Goal: Task Accomplishment & Management: Manage account settings

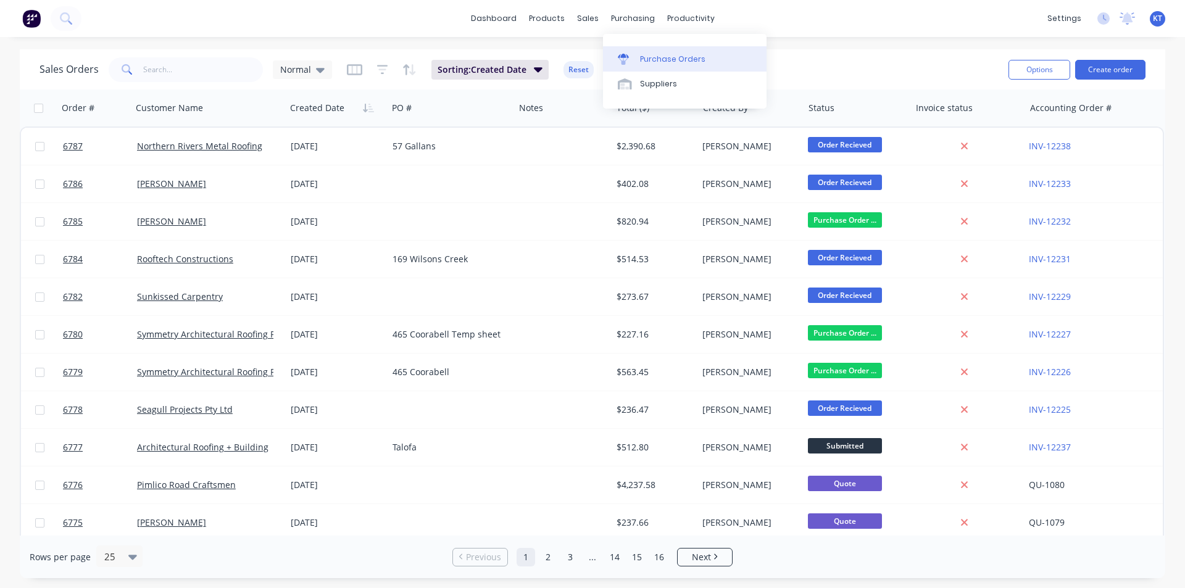
drag, startPoint x: 680, startPoint y: 59, endPoint x: 627, endPoint y: 46, distance: 54.7
click at [680, 59] on div "Purchase Orders" at bounding box center [672, 59] width 65 height 11
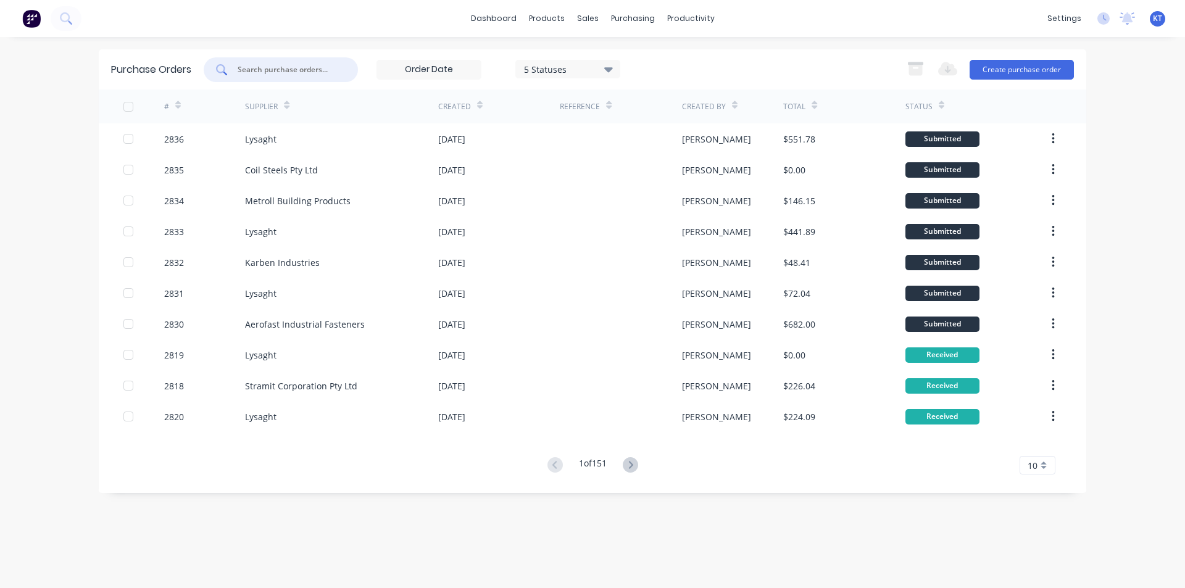
click at [253, 69] on input "text" at bounding box center [287, 70] width 102 height 12
type input "2812"
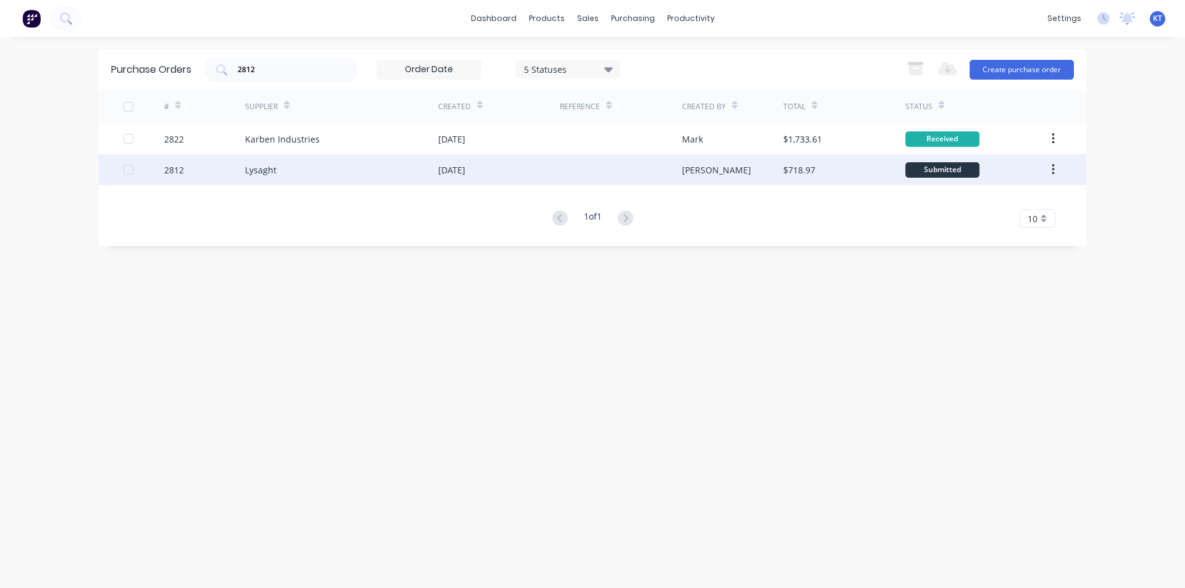
click at [435, 164] on div "Lysaght" at bounding box center [341, 169] width 193 height 31
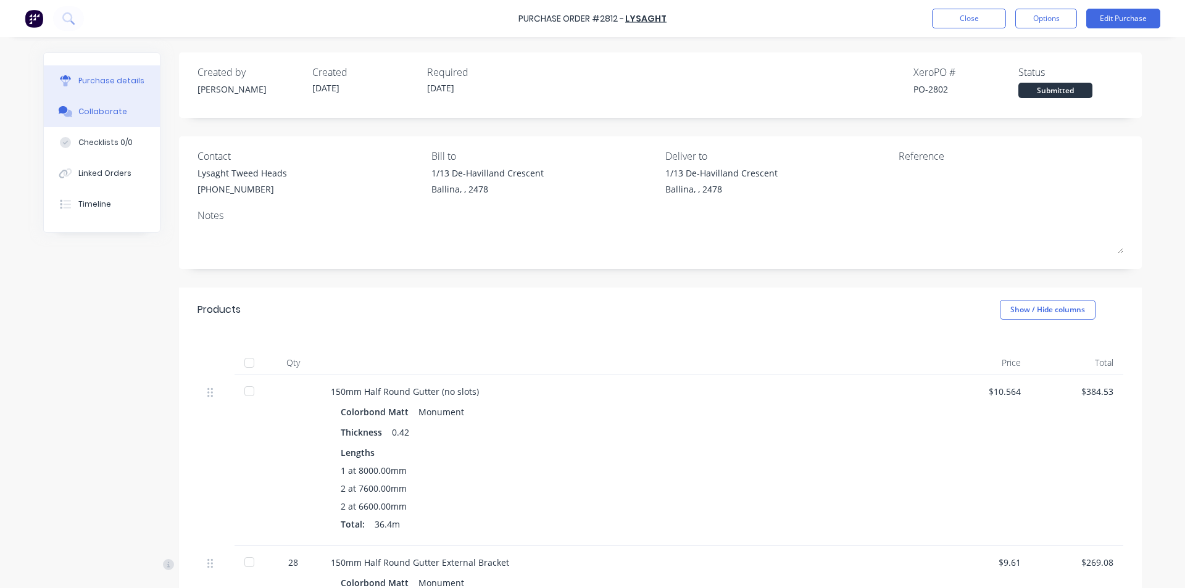
click at [105, 115] on div "Collaborate" at bounding box center [102, 111] width 49 height 11
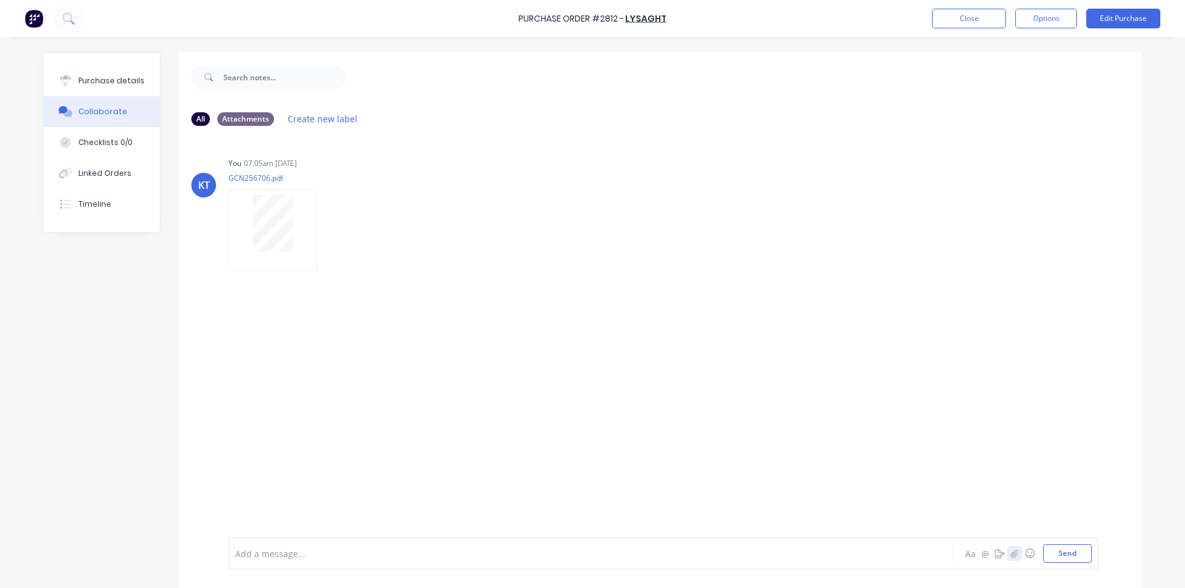
click at [1012, 554] on icon "button" at bounding box center [1014, 553] width 7 height 9
click at [1072, 551] on button "Send" at bounding box center [1067, 553] width 49 height 19
click at [111, 69] on button "Purchase details" at bounding box center [102, 80] width 116 height 31
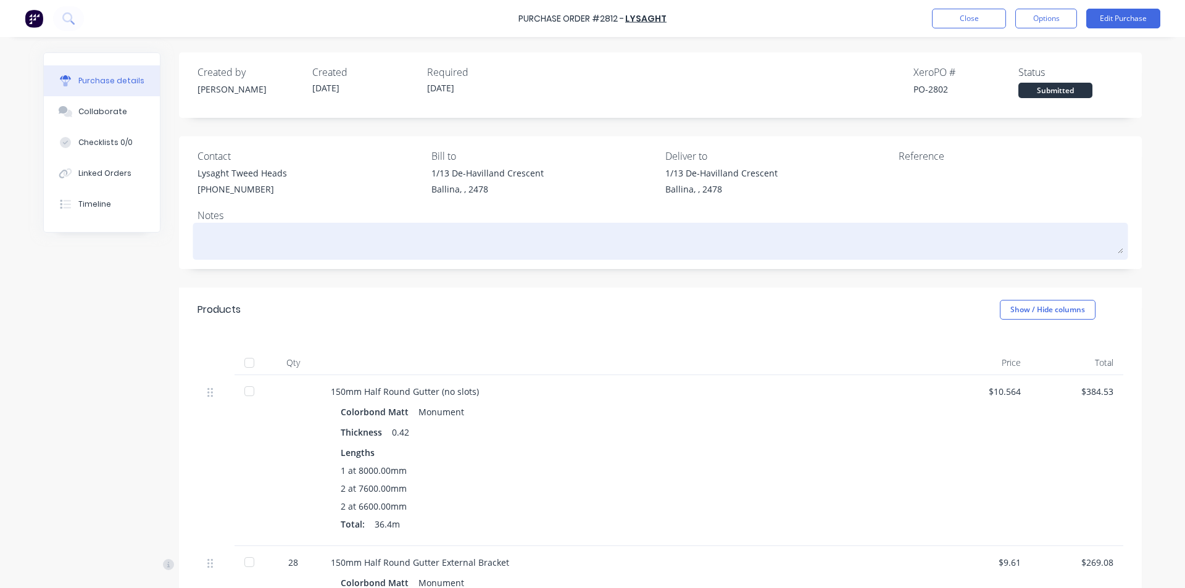
click at [345, 226] on div at bounding box center [661, 241] width 926 height 31
click at [312, 235] on textarea at bounding box center [661, 240] width 926 height 28
type textarea "x"
type textarea "C"
type textarea "x"
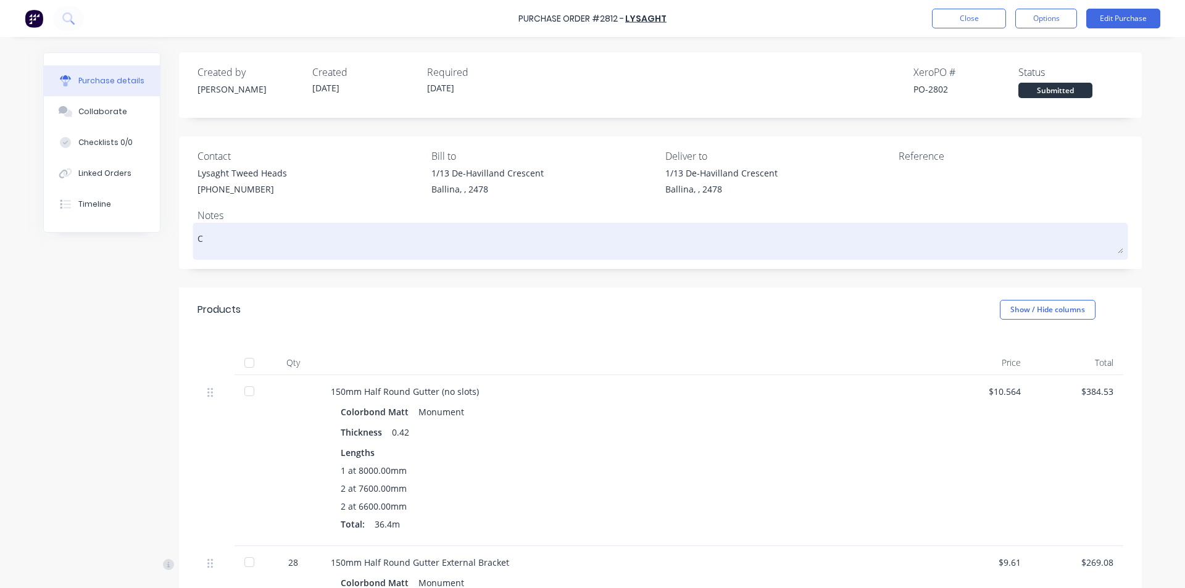
type textarea "CO"
type textarea "x"
type textarea "COm"
type textarea "x"
type textarea "COmi"
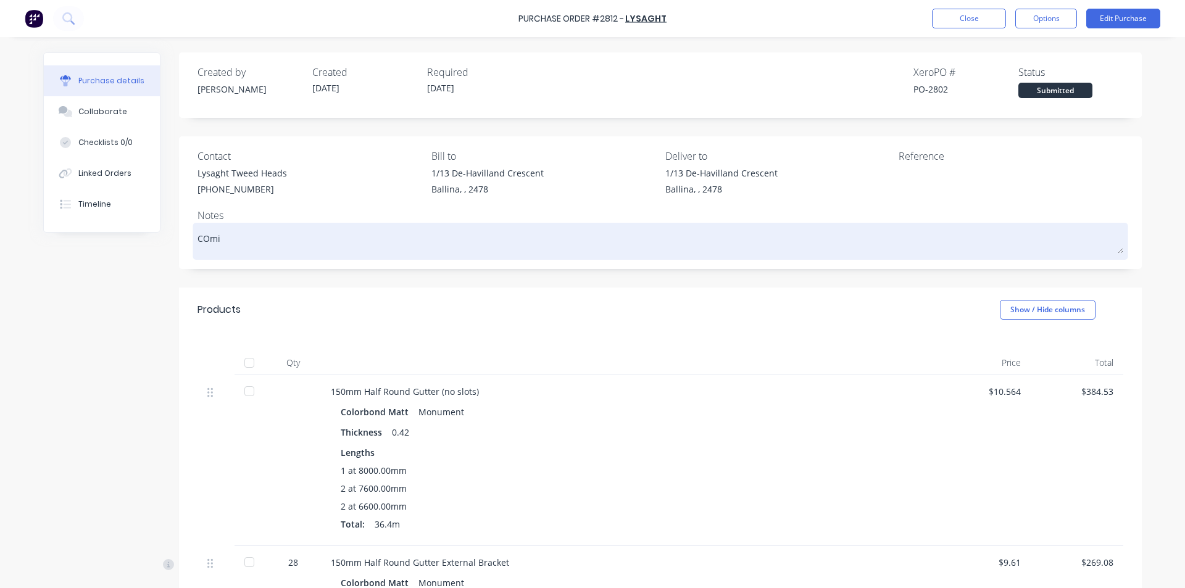
type textarea "x"
type textarea "COmin"
type textarea "x"
type textarea "COming"
type textarea "x"
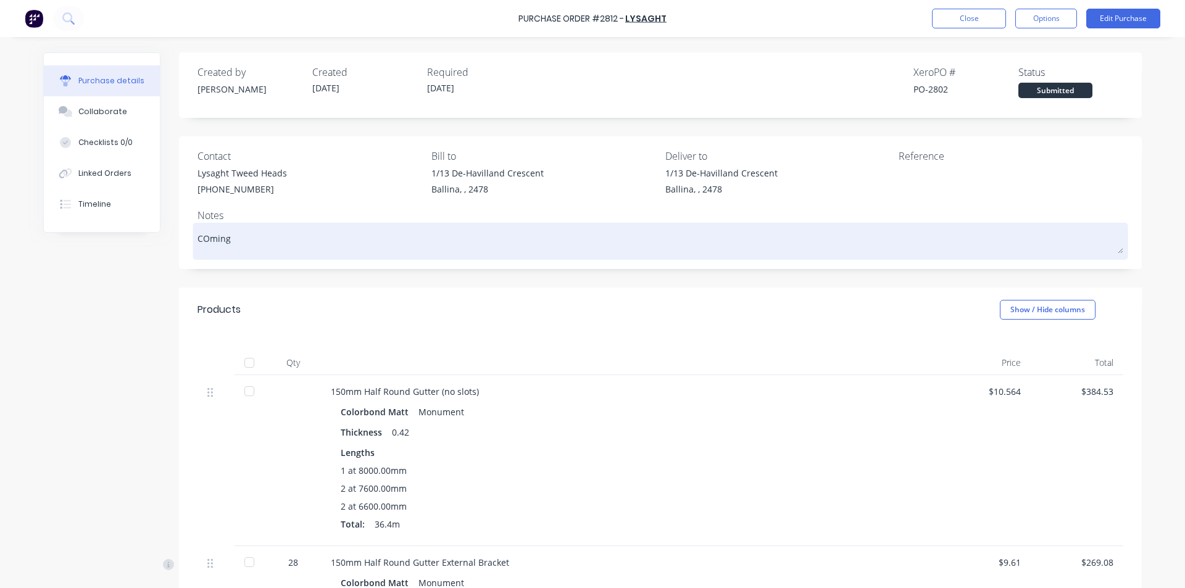
type textarea "COming"
type textarea "x"
type textarea "COming"
type textarea "x"
type textarea "COmin"
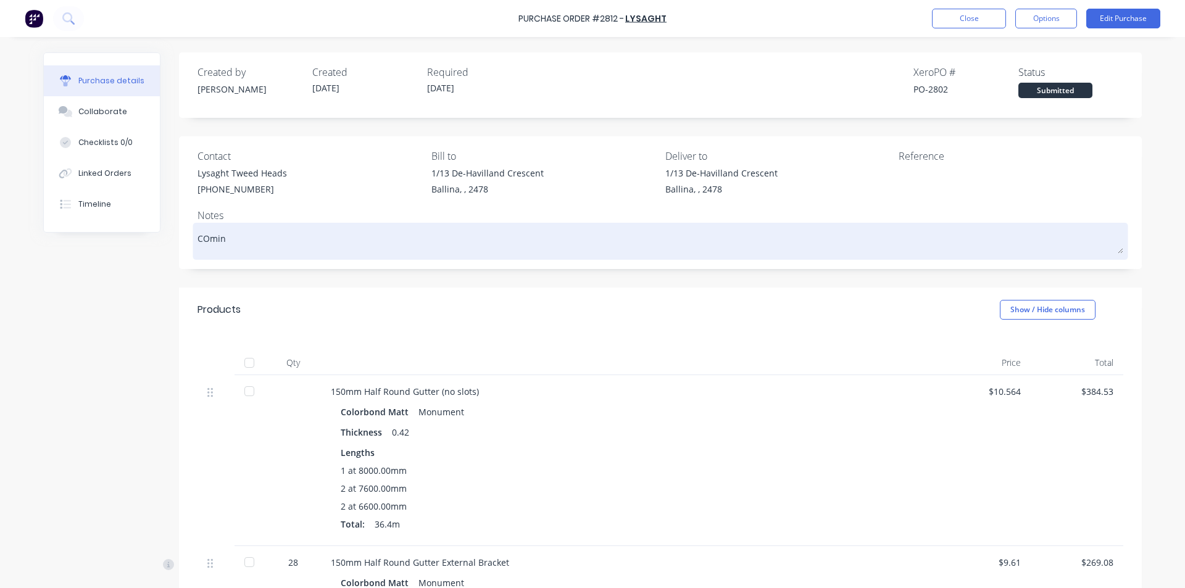
type textarea "x"
type textarea "COmi"
type textarea "x"
type textarea "COm"
type textarea "x"
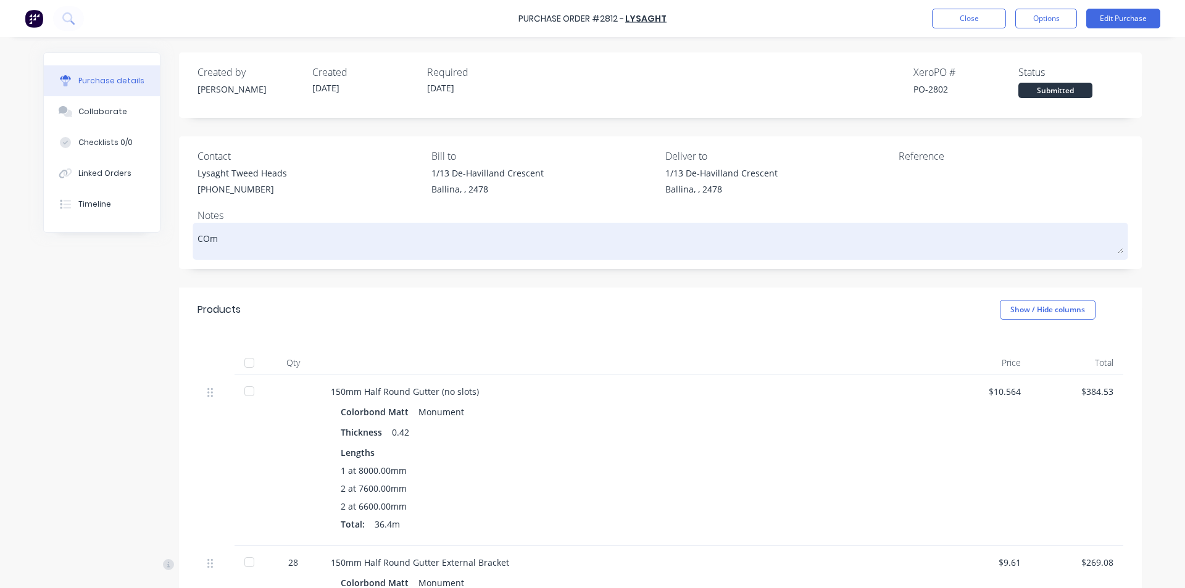
type textarea "CO"
type textarea "x"
type textarea "C"
type textarea "x"
type textarea "Co"
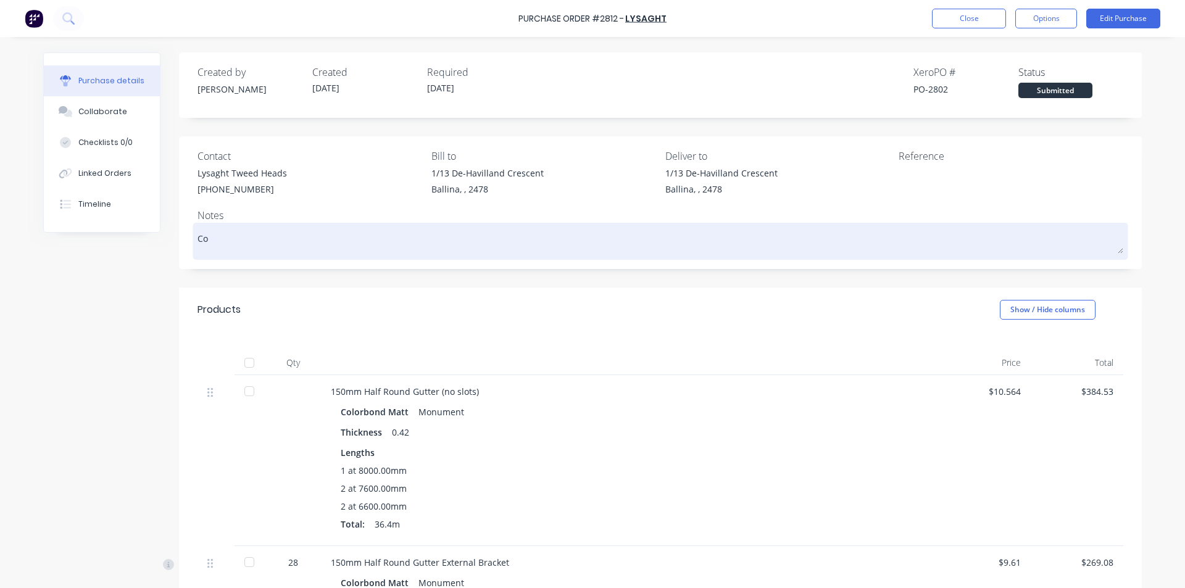
type textarea "x"
type textarea "Com"
type textarea "x"
type textarea "Comg"
type textarea "x"
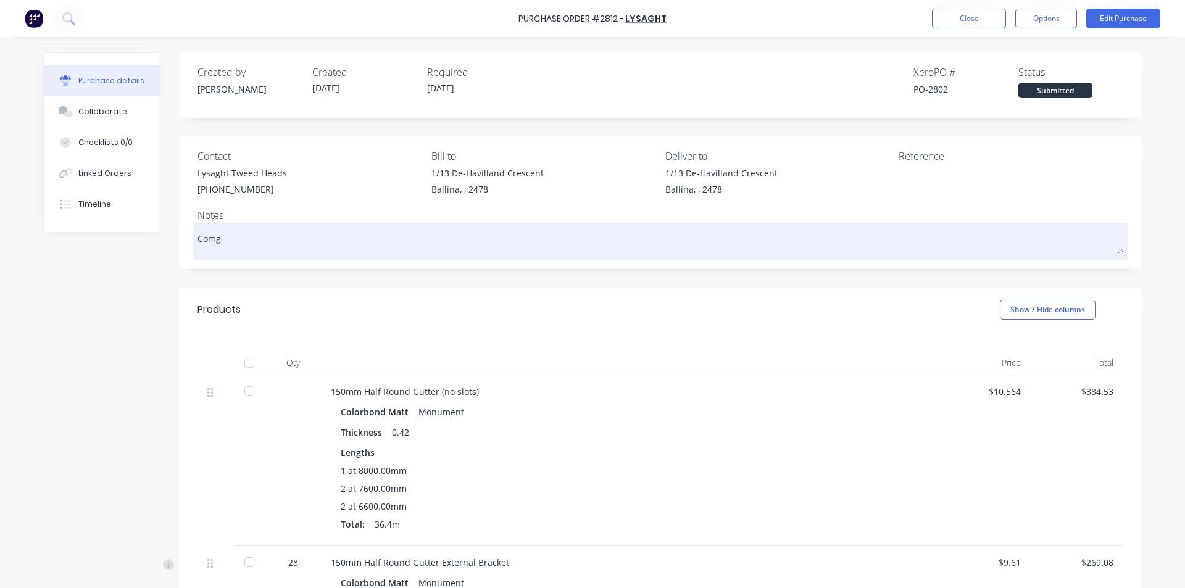
type textarea "Comgi"
type textarea "x"
type textarea "Comg"
type textarea "x"
type textarea "Com"
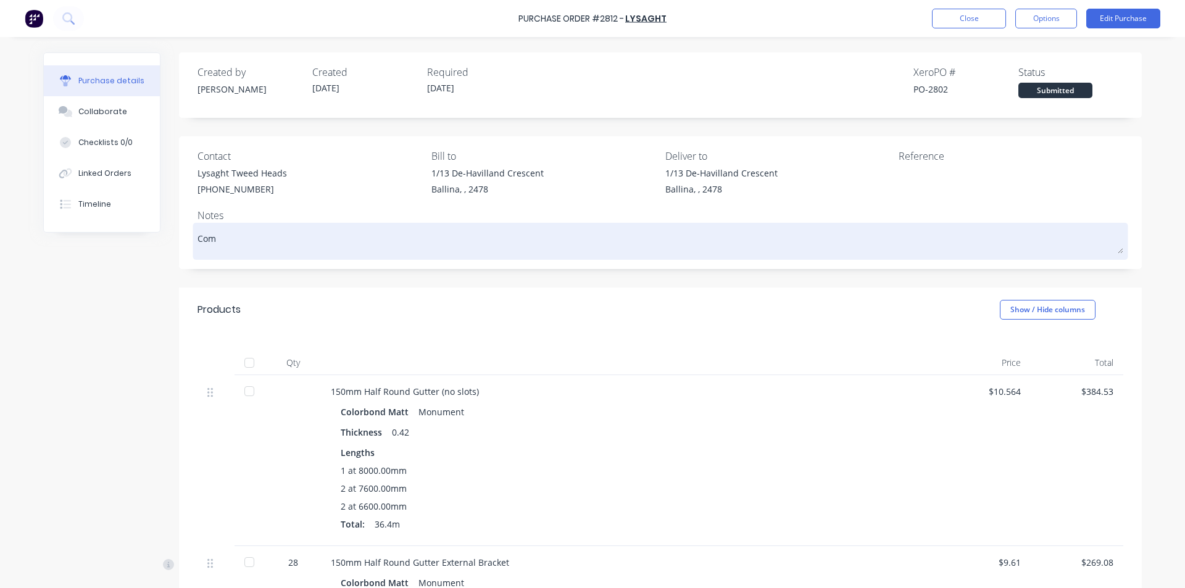
type textarea "x"
type textarea "Comi"
type textarea "x"
type textarea "Comin"
type textarea "x"
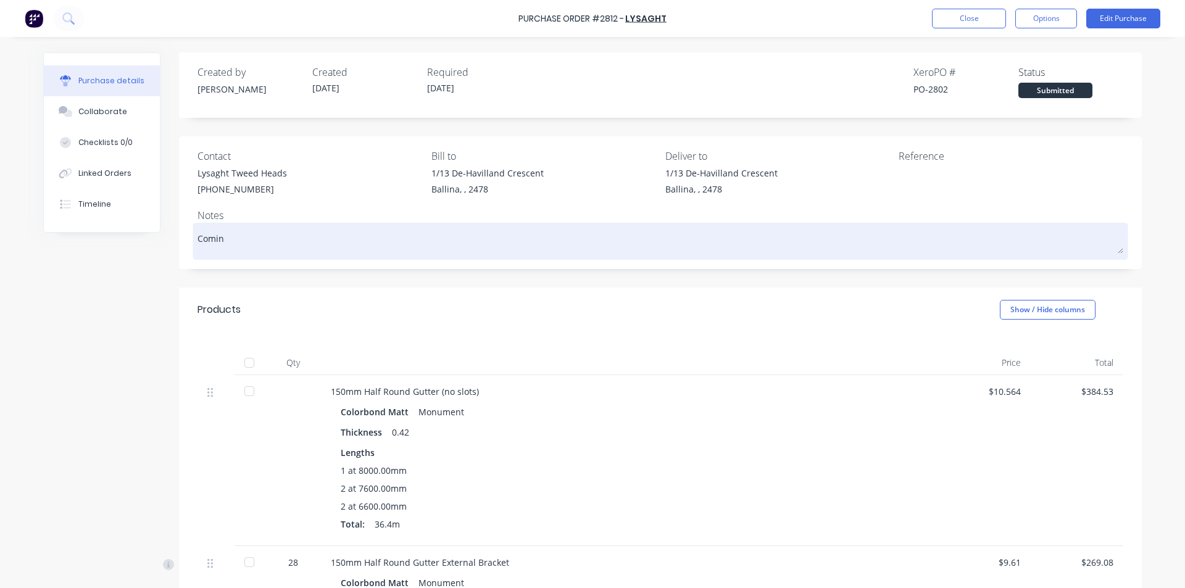
type textarea "Coming"
type textarea "x"
type textarea "Coming"
type textarea "x"
type textarea "Coming f"
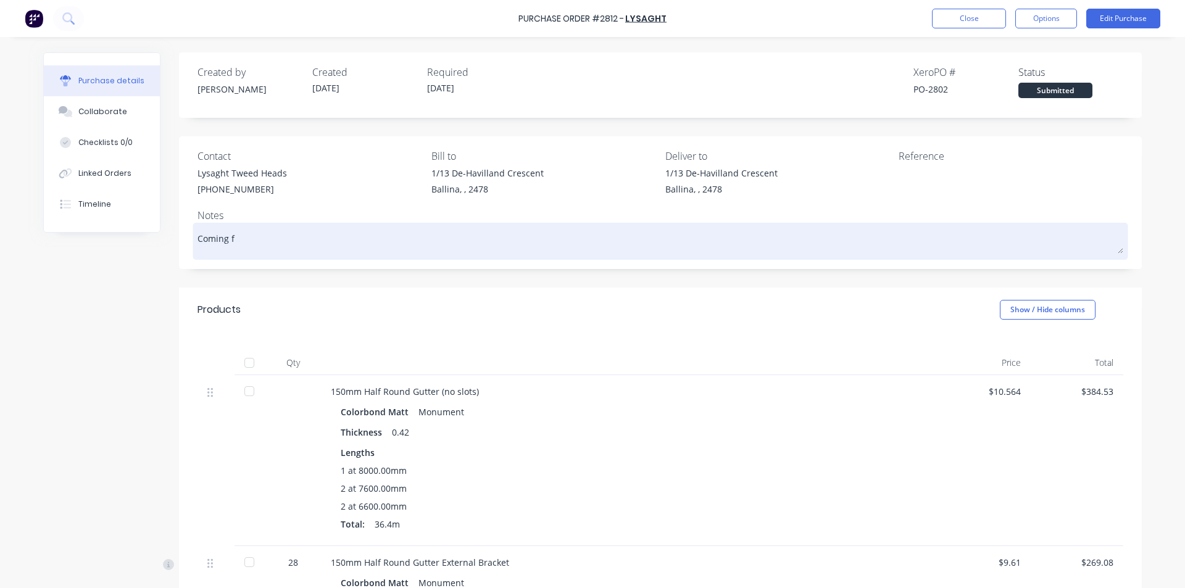
type textarea "x"
type textarea "Coming fr"
type textarea "x"
type textarea "Coming fro"
type textarea "x"
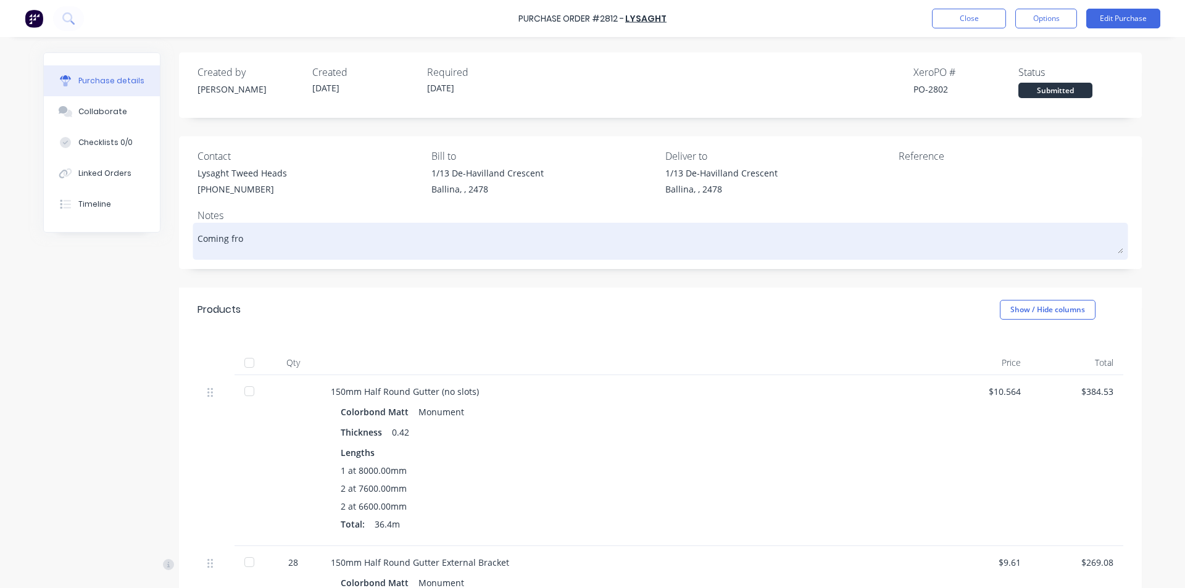
type textarea "Coming from"
type textarea "x"
type textarea "Coming from"
type textarea "x"
type textarea "Coming from l"
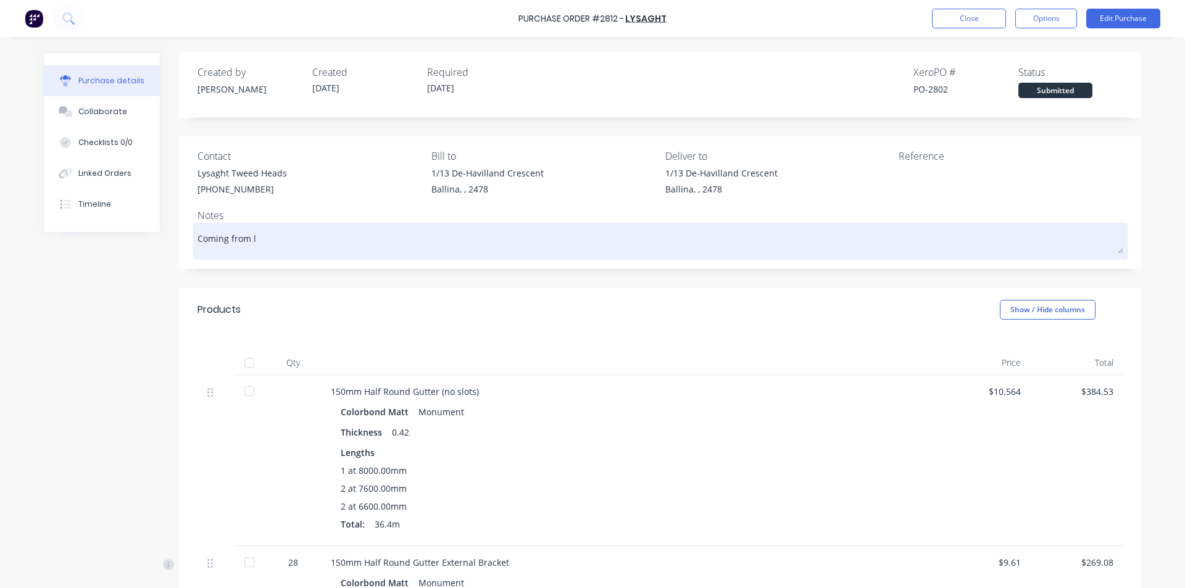
type textarea "x"
type textarea "Coming from ly"
type textarea "x"
type textarea "Coming from [GEOGRAPHIC_DATA]"
type textarea "x"
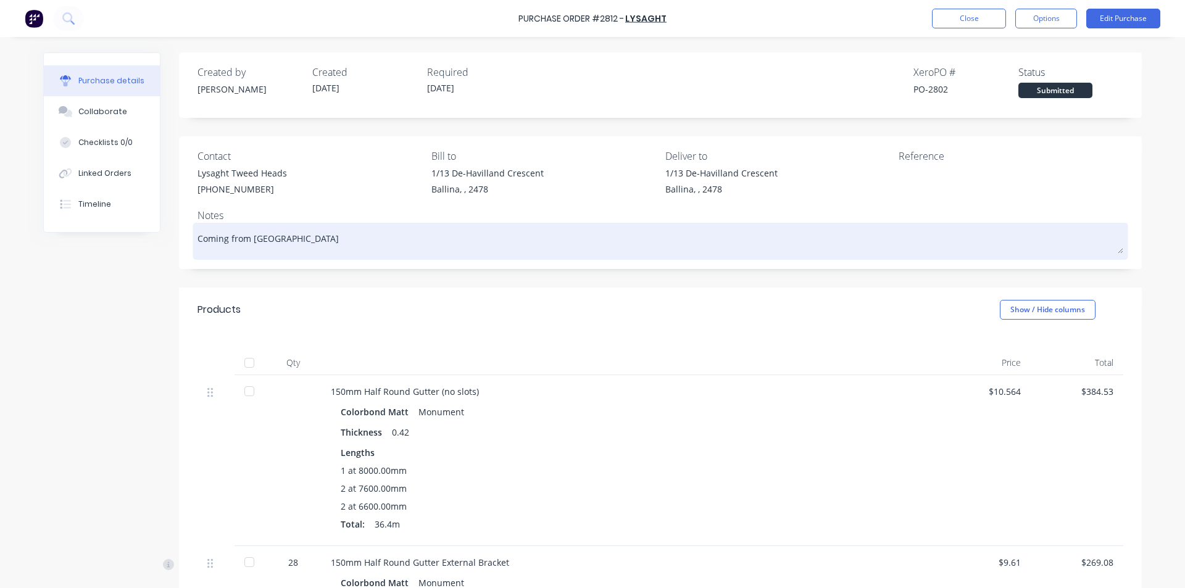
type textarea "Coming from [GEOGRAPHIC_DATA]"
type textarea "x"
type textarea "Coming from lysag"
type textarea "x"
type textarea "Coming from [GEOGRAPHIC_DATA]"
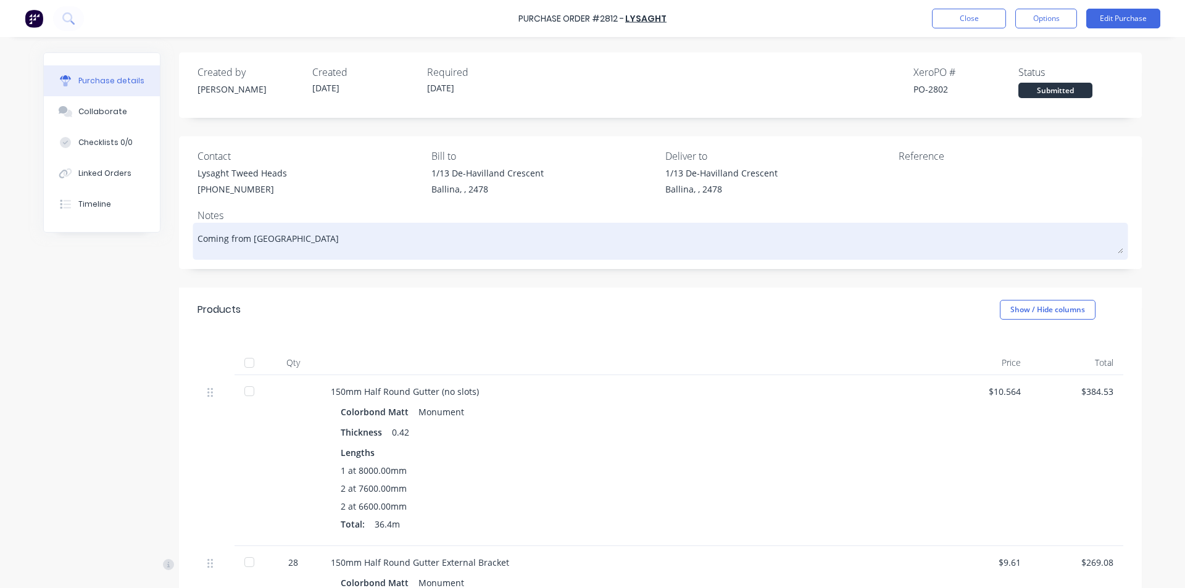
type textarea "x"
type textarea "Coming from [GEOGRAPHIC_DATA]"
type textarea "x"
type textarea "Coming from lysaght 0"
type textarea "x"
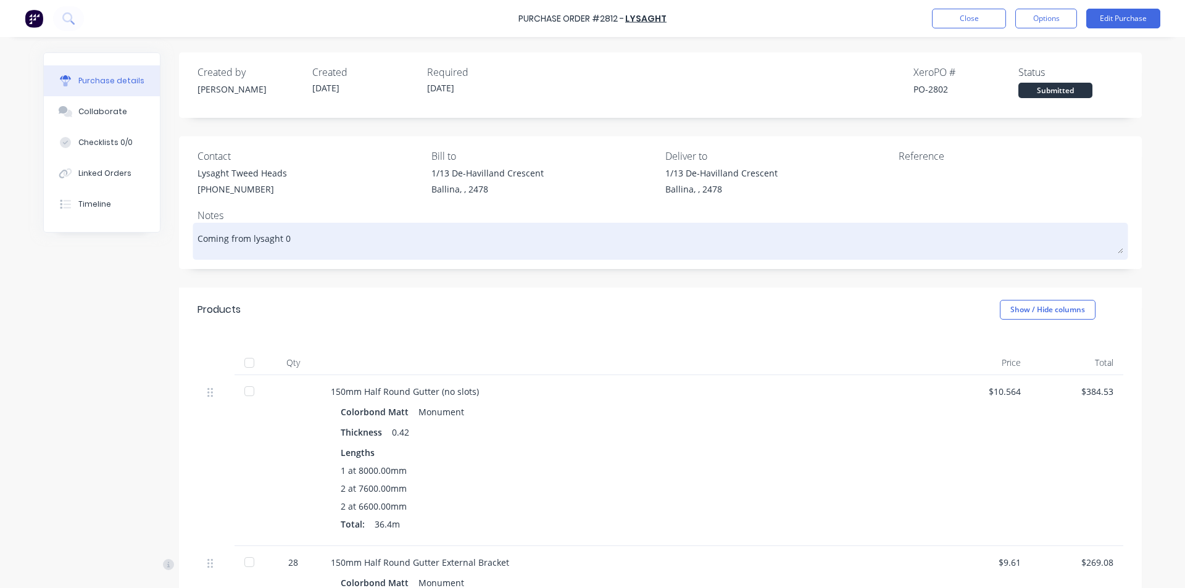
type textarea "Coming from lysaght 08"
type textarea "x"
type textarea "Coming from lysaght 08/"
type textarea "x"
type textarea "Coming from lysaght 08/0"
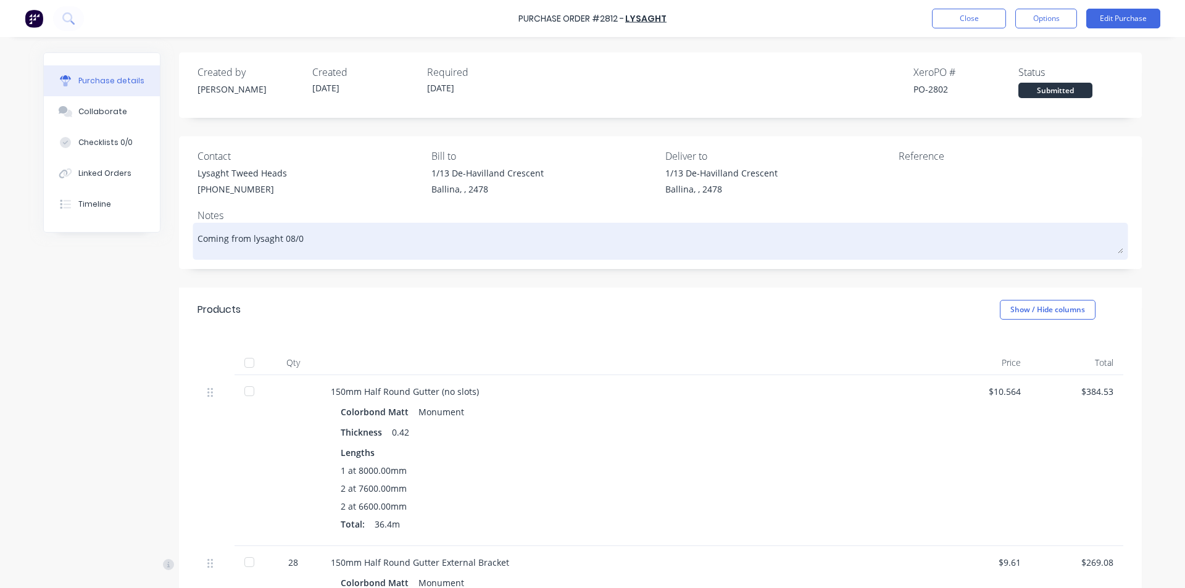
type textarea "x"
type textarea "Coming from lysaght 08/09"
type textarea "x"
type textarea "Coming from [GEOGRAPHIC_DATA] 08/09/"
type textarea "x"
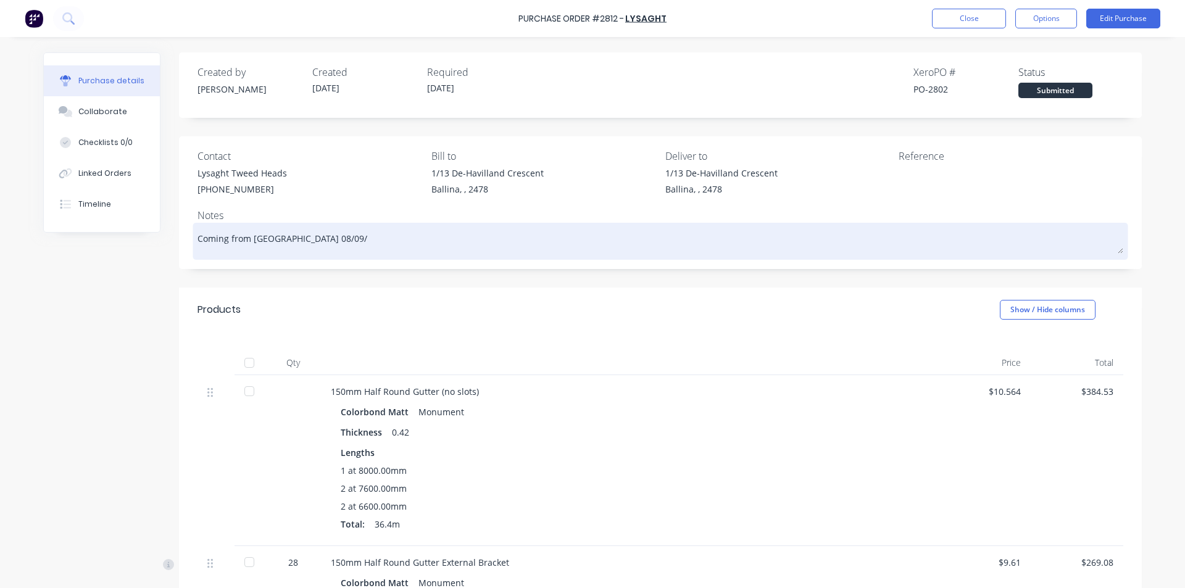
type textarea "Coming from lysaght 08/09/2"
type textarea "x"
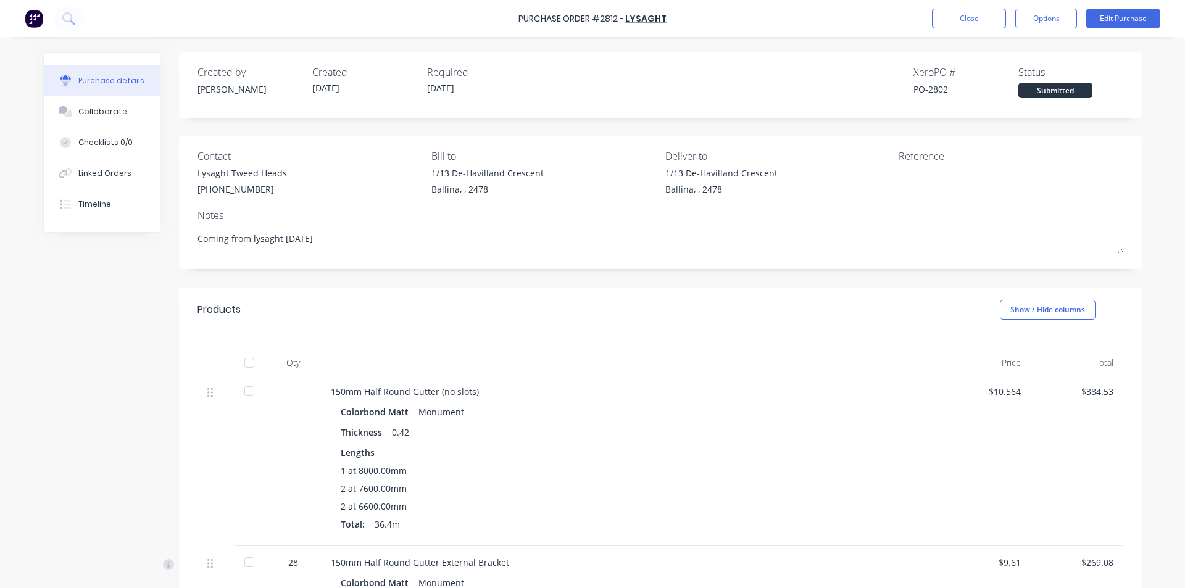
type textarea "Coming from lysaght [DATE]"
type textarea "x"
type textarea "Coming from lysaght [DATE]"
click at [975, 9] on button "Close" at bounding box center [969, 19] width 74 height 20
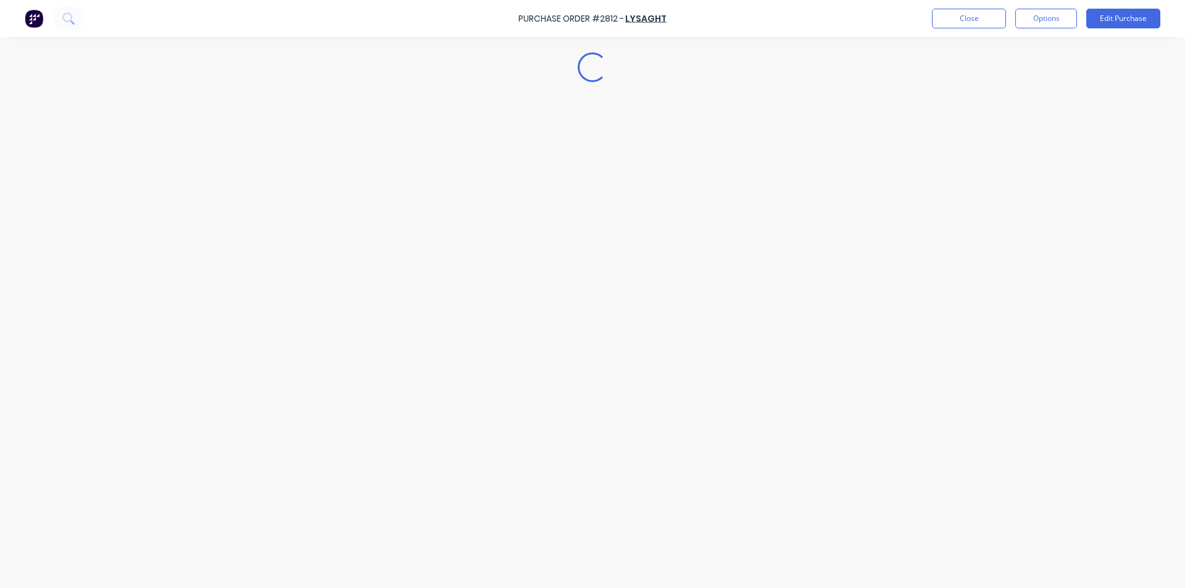
type textarea "x"
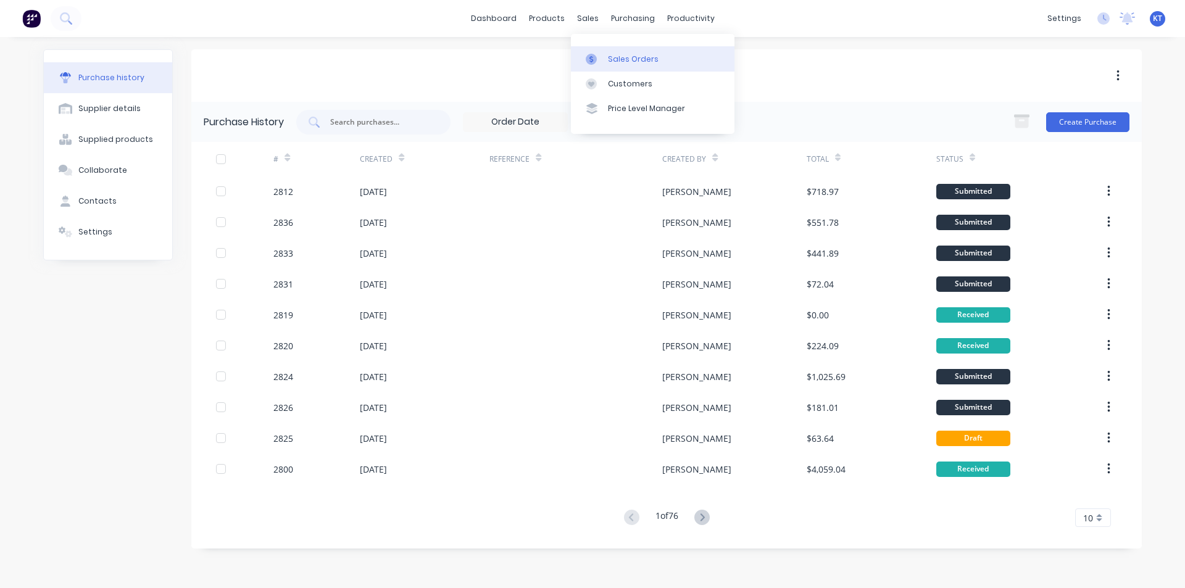
click at [607, 65] on link "Sales Orders" at bounding box center [653, 58] width 164 height 25
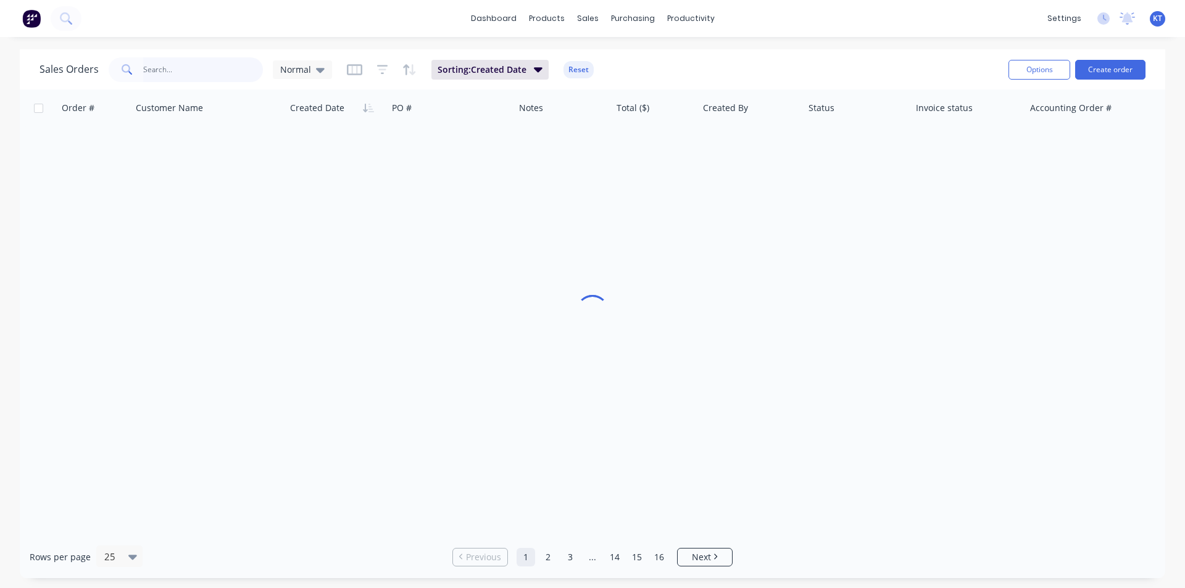
click at [212, 79] on input "text" at bounding box center [203, 69] width 120 height 25
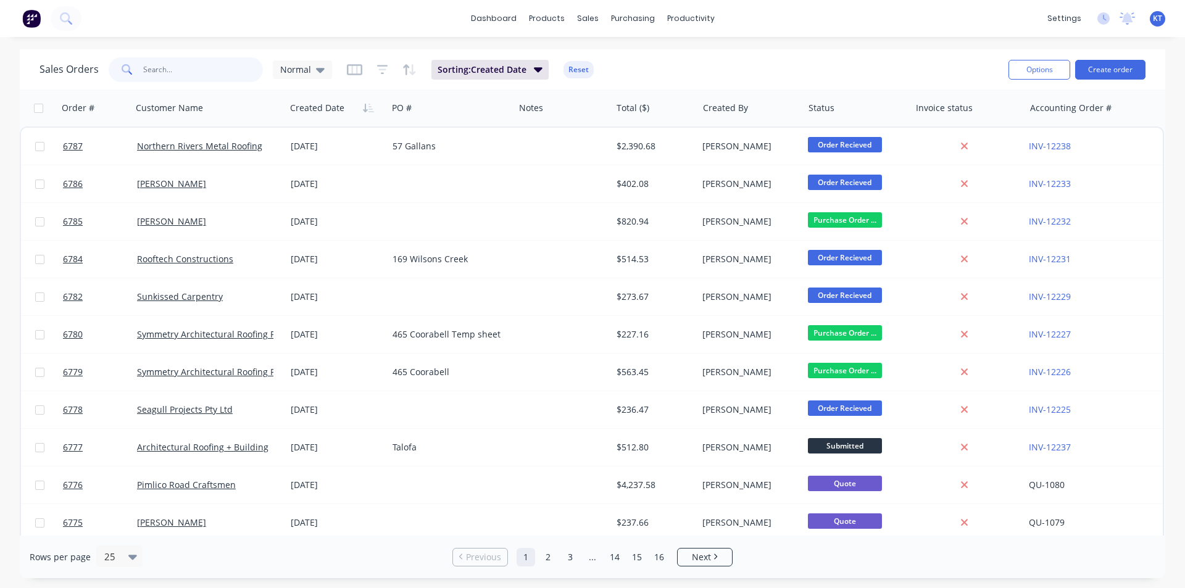
click at [212, 77] on input "text" at bounding box center [203, 69] width 120 height 25
click at [1122, 69] on button "Create order" at bounding box center [1110, 70] width 70 height 20
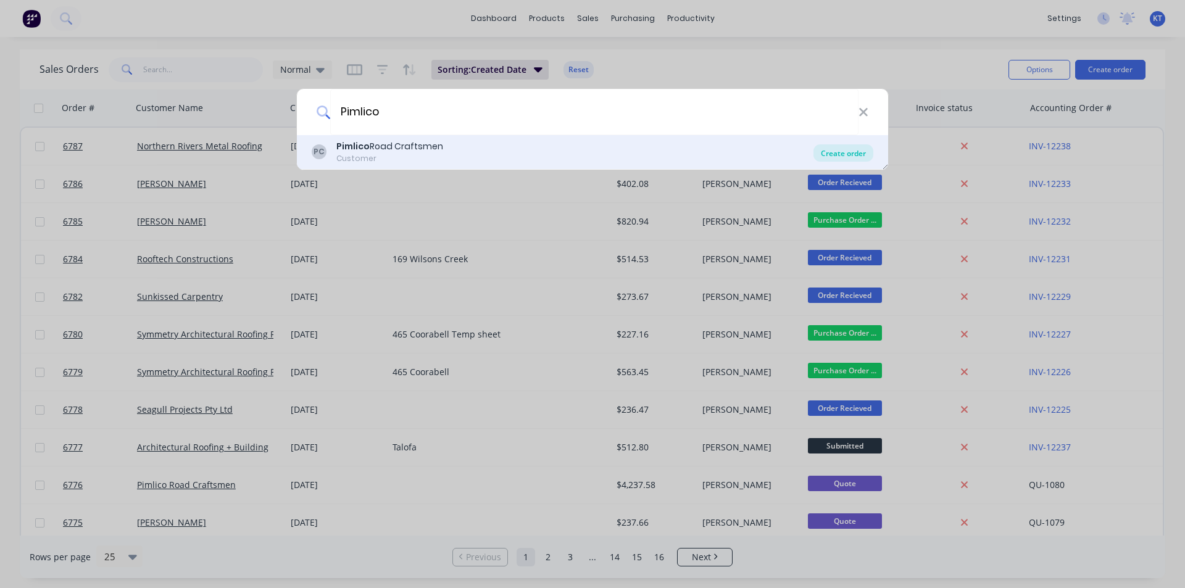
type input "Pimlico"
click at [843, 157] on div "Create order" at bounding box center [844, 152] width 60 height 17
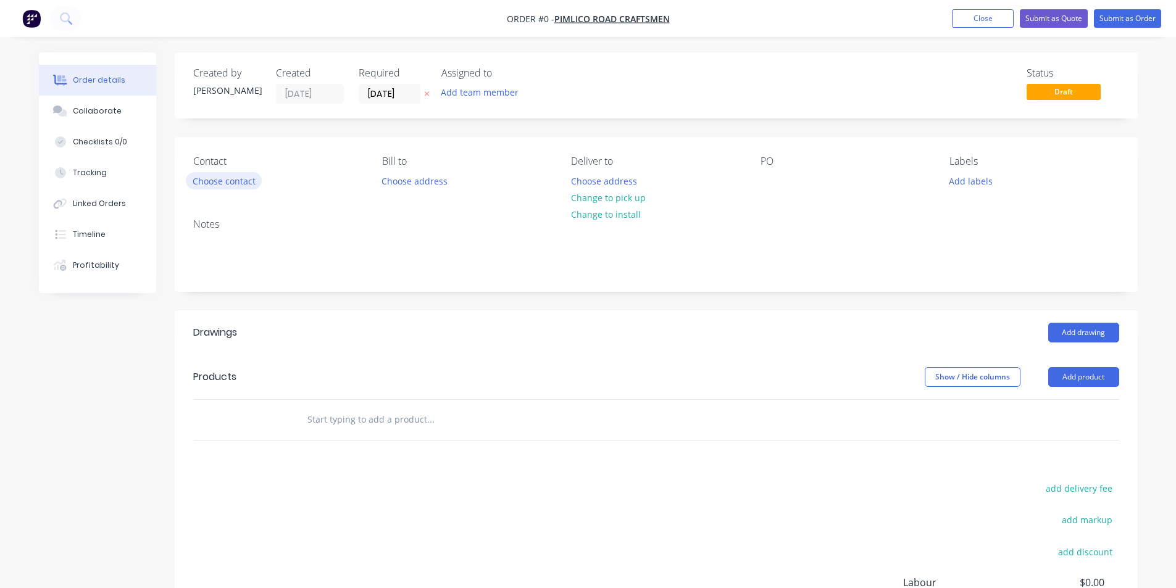
click at [242, 177] on button "Choose contact" at bounding box center [224, 180] width 76 height 17
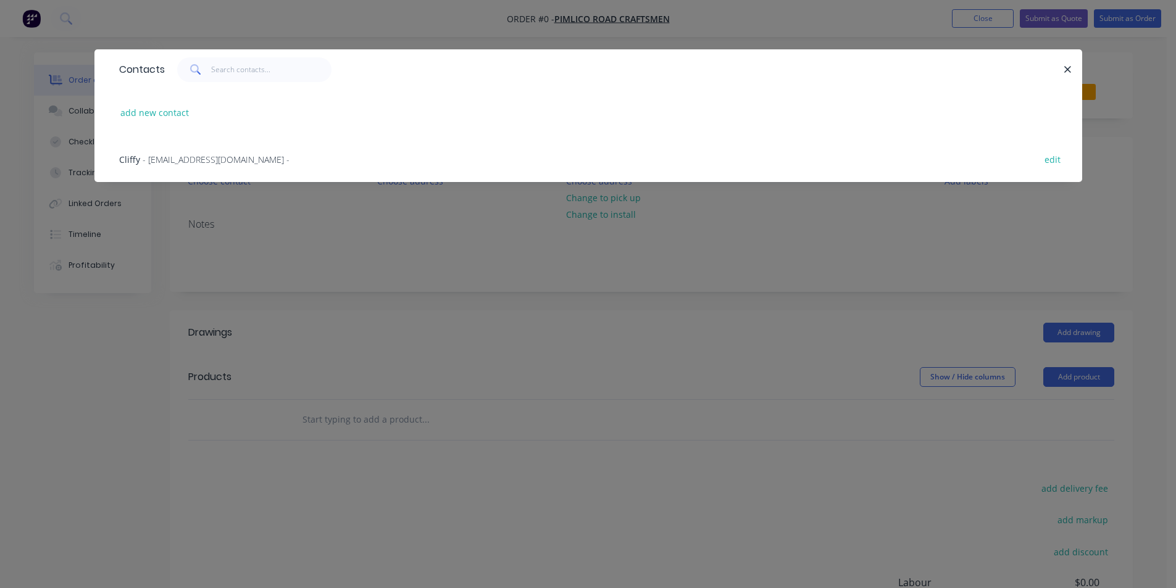
click at [209, 167] on div "Cliffy - [EMAIL_ADDRESS][DOMAIN_NAME] - edit" at bounding box center [588, 159] width 951 height 46
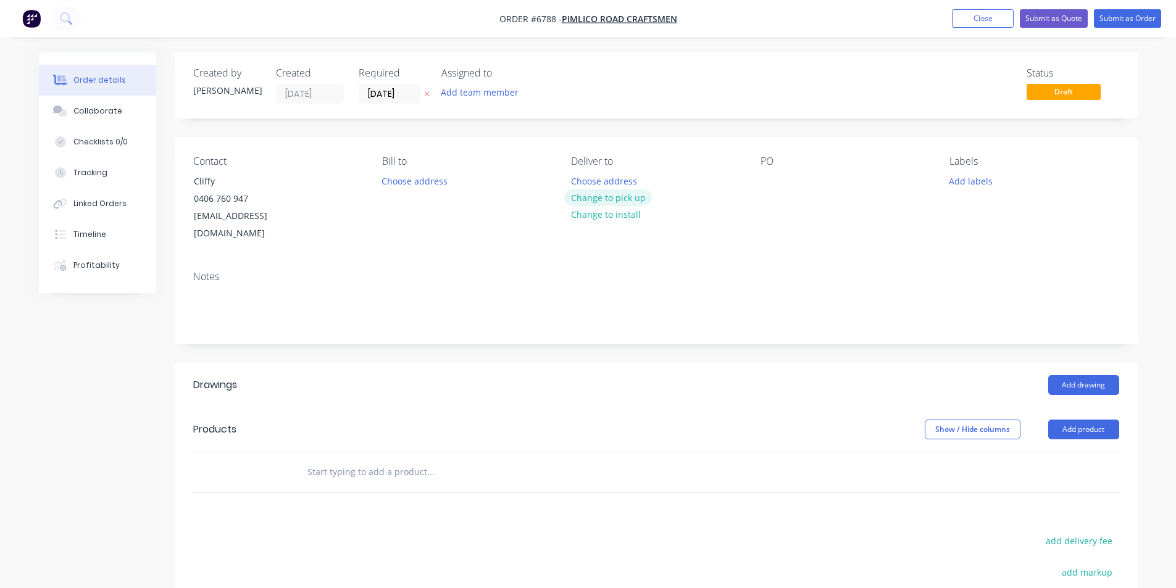
click at [593, 193] on button "Change to pick up" at bounding box center [608, 198] width 88 height 17
click at [802, 200] on div "PO" at bounding box center [845, 199] width 169 height 87
click at [798, 201] on div "PO" at bounding box center [845, 199] width 169 height 87
click at [778, 188] on div at bounding box center [771, 181] width 20 height 18
click at [1093, 375] on button "Add drawing" at bounding box center [1083, 385] width 71 height 20
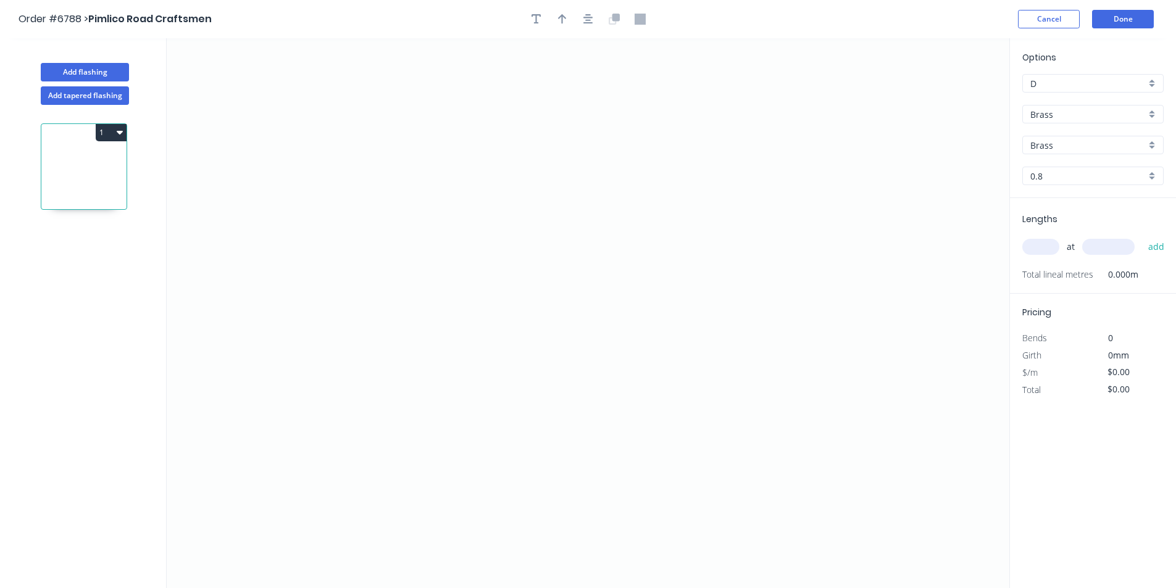
click at [1104, 120] on input "Brass" at bounding box center [1087, 114] width 115 height 13
click at [1080, 241] on div "Copper" at bounding box center [1093, 246] width 140 height 22
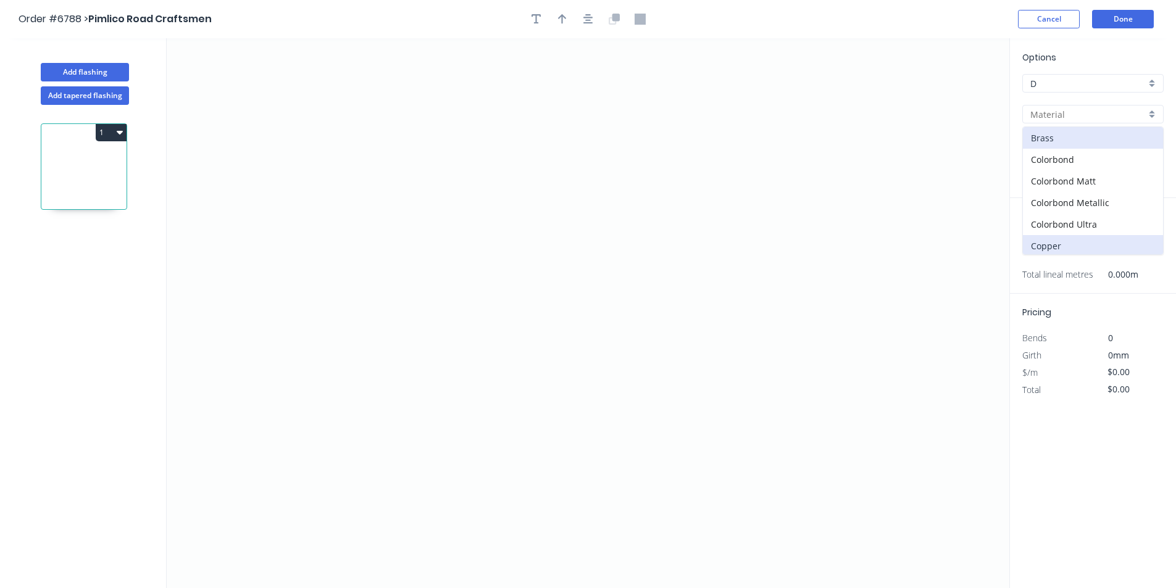
type input "Copper"
type input "0.55"
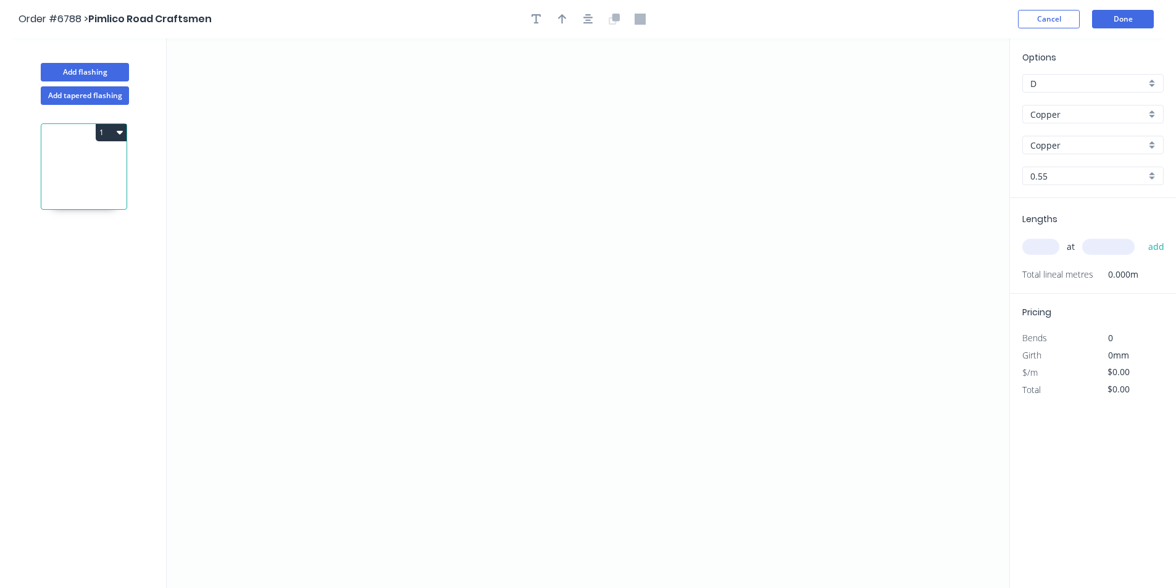
click at [1070, 183] on div "0.55" at bounding box center [1092, 176] width 141 height 19
click at [1071, 222] on div "0.7" at bounding box center [1093, 222] width 140 height 22
type input "0.7"
click at [430, 167] on icon "0" at bounding box center [588, 313] width 843 height 550
drag, startPoint x: 439, startPoint y: 312, endPoint x: 464, endPoint y: 312, distance: 25.3
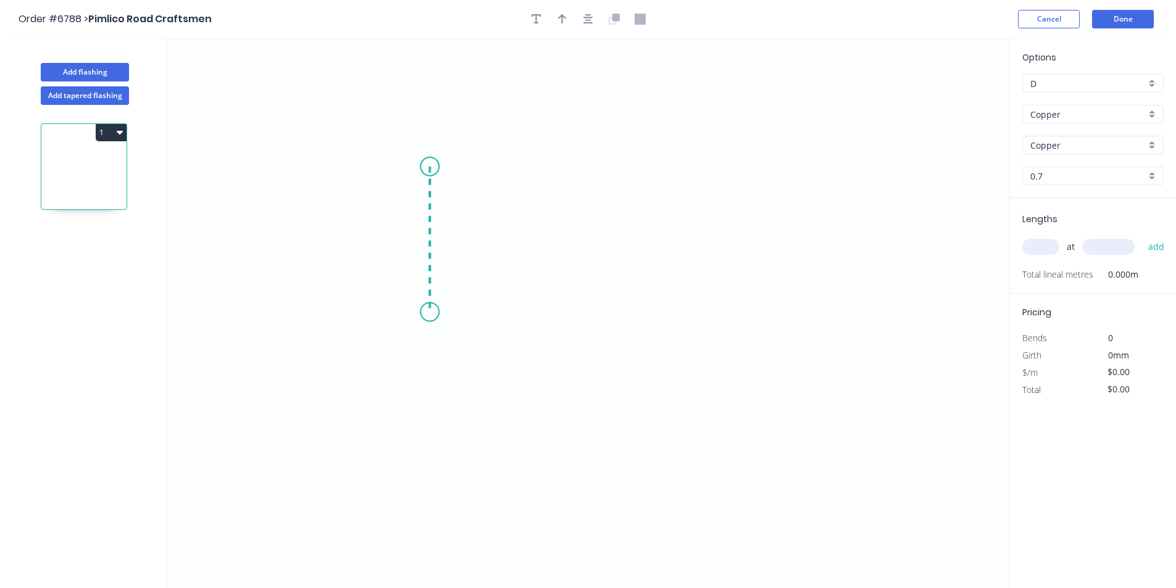
click at [439, 312] on icon "0" at bounding box center [588, 313] width 843 height 550
click at [570, 338] on icon "0 ?" at bounding box center [588, 313] width 843 height 550
click at [575, 375] on icon "0 ? ? ? º" at bounding box center [588, 313] width 843 height 550
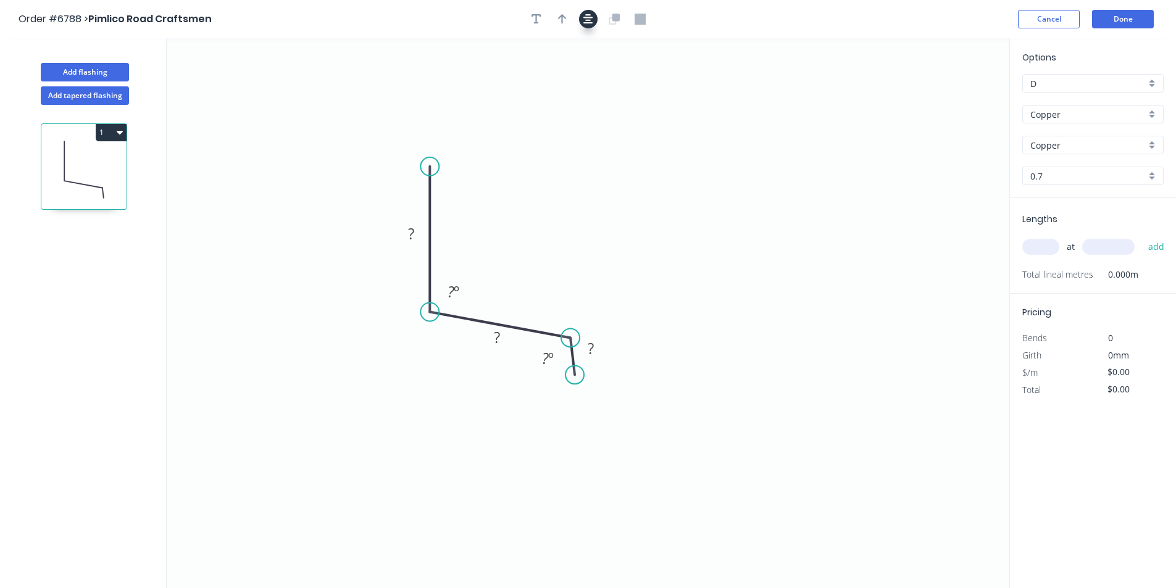
click at [591, 20] on button "button" at bounding box center [588, 19] width 19 height 19
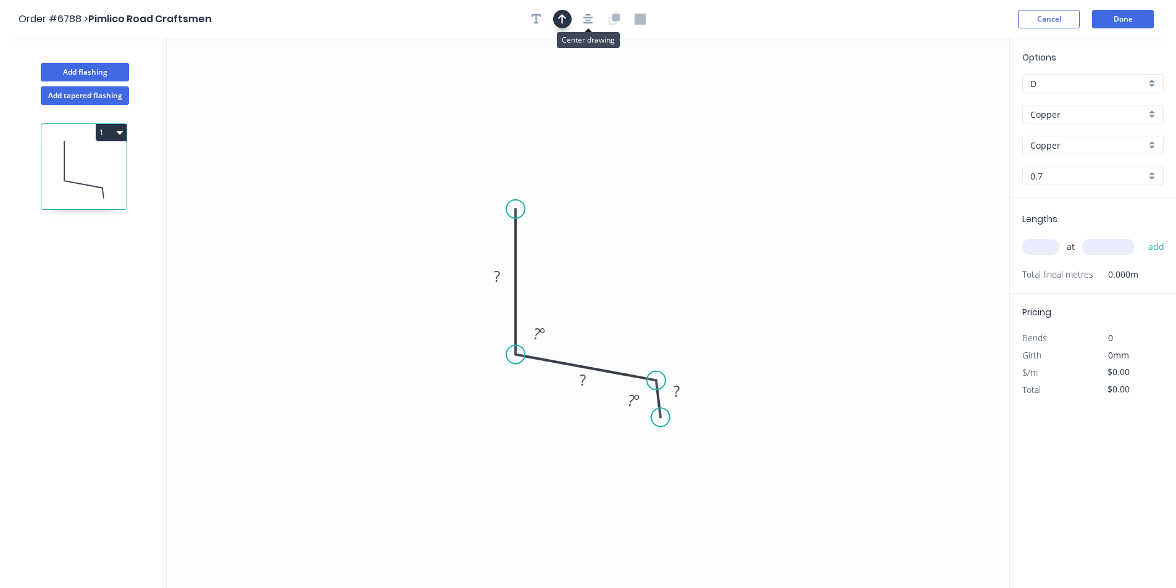
click at [559, 12] on button "button" at bounding box center [562, 19] width 19 height 19
click at [946, 94] on icon "0 ? ? ? ? º ? º" at bounding box center [588, 313] width 843 height 550
drag, startPoint x: 946, startPoint y: 94, endPoint x: 653, endPoint y: 292, distance: 354.1
click at [653, 291] on icon at bounding box center [669, 274] width 36 height 36
drag, startPoint x: 665, startPoint y: 422, endPoint x: 658, endPoint y: 425, distance: 7.7
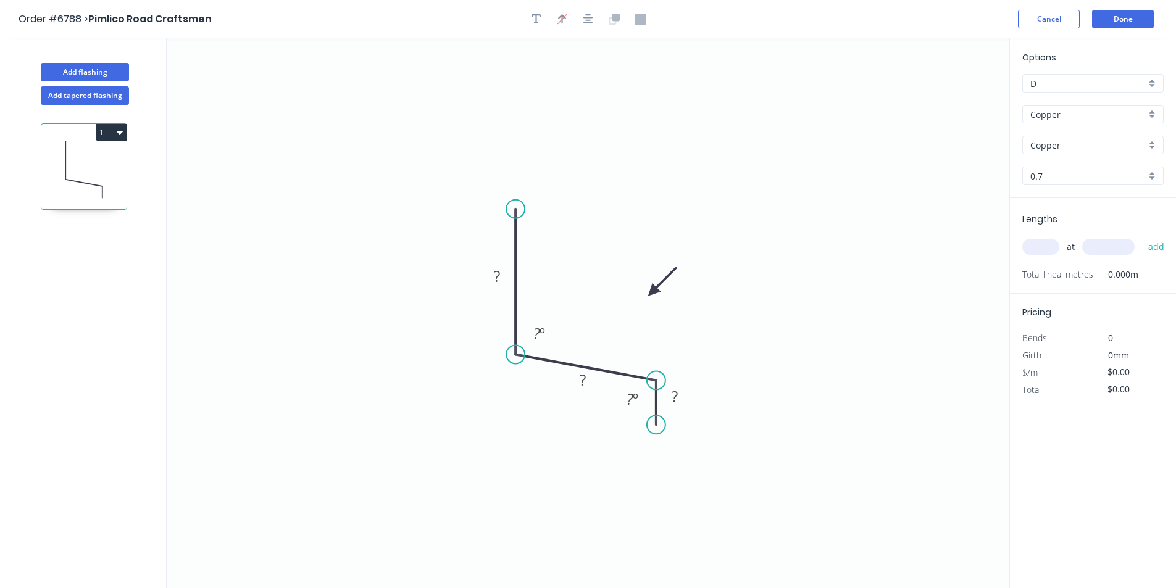
click at [658, 425] on circle at bounding box center [656, 424] width 19 height 19
click at [506, 284] on rect at bounding box center [497, 277] width 25 height 17
type input "$73.37"
click at [1051, 246] on input "text" at bounding box center [1040, 247] width 37 height 16
type input "1"
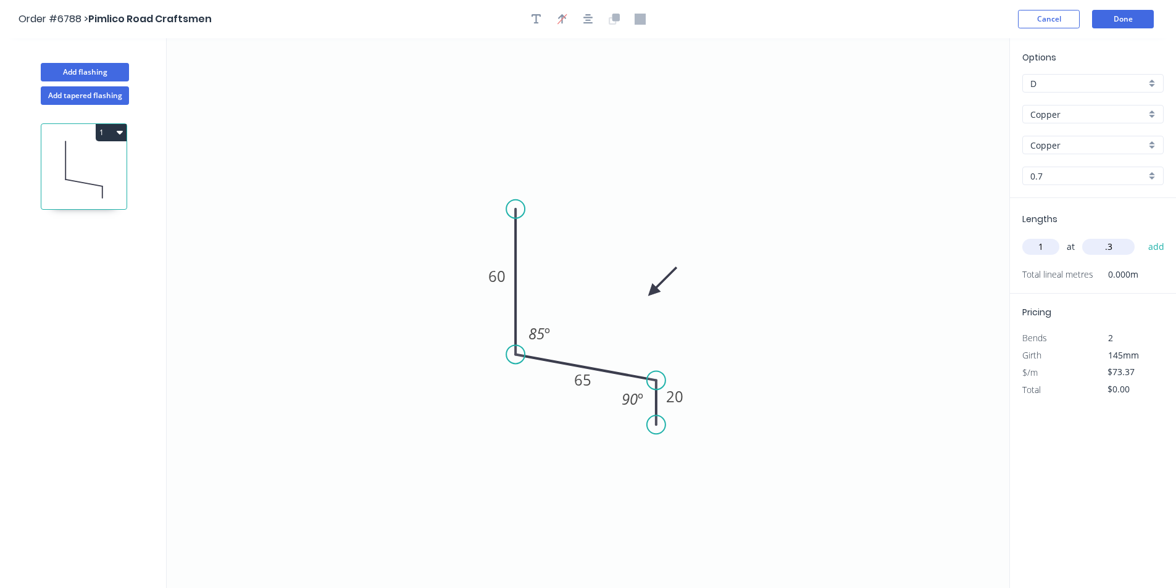
type input "."
type input "3000"
click at [1142, 236] on button "add" at bounding box center [1156, 246] width 29 height 21
type input "$220.11"
click at [1114, 20] on button "Done" at bounding box center [1123, 19] width 62 height 19
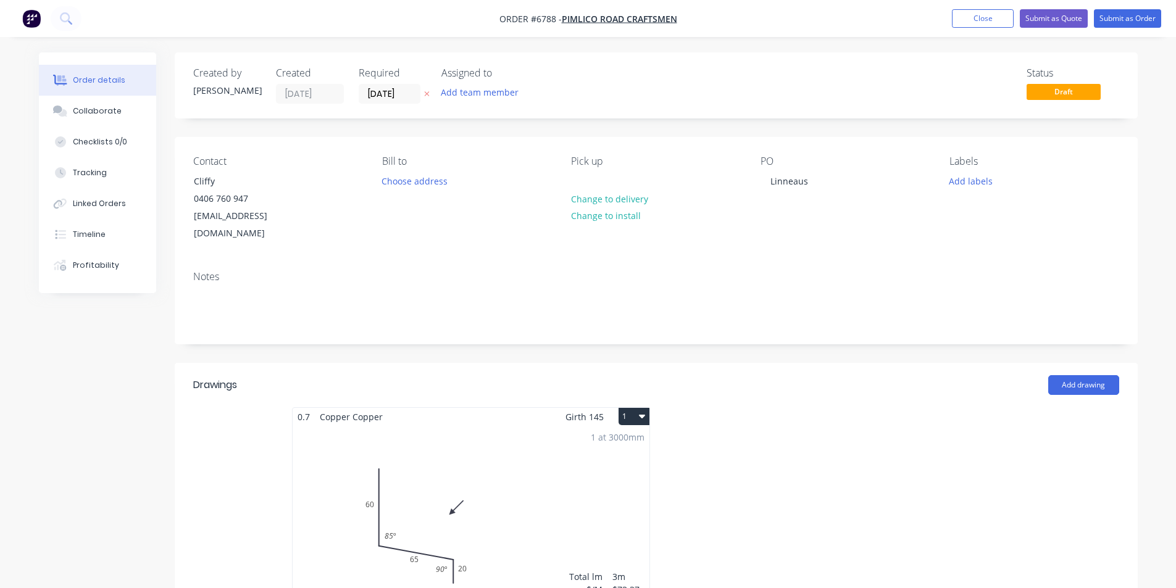
drag, startPoint x: 104, startPoint y: 115, endPoint x: 648, endPoint y: 163, distance: 546.6
click at [109, 116] on div "Collaborate" at bounding box center [97, 111] width 49 height 11
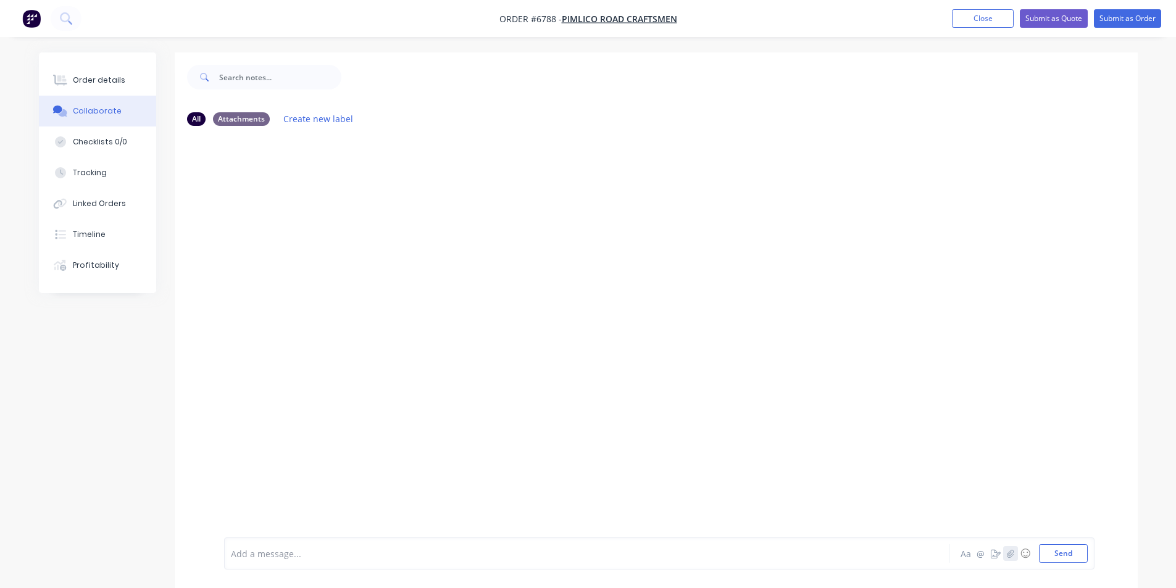
click at [1004, 557] on button "button" at bounding box center [1010, 553] width 15 height 15
click at [1072, 546] on button "Send" at bounding box center [1063, 553] width 49 height 19
click at [133, 81] on button "Order details" at bounding box center [97, 80] width 117 height 31
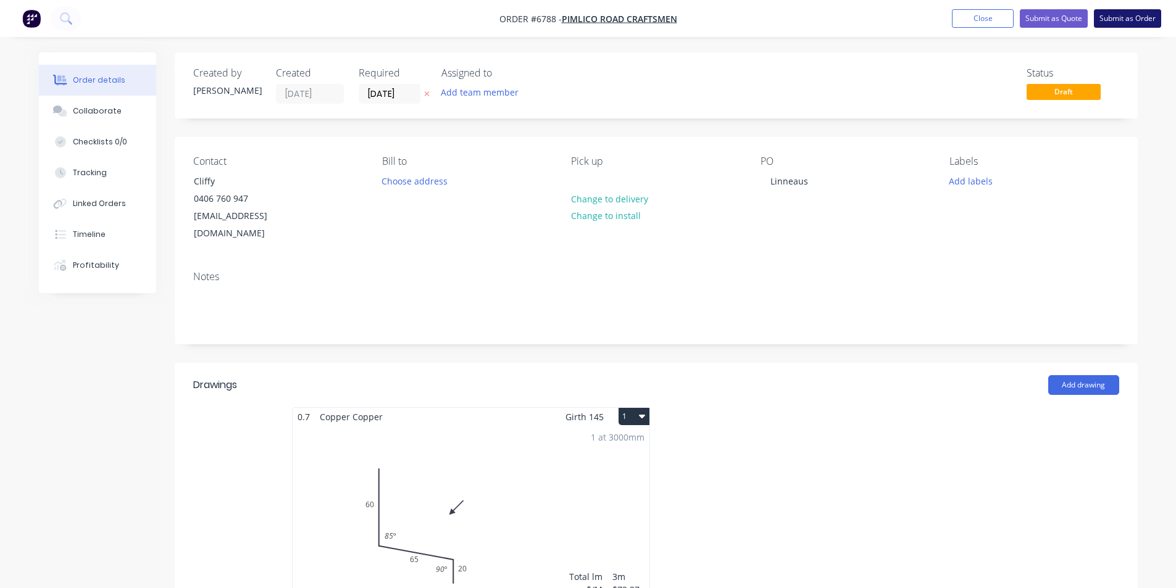
click at [1137, 12] on button "Submit as Order" at bounding box center [1127, 18] width 67 height 19
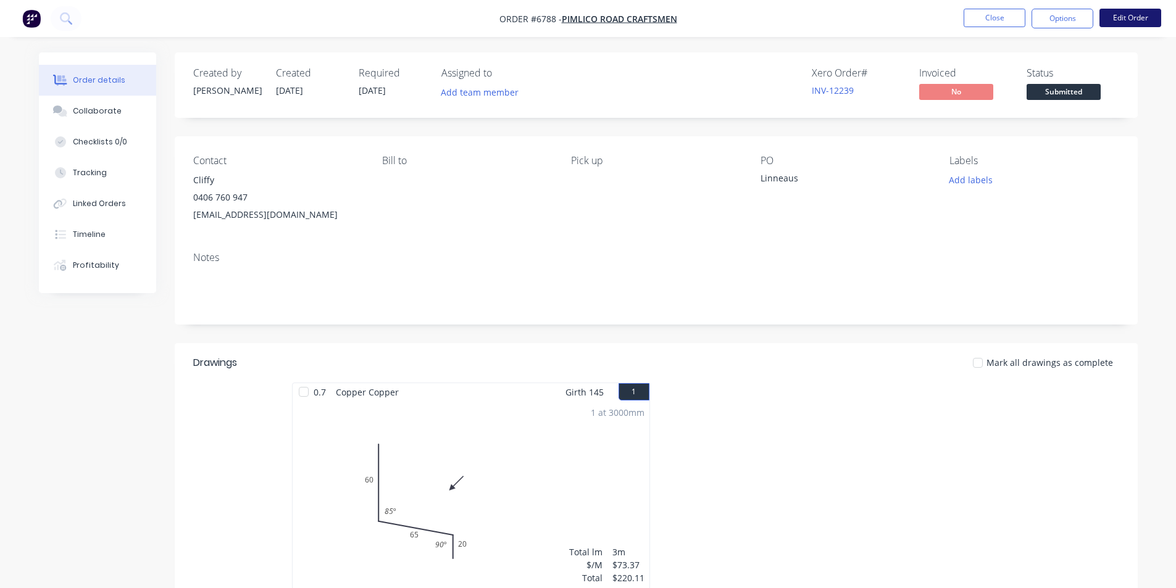
click at [1130, 20] on button "Edit Order" at bounding box center [1130, 18] width 62 height 19
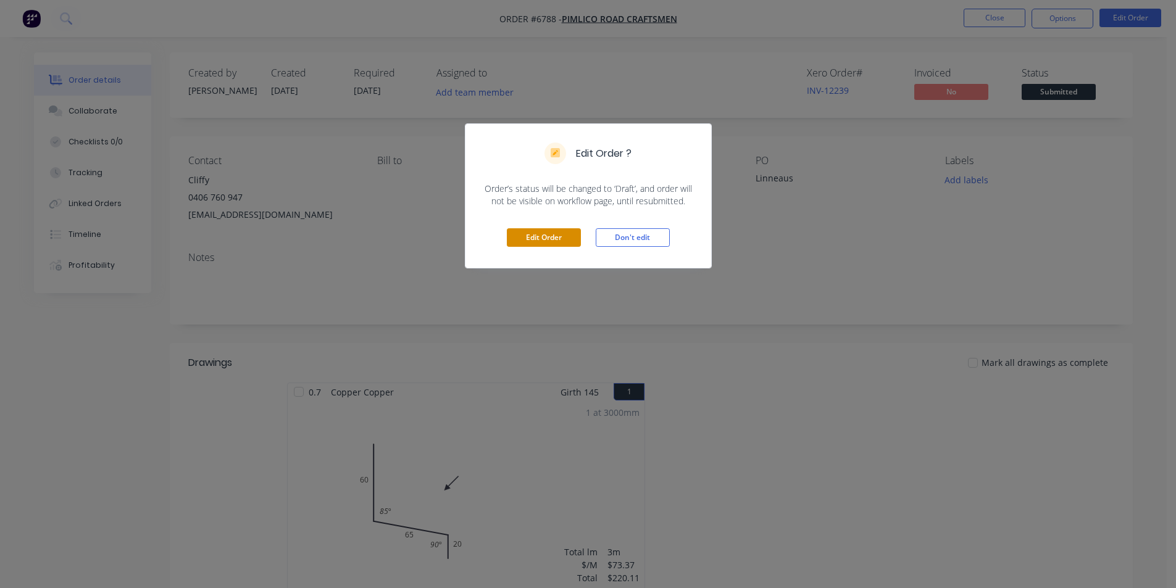
click at [549, 240] on button "Edit Order" at bounding box center [544, 237] width 74 height 19
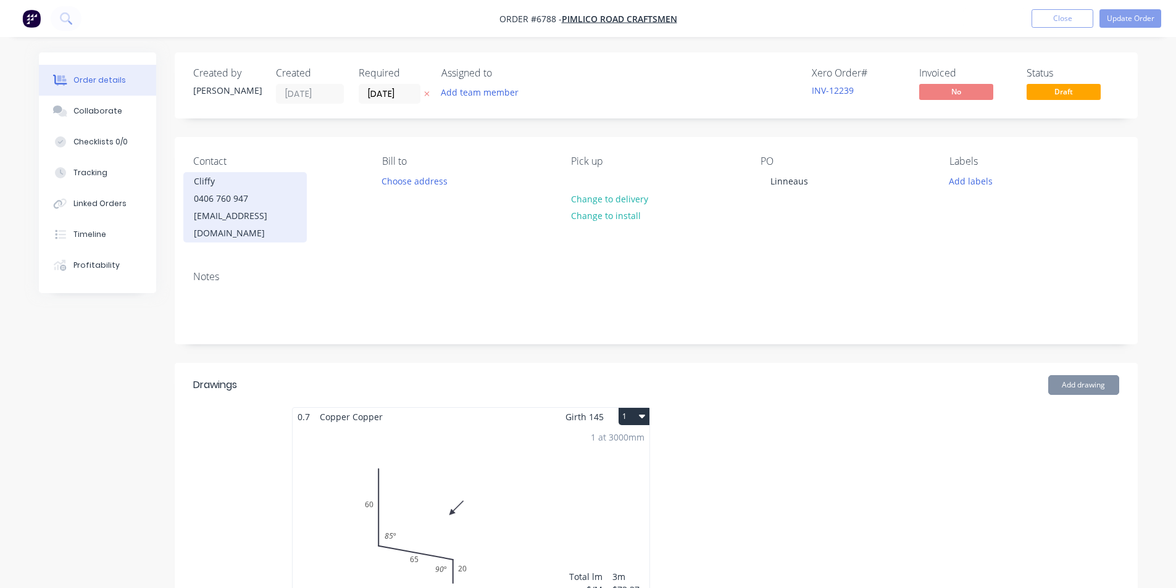
click at [244, 218] on div "[EMAIL_ADDRESS][DOMAIN_NAME]" at bounding box center [245, 224] width 102 height 35
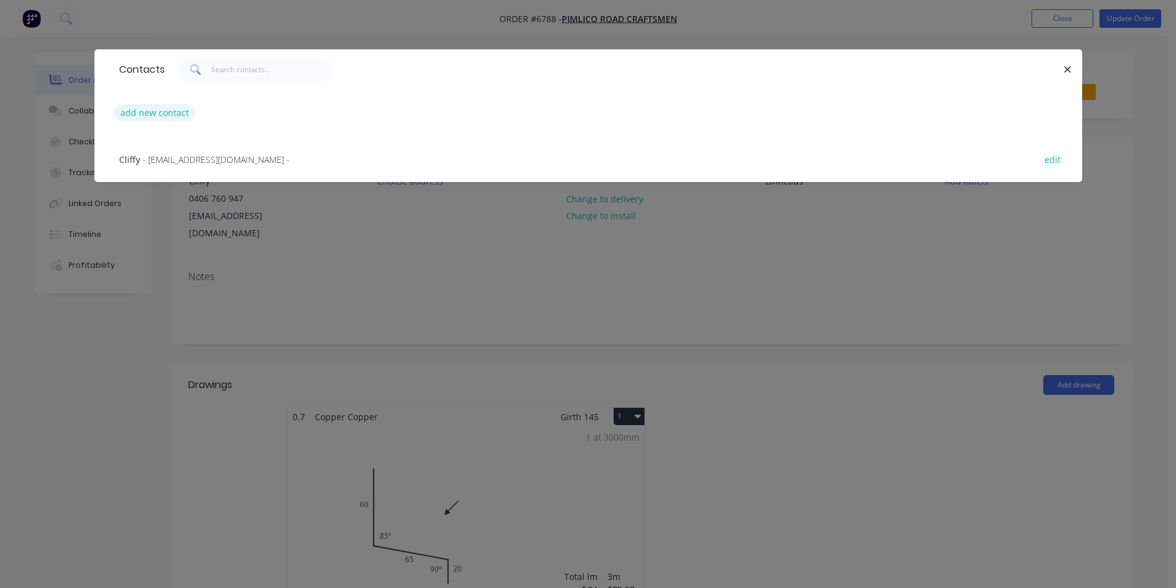
click at [167, 107] on button "add new contact" at bounding box center [154, 112] width 81 height 17
select select "AU"
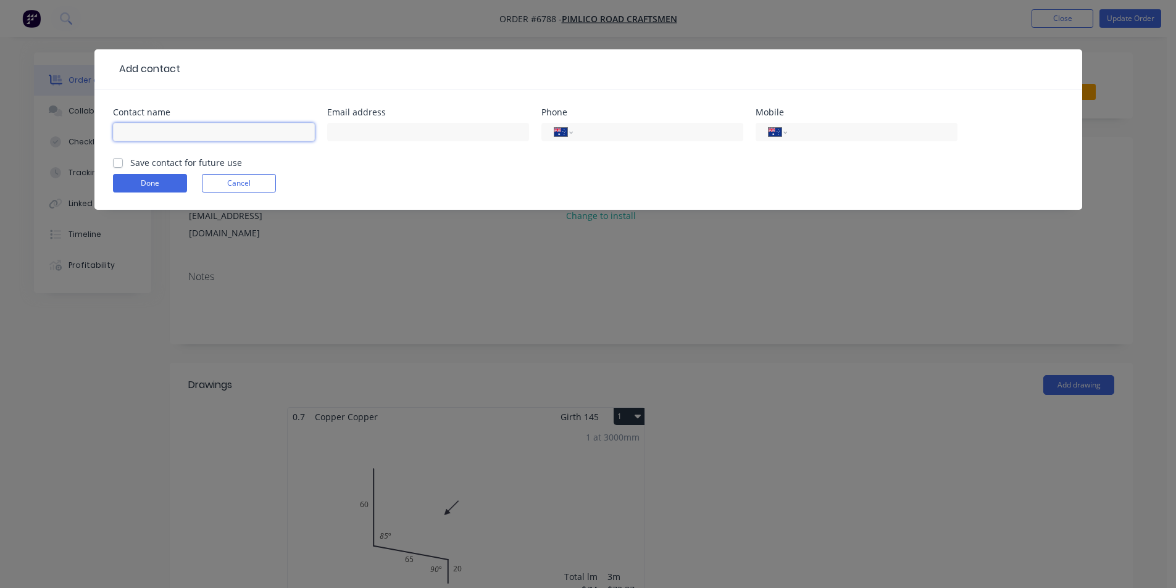
click at [161, 140] on input "text" at bounding box center [214, 132] width 202 height 19
type input "A"
type input "s"
type input "[PERSON_NAME]"
click at [825, 125] on input "tel" at bounding box center [870, 132] width 148 height 14
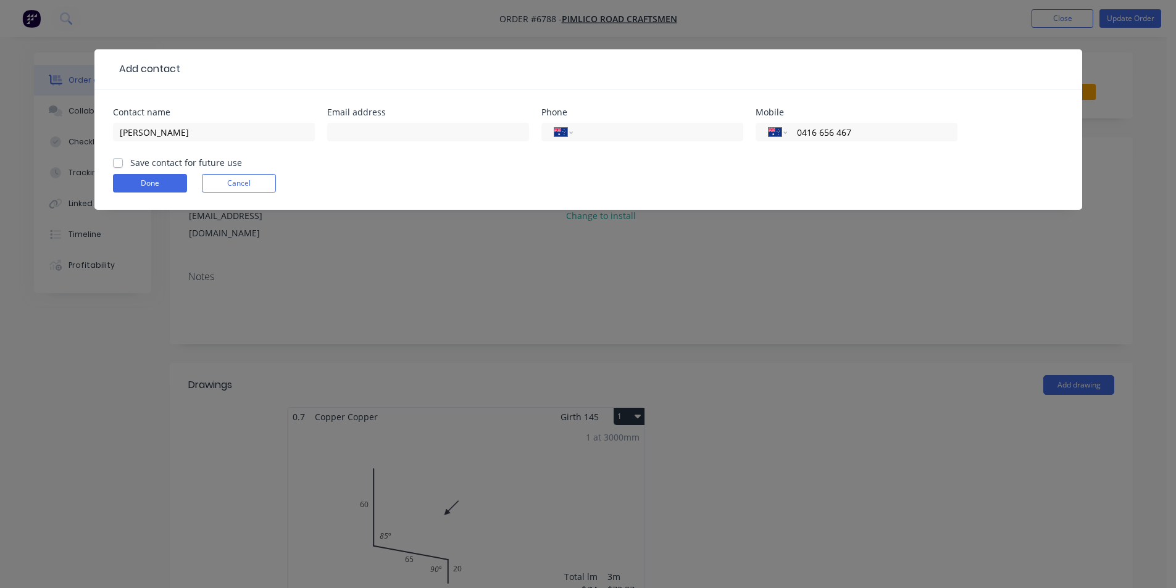
type input "0416 656 467"
click at [115, 168] on div "Save contact for future use" at bounding box center [177, 162] width 129 height 13
click at [130, 163] on label "Save contact for future use" at bounding box center [186, 162] width 112 height 13
click at [114, 163] on input "Save contact for future use" at bounding box center [118, 162] width 10 height 12
checkbox input "true"
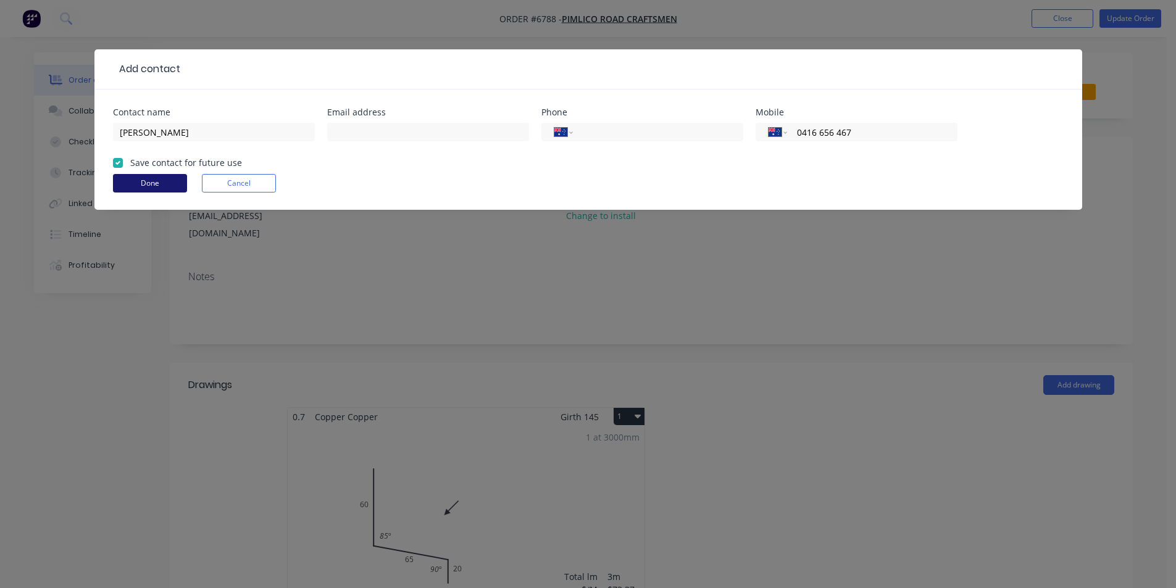
click at [164, 181] on button "Done" at bounding box center [150, 183] width 74 height 19
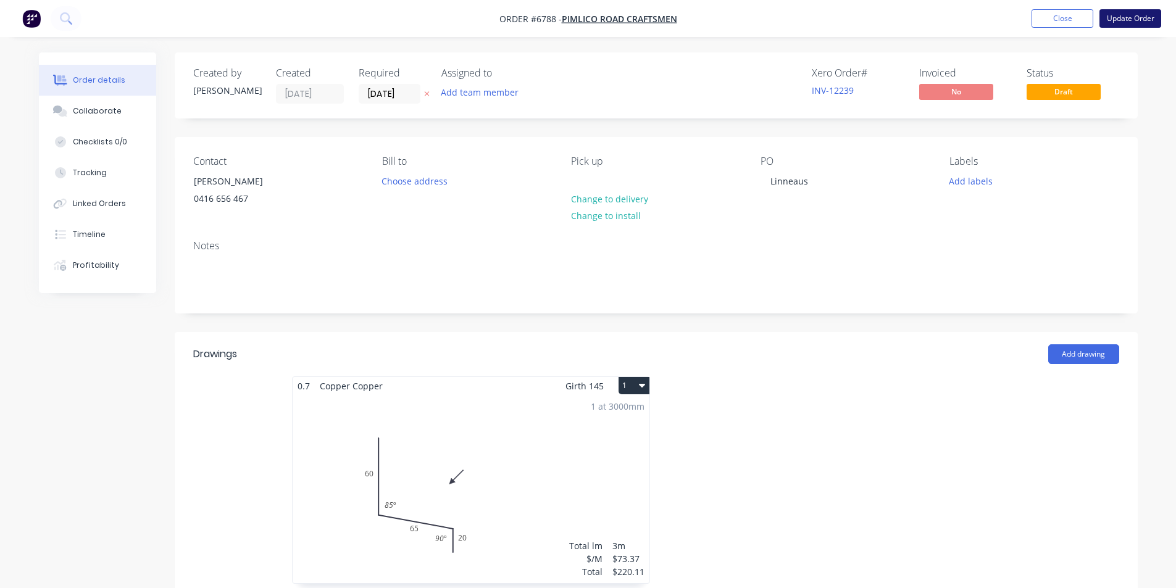
click at [1111, 25] on button "Update Order" at bounding box center [1130, 18] width 62 height 19
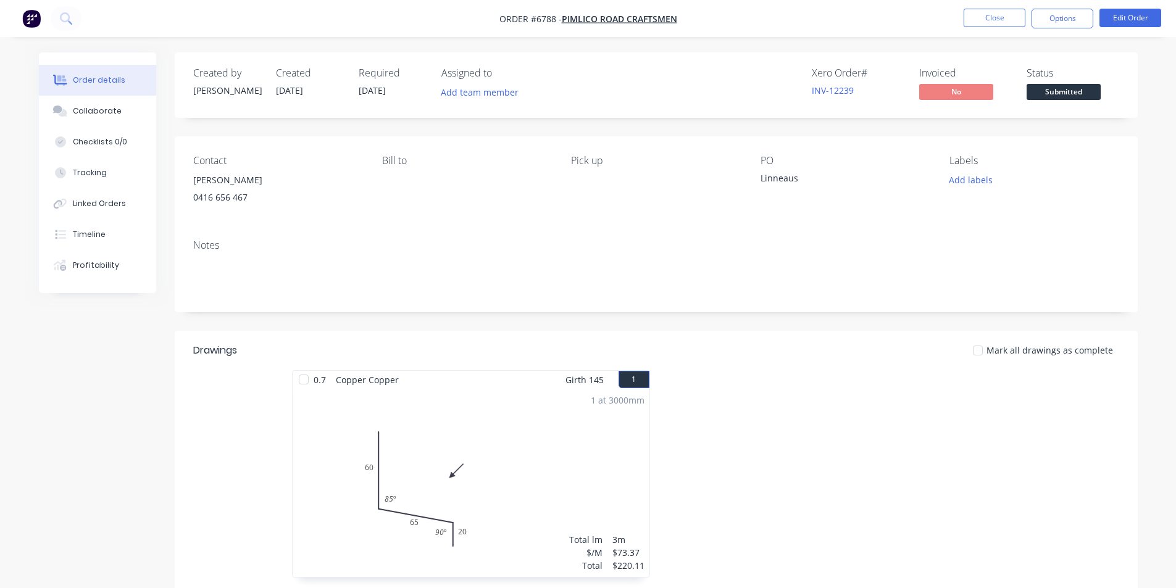
click at [1092, 96] on span "Submitted" at bounding box center [1064, 91] width 74 height 15
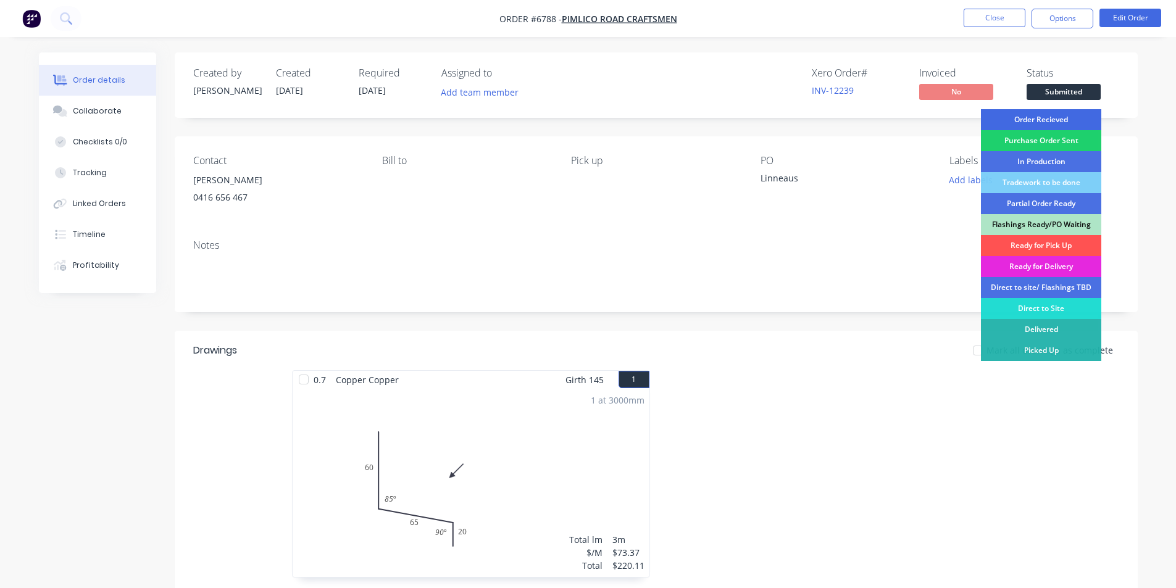
click at [1087, 119] on div "Order Recieved" at bounding box center [1041, 119] width 120 height 21
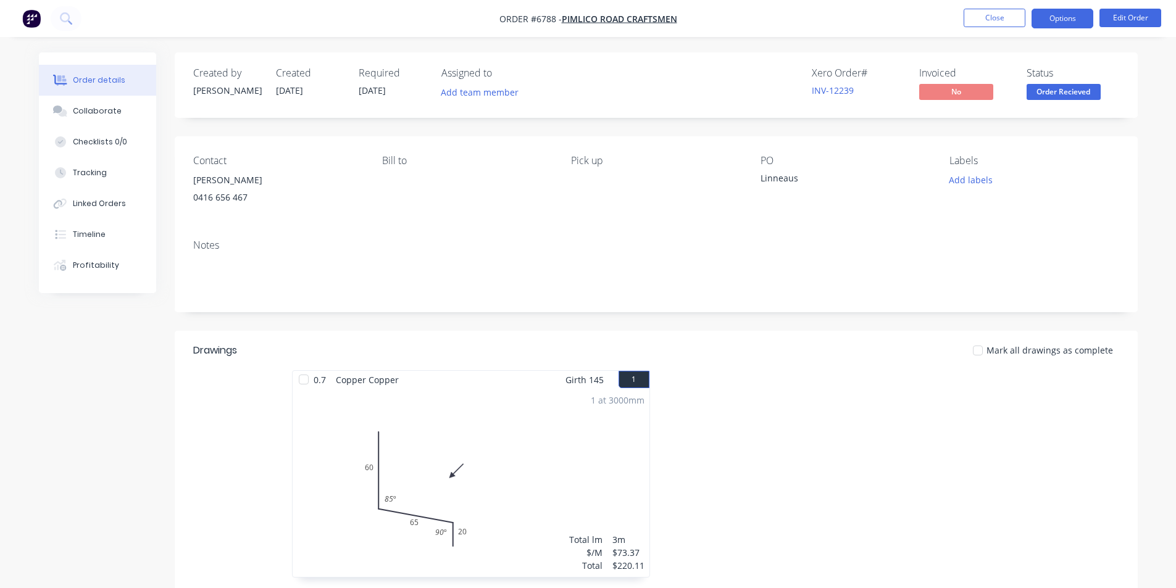
click at [1076, 25] on button "Options" at bounding box center [1063, 19] width 62 height 20
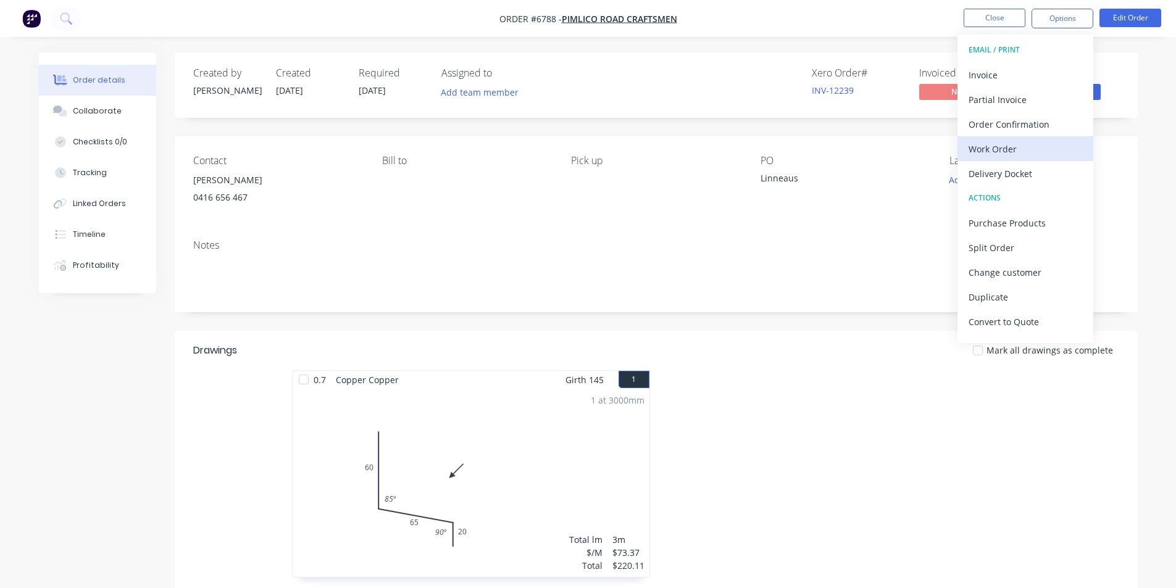
click at [1033, 141] on div "Work Order" at bounding box center [1026, 149] width 114 height 18
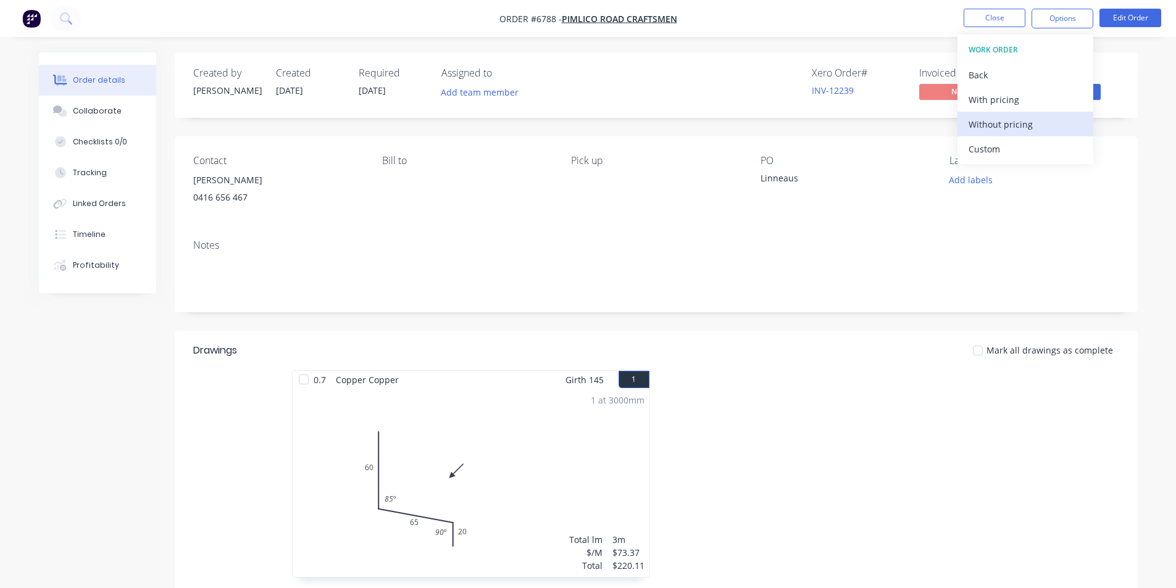
click at [1024, 120] on div "Without pricing" at bounding box center [1026, 124] width 114 height 18
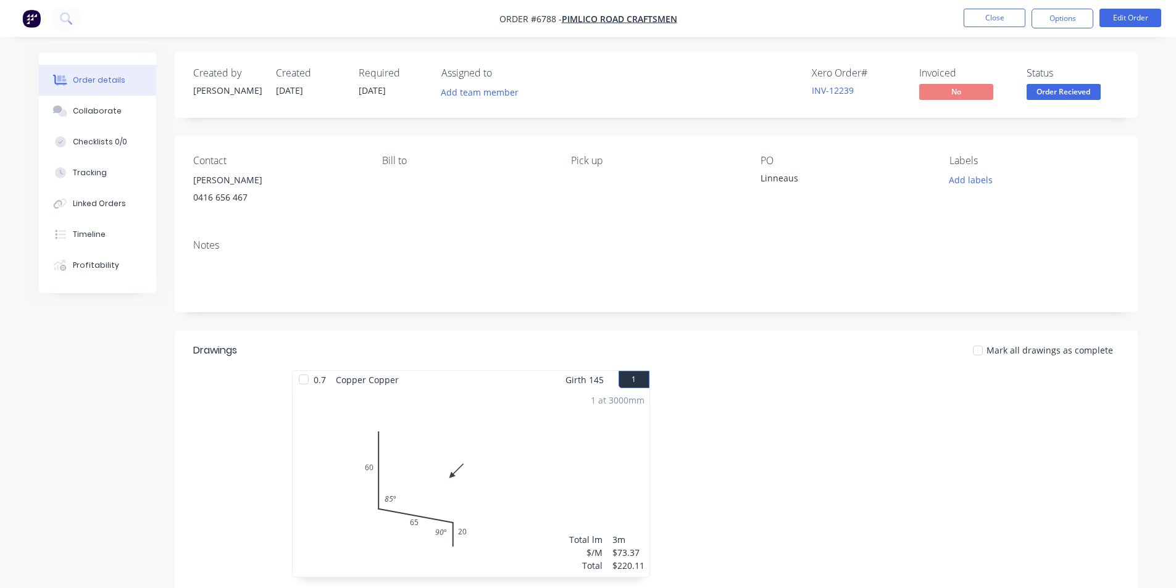
drag, startPoint x: 961, startPoint y: 19, endPoint x: 1000, endPoint y: 28, distance: 40.6
click at [961, 19] on ul "Close Options Edit Order" at bounding box center [1062, 19] width 227 height 20
click at [1000, 28] on nav "Order #6788 - Pimlico Road Craftsmen Close Options Edit Order" at bounding box center [588, 18] width 1176 height 37
click at [1001, 20] on button "Close" at bounding box center [995, 18] width 62 height 19
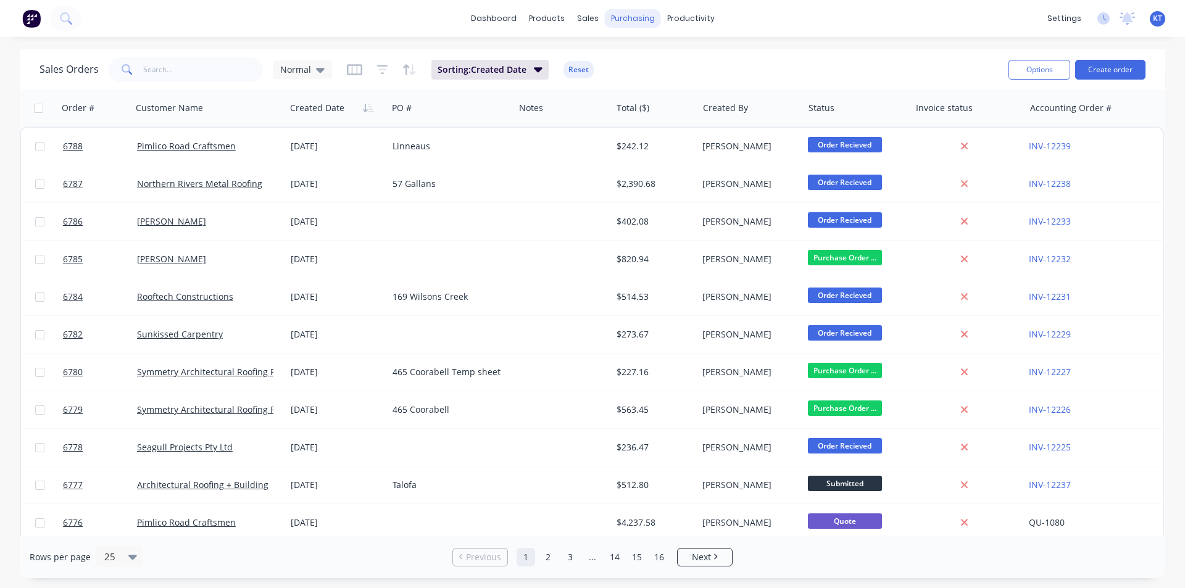
click at [644, 23] on div "purchasing" at bounding box center [633, 18] width 56 height 19
click at [677, 19] on div "productivity" at bounding box center [691, 18] width 60 height 19
click at [673, 56] on div "Purchase Orders" at bounding box center [672, 59] width 65 height 11
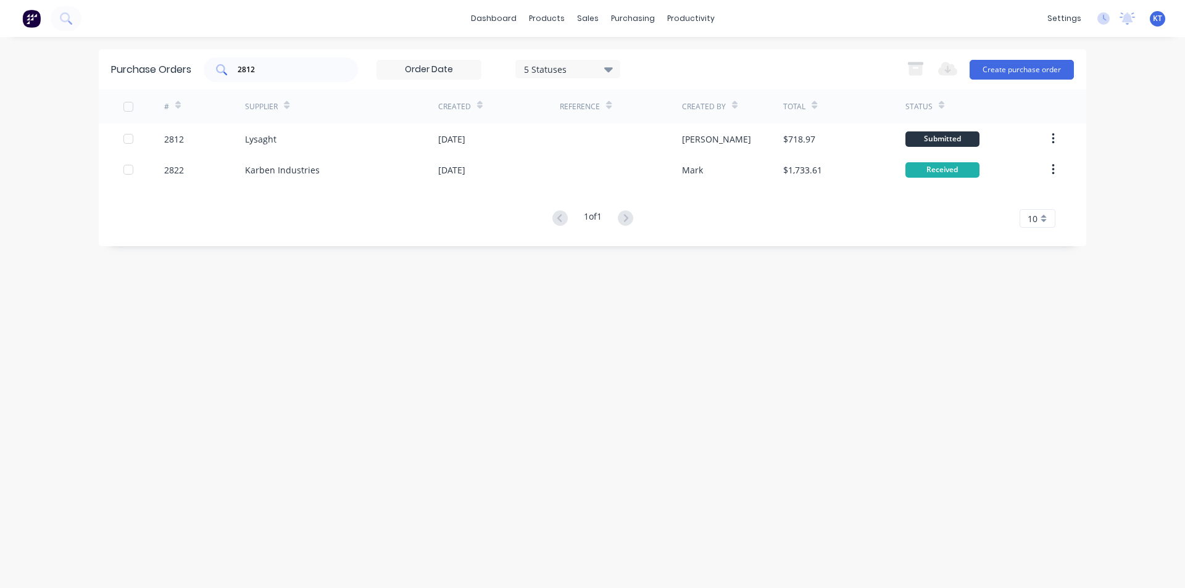
click at [281, 78] on div "2812" at bounding box center [281, 69] width 154 height 25
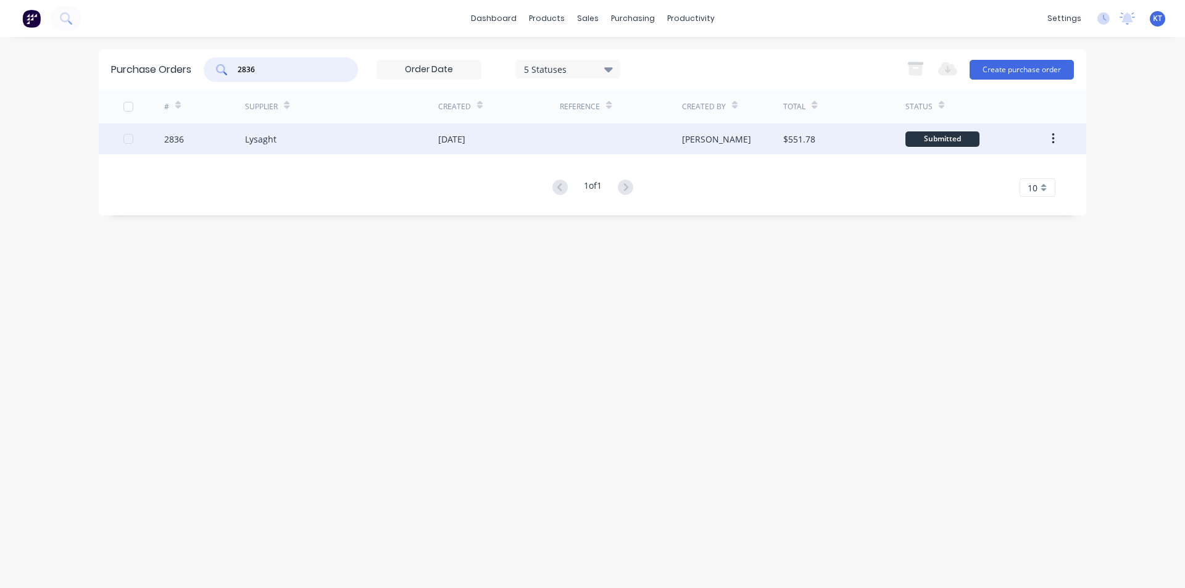
type input "2836"
click at [709, 145] on div "[PERSON_NAME]" at bounding box center [733, 138] width 102 height 31
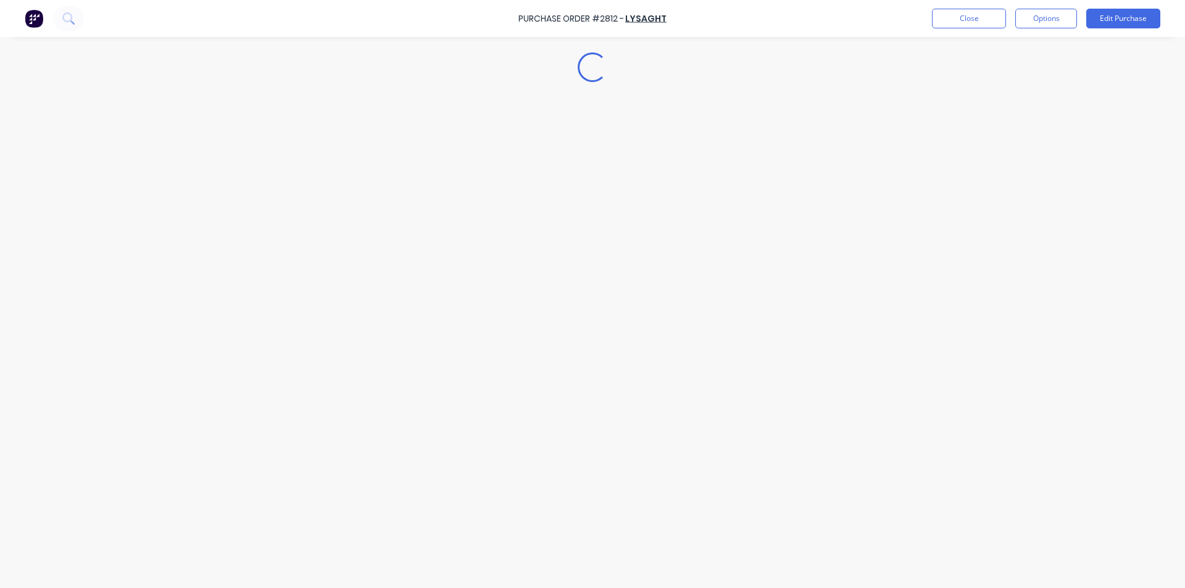
type textarea "x"
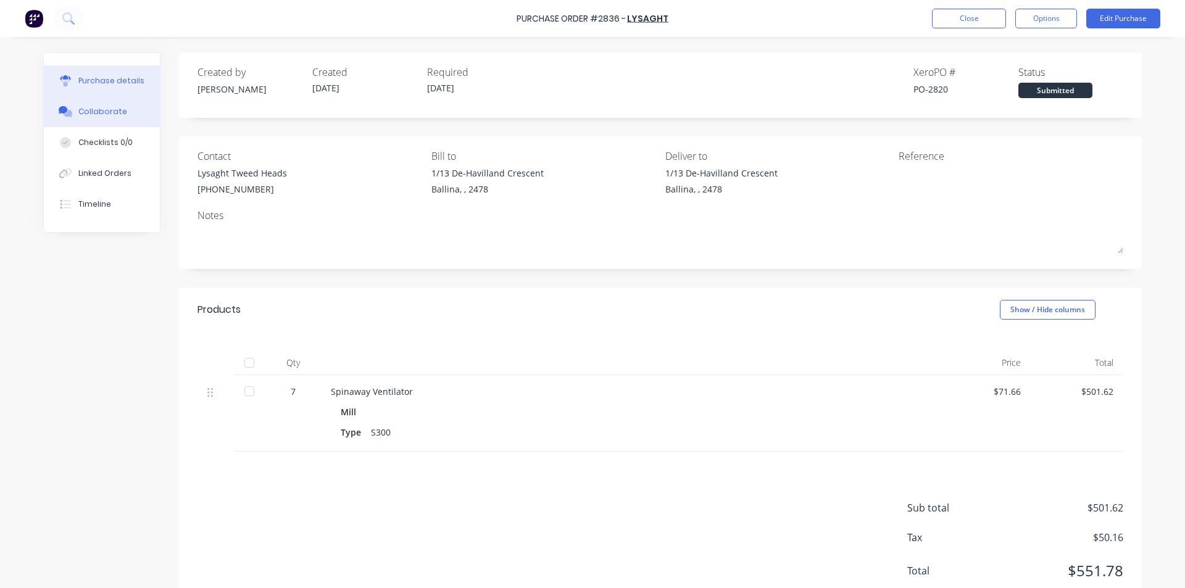
click at [113, 106] on div "Collaborate" at bounding box center [102, 111] width 49 height 11
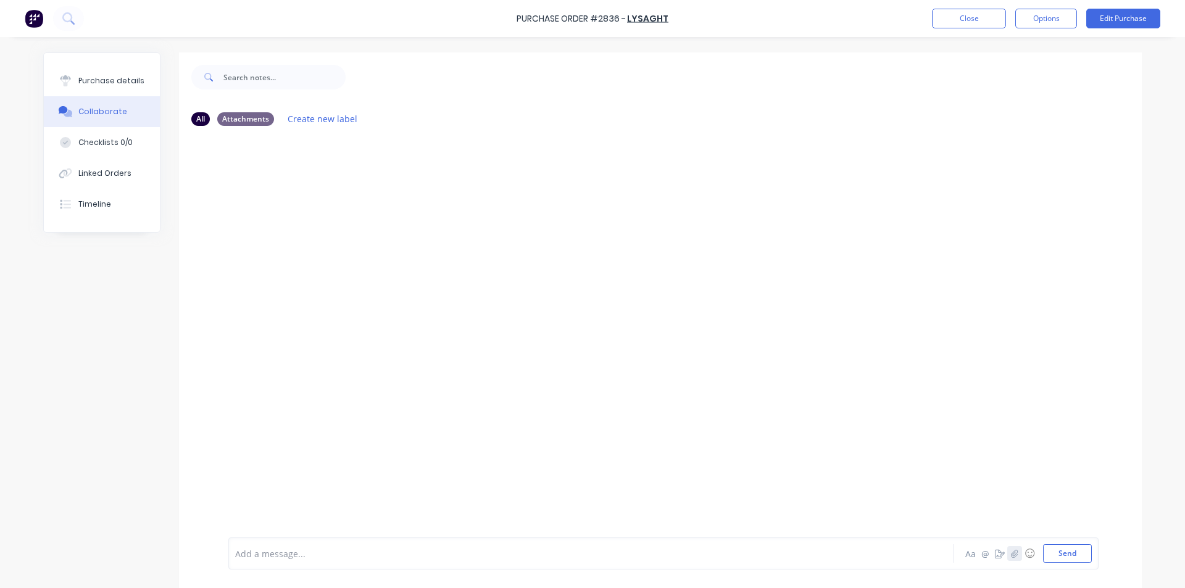
click at [1011, 551] on icon "button" at bounding box center [1014, 553] width 7 height 9
click at [1070, 563] on div "Add a message... Aa @ ☺ Send" at bounding box center [663, 522] width 870 height 95
click at [1068, 548] on button "Send" at bounding box center [1067, 553] width 49 height 19
click at [1001, 22] on button "Close" at bounding box center [969, 19] width 74 height 20
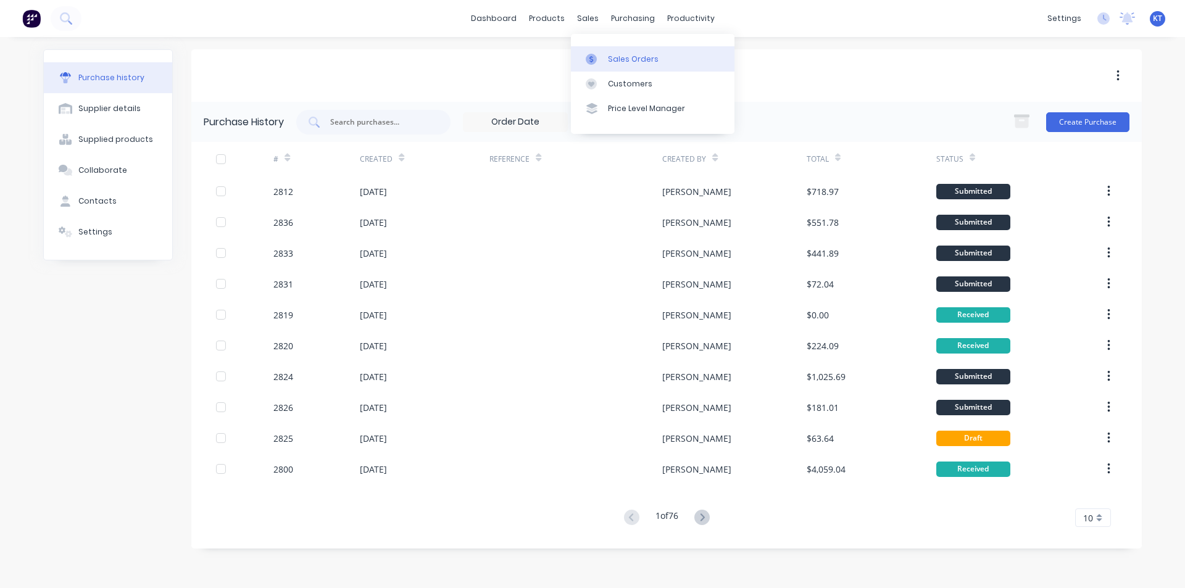
click at [654, 66] on link "Sales Orders" at bounding box center [653, 58] width 164 height 25
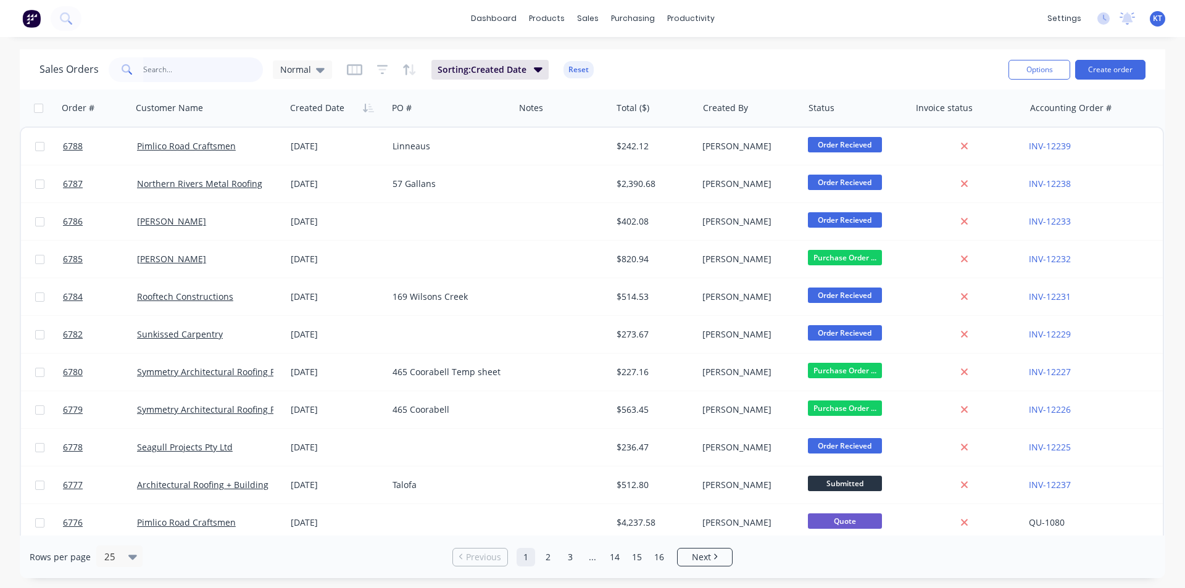
drag, startPoint x: 147, startPoint y: 68, endPoint x: 156, endPoint y: 69, distance: 9.3
click at [148, 69] on input "text" at bounding box center [203, 69] width 120 height 25
click at [641, 58] on div "Purchase Orders" at bounding box center [672, 59] width 65 height 11
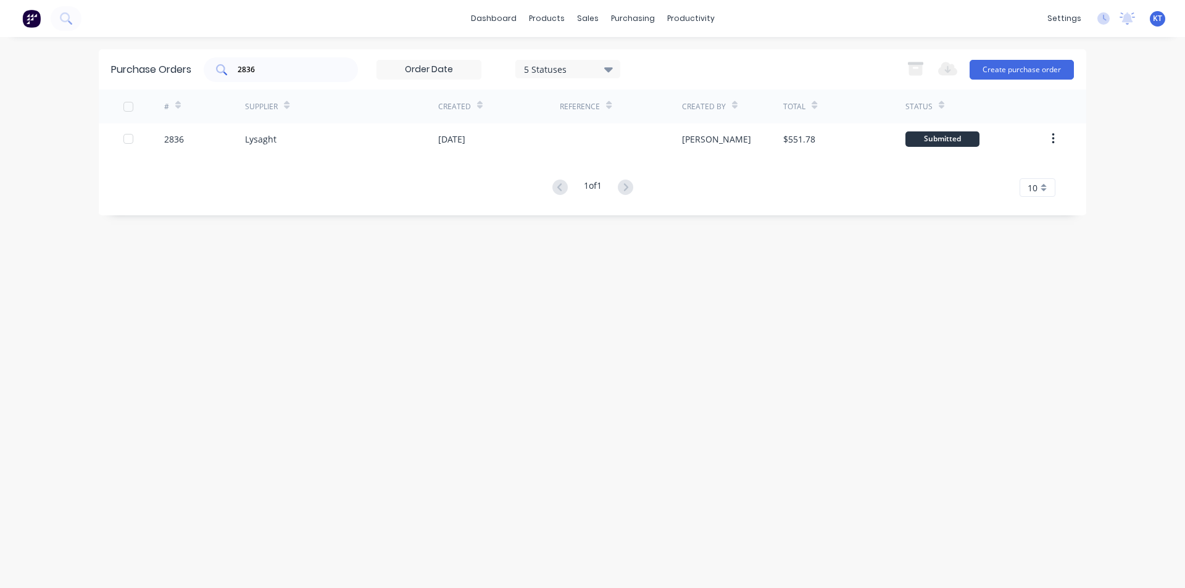
click at [263, 73] on input "2836" at bounding box center [287, 70] width 102 height 12
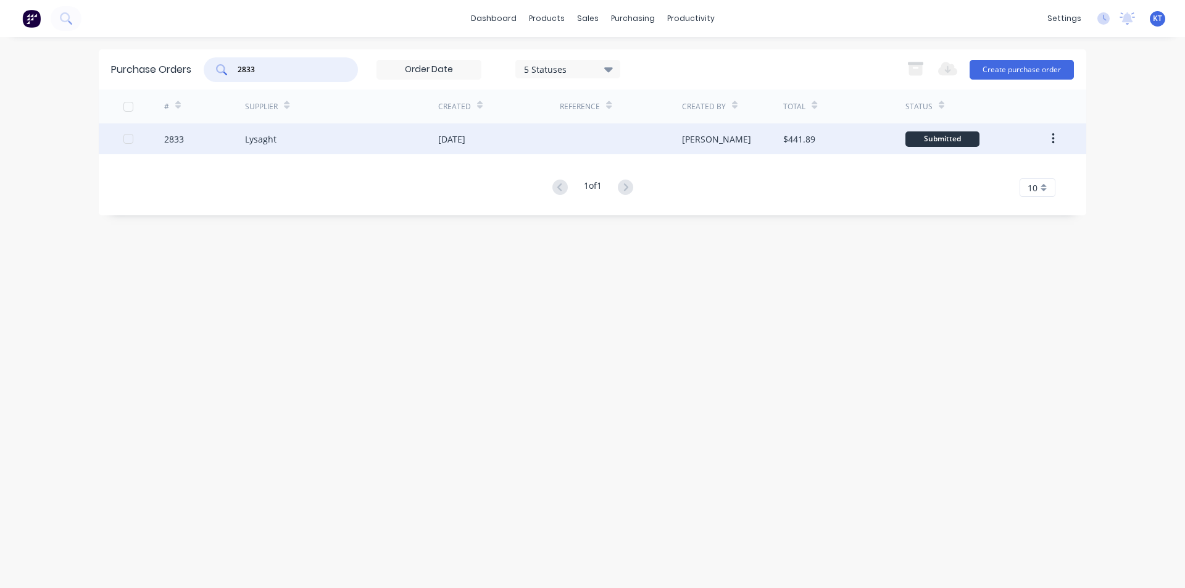
type input "2833"
click at [300, 146] on div "Lysaght" at bounding box center [341, 138] width 193 height 31
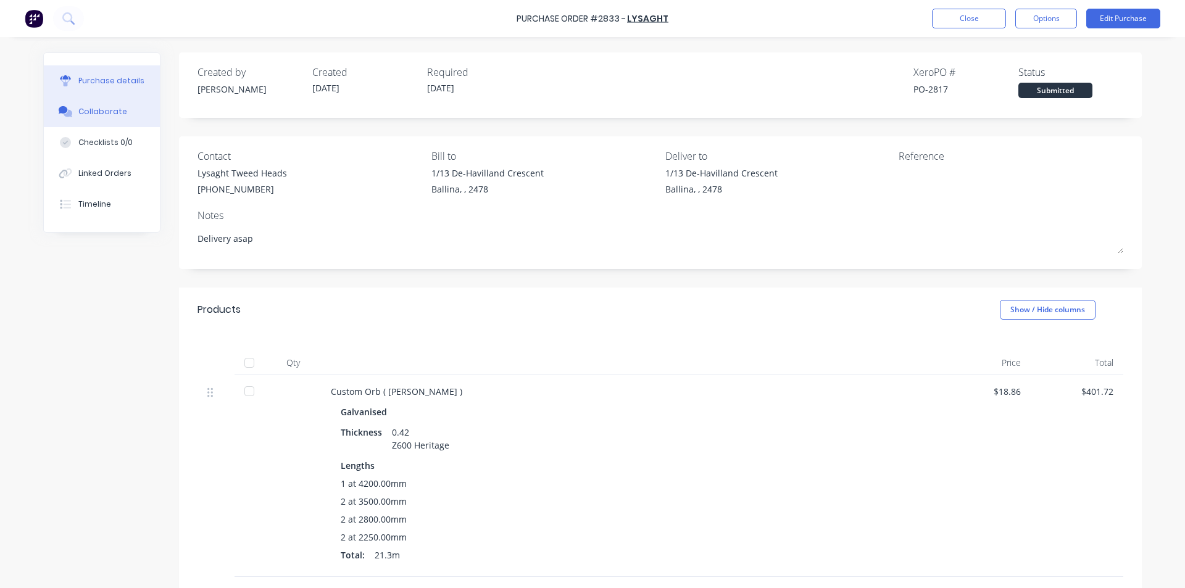
click at [90, 116] on div "Collaborate" at bounding box center [102, 111] width 49 height 11
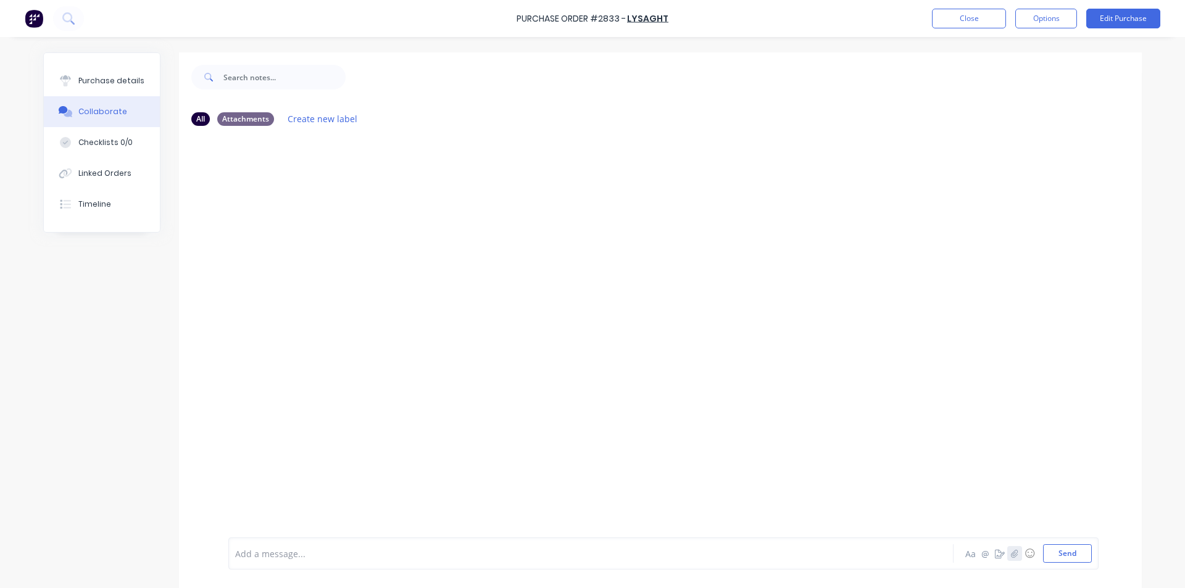
click at [1010, 548] on button "button" at bounding box center [1014, 553] width 15 height 15
click at [1083, 554] on button "Send" at bounding box center [1067, 553] width 49 height 19
click at [90, 81] on div "Purchase details" at bounding box center [111, 80] width 66 height 11
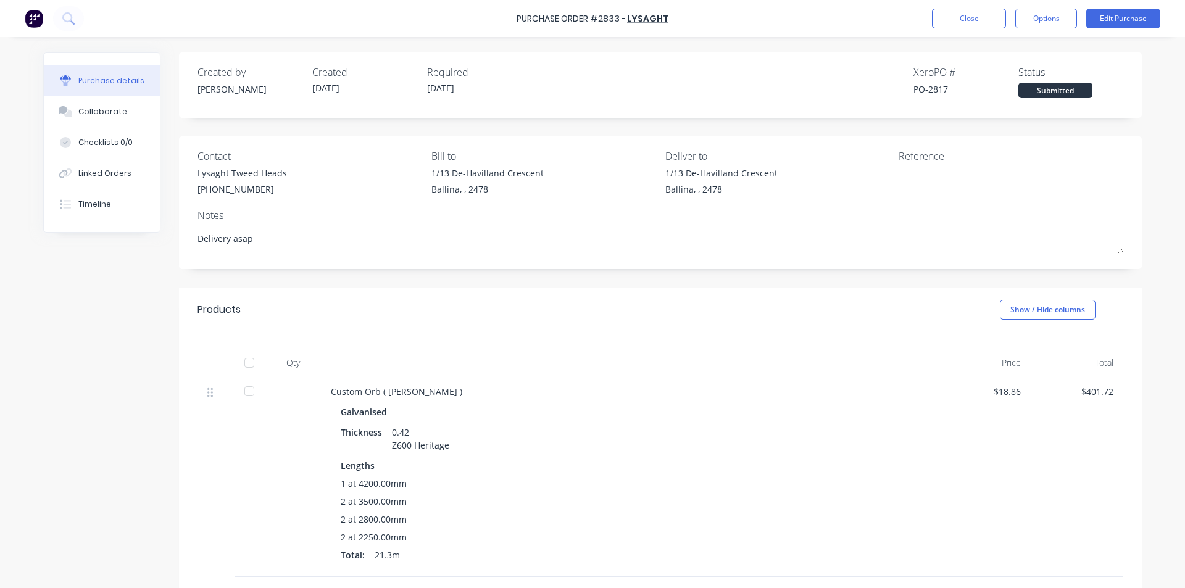
click at [125, 90] on button "Purchase details" at bounding box center [102, 80] width 116 height 31
click at [91, 114] on div "Collaborate" at bounding box center [102, 111] width 49 height 11
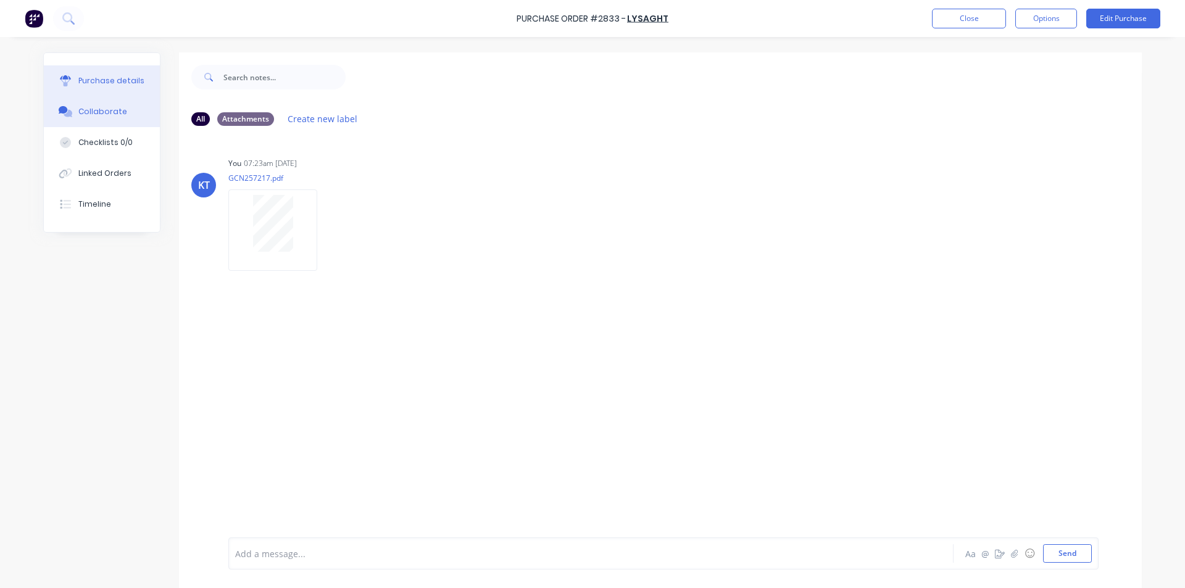
click at [112, 72] on button "Purchase details" at bounding box center [102, 80] width 116 height 31
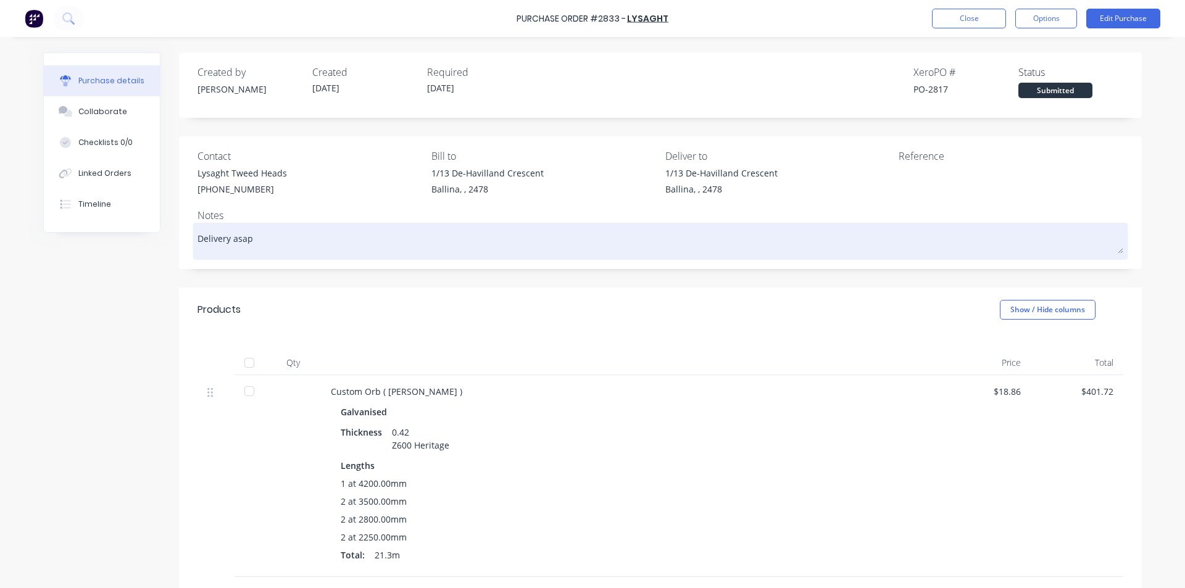
click at [302, 245] on textarea "Delivery asap" at bounding box center [661, 240] width 926 height 28
type textarea "x"
type textarea "Delivery asa"
type textarea "x"
type textarea "Delivery as"
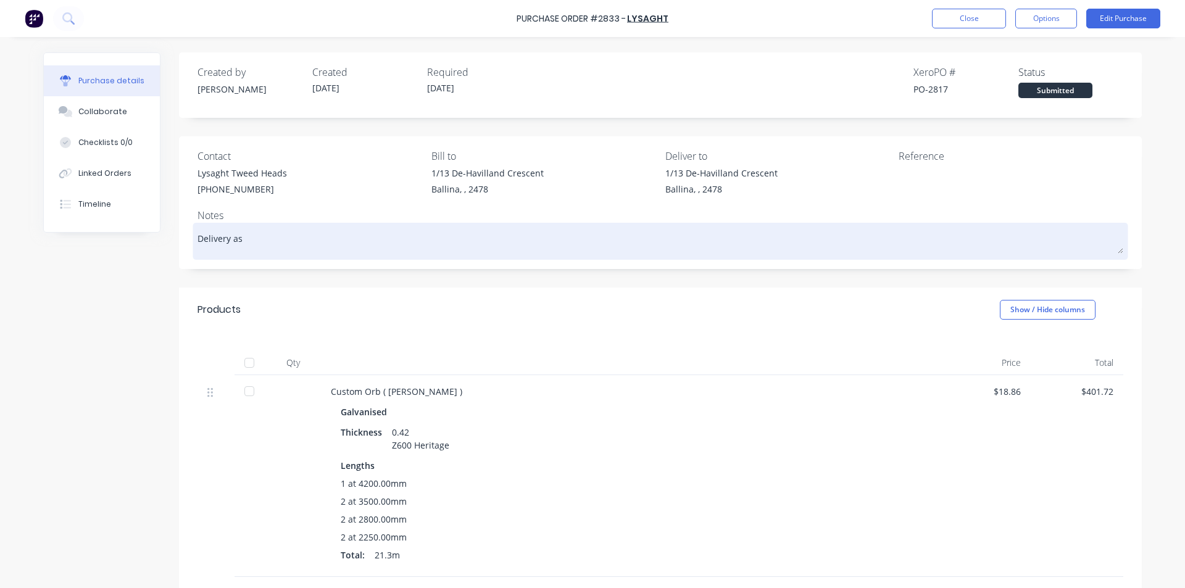
type textarea "x"
type textarea "Delivery a"
type textarea "x"
type textarea "Delivery"
type textarea "x"
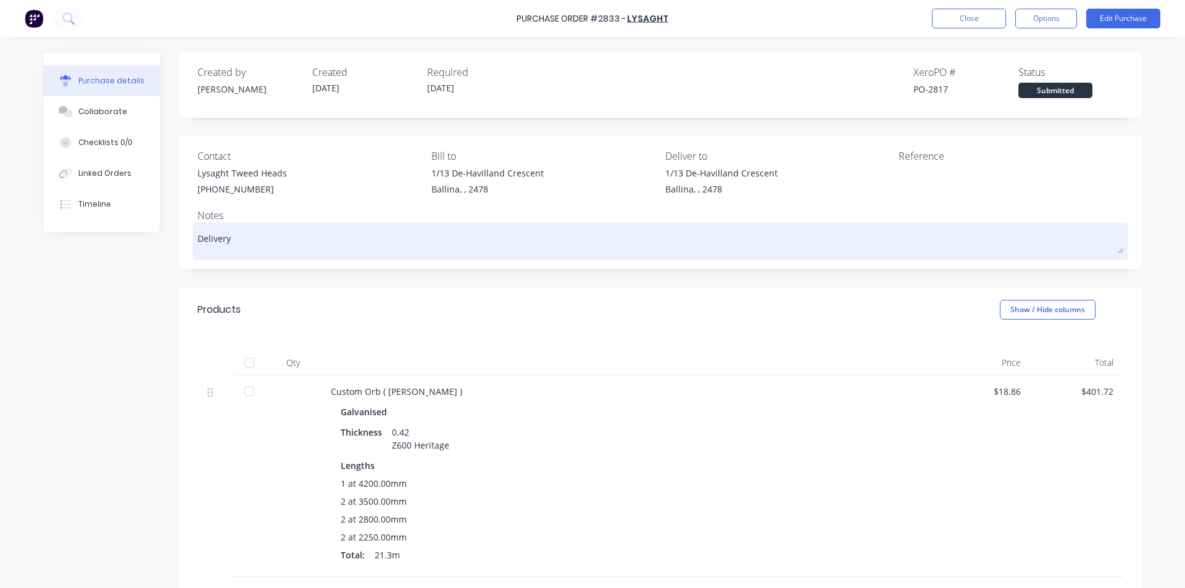
type textarea "Delivery"
type textarea "x"
type textarea "Delivery 1"
type textarea "x"
type textarea "Delivery 11"
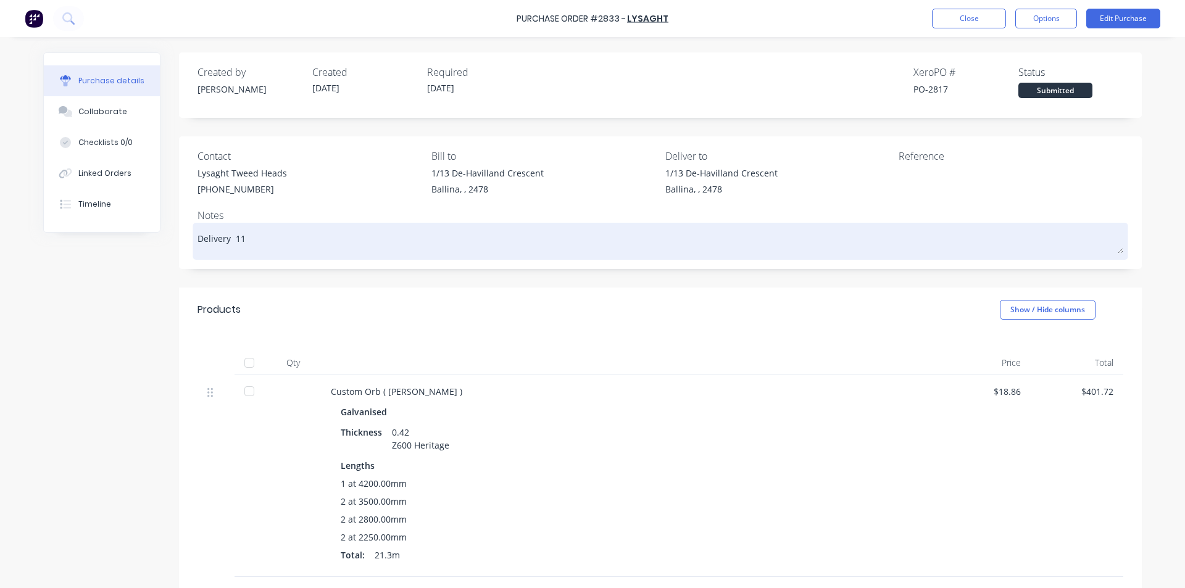
type textarea "x"
type textarea "Delivery 11/"
type textarea "x"
type textarea "Delivery 11/0"
type textarea "x"
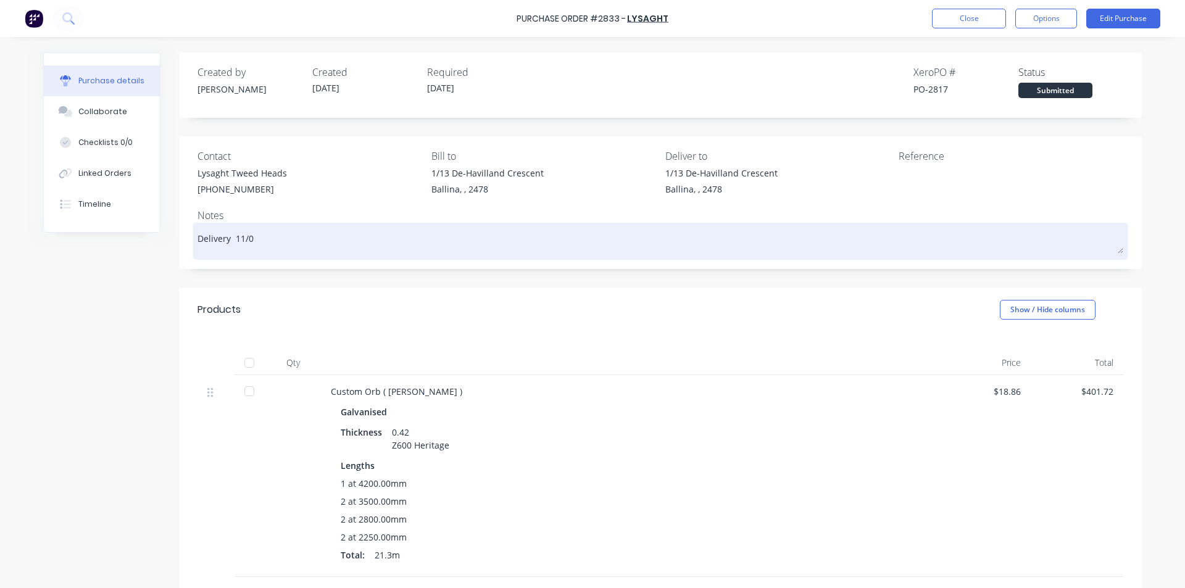
type textarea "Delivery 11/09"
type textarea "x"
type textarea "Delivery 11/09/"
type textarea "x"
type textarea "Delivery 11/09/2"
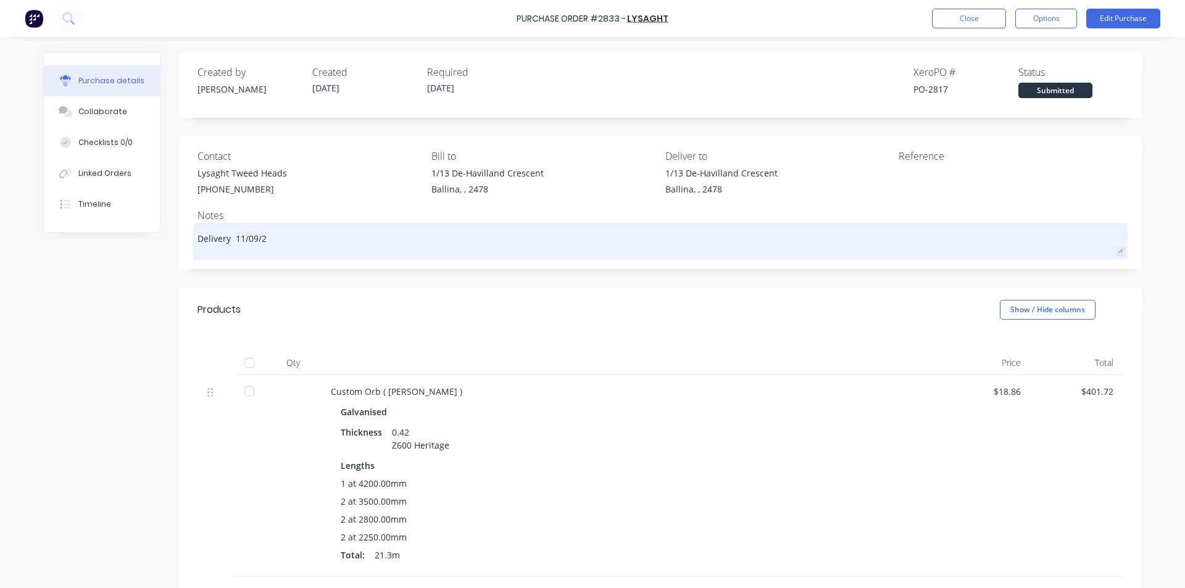
type textarea "x"
type textarea "Delivery [DATE]"
type textarea "x"
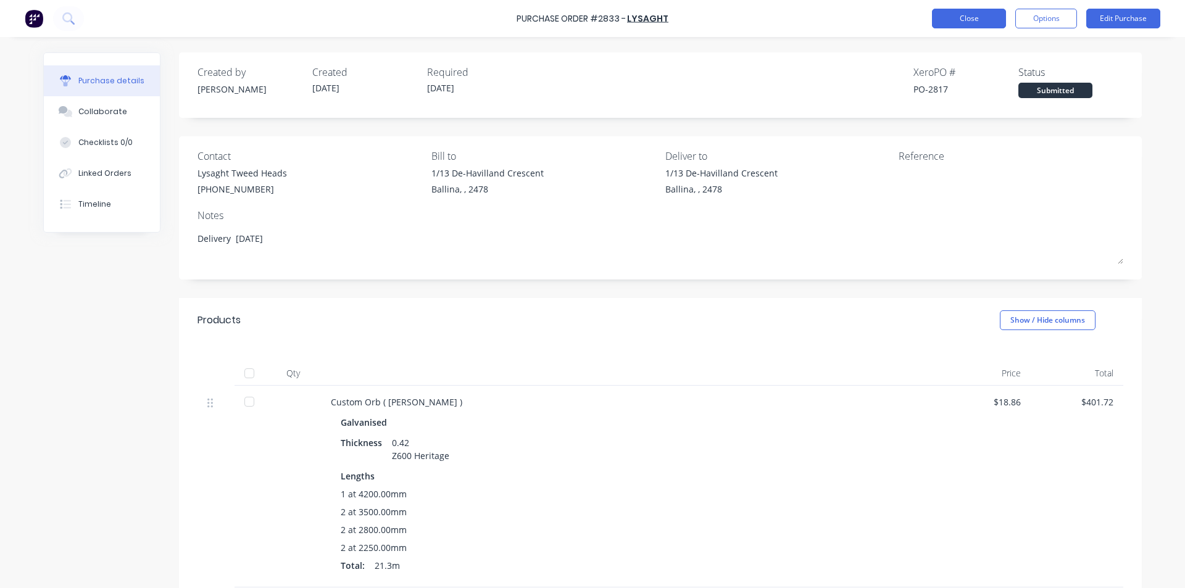
type textarea "Delivery [DATE]"
type textarea "x"
type textarea "Delivery [DATE]"
click at [964, 19] on button "Close" at bounding box center [969, 19] width 74 height 20
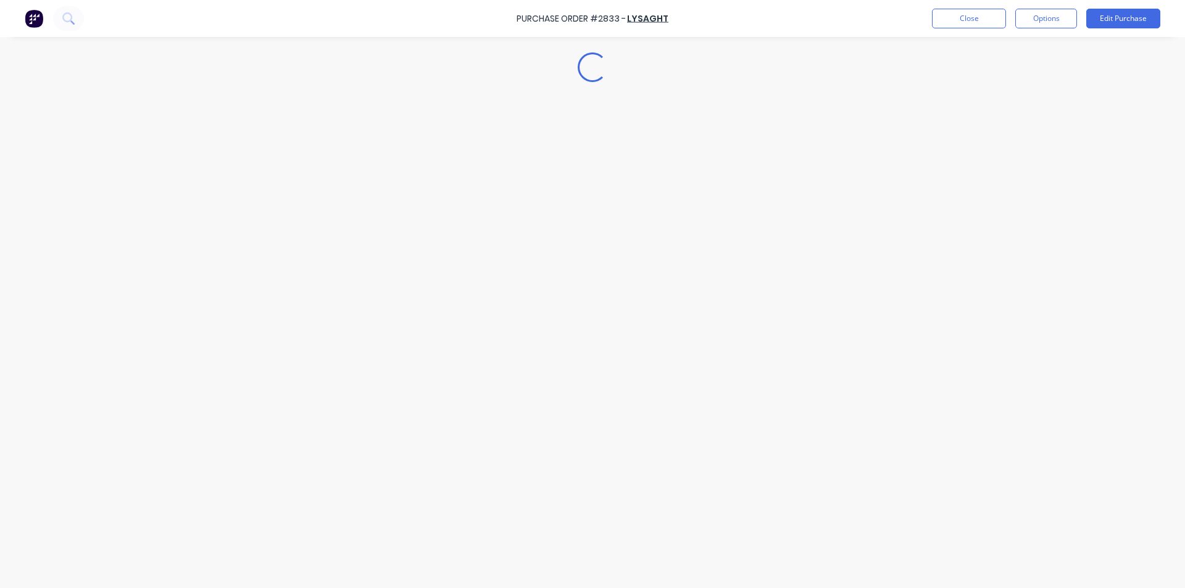
type textarea "x"
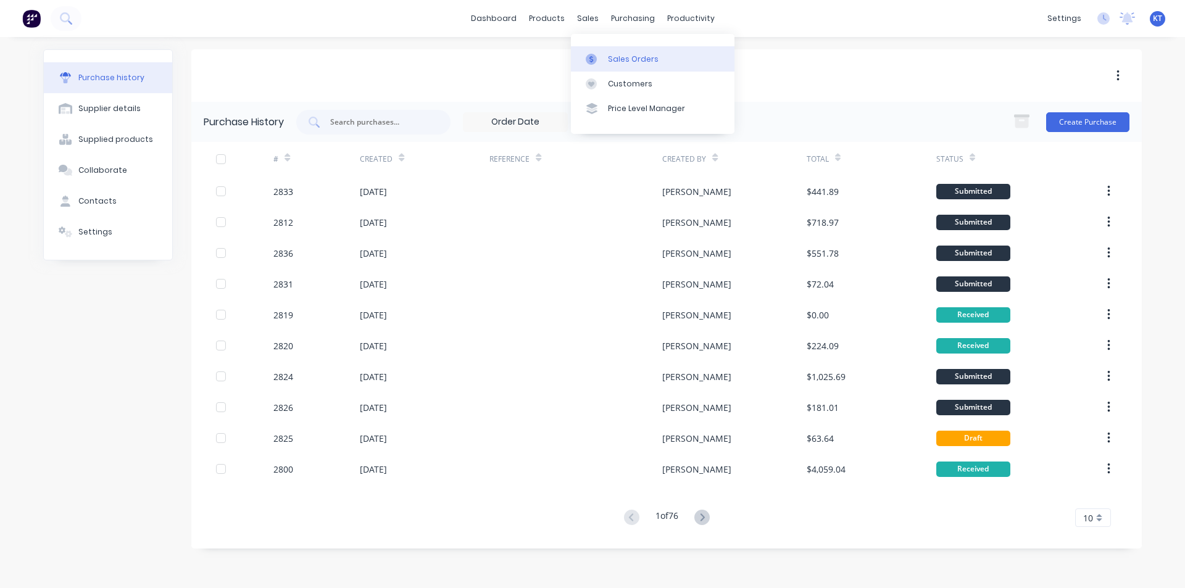
click at [606, 54] on link "Sales Orders" at bounding box center [653, 58] width 164 height 25
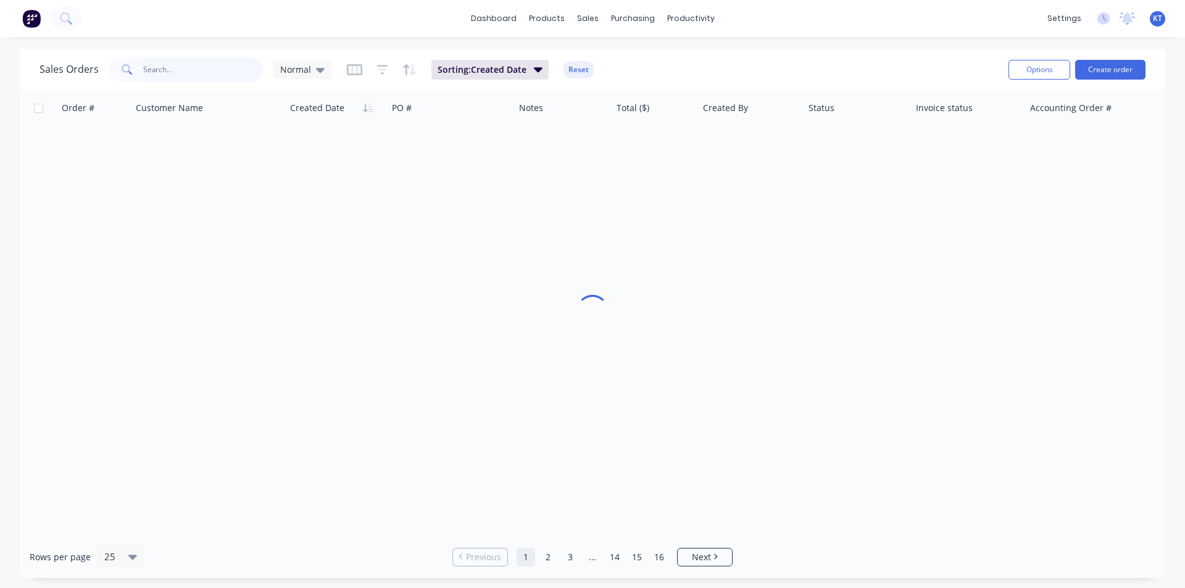
click at [206, 77] on input "text" at bounding box center [203, 69] width 120 height 25
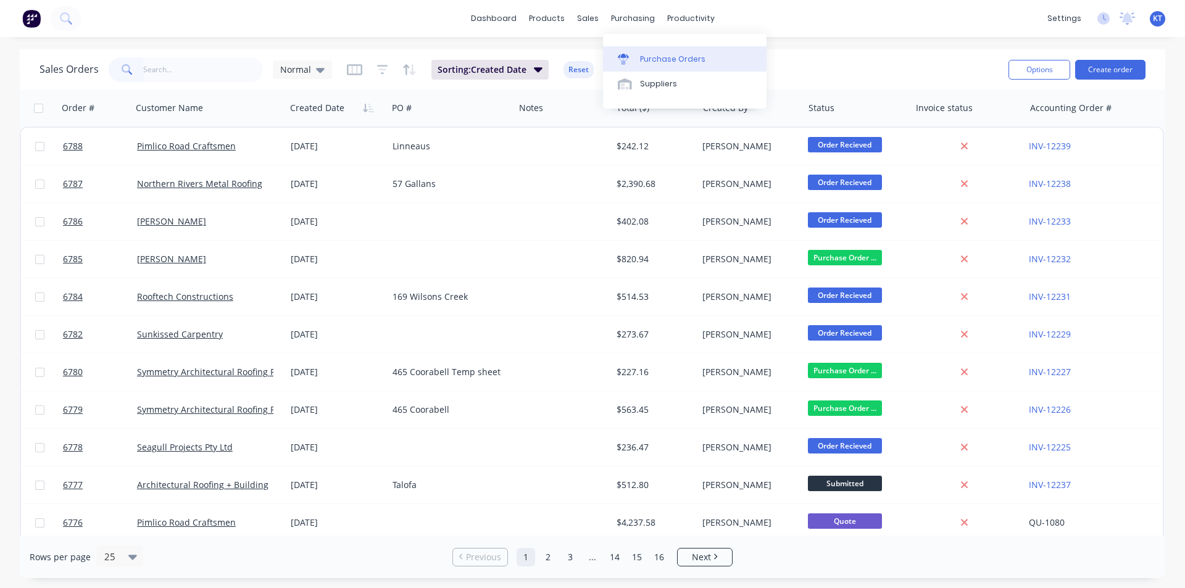
click at [625, 58] on icon at bounding box center [623, 59] width 11 height 11
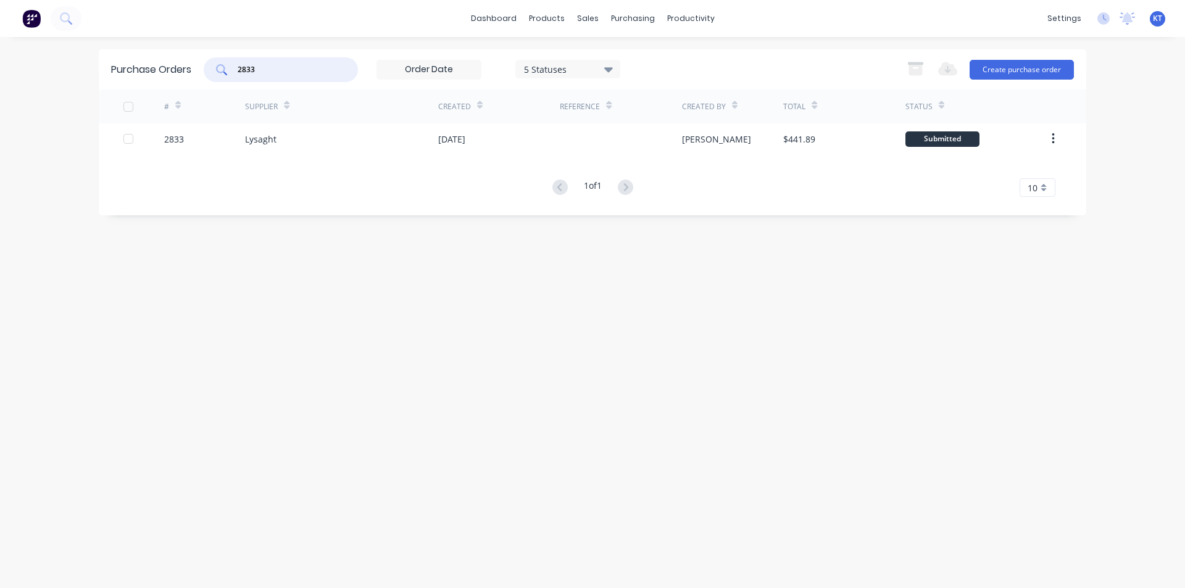
click at [318, 64] on input "2833" at bounding box center [287, 70] width 102 height 12
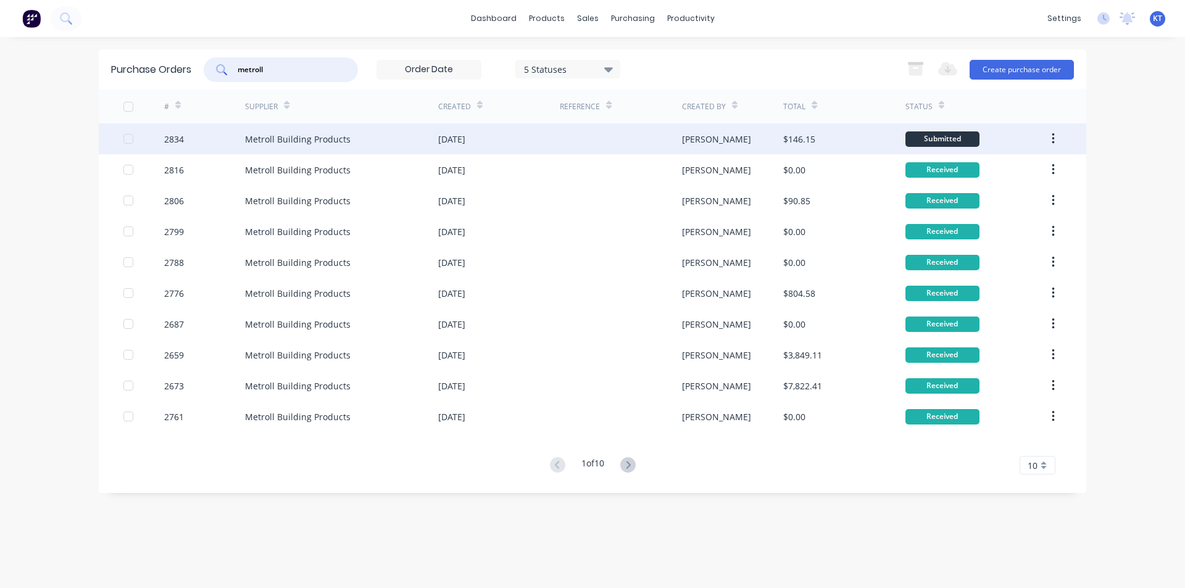
type input "metroll"
click at [330, 154] on div "Metroll Building Products" at bounding box center [341, 138] width 193 height 31
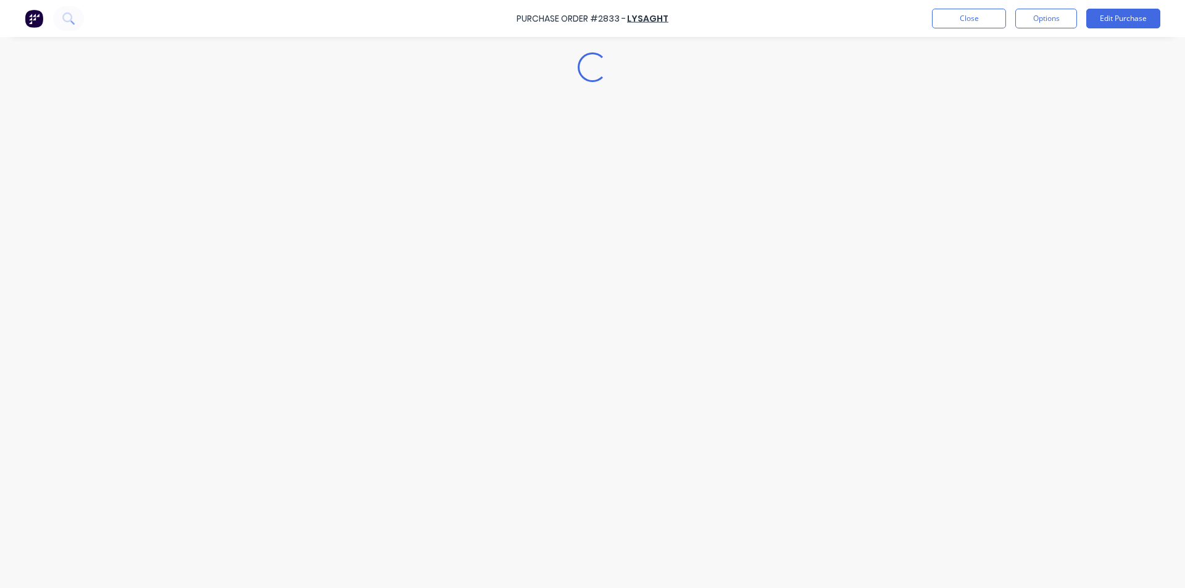
type textarea "x"
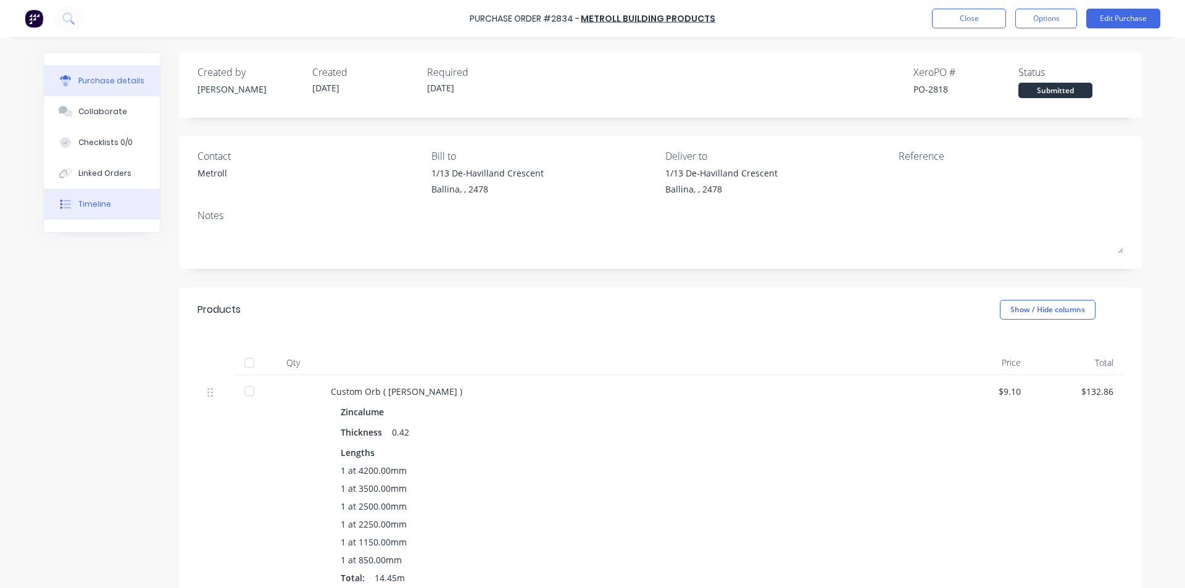
click at [108, 213] on button "Timeline" at bounding box center [102, 204] width 116 height 31
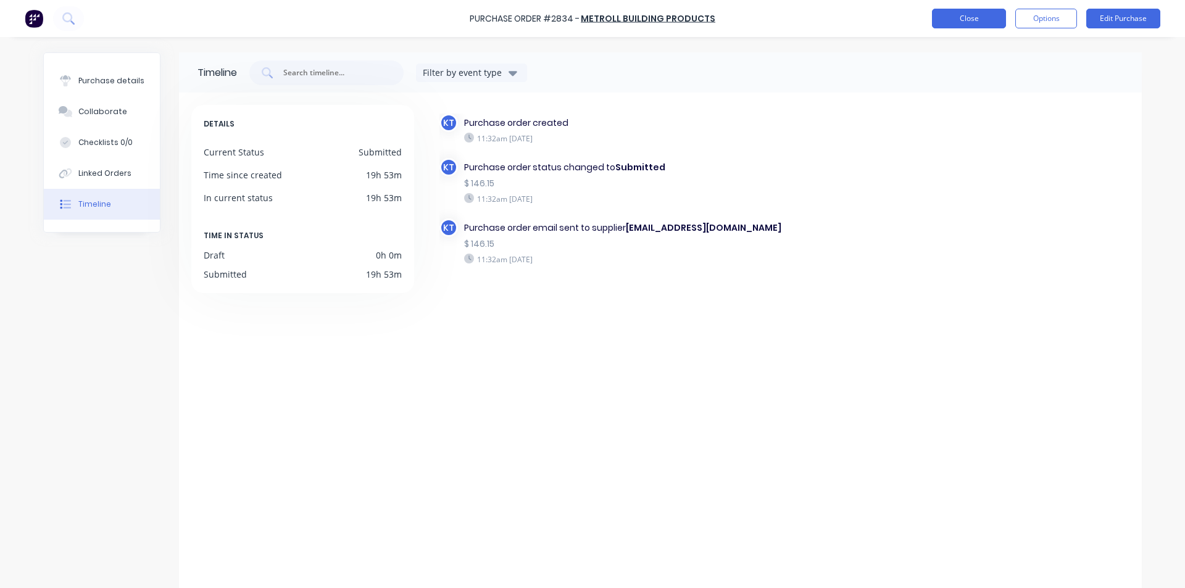
click at [963, 20] on button "Close" at bounding box center [969, 19] width 74 height 20
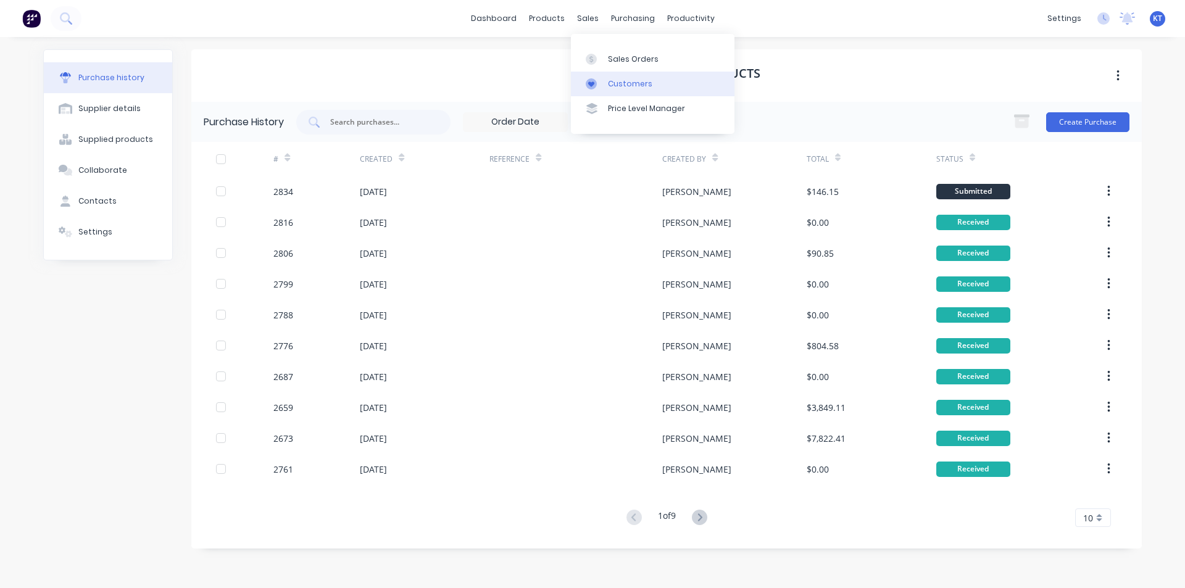
click at [628, 72] on link "Customers" at bounding box center [653, 84] width 164 height 25
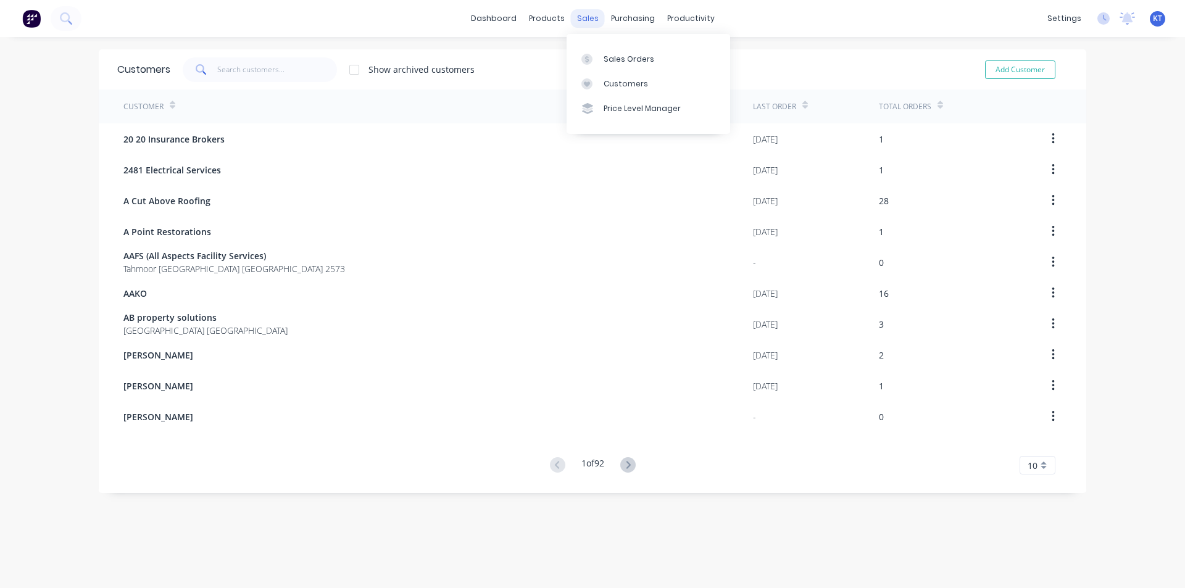
click at [584, 23] on div "sales" at bounding box center [588, 18] width 34 height 19
click at [606, 57] on div "Sales Orders" at bounding box center [629, 59] width 51 height 11
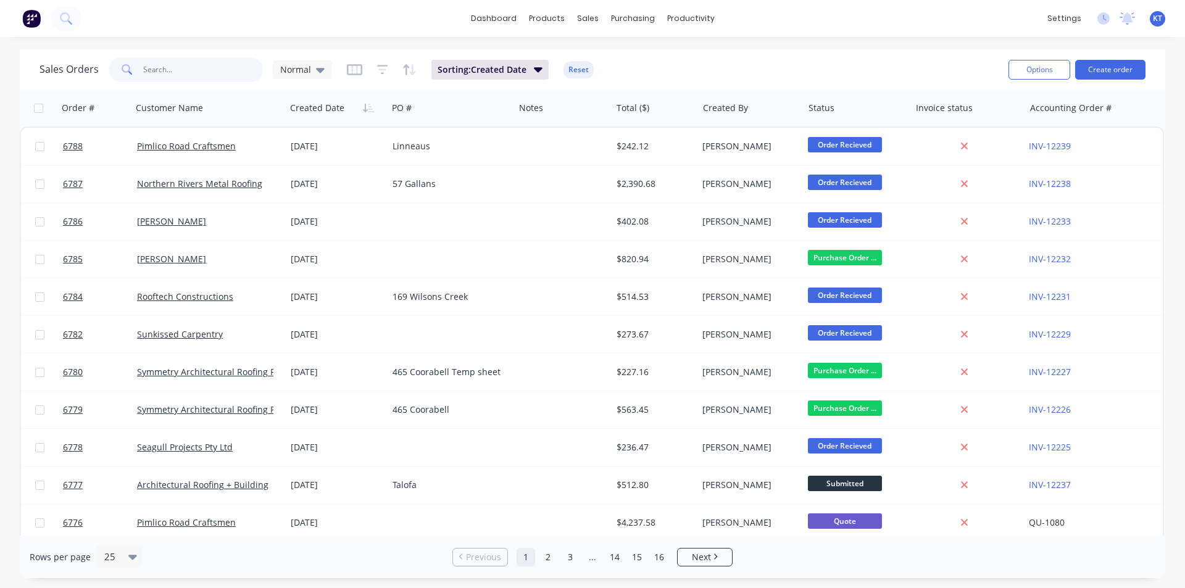
click at [220, 73] on input "text" at bounding box center [203, 69] width 120 height 25
click at [1099, 73] on button "Create order" at bounding box center [1110, 70] width 70 height 20
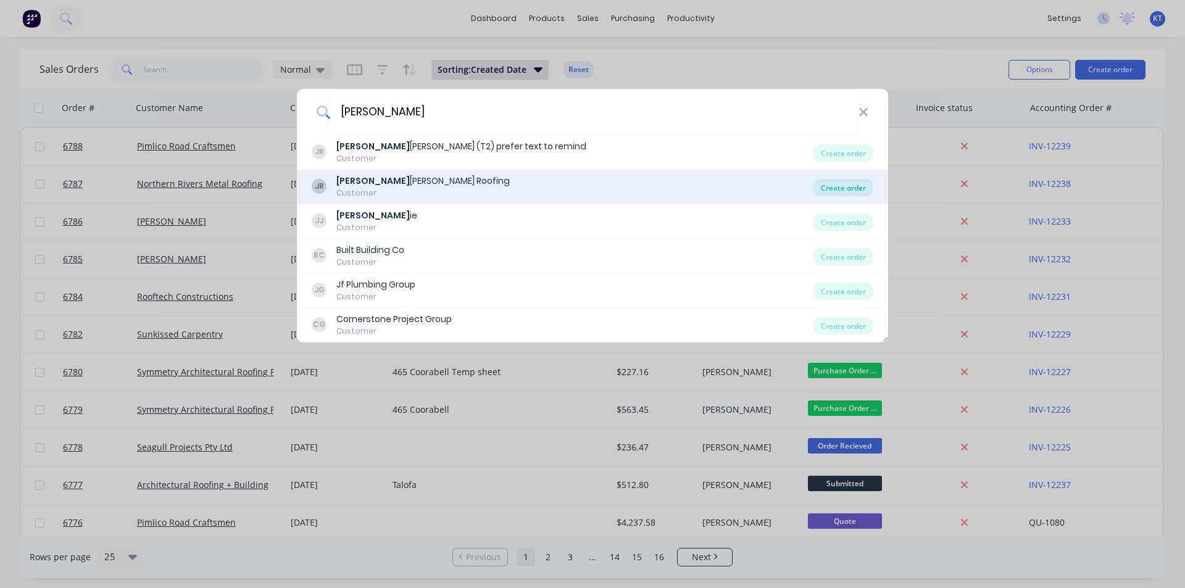
type input "[PERSON_NAME]"
click at [846, 186] on div "Create order" at bounding box center [844, 187] width 60 height 17
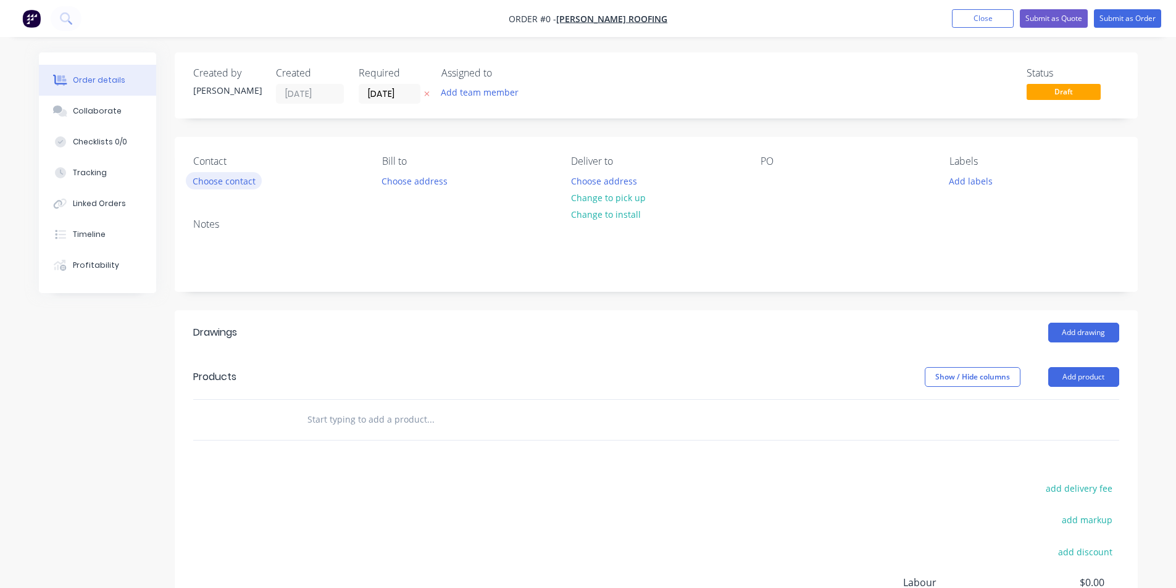
click at [250, 188] on button "Choose contact" at bounding box center [224, 180] width 76 height 17
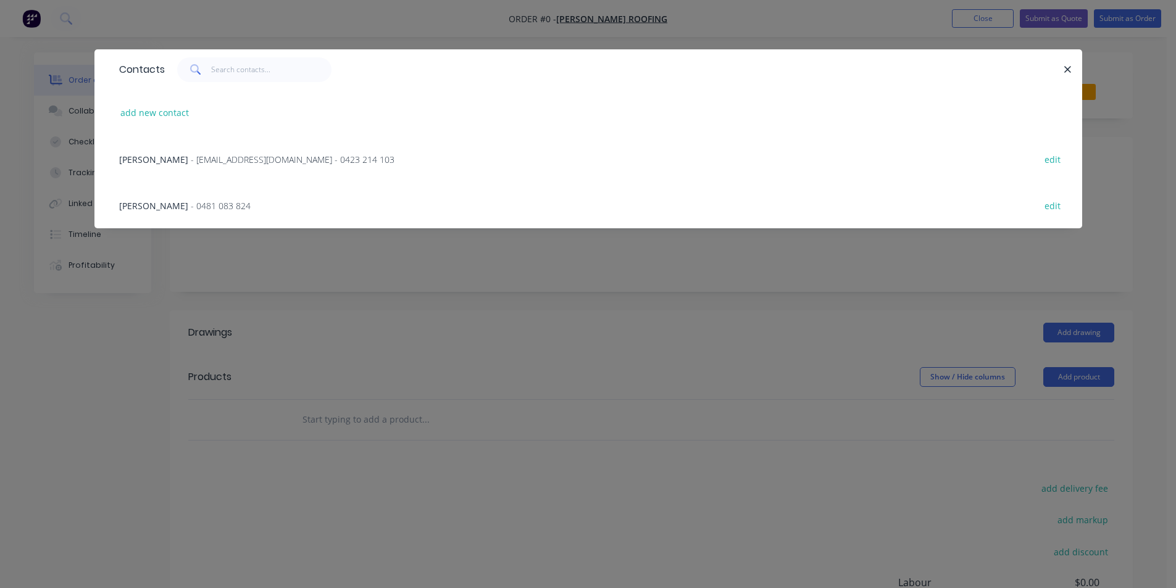
click at [231, 161] on span "- [EMAIL_ADDRESS][DOMAIN_NAME] - 0423 214 103" at bounding box center [293, 160] width 204 height 12
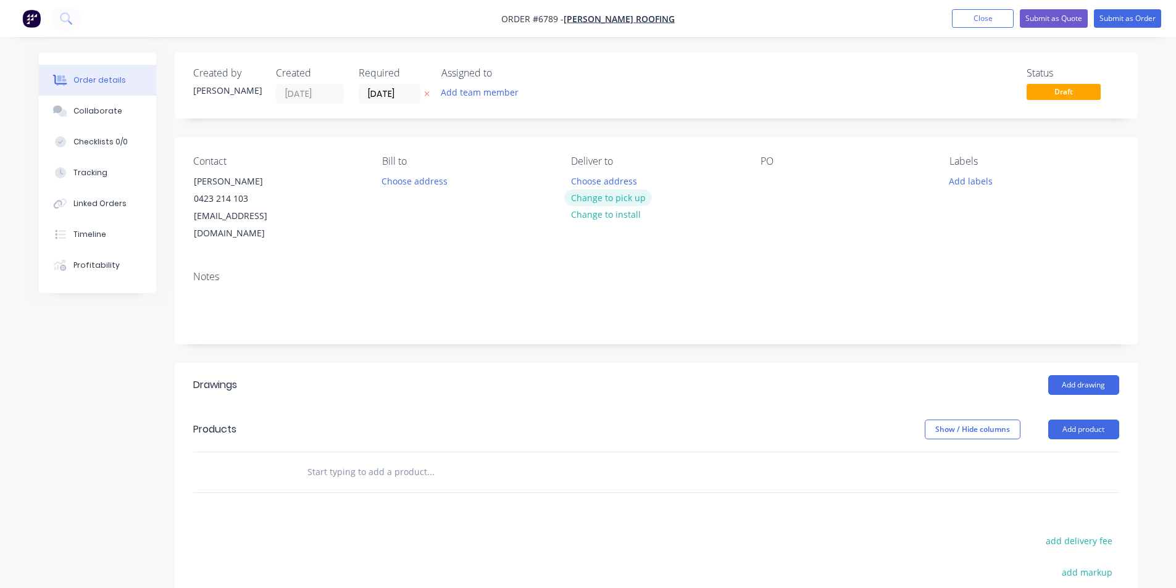
click at [637, 198] on button "Change to pick up" at bounding box center [608, 198] width 88 height 17
click at [770, 175] on div at bounding box center [771, 181] width 20 height 18
click at [1087, 375] on button "Add drawing" at bounding box center [1083, 385] width 71 height 20
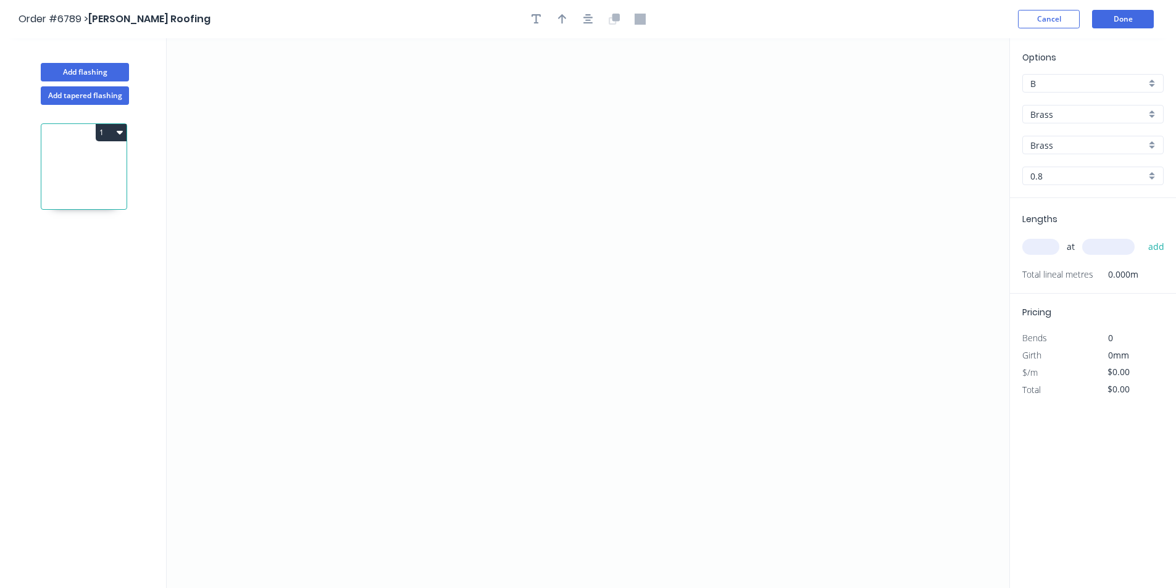
click at [1067, 109] on input "Brass" at bounding box center [1087, 114] width 115 height 13
click at [1074, 162] on div "Colorbond" at bounding box center [1093, 160] width 140 height 22
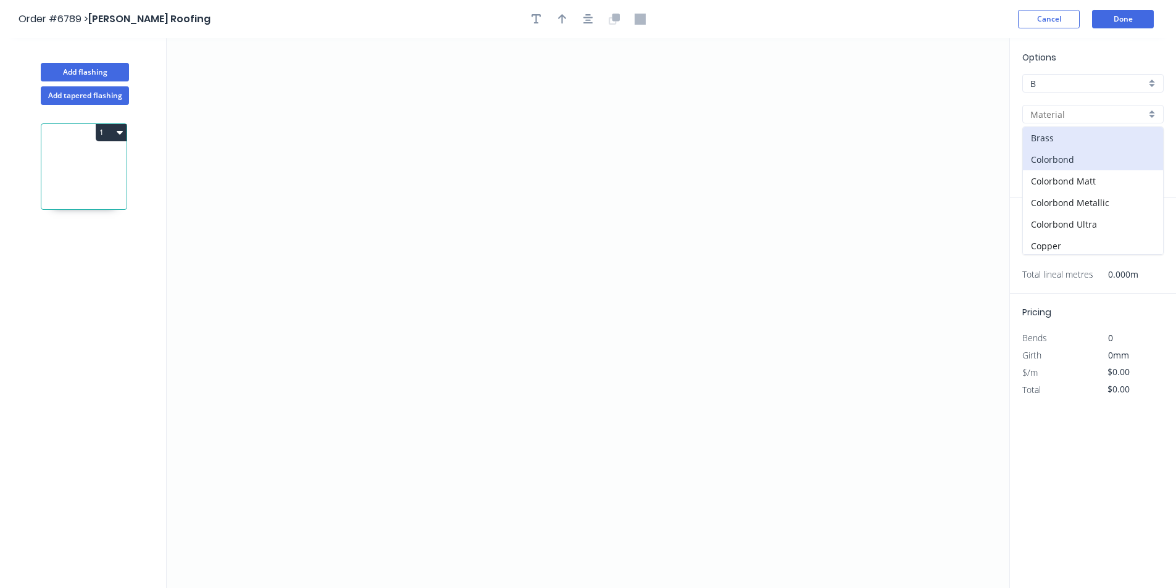
type input "Colorbond"
type input "Basalt"
type input "0.55"
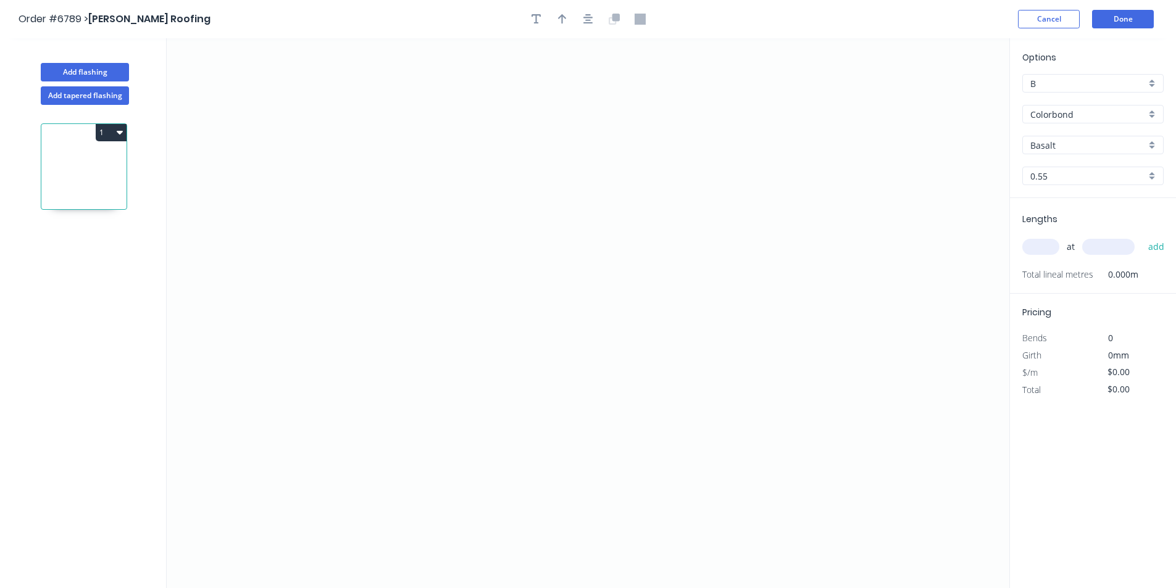
click at [1094, 143] on input "Basalt" at bounding box center [1087, 145] width 115 height 13
click at [1055, 193] on div "Night Sky" at bounding box center [1093, 203] width 140 height 22
type input "Night Sky"
click at [444, 163] on icon "0" at bounding box center [588, 313] width 843 height 550
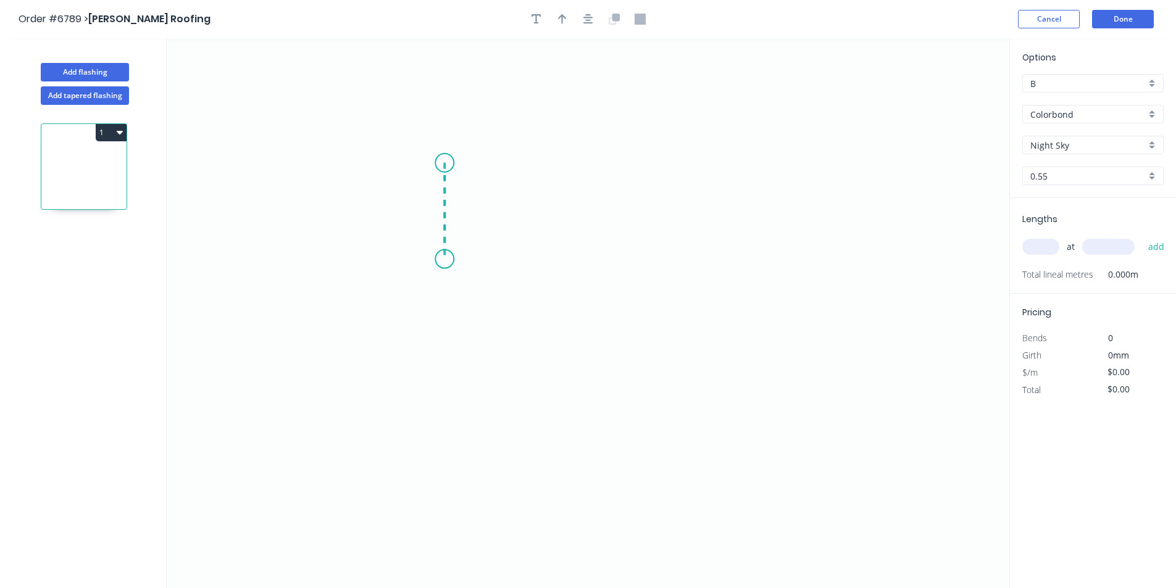
click at [444, 259] on icon "0" at bounding box center [588, 313] width 843 height 550
click at [509, 262] on icon "0 ?" at bounding box center [588, 313] width 843 height 550
click at [513, 315] on icon "0 ? ?" at bounding box center [588, 313] width 843 height 550
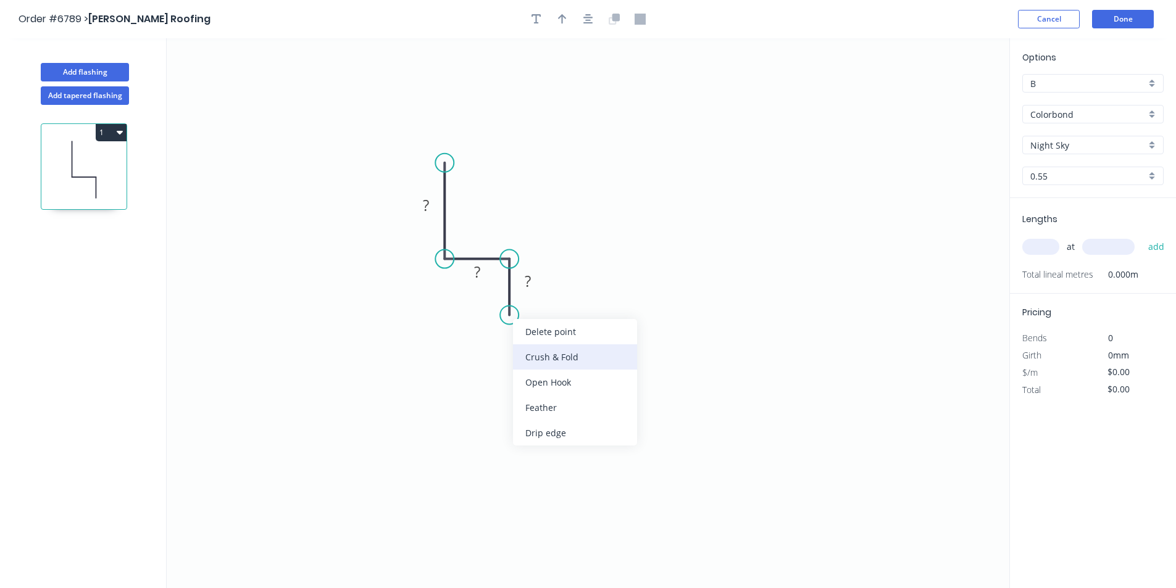
click at [548, 361] on div "Crush & Fold" at bounding box center [575, 356] width 124 height 25
drag, startPoint x: 517, startPoint y: 314, endPoint x: 509, endPoint y: 314, distance: 7.4
click at [553, 348] on div "Flip bend" at bounding box center [573, 353] width 124 height 25
click at [530, 283] on tspan "?" at bounding box center [528, 281] width 6 height 20
type input "$11.33"
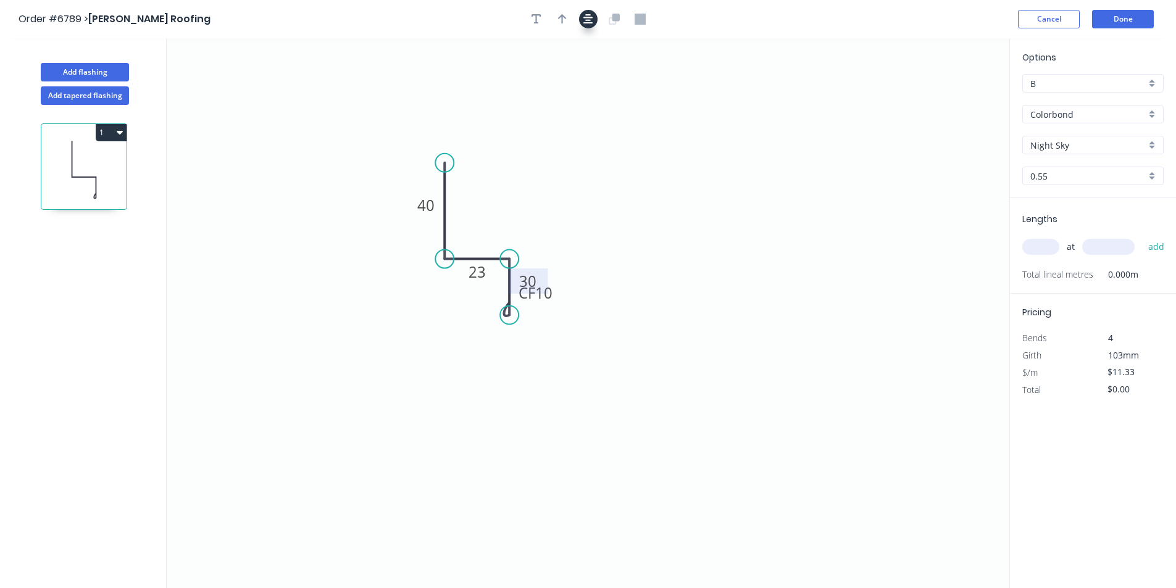
click at [591, 15] on icon "button" at bounding box center [588, 19] width 10 height 11
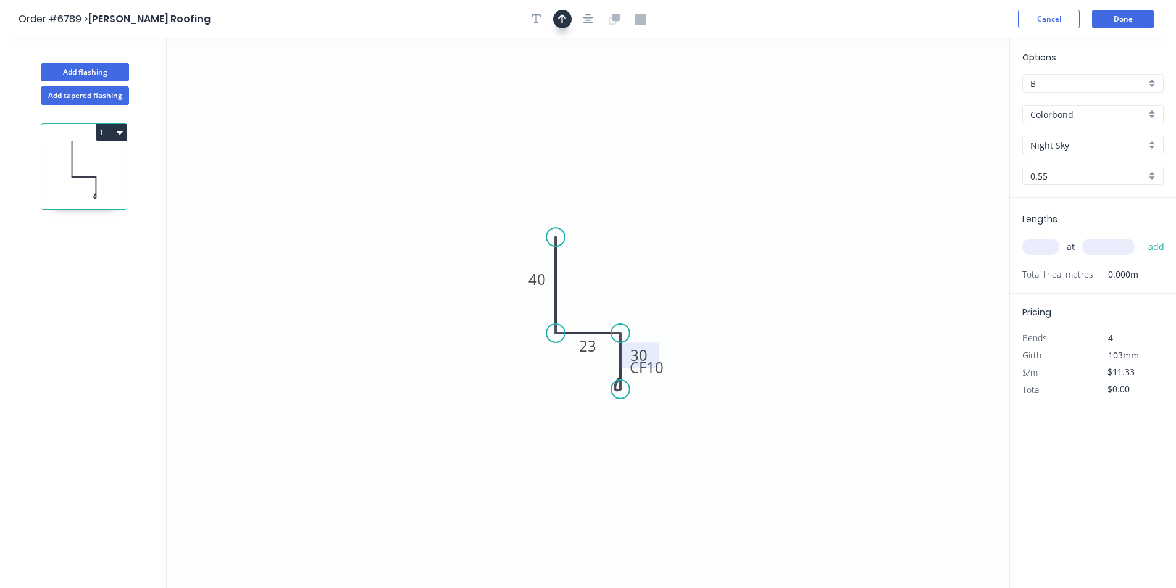
click at [567, 13] on button "button" at bounding box center [562, 19] width 19 height 19
click at [948, 95] on icon at bounding box center [946, 86] width 11 height 40
drag, startPoint x: 948, startPoint y: 95, endPoint x: 612, endPoint y: 309, distance: 397.5
click at [612, 309] on icon at bounding box center [622, 298] width 36 height 36
click at [1056, 246] on input "text" at bounding box center [1040, 247] width 37 height 16
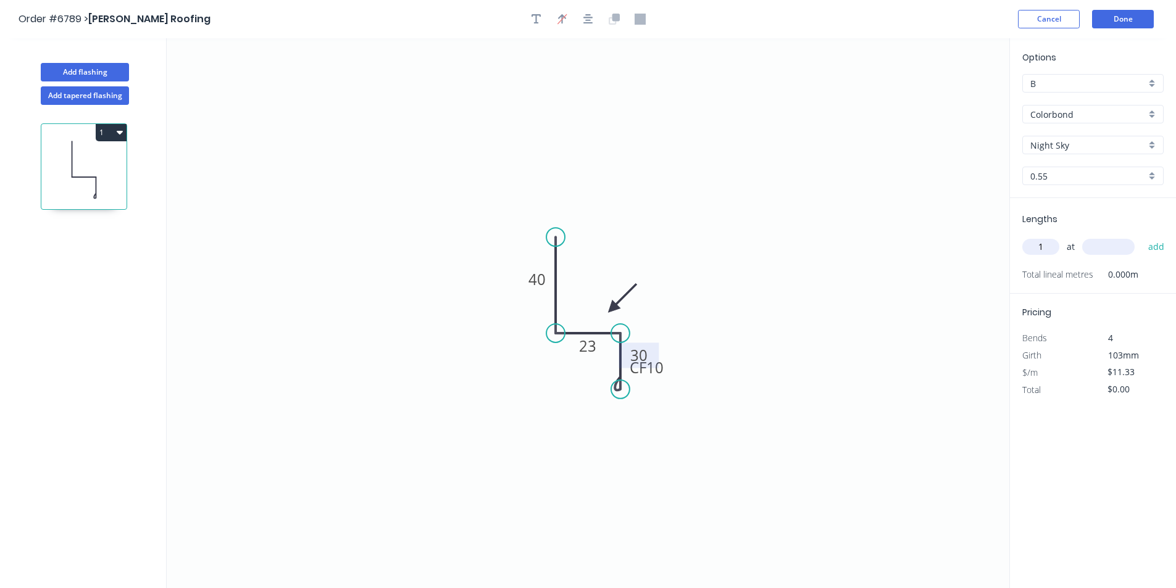
type input "1"
type input "5000"
click at [1142, 236] on button "add" at bounding box center [1156, 246] width 29 height 21
type input "$56.65"
click at [79, 70] on button "Add flashing" at bounding box center [85, 72] width 88 height 19
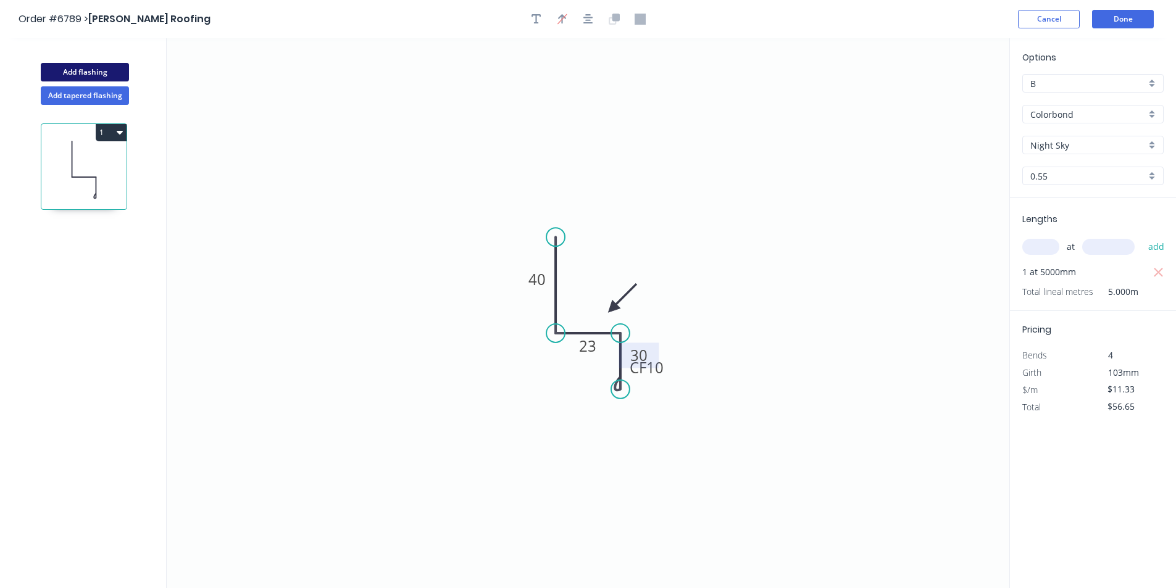
type input "$0.00"
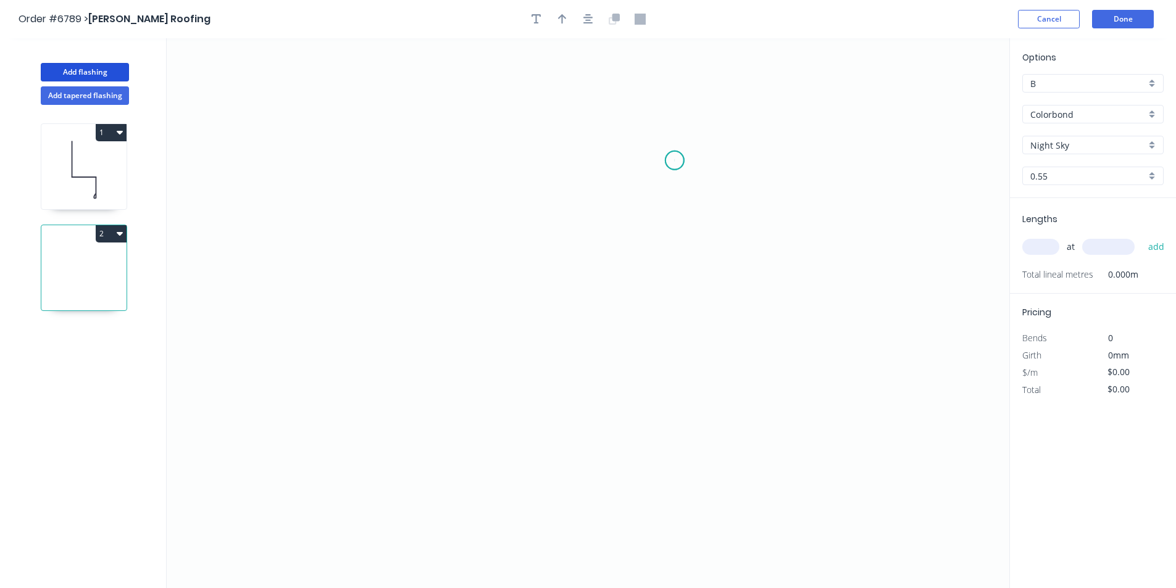
click at [675, 161] on icon "0" at bounding box center [588, 313] width 843 height 550
click at [613, 161] on icon "0" at bounding box center [588, 313] width 843 height 550
click at [615, 351] on icon "0 ?" at bounding box center [588, 313] width 843 height 550
click at [654, 349] on icon "0 ? ?" at bounding box center [588, 313] width 843 height 550
click at [654, 307] on icon "0 ? ? ?" at bounding box center [588, 313] width 843 height 550
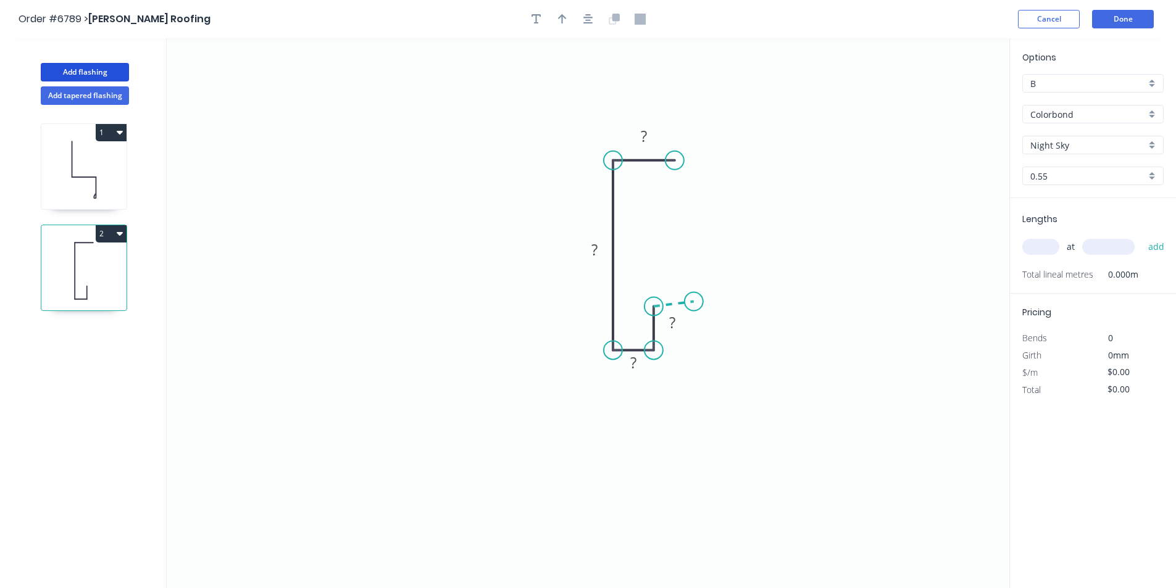
click at [694, 302] on icon "0 ? ? ? ?" at bounding box center [588, 313] width 843 height 550
click at [593, 17] on button "button" at bounding box center [588, 19] width 19 height 19
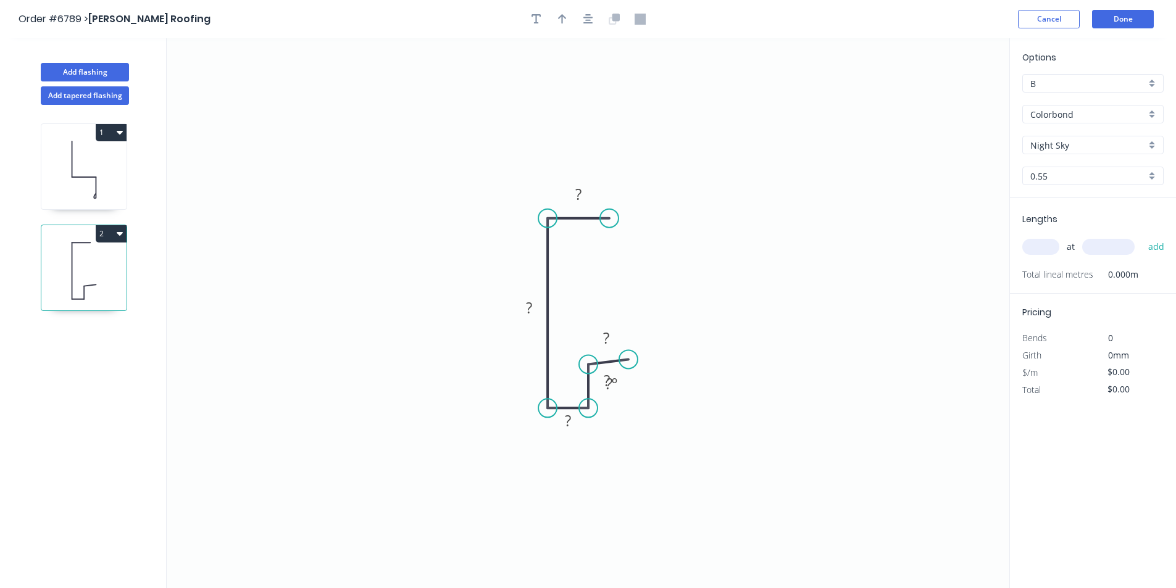
click at [574, 22] on div at bounding box center [588, 19] width 130 height 19
click at [566, 19] on icon "button" at bounding box center [562, 19] width 9 height 11
click at [941, 99] on icon "0 ? ? ? ? ? ? º" at bounding box center [588, 313] width 843 height 550
drag, startPoint x: 949, startPoint y: 96, endPoint x: 506, endPoint y: 217, distance: 459.3
click at [480, 204] on icon at bounding box center [474, 184] width 11 height 40
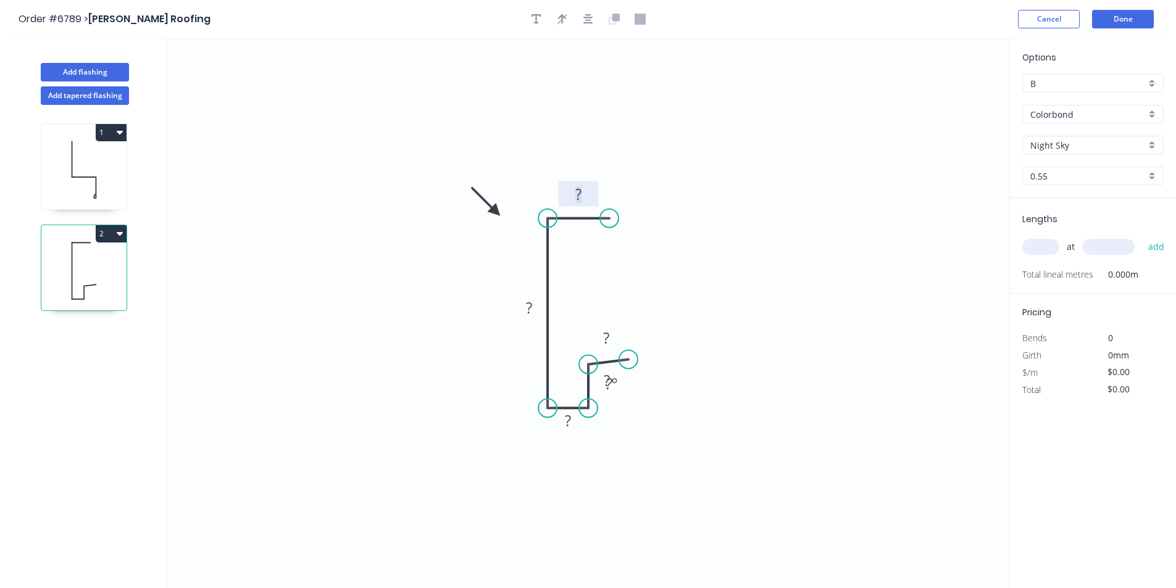
click at [589, 201] on rect at bounding box center [578, 194] width 25 height 17
drag, startPoint x: 632, startPoint y: 359, endPoint x: 632, endPoint y: 367, distance: 8.7
click at [632, 367] on circle at bounding box center [631, 364] width 19 height 19
click at [620, 382] on rect at bounding box center [607, 380] width 40 height 25
click at [611, 378] on rect at bounding box center [606, 381] width 25 height 17
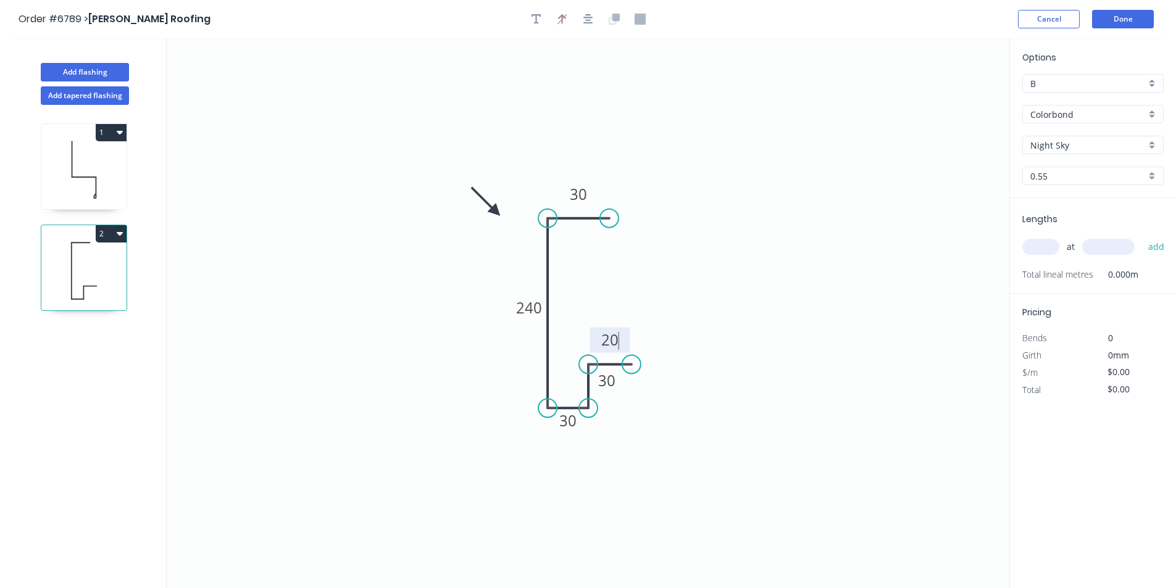
type input "$17.37"
click at [1049, 248] on input "text" at bounding box center [1040, 247] width 37 height 16
type input "1"
type input "4000"
click at [1142, 236] on button "add" at bounding box center [1156, 246] width 29 height 21
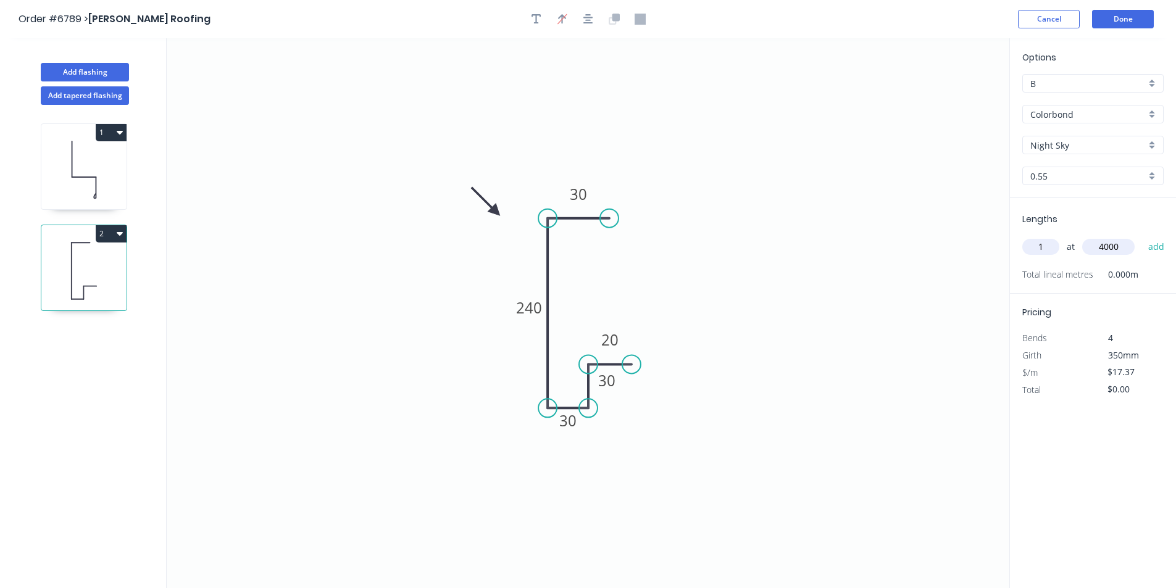
type input "$69.48"
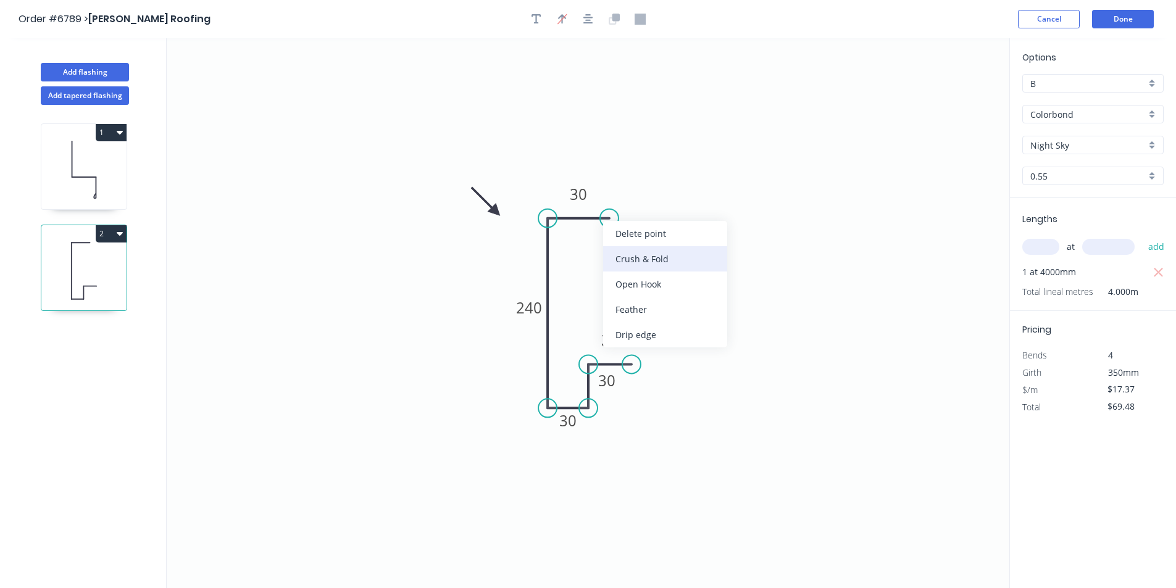
click at [637, 262] on div "Crush & Fold" at bounding box center [665, 258] width 124 height 25
type input "$18.86"
type input "$75.44"
drag, startPoint x: 615, startPoint y: 254, endPoint x: 660, endPoint y: 255, distance: 44.5
click at [615, 255] on div "Flip bend" at bounding box center [665, 259] width 124 height 25
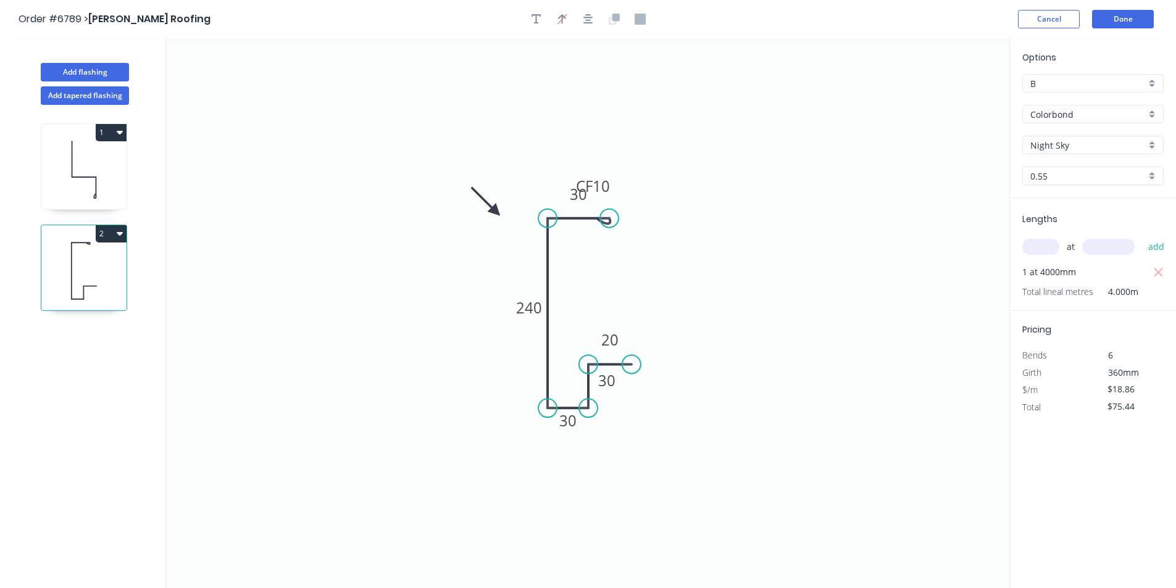
click at [1128, 6] on header "Order #6789 > [PERSON_NAME] Roofing Cancel Done" at bounding box center [588, 19] width 1176 height 38
click at [1127, 16] on button "Done" at bounding box center [1123, 19] width 62 height 19
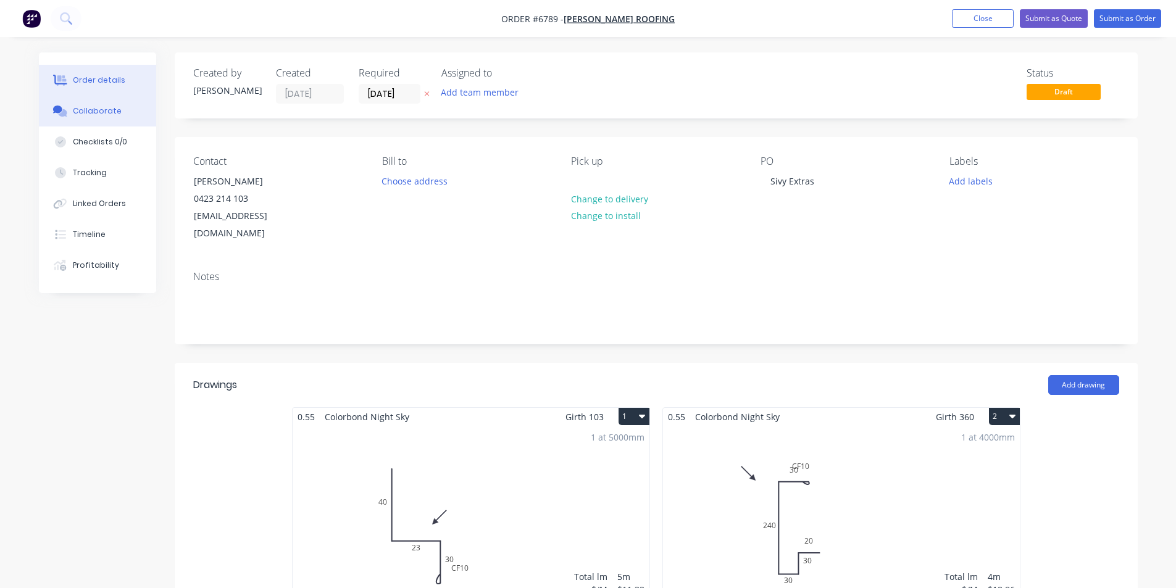
click at [78, 123] on button "Collaborate" at bounding box center [97, 111] width 117 height 31
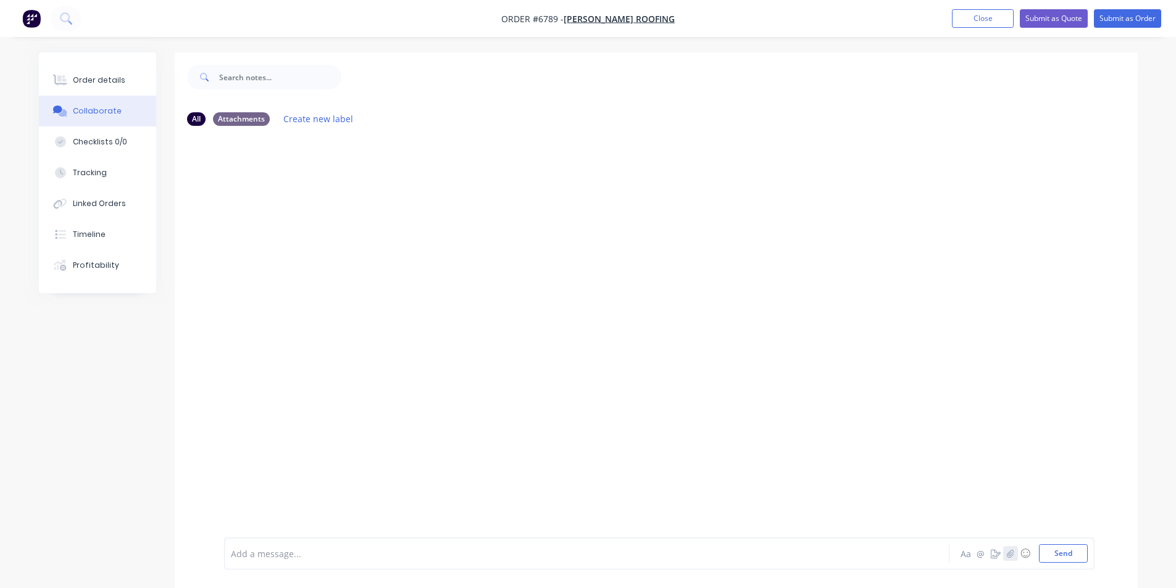
click at [1012, 557] on icon "button" at bounding box center [1009, 553] width 7 height 9
click at [1054, 553] on button "Send" at bounding box center [1063, 553] width 49 height 19
click at [124, 71] on button "Order details" at bounding box center [97, 80] width 117 height 31
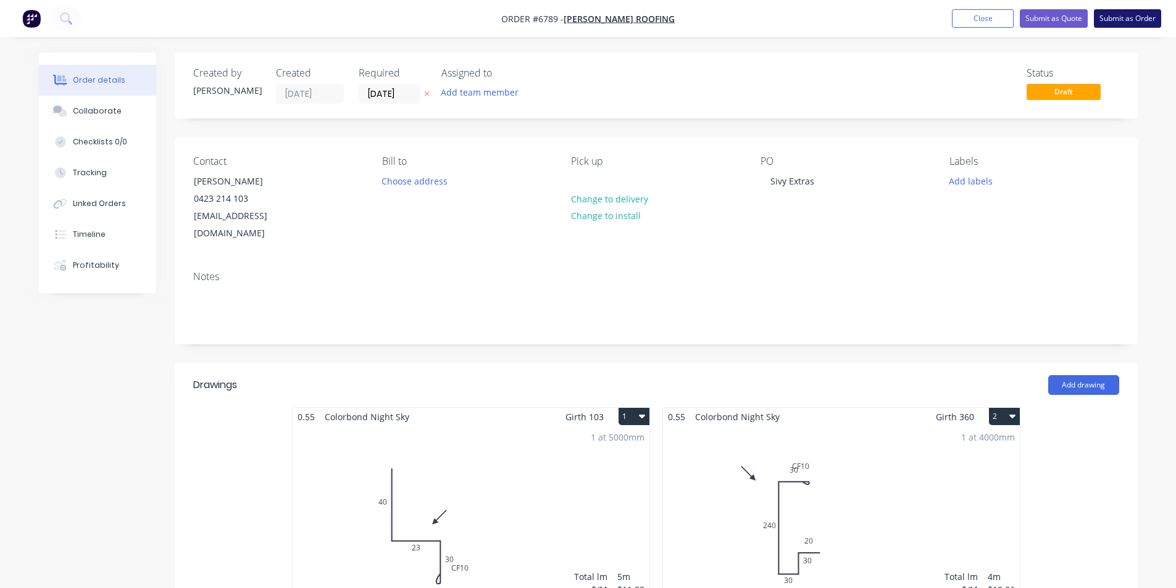
click at [1140, 17] on button "Submit as Order" at bounding box center [1127, 18] width 67 height 19
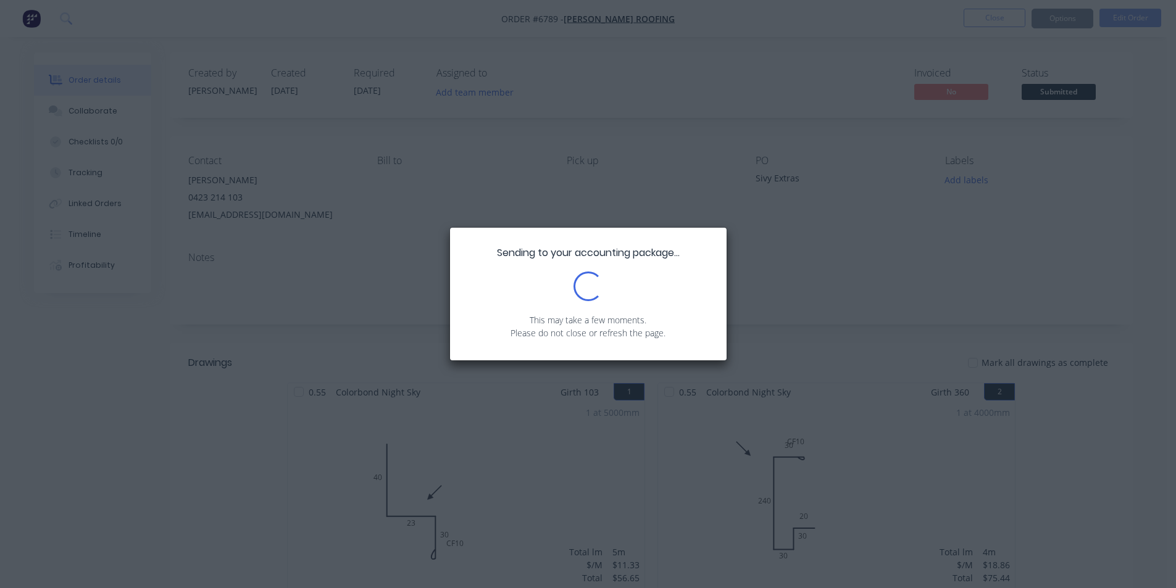
click at [99, 119] on div "Sending to your accounting package... Loading... This may take a few moments. P…" at bounding box center [588, 294] width 1176 height 588
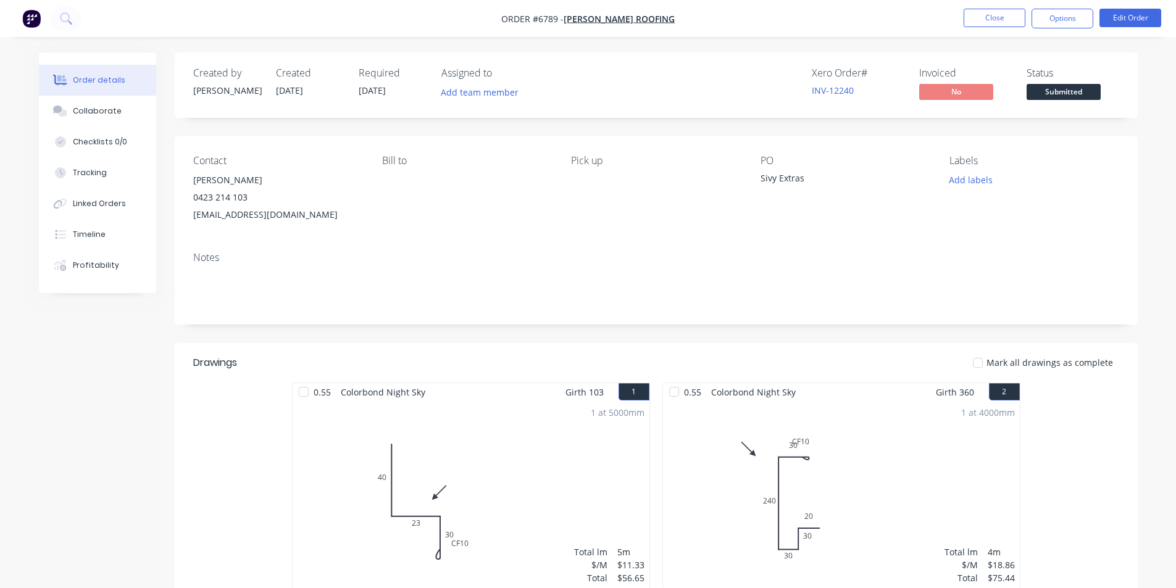
click at [1095, 93] on span "Submitted" at bounding box center [1064, 91] width 74 height 15
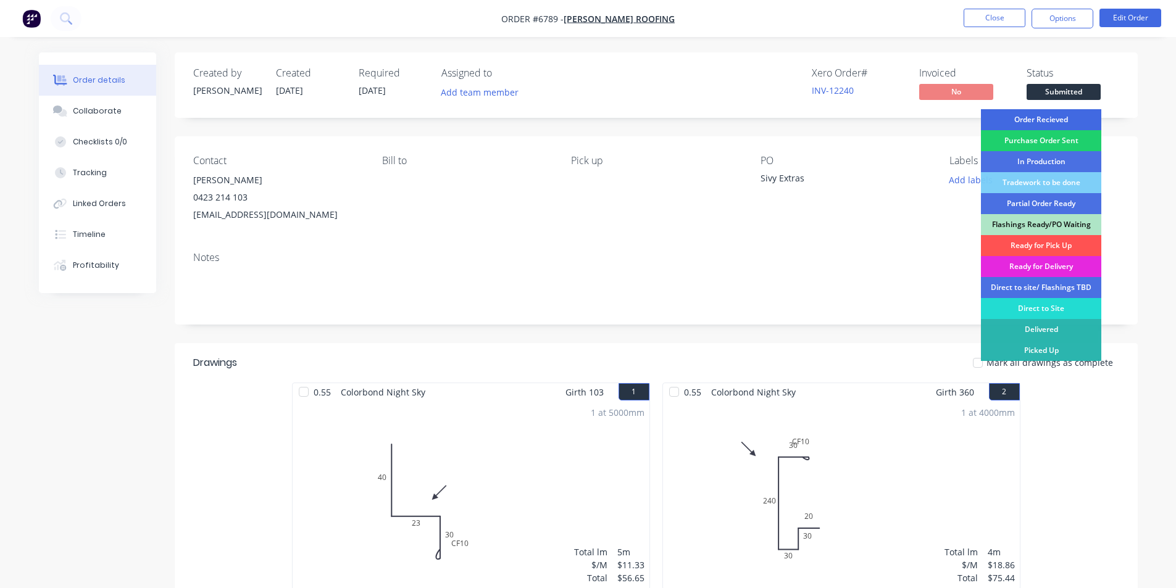
click at [1093, 125] on div "Order Recieved" at bounding box center [1041, 119] width 120 height 21
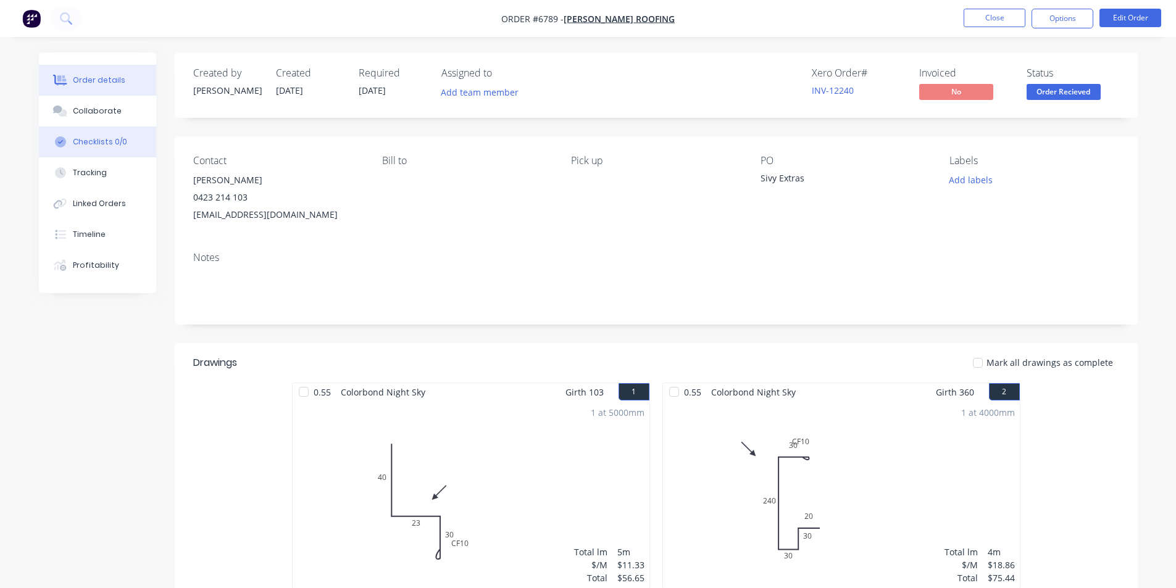
drag, startPoint x: 85, startPoint y: 99, endPoint x: 130, endPoint y: 127, distance: 53.3
click at [85, 98] on button "Collaborate" at bounding box center [97, 111] width 117 height 31
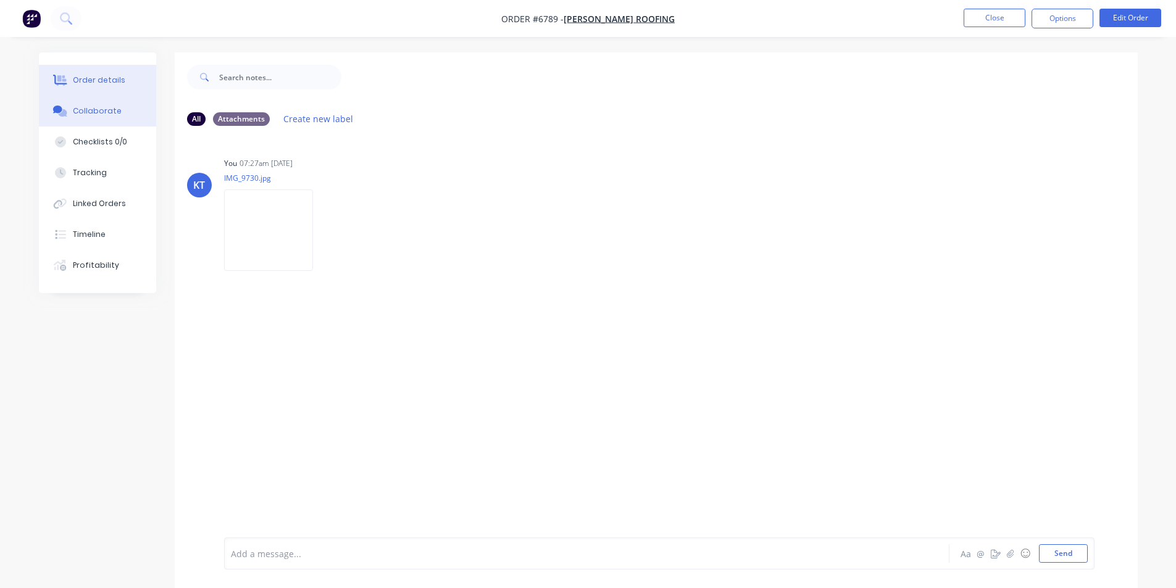
click at [141, 69] on button "Order details" at bounding box center [97, 80] width 117 height 31
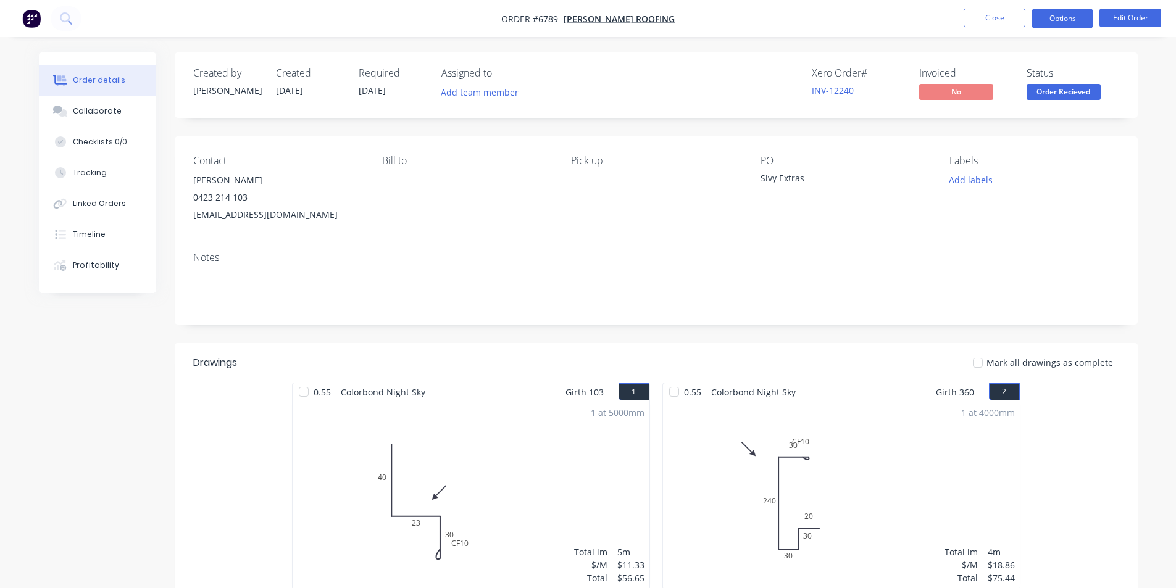
click at [1061, 22] on button "Options" at bounding box center [1063, 19] width 62 height 20
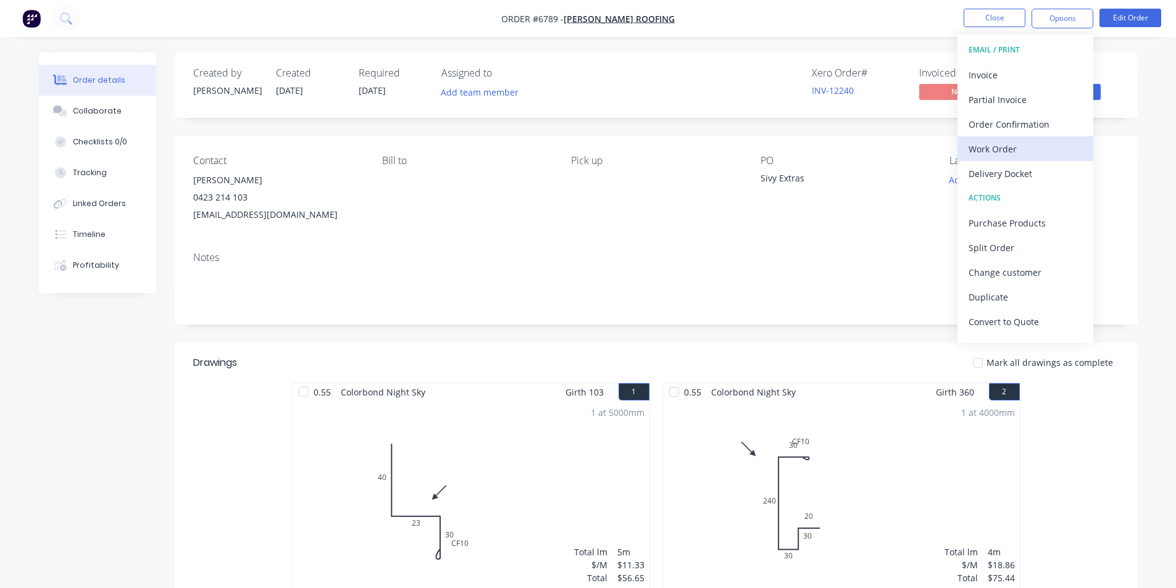
click at [1037, 154] on div "Work Order" at bounding box center [1026, 149] width 114 height 18
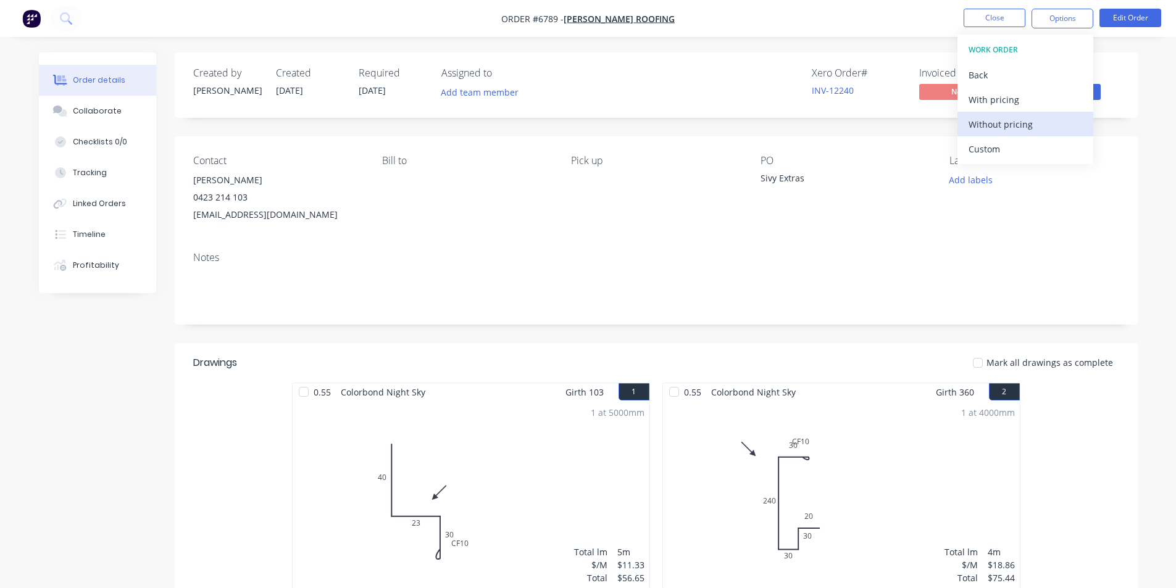
click at [1010, 124] on div "Without pricing" at bounding box center [1026, 124] width 114 height 18
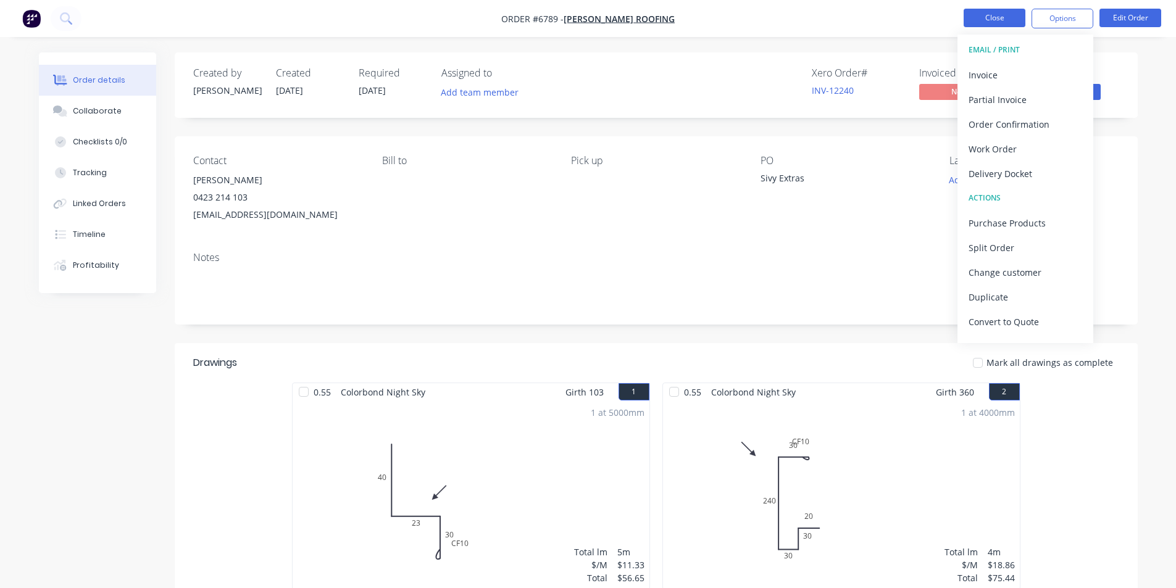
drag, startPoint x: 955, startPoint y: 9, endPoint x: 972, endPoint y: 17, distance: 18.8
click at [956, 9] on ul "Close Options EMAIL / PRINT Invoice Partial Invoice Order Confirmation Work Ord…" at bounding box center [1062, 19] width 227 height 20
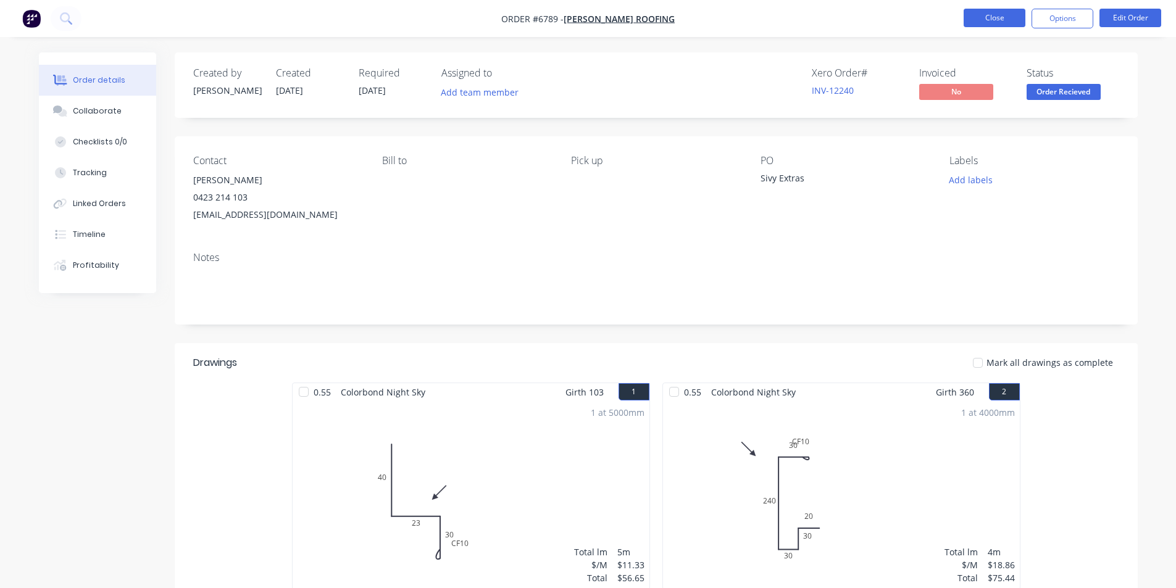
click at [973, 17] on button "Close" at bounding box center [995, 18] width 62 height 19
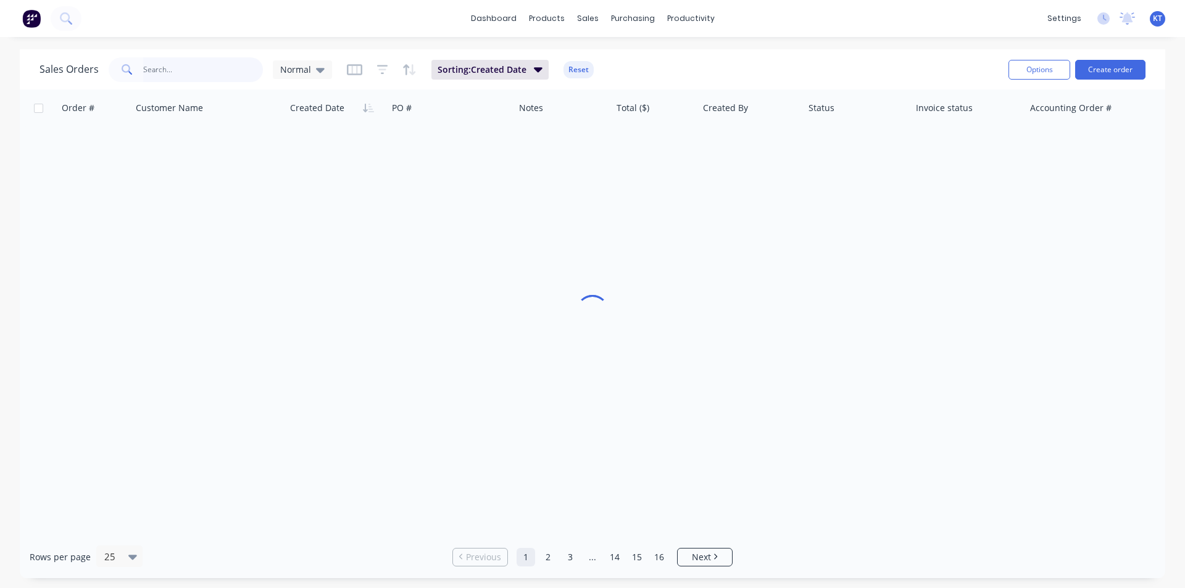
click at [187, 72] on input "text" at bounding box center [203, 69] width 120 height 25
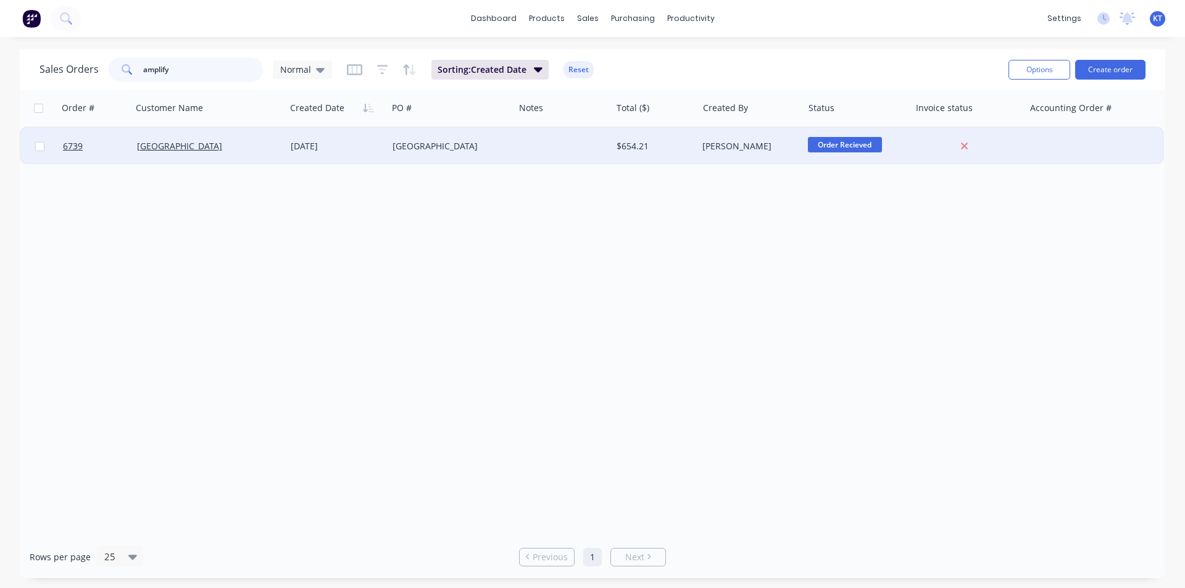
type input "amplify"
click at [525, 152] on div at bounding box center [562, 146] width 97 height 37
click at [377, 148] on div "[DATE]" at bounding box center [337, 146] width 92 height 12
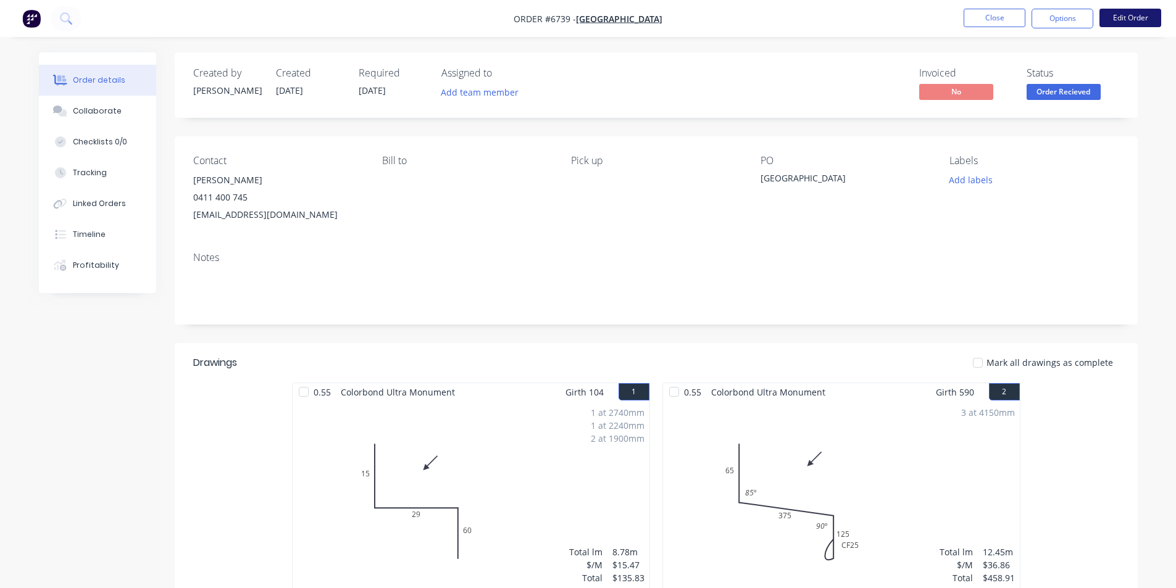
click at [1145, 19] on button "Edit Order" at bounding box center [1130, 18] width 62 height 19
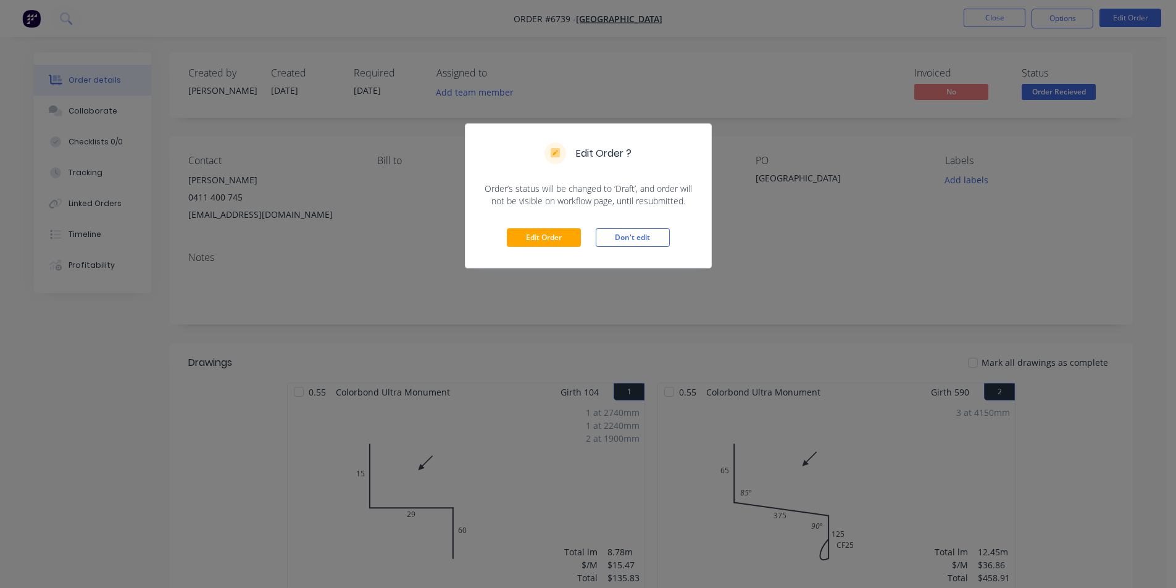
click at [564, 252] on div "Edit Order Don't edit" at bounding box center [588, 237] width 246 height 60
click at [561, 240] on button "Edit Order" at bounding box center [544, 237] width 74 height 19
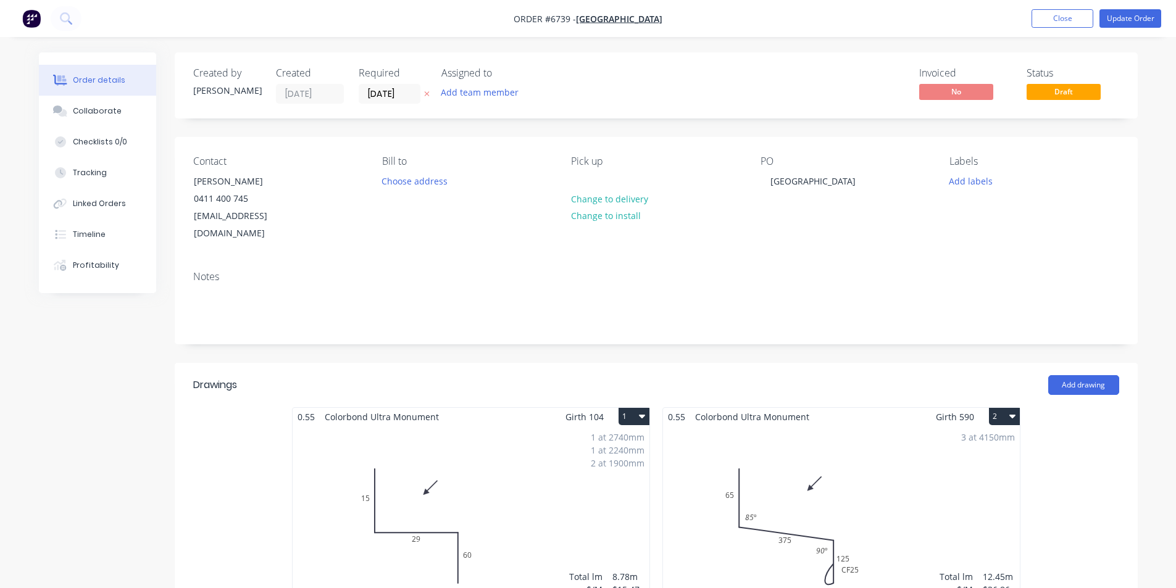
click at [566, 458] on div "1 at 2740mm 1 at 2240mm 2 at 1900mm Total lm $/M Total 8.78m $15.47 $135.83" at bounding box center [471, 520] width 357 height 188
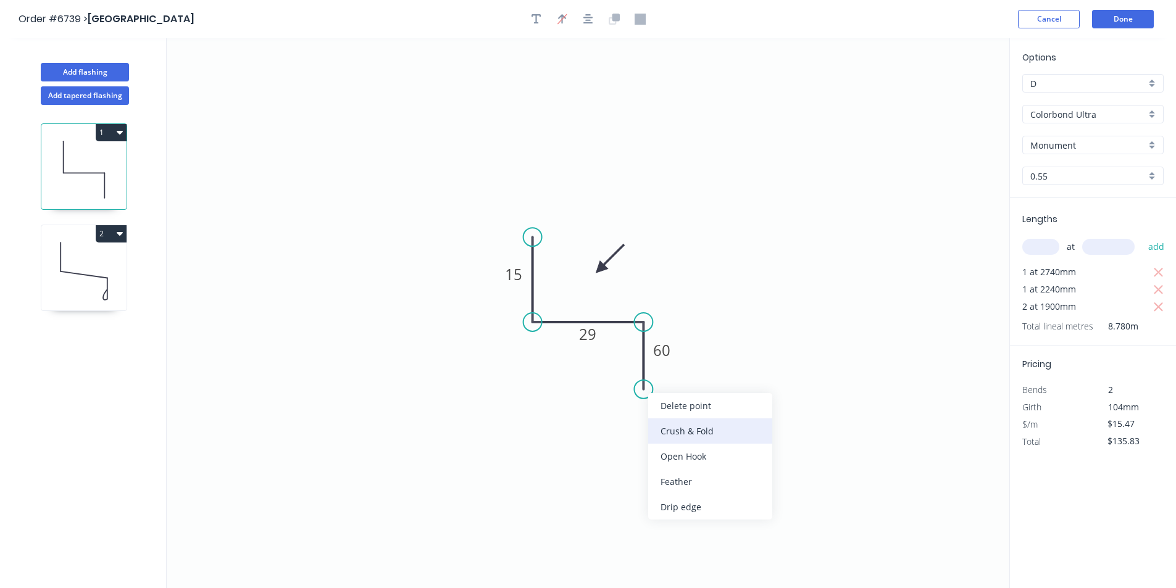
click at [670, 433] on div "Crush & Fold" at bounding box center [710, 431] width 124 height 25
type input "$17.82"
type input "$156.46"
click at [667, 426] on div "Flip bend" at bounding box center [705, 427] width 124 height 25
click at [662, 352] on tspan "60" at bounding box center [661, 350] width 17 height 20
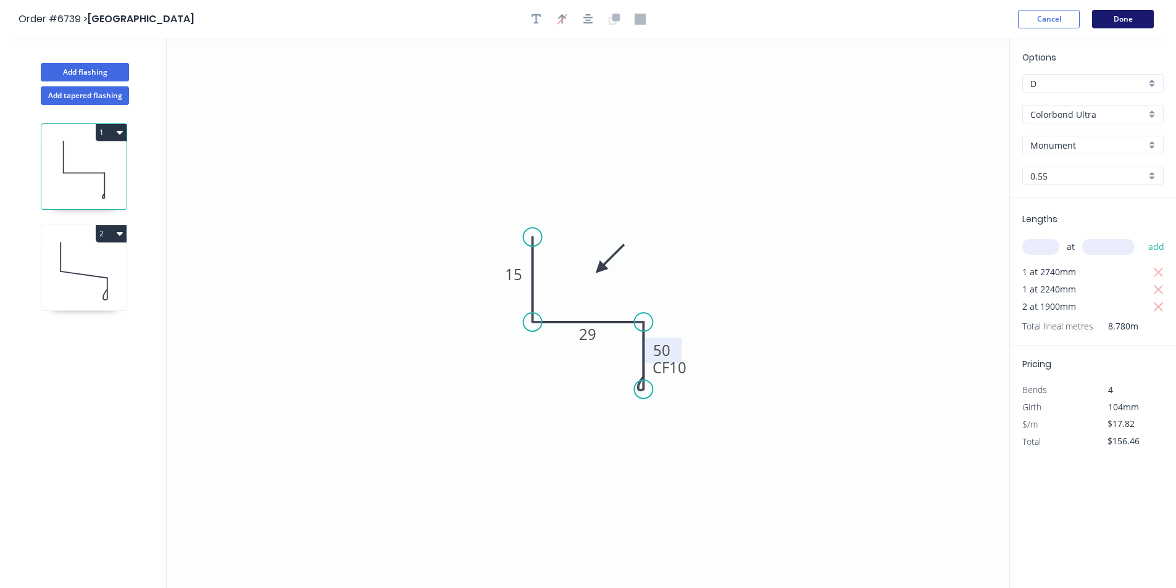
click at [1133, 22] on button "Done" at bounding box center [1123, 19] width 62 height 19
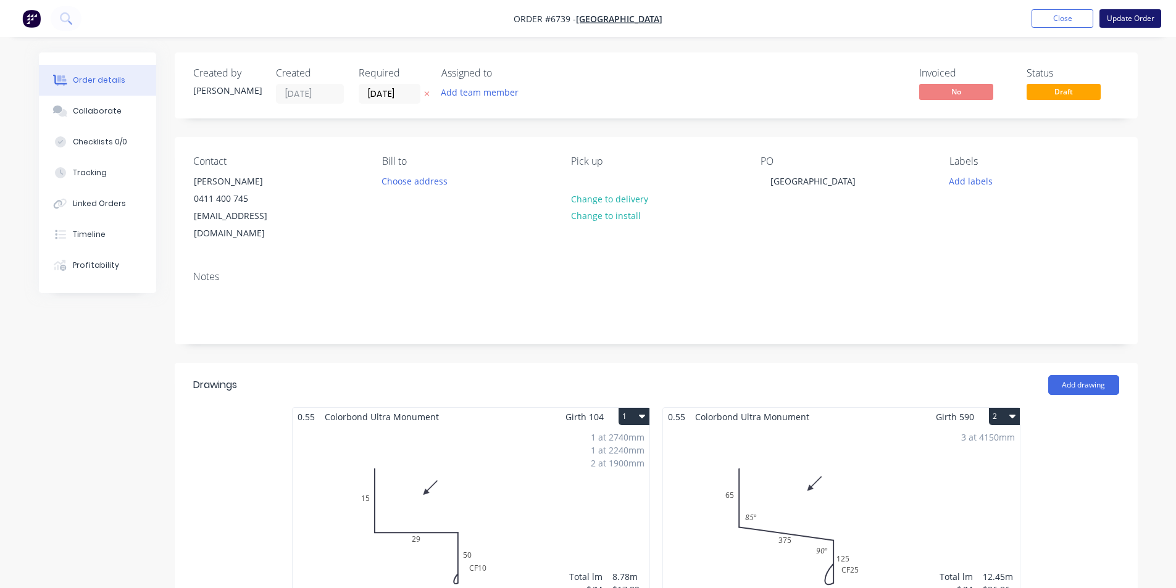
click at [1154, 20] on button "Update Order" at bounding box center [1130, 18] width 62 height 19
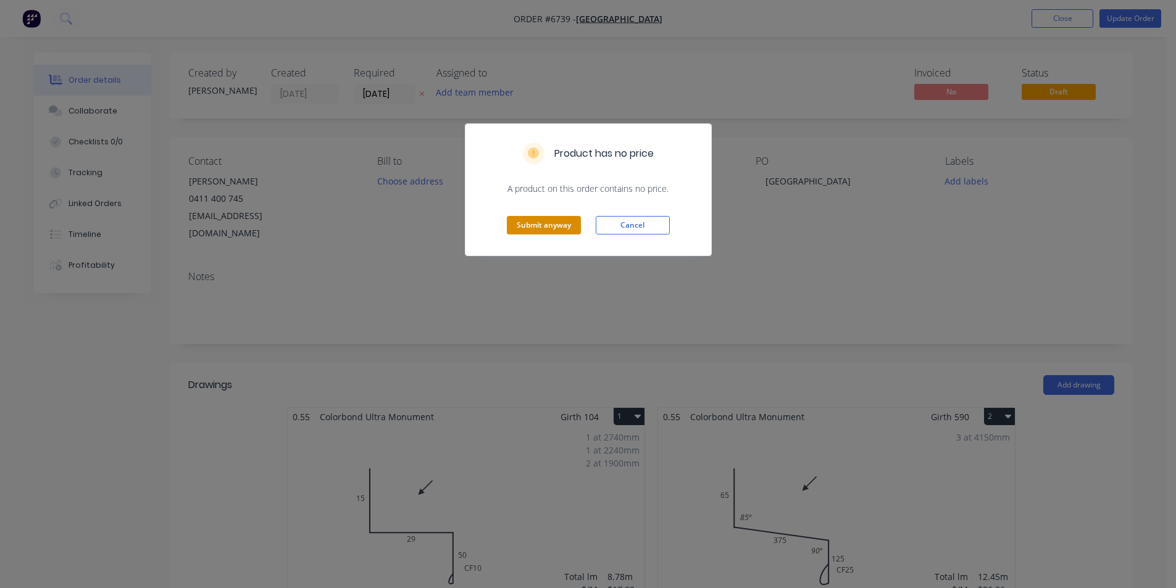
click at [551, 230] on button "Submit anyway" at bounding box center [544, 225] width 74 height 19
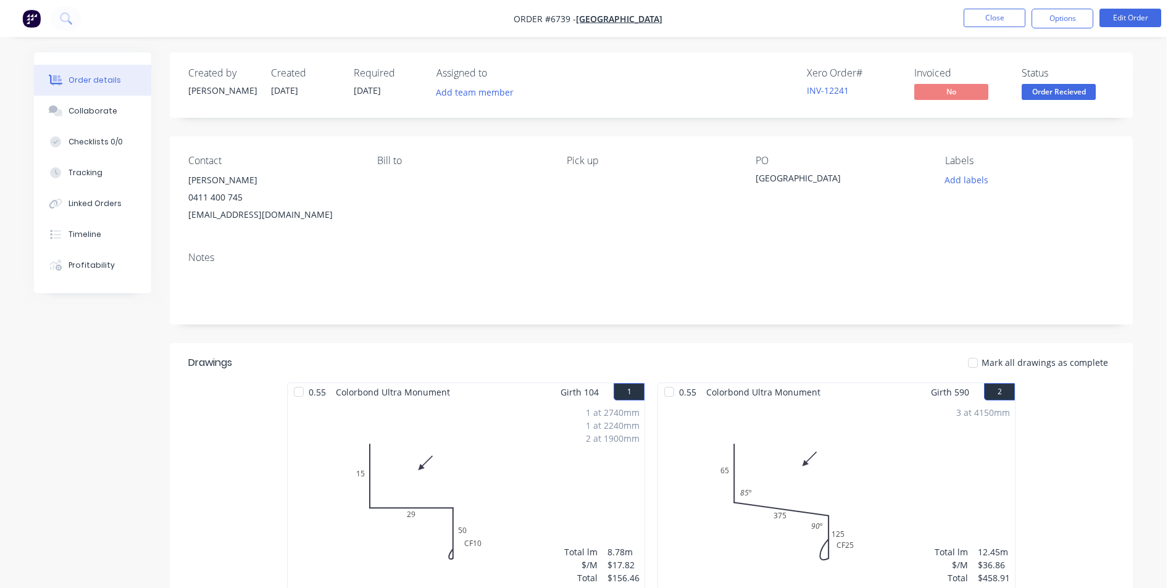
click at [562, 483] on div "1 at 2740mm 1 at 2240mm 2 at 1900mm Total lm $/M Total 8.78m $17.82 $156.46" at bounding box center [466, 495] width 357 height 188
click at [1064, 15] on button "Options" at bounding box center [1063, 19] width 62 height 20
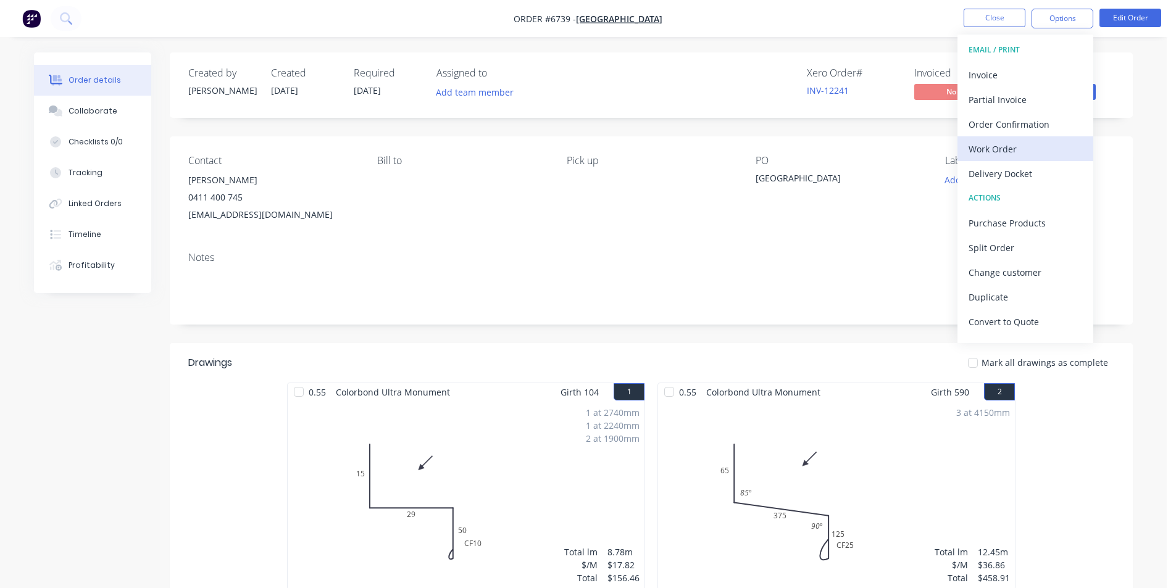
click at [1006, 150] on div "Work Order" at bounding box center [1026, 149] width 114 height 18
click at [1006, 150] on div "Custom" at bounding box center [1026, 149] width 114 height 18
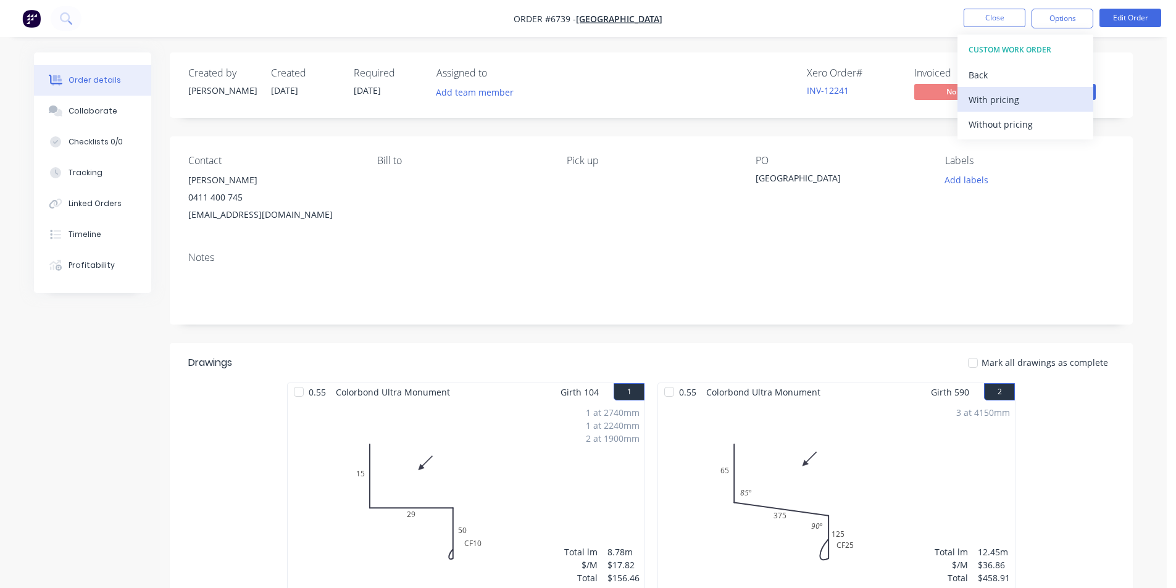
click at [995, 101] on div "With pricing" at bounding box center [1026, 100] width 114 height 18
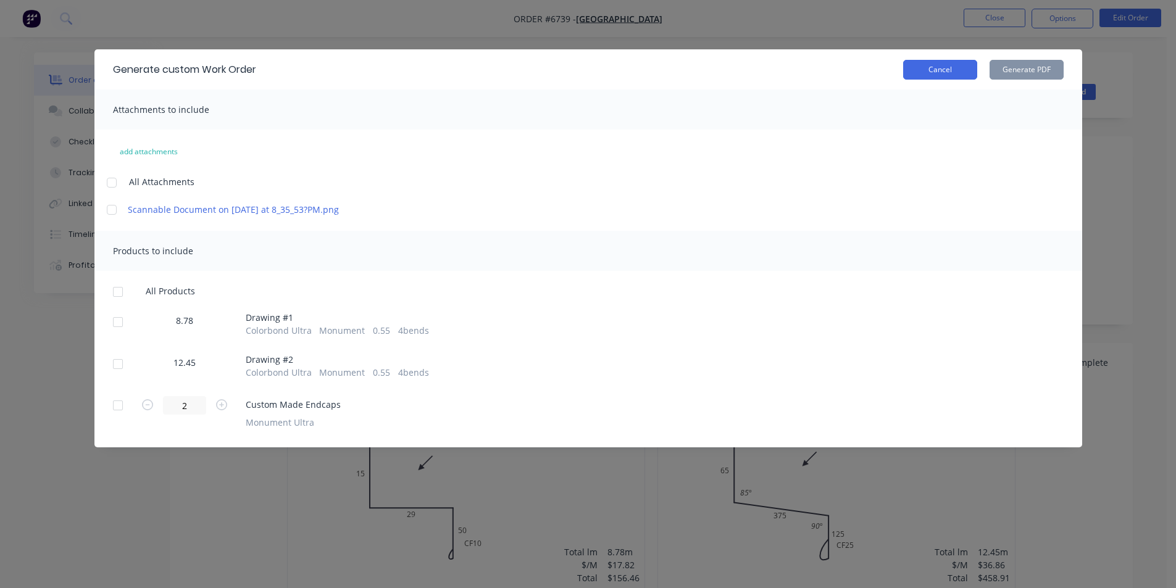
click at [958, 73] on button "Cancel" at bounding box center [940, 70] width 74 height 20
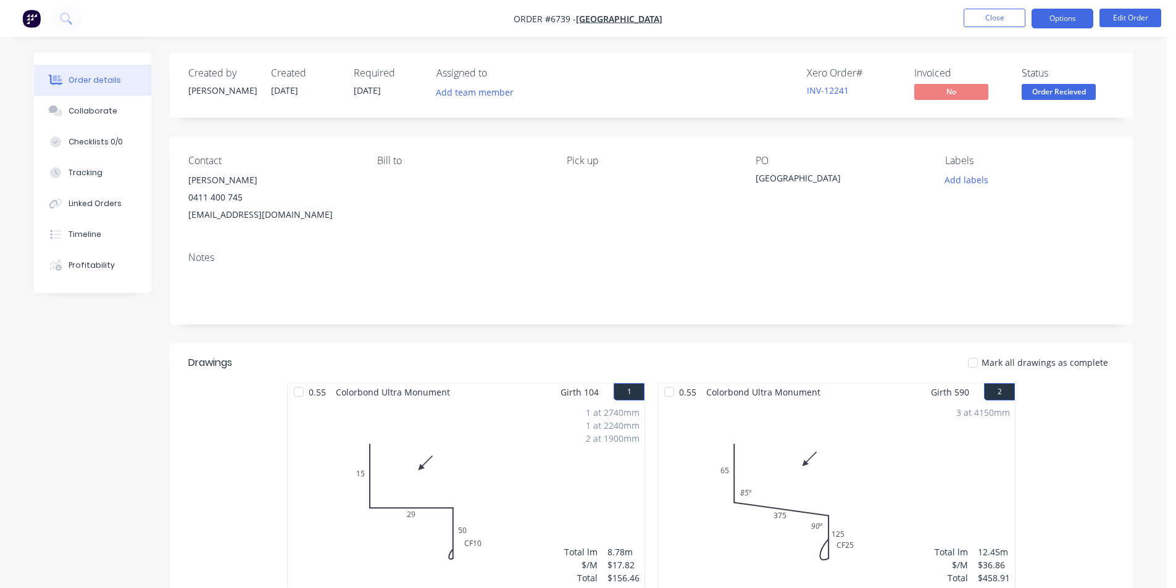
click at [1055, 10] on button "Options" at bounding box center [1063, 19] width 62 height 20
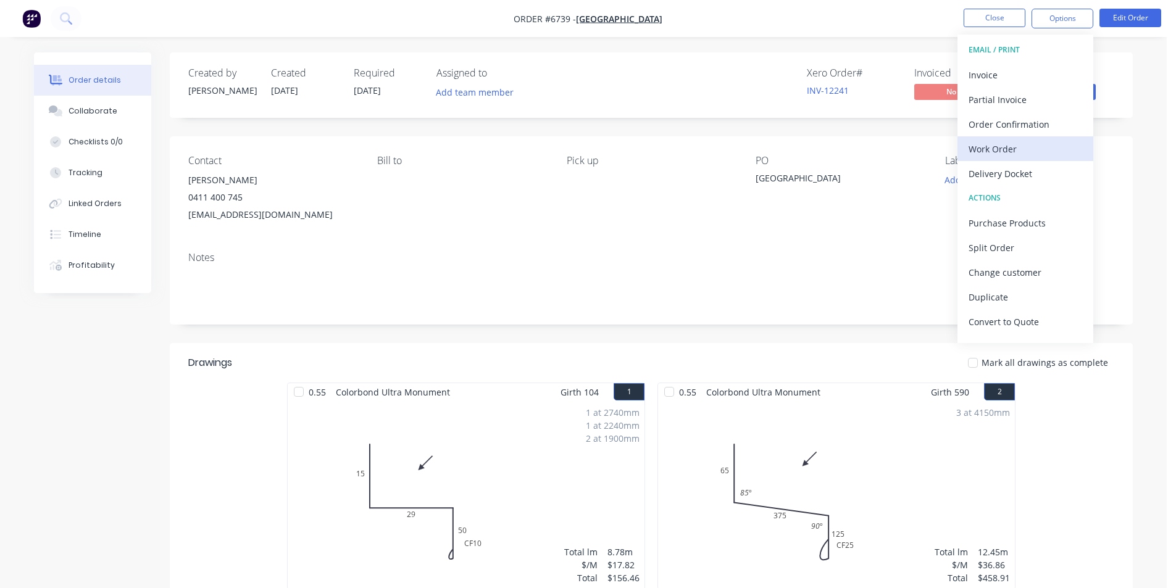
click at [1043, 143] on div "Work Order" at bounding box center [1026, 149] width 114 height 18
click at [1043, 153] on div "Custom" at bounding box center [1026, 149] width 114 height 18
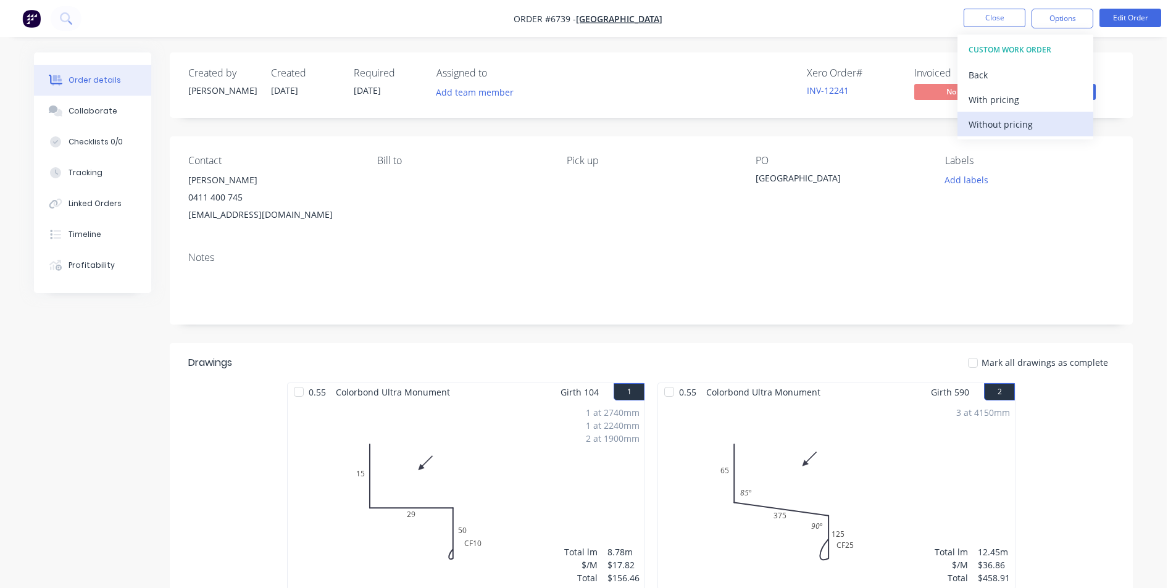
click at [1027, 122] on div "Without pricing" at bounding box center [1026, 124] width 114 height 18
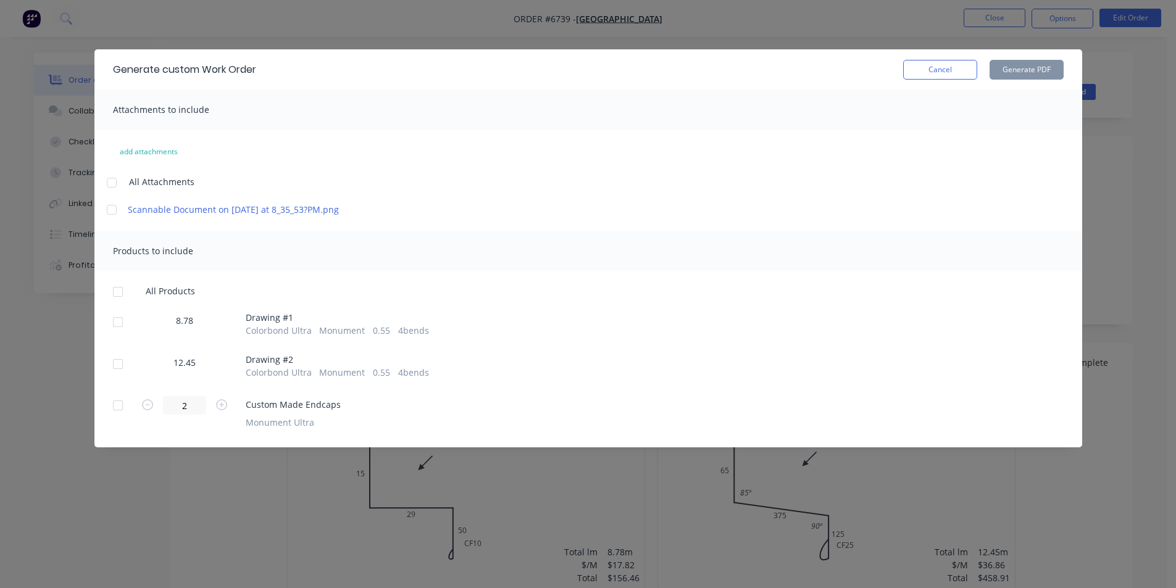
click at [118, 332] on div at bounding box center [118, 322] width 25 height 25
click at [1017, 67] on button "Generate PDF" at bounding box center [1027, 70] width 74 height 20
drag, startPoint x: 942, startPoint y: 63, endPoint x: 955, endPoint y: 52, distance: 16.7
click at [942, 63] on button "Cancel" at bounding box center [940, 70] width 74 height 20
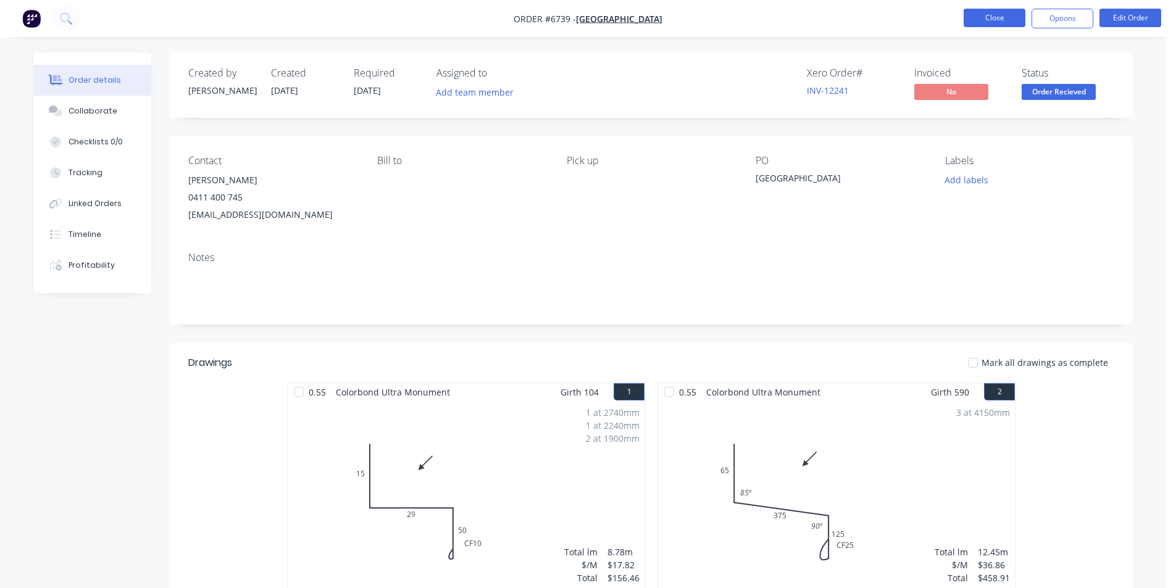
click at [985, 17] on button "Close" at bounding box center [995, 18] width 62 height 19
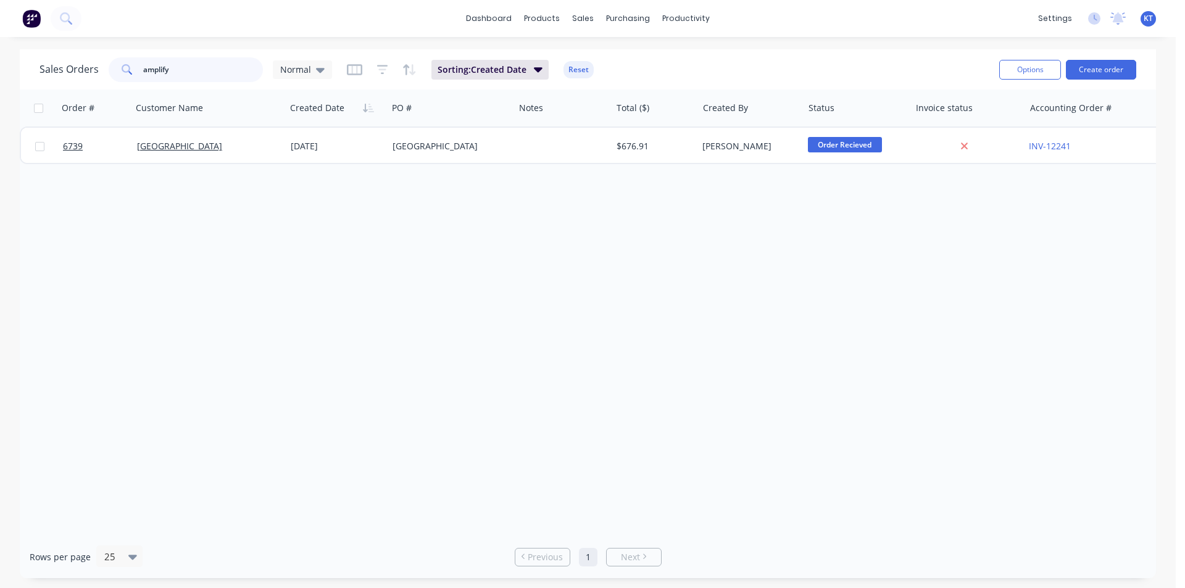
click at [207, 68] on input "amplify" at bounding box center [203, 69] width 120 height 25
type input "symmetry"
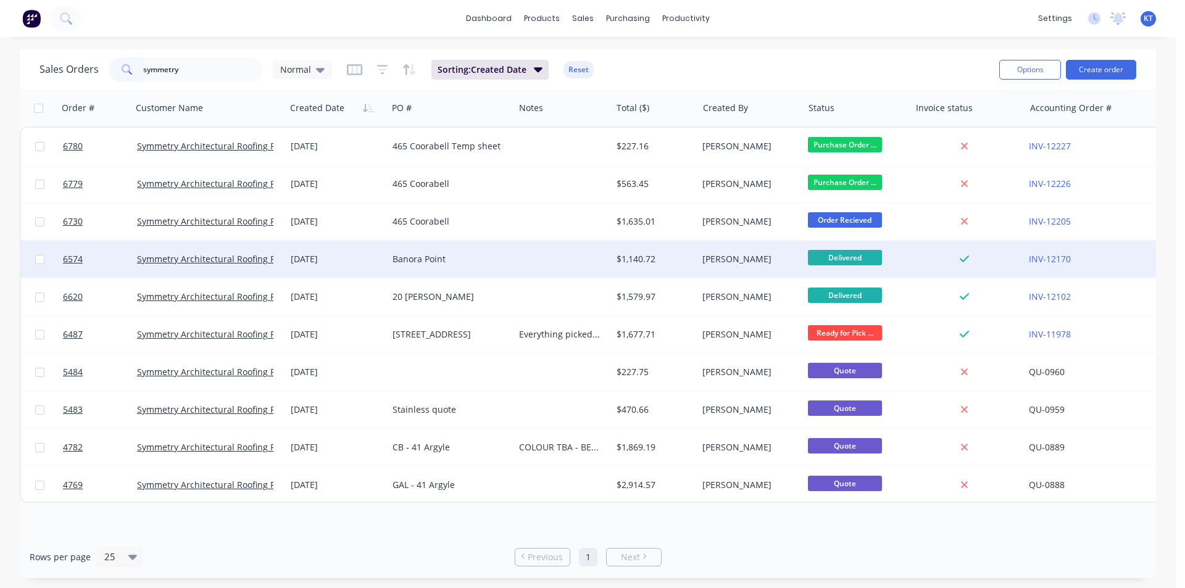
click at [698, 263] on div "[PERSON_NAME]" at bounding box center [750, 259] width 105 height 37
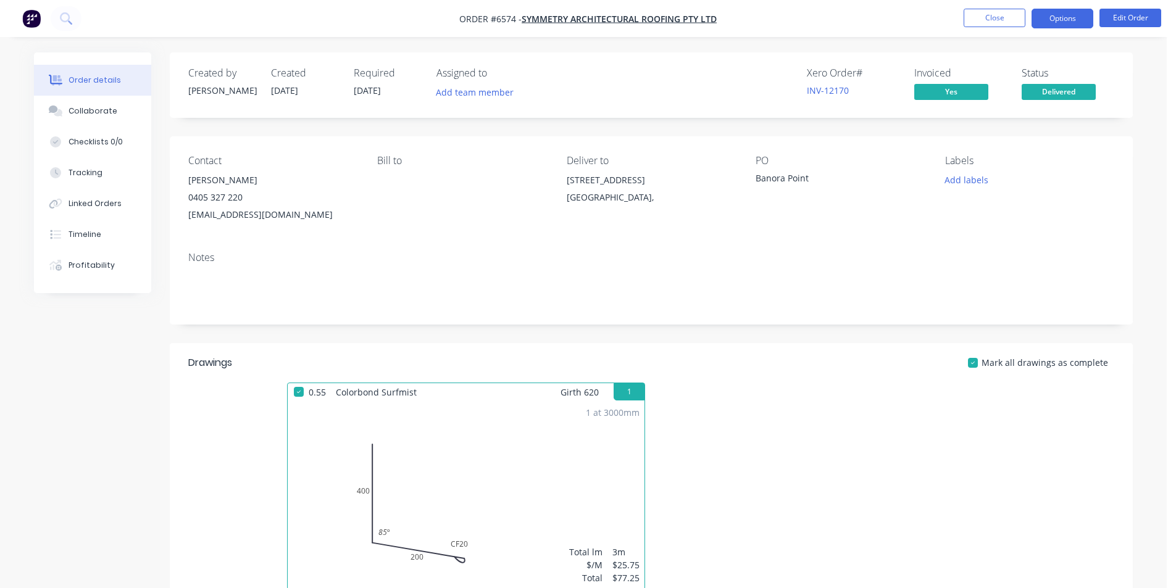
click at [1085, 21] on button "Options" at bounding box center [1063, 19] width 62 height 20
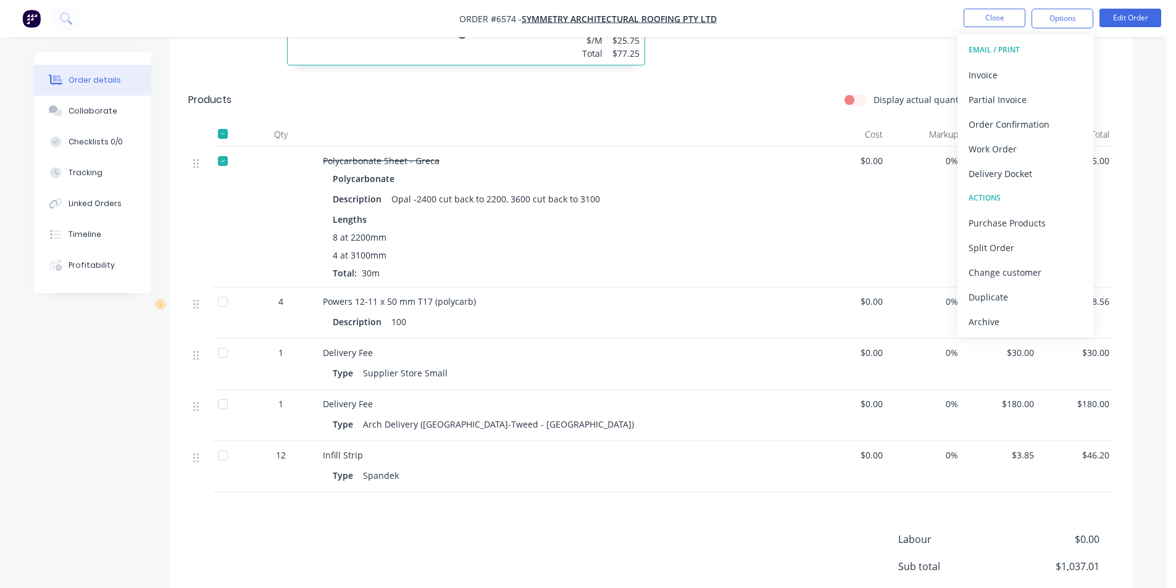
scroll to position [464, 0]
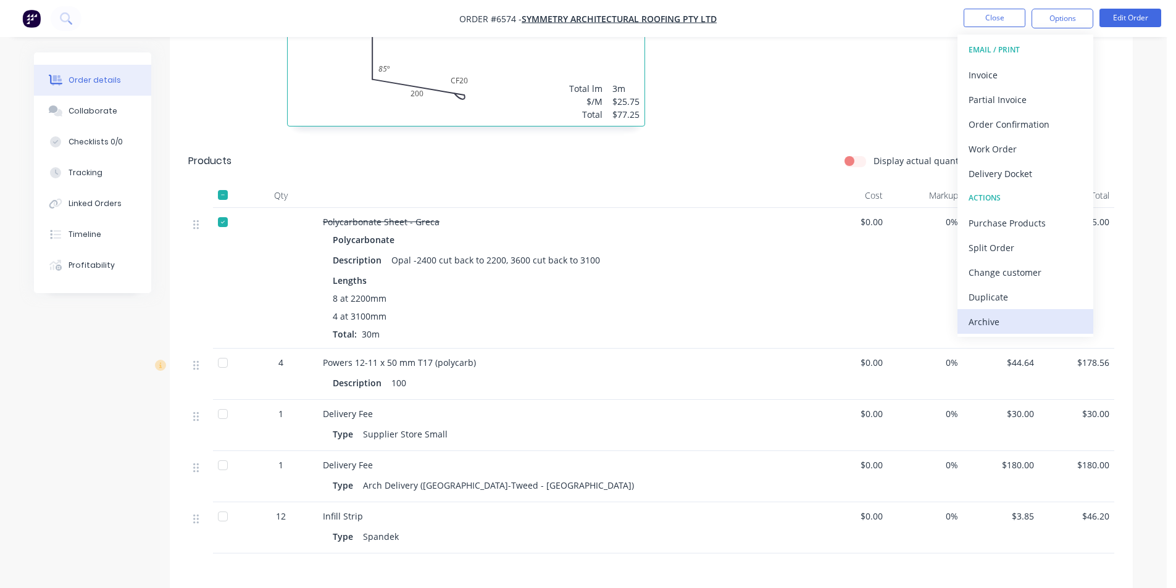
click at [1004, 320] on div "Archive" at bounding box center [1026, 322] width 114 height 18
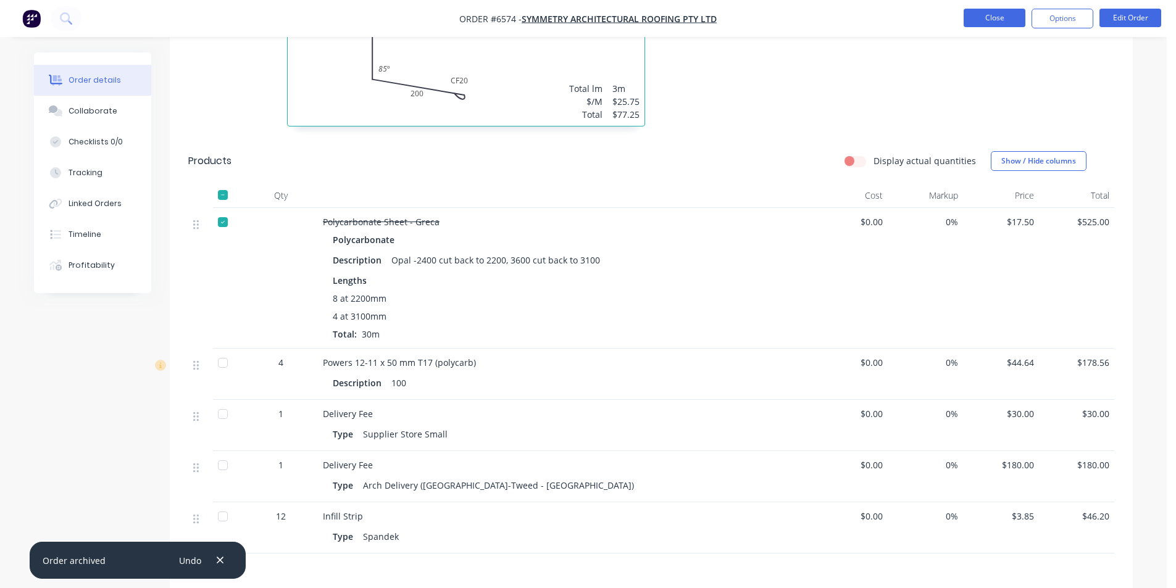
click at [1004, 14] on button "Close" at bounding box center [995, 18] width 62 height 19
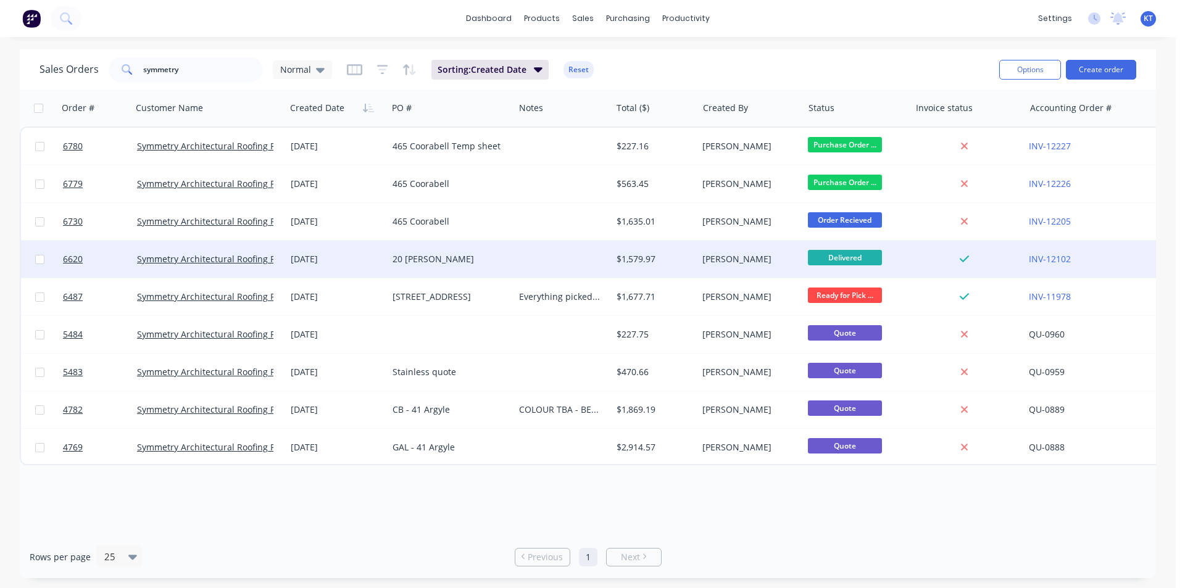
click at [698, 272] on div "[PERSON_NAME]" at bounding box center [750, 259] width 105 height 37
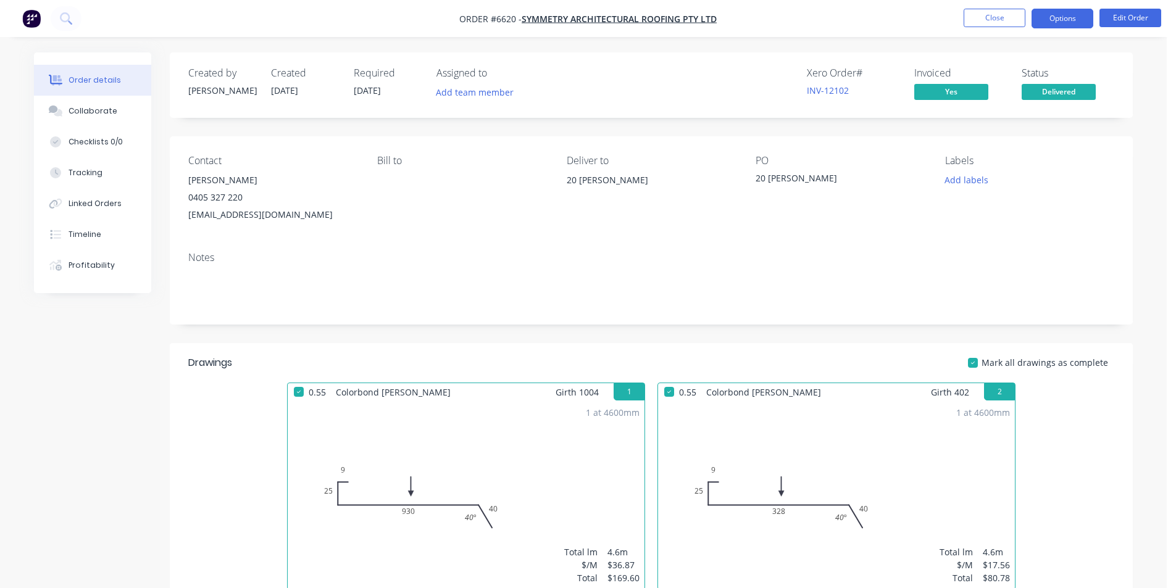
click at [1053, 20] on button "Options" at bounding box center [1063, 19] width 62 height 20
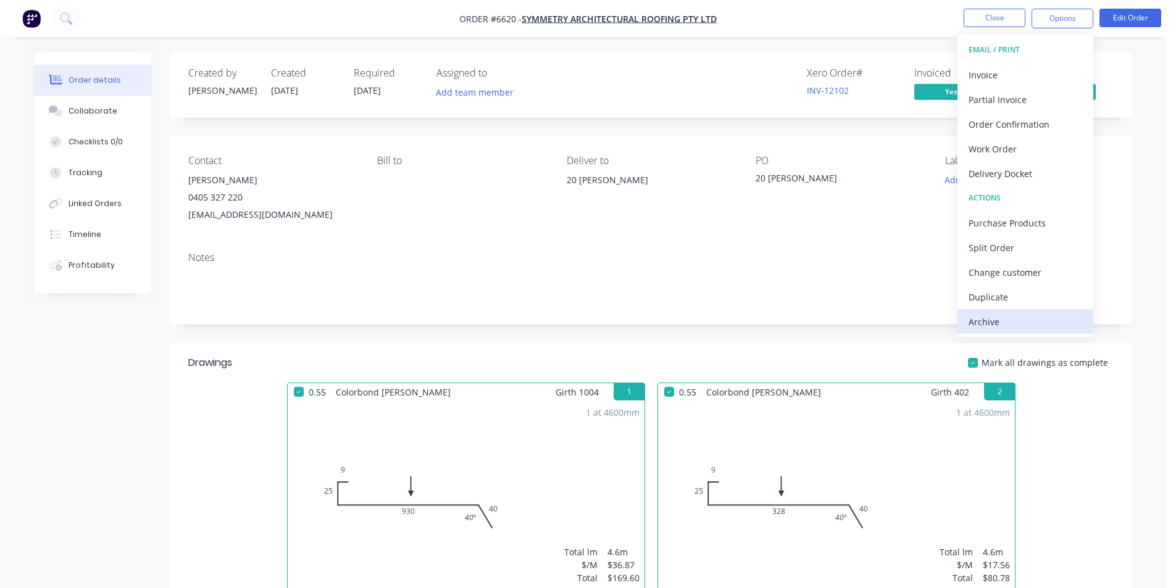
click at [994, 324] on div "Archive" at bounding box center [1026, 322] width 114 height 18
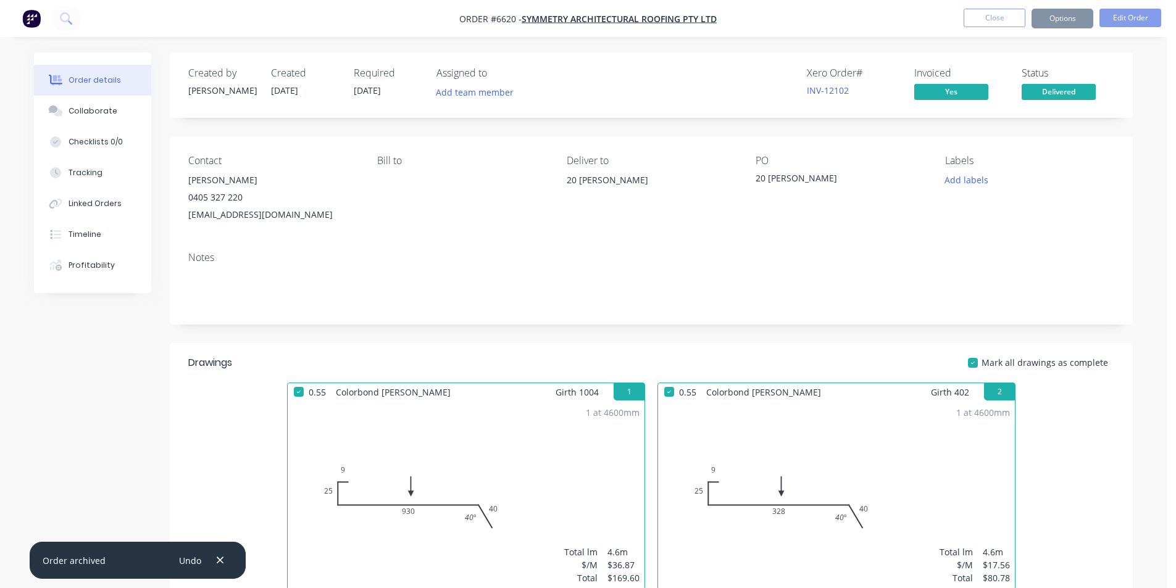
click at [1001, 8] on nav "Order #6620 - Symmetry Architectural Roofing Pty Ltd Close Options Edit Order" at bounding box center [588, 18] width 1176 height 37
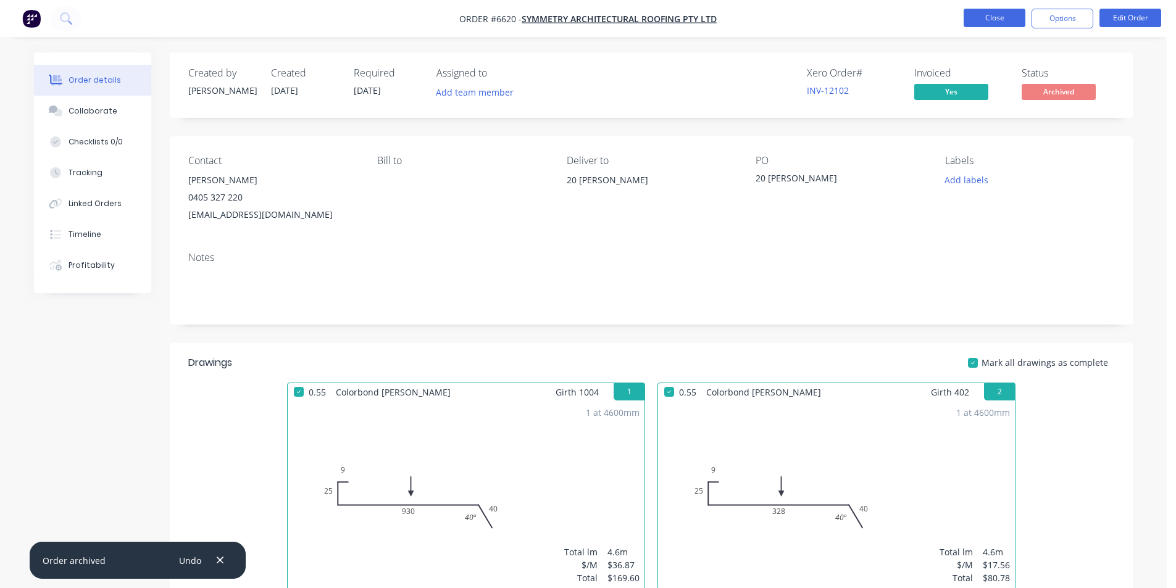
click at [999, 15] on button "Close" at bounding box center [995, 18] width 62 height 19
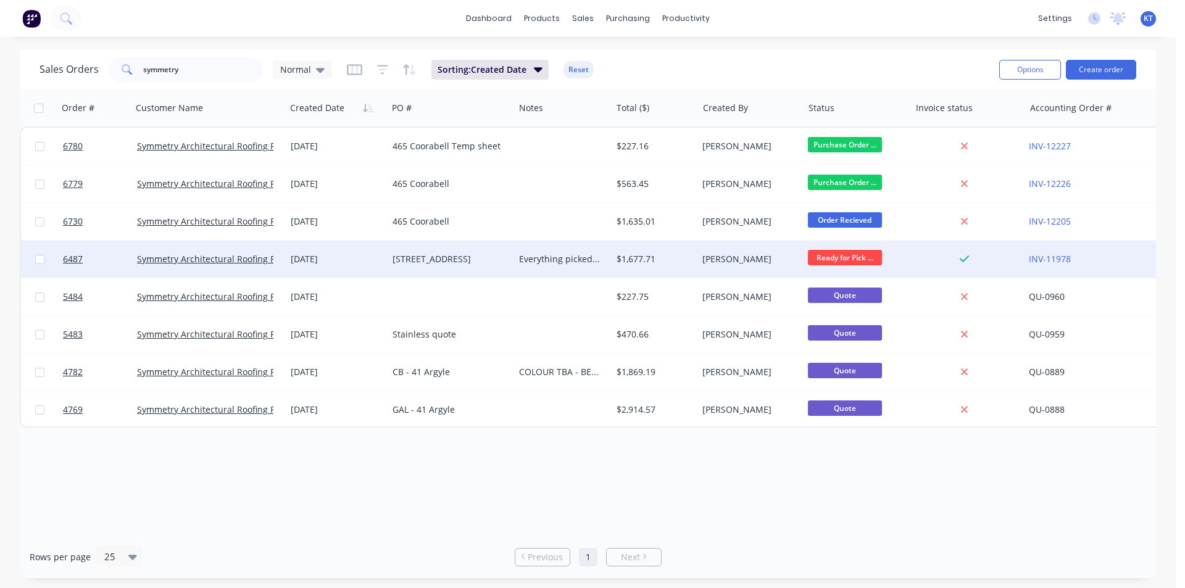
click at [685, 262] on div "$1,677.71" at bounding box center [653, 259] width 72 height 12
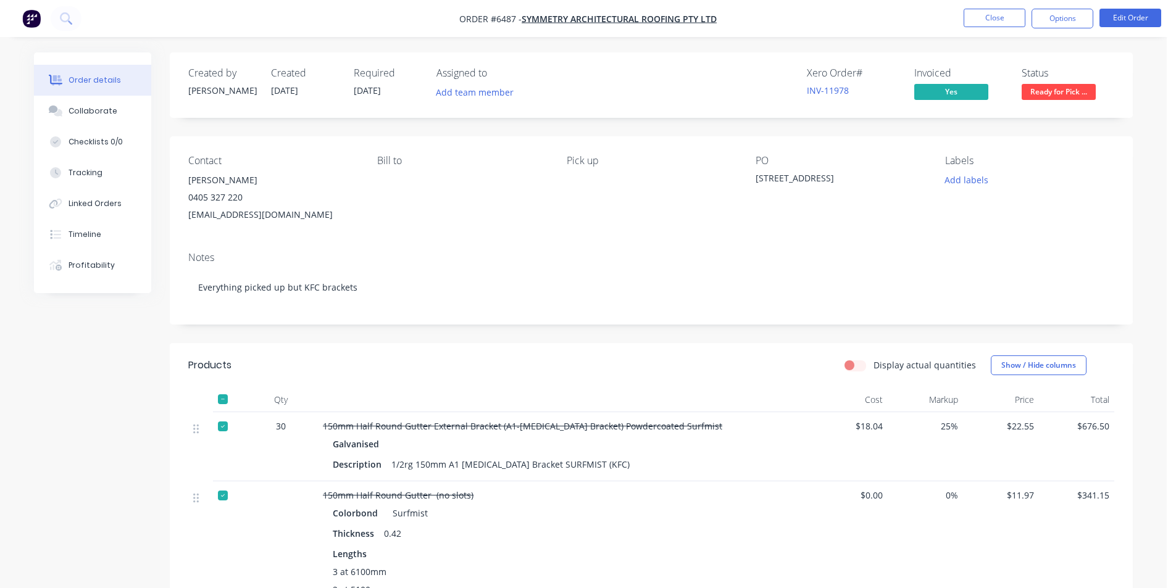
click at [1070, 90] on span "Ready for Pick ..." at bounding box center [1059, 91] width 74 height 15
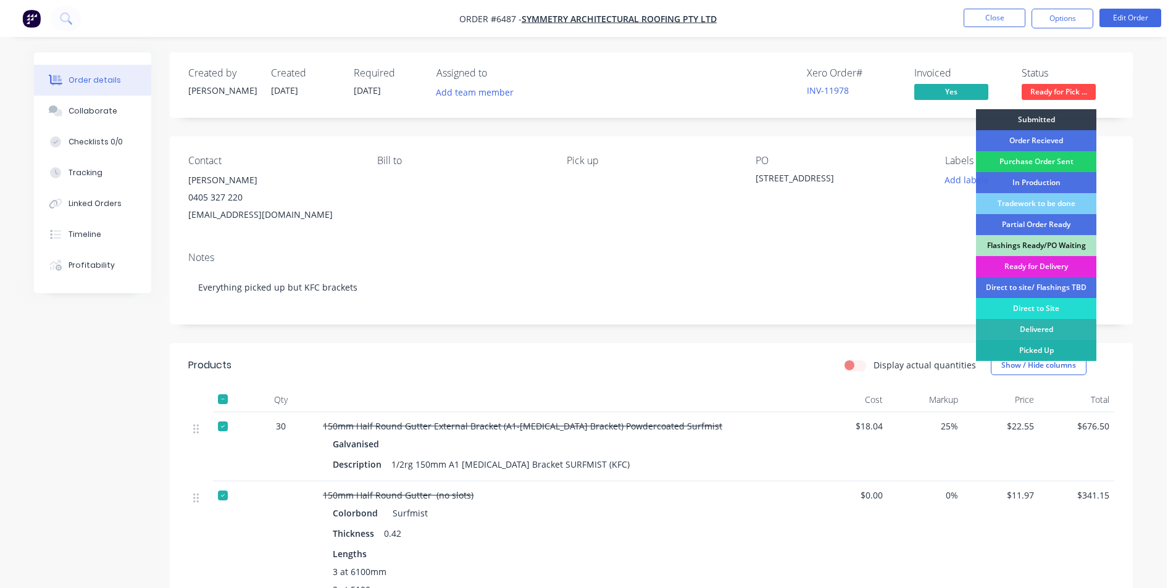
click at [1048, 348] on div "Picked Up" at bounding box center [1036, 350] width 120 height 21
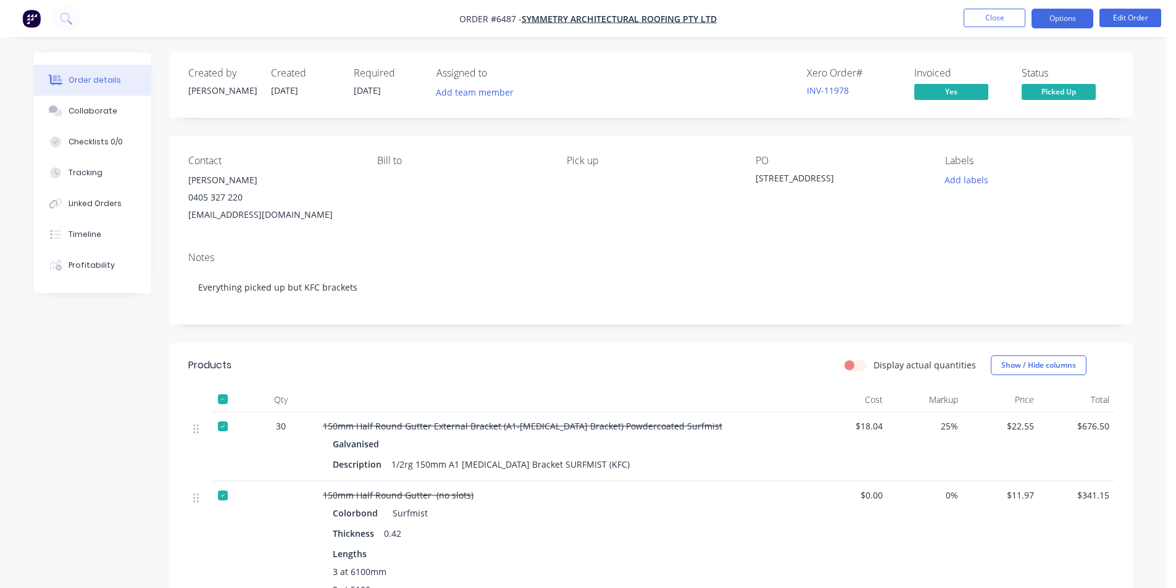
click at [1064, 17] on button "Options" at bounding box center [1063, 19] width 62 height 20
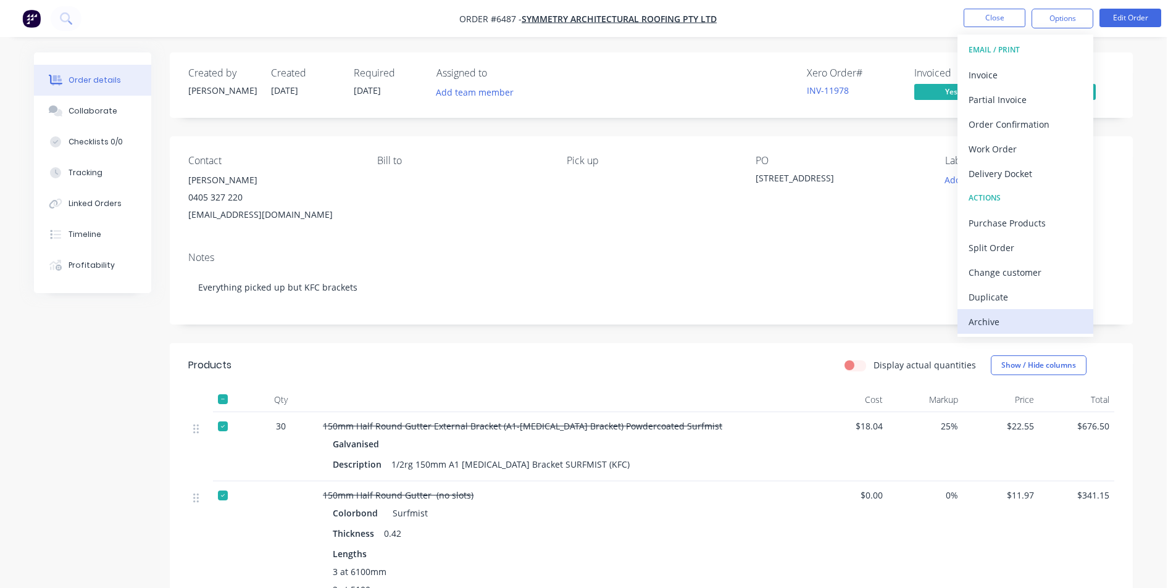
click at [999, 327] on div "Archive" at bounding box center [1026, 322] width 114 height 18
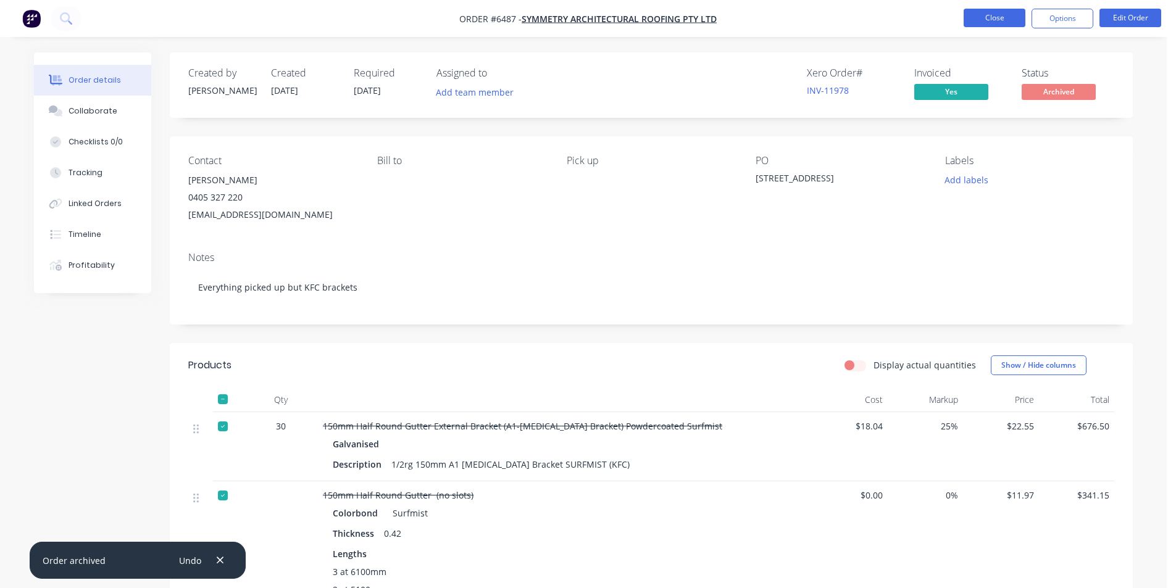
click at [1009, 23] on button "Close" at bounding box center [995, 18] width 62 height 19
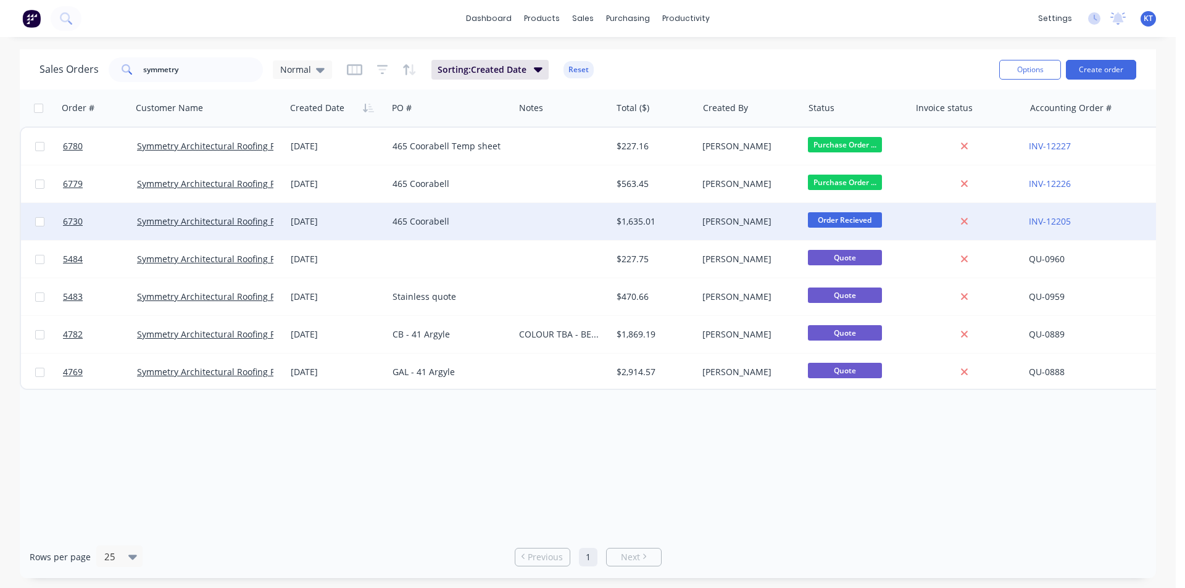
click at [641, 232] on div "$1,635.01" at bounding box center [655, 221] width 86 height 37
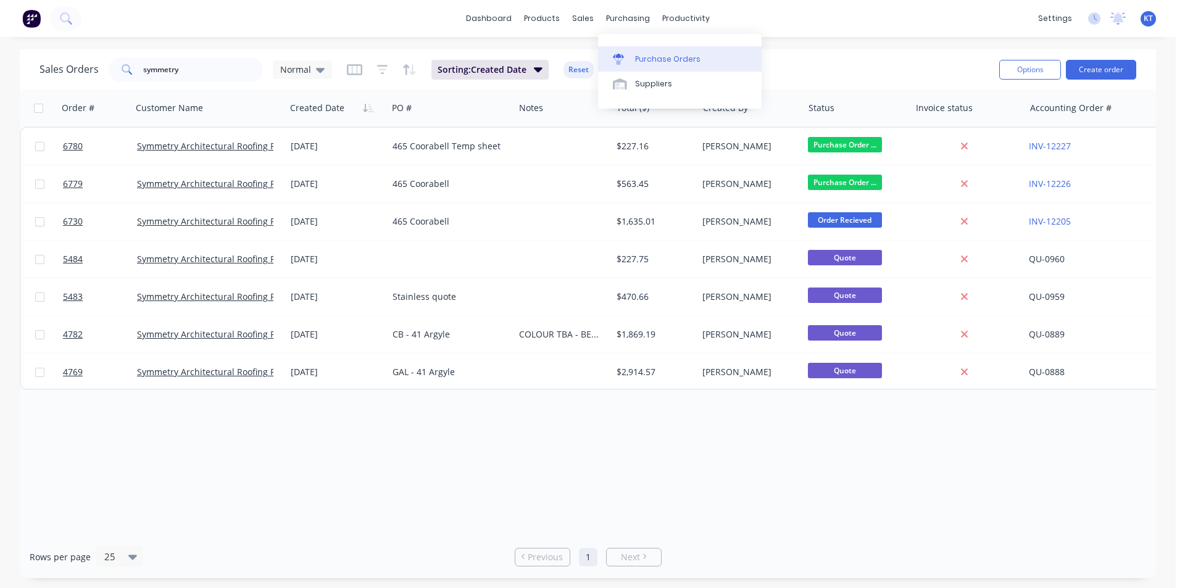
click at [664, 57] on div "Purchase Orders" at bounding box center [667, 59] width 65 height 11
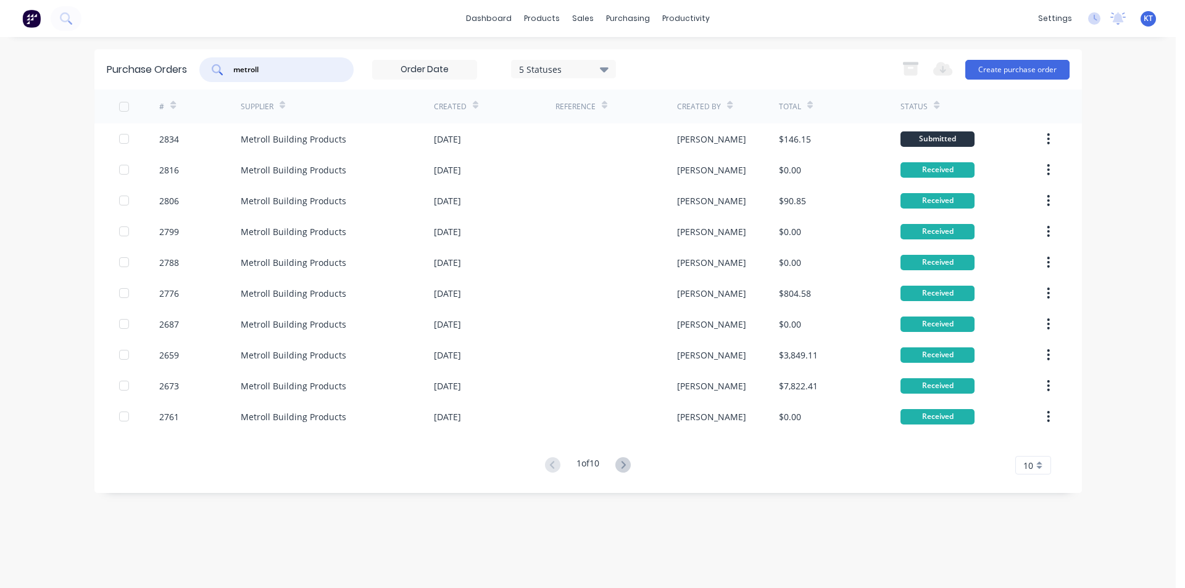
click at [290, 74] on input "metroll" at bounding box center [283, 70] width 102 height 12
click at [289, 74] on input "metroll" at bounding box center [283, 70] width 102 height 12
type input "kfc"
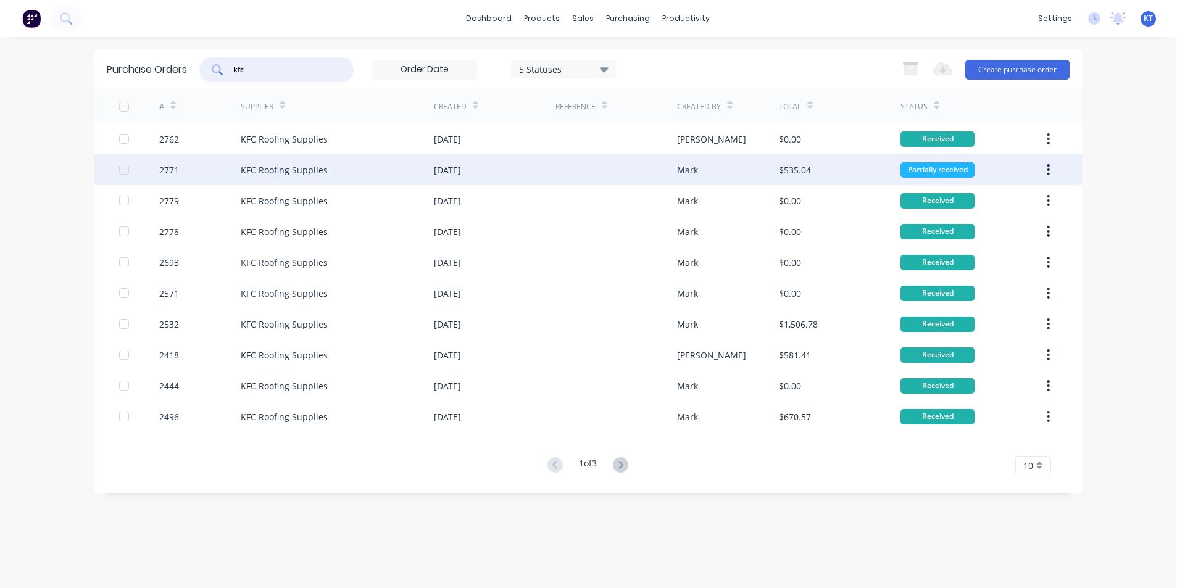
click at [520, 184] on div "[DATE]" at bounding box center [495, 169] width 122 height 31
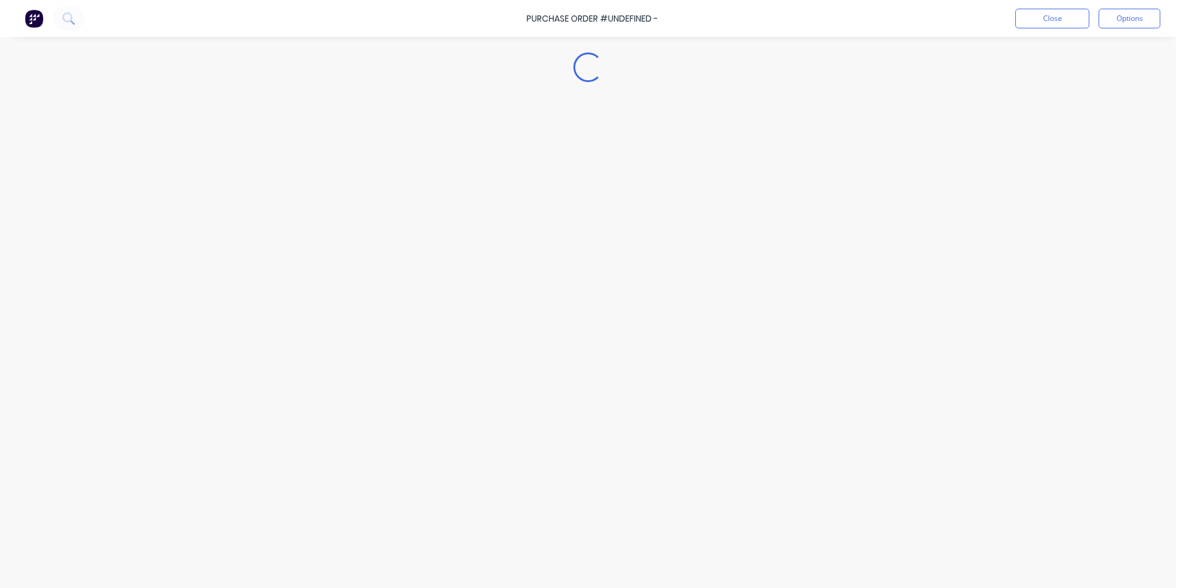
type textarea "x"
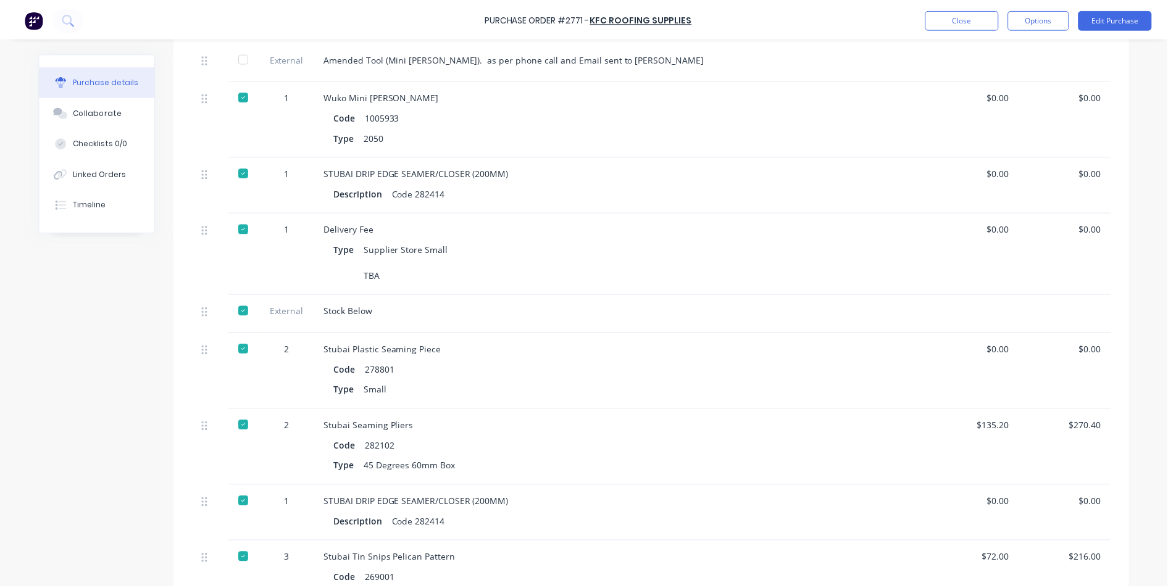
scroll to position [615, 0]
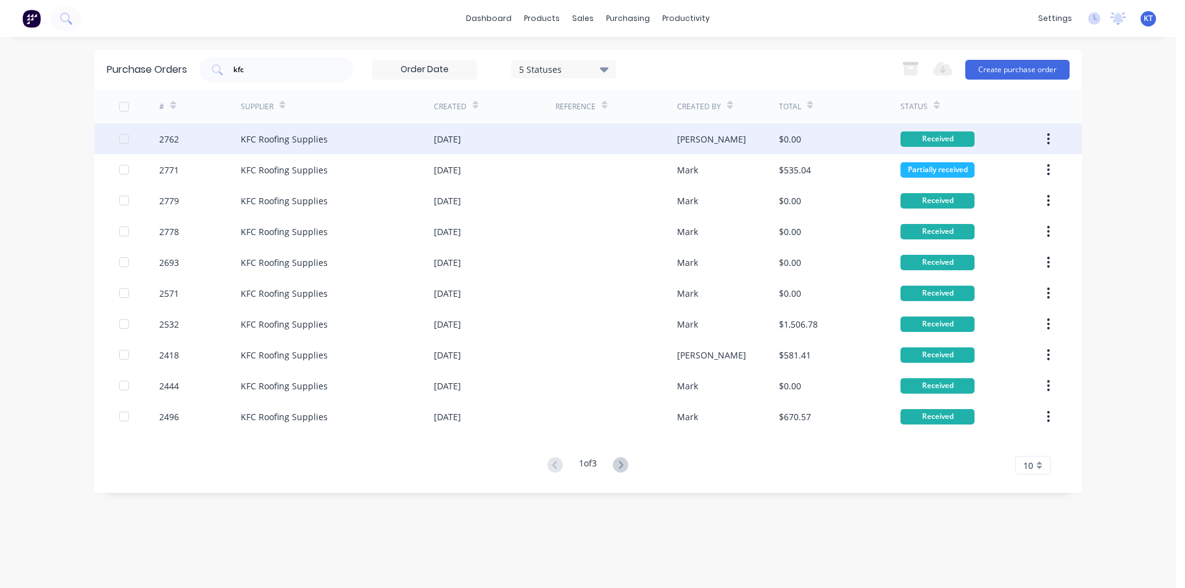
click at [527, 146] on div "[DATE]" at bounding box center [495, 138] width 122 height 31
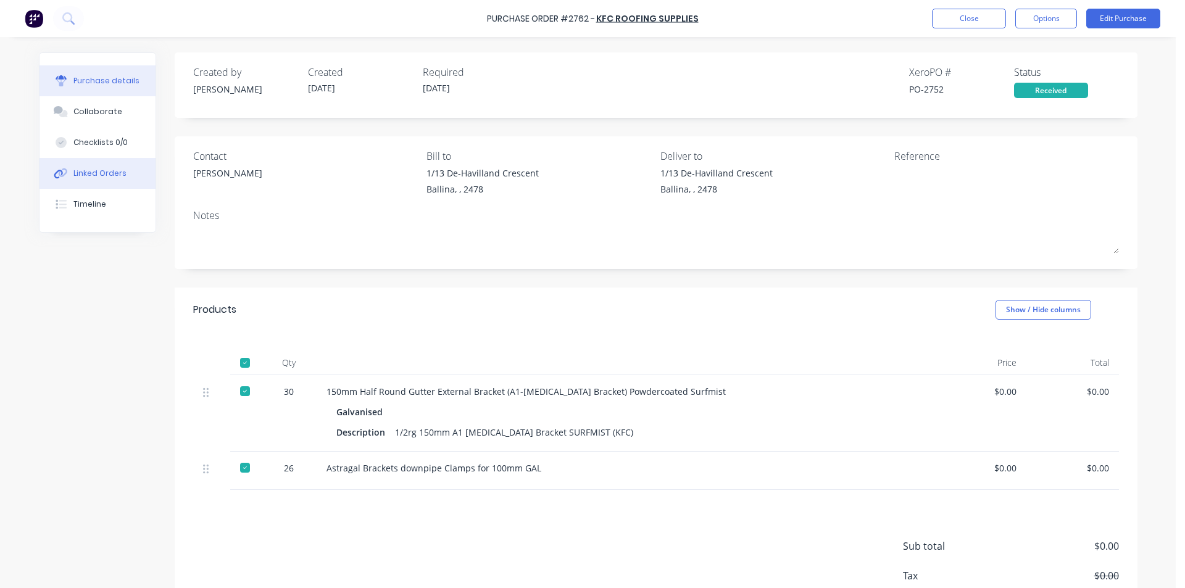
click at [96, 175] on div "Linked Orders" at bounding box center [99, 173] width 53 height 11
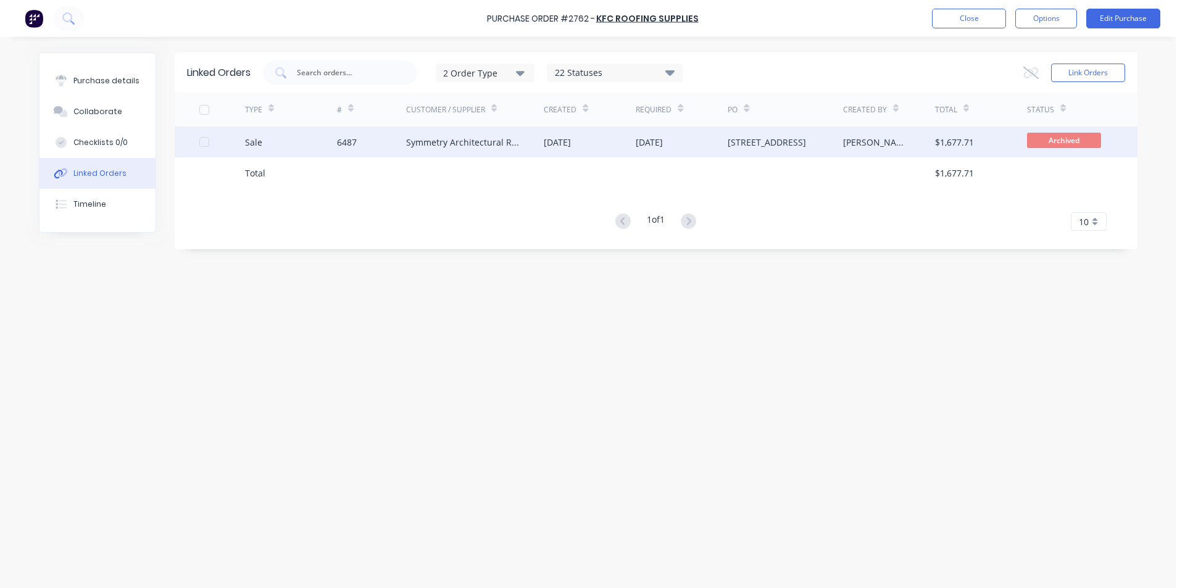
click at [550, 156] on div "[DATE]" at bounding box center [590, 142] width 92 height 31
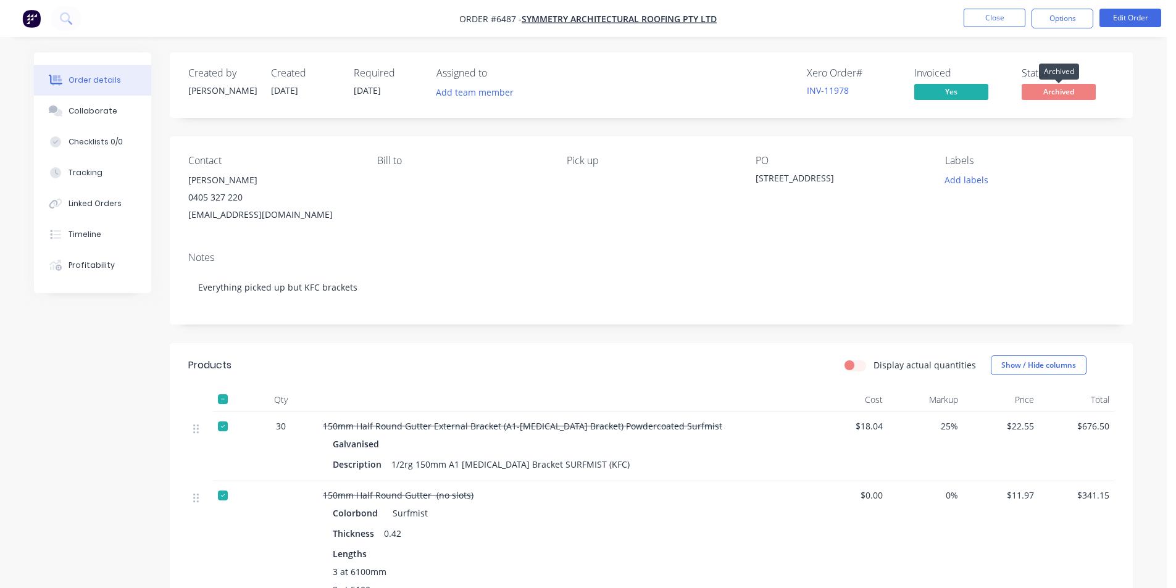
click at [1057, 98] on span "Archived" at bounding box center [1059, 91] width 74 height 15
click at [1073, 74] on div "Archived" at bounding box center [1059, 72] width 40 height 16
click at [1073, 91] on span "Archived" at bounding box center [1059, 91] width 74 height 15
click at [1073, 26] on button "Options" at bounding box center [1063, 19] width 62 height 20
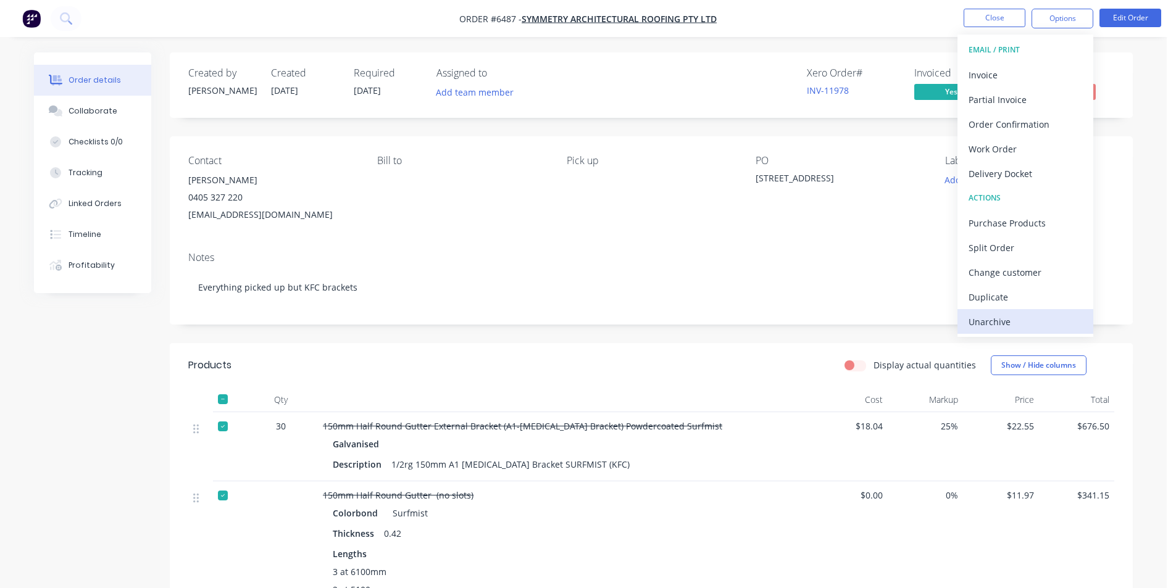
click at [1027, 325] on div "Unarchive" at bounding box center [1026, 322] width 114 height 18
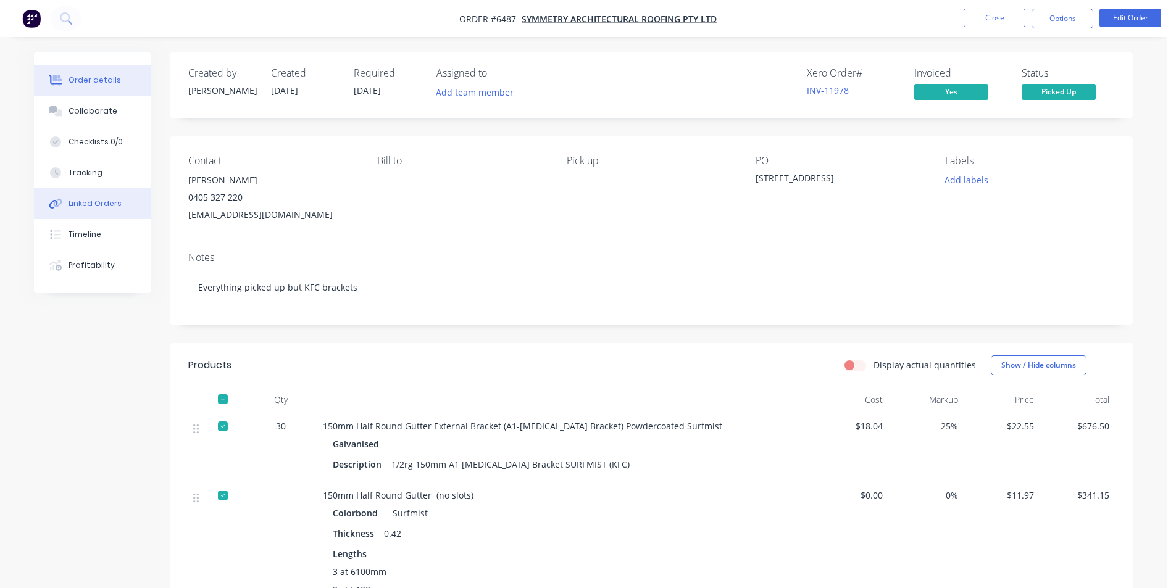
click at [104, 199] on div "Linked Orders" at bounding box center [95, 203] width 53 height 11
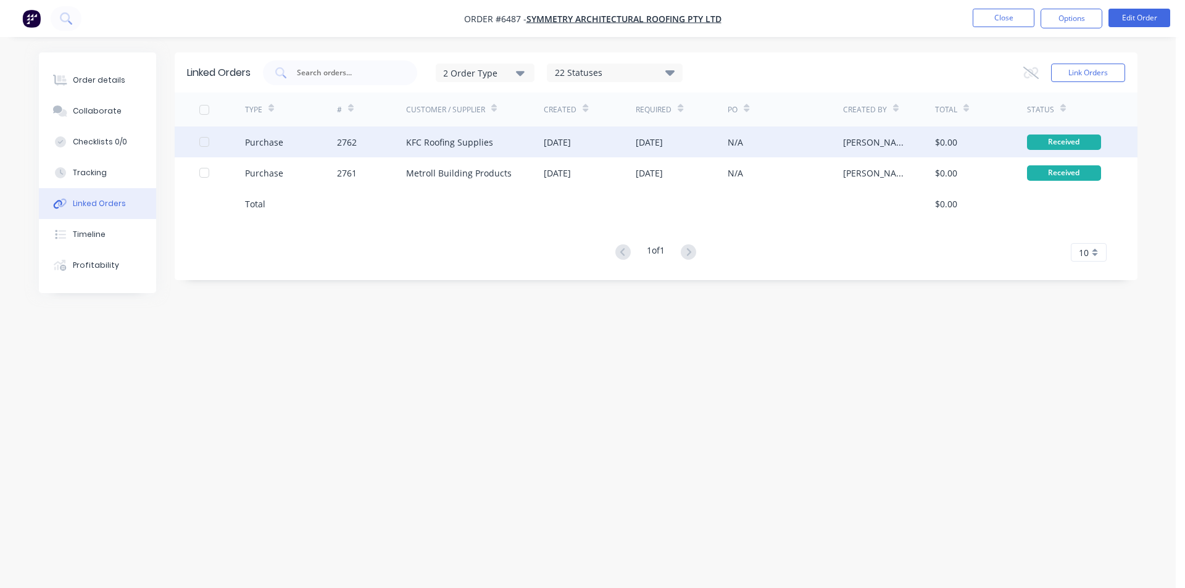
click at [321, 149] on div "Purchase" at bounding box center [291, 142] width 92 height 31
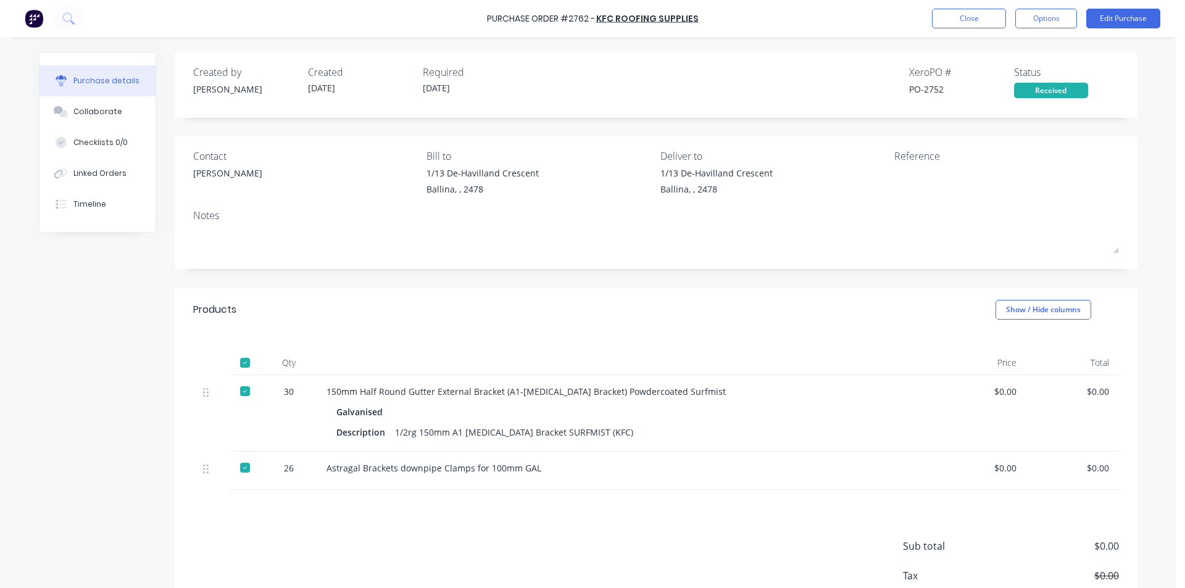
click at [99, 87] on button "Purchase details" at bounding box center [98, 80] width 116 height 31
click at [101, 107] on div "Collaborate" at bounding box center [97, 111] width 49 height 11
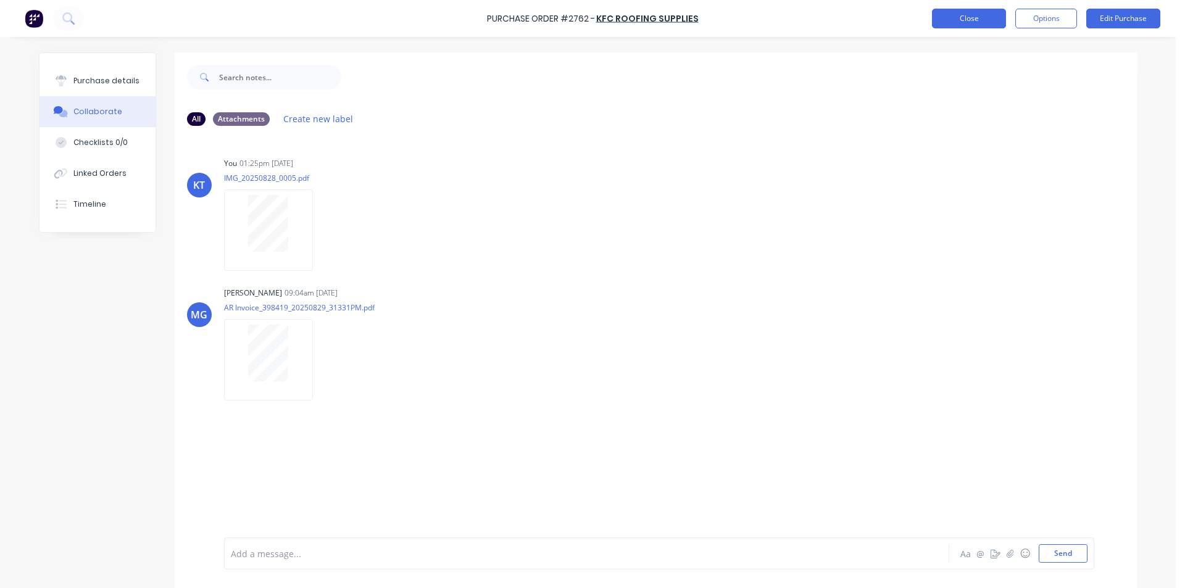
click at [964, 12] on button "Close" at bounding box center [969, 19] width 74 height 20
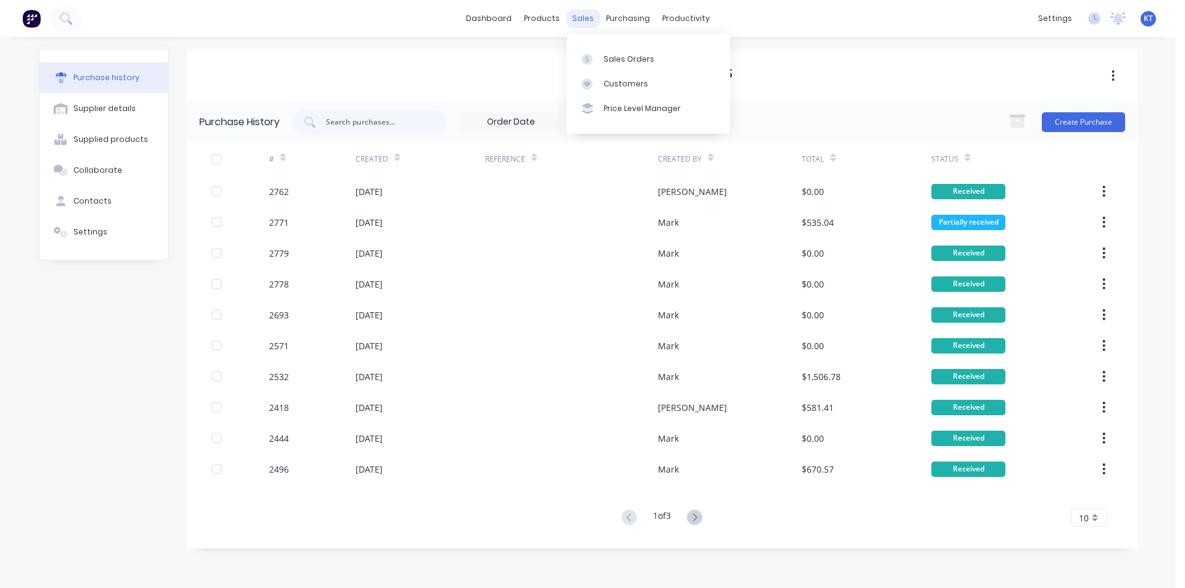
click at [582, 14] on div "sales" at bounding box center [583, 18] width 34 height 19
click at [610, 56] on div "Sales Orders" at bounding box center [629, 59] width 51 height 11
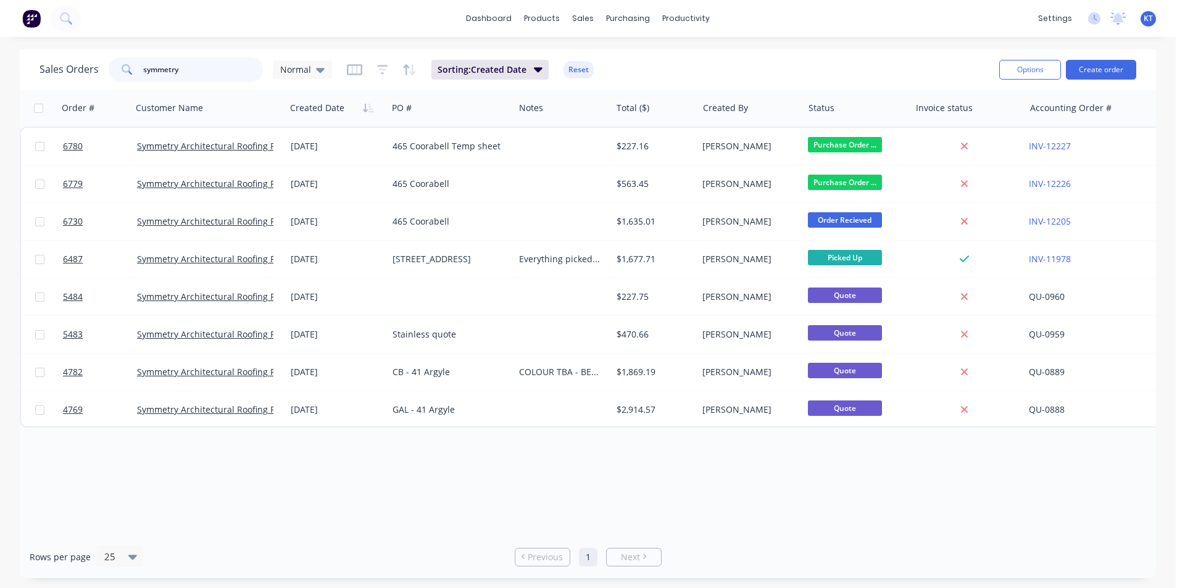
click at [228, 67] on input "symmetry" at bounding box center [203, 69] width 120 height 25
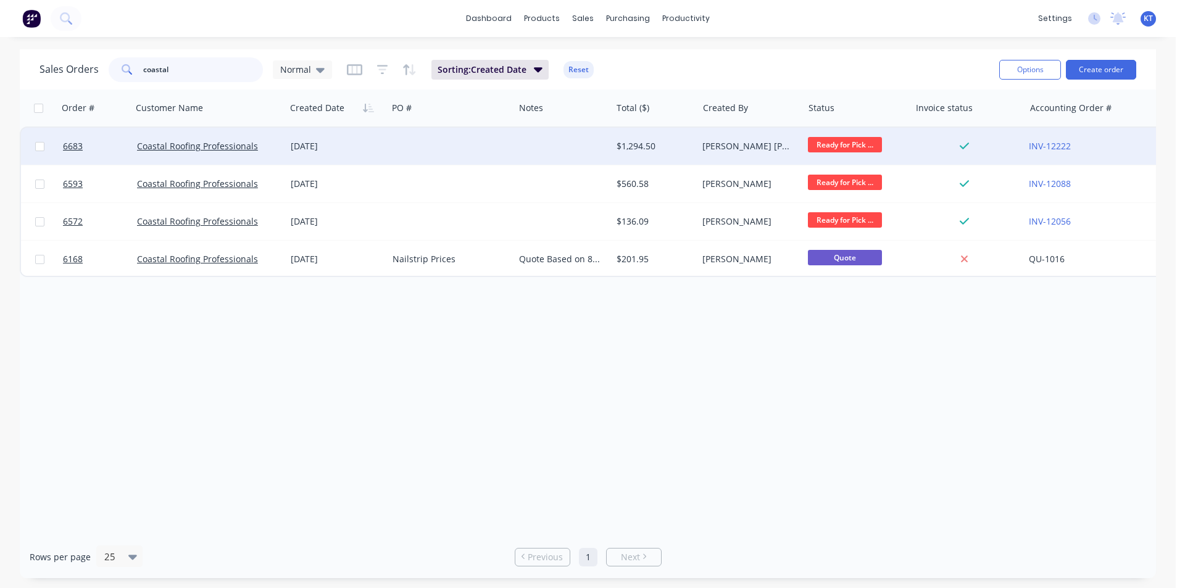
type input "coastal"
click at [247, 156] on div "Coastal Roofing Professionals" at bounding box center [209, 146] width 154 height 37
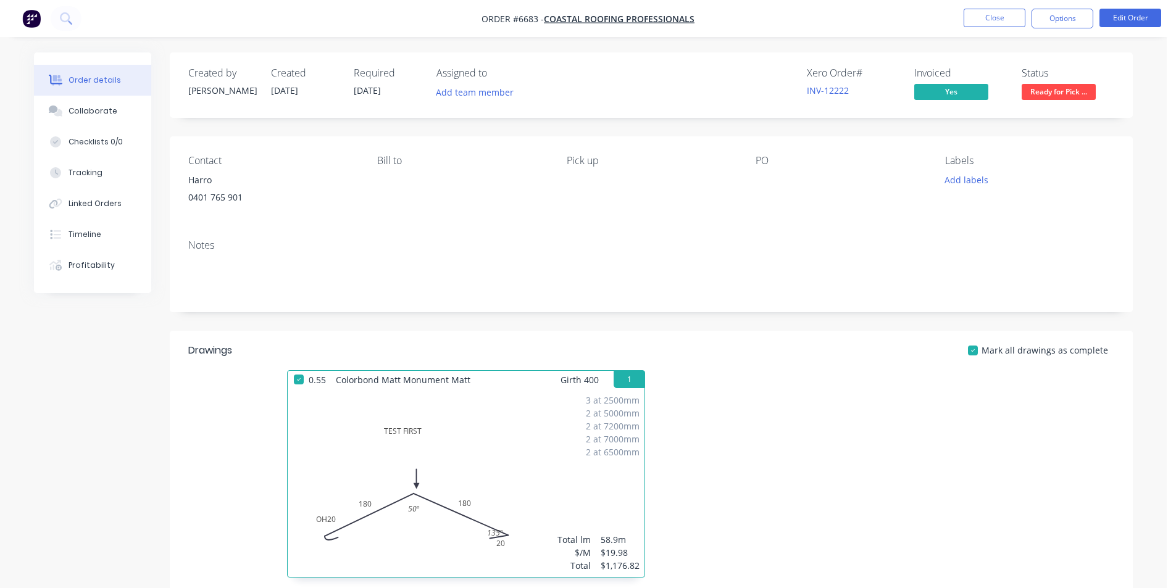
click at [1079, 94] on span "Ready for Pick ..." at bounding box center [1059, 91] width 74 height 15
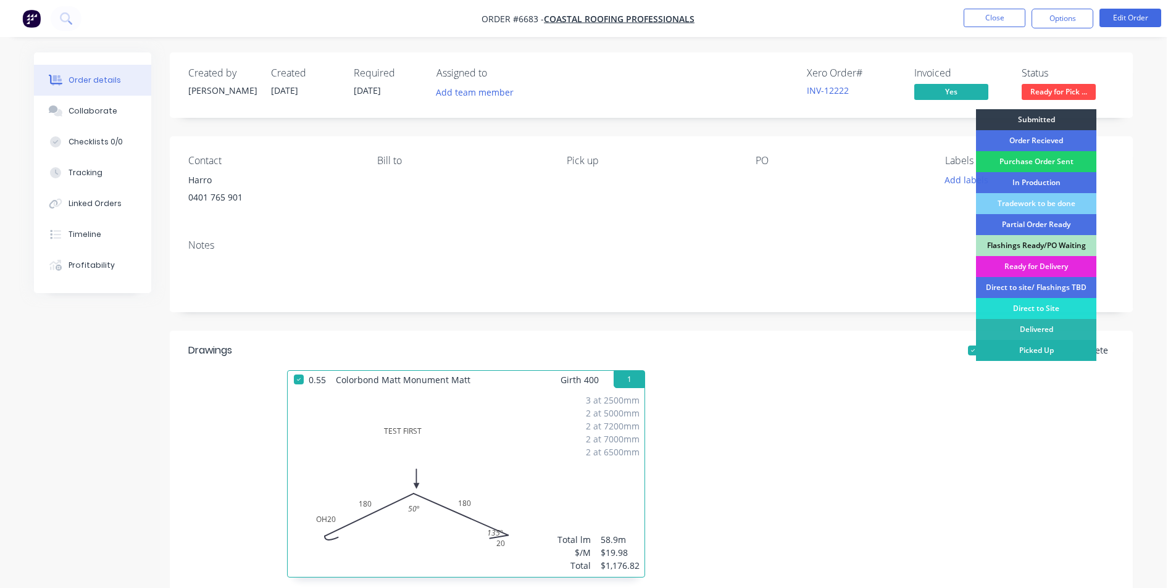
click at [1055, 345] on div "Picked Up" at bounding box center [1036, 350] width 120 height 21
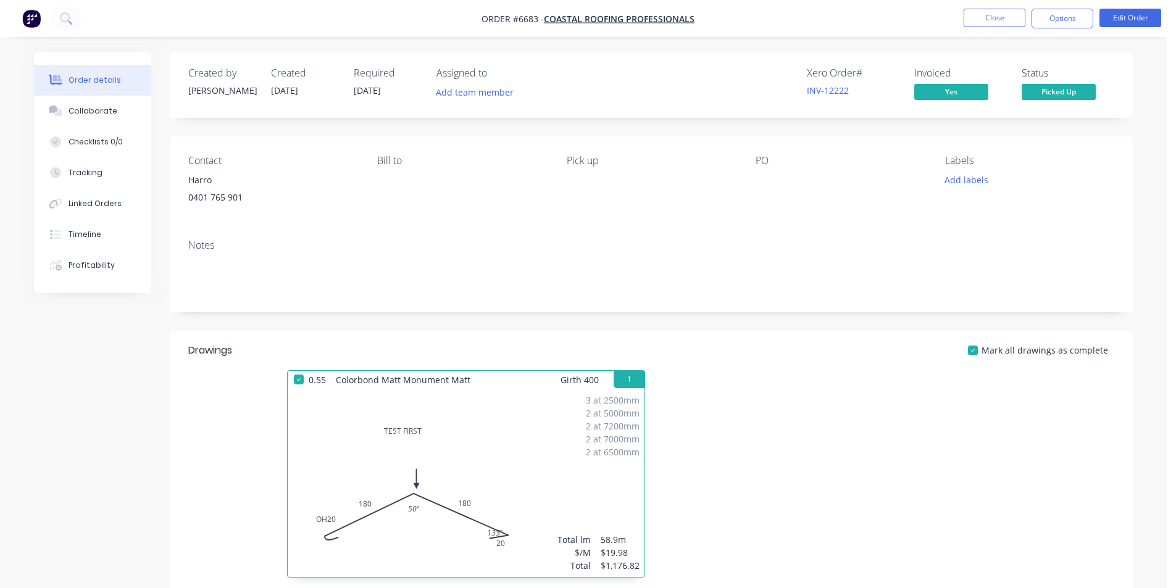
click at [1064, 8] on nav "Order #6683 - Coastal Roofing Professionals Close Options Edit Order" at bounding box center [588, 18] width 1176 height 37
click at [1049, 14] on button "Options" at bounding box center [1063, 19] width 62 height 20
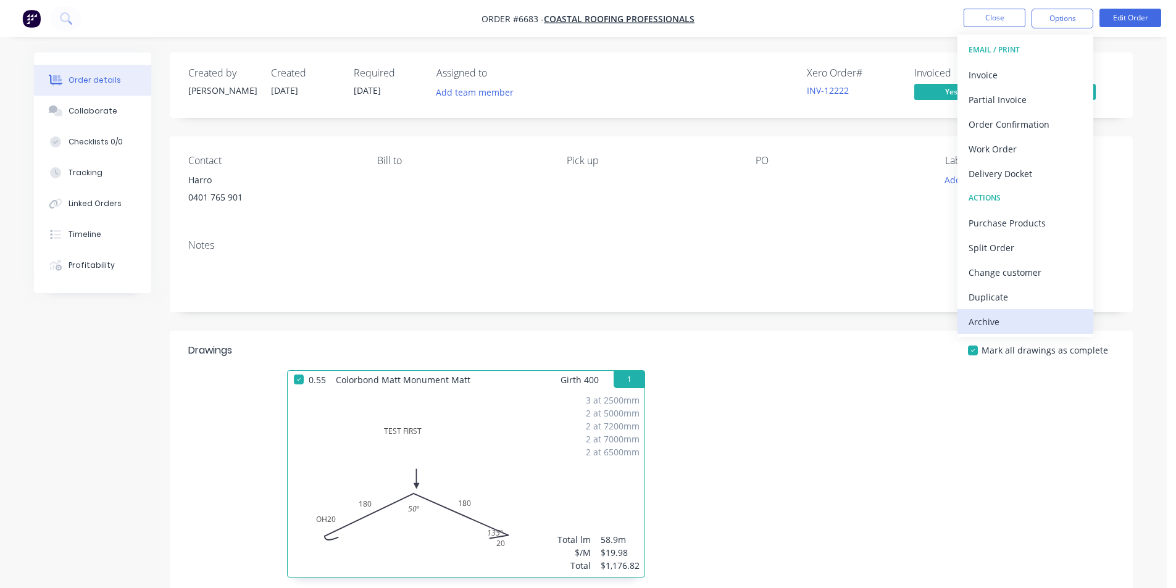
click at [1035, 329] on div "Archive" at bounding box center [1026, 322] width 114 height 18
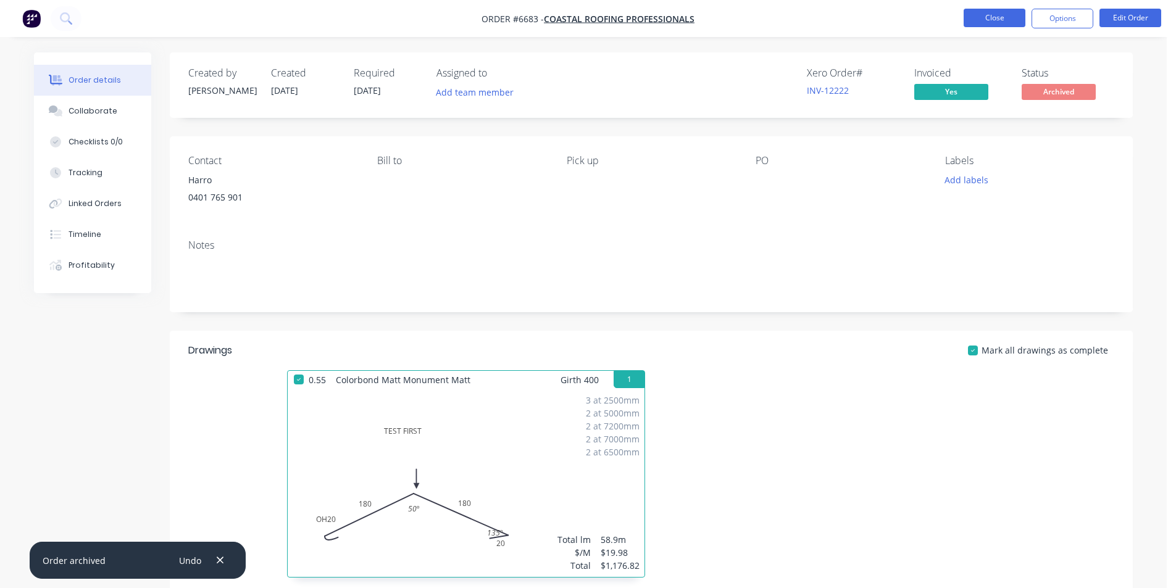
click at [1000, 13] on button "Close" at bounding box center [995, 18] width 62 height 19
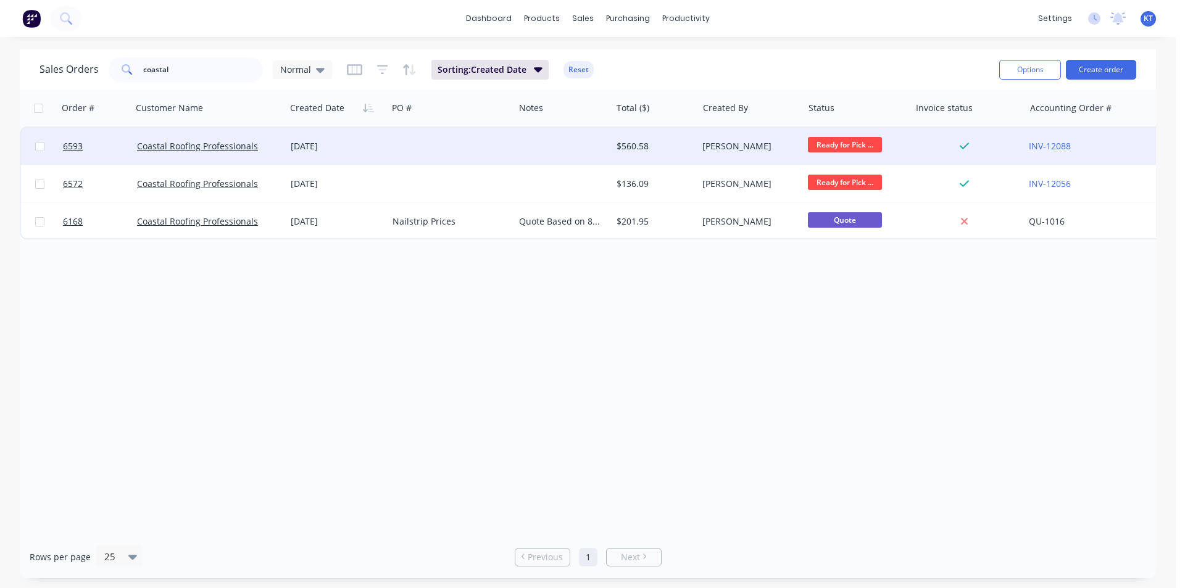
click at [451, 149] on div at bounding box center [451, 146] width 127 height 37
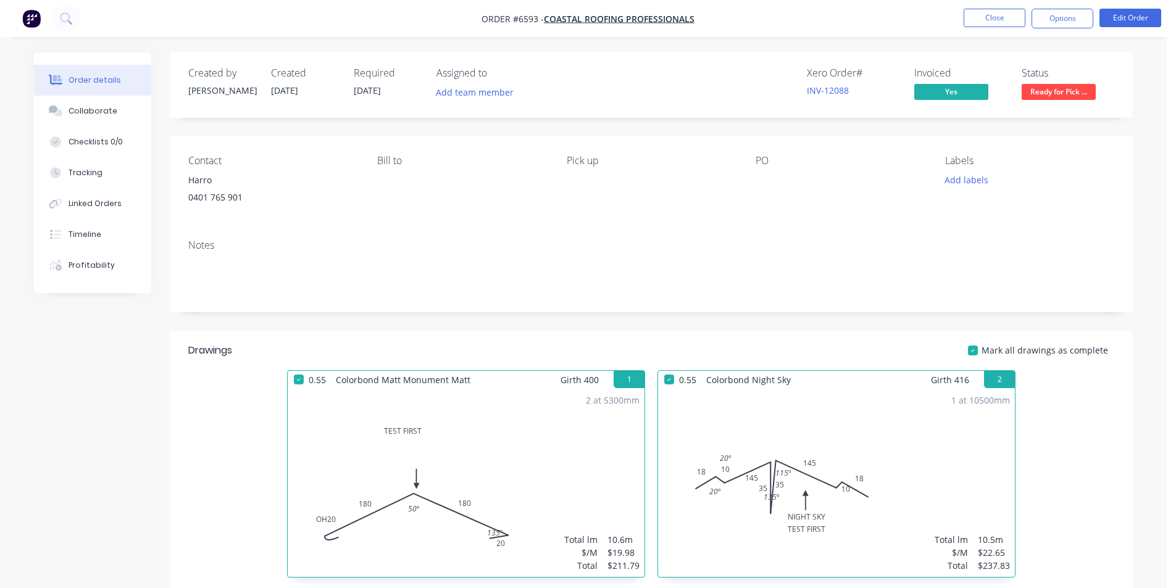
click at [1066, 102] on button "Ready for Pick ..." at bounding box center [1059, 93] width 74 height 19
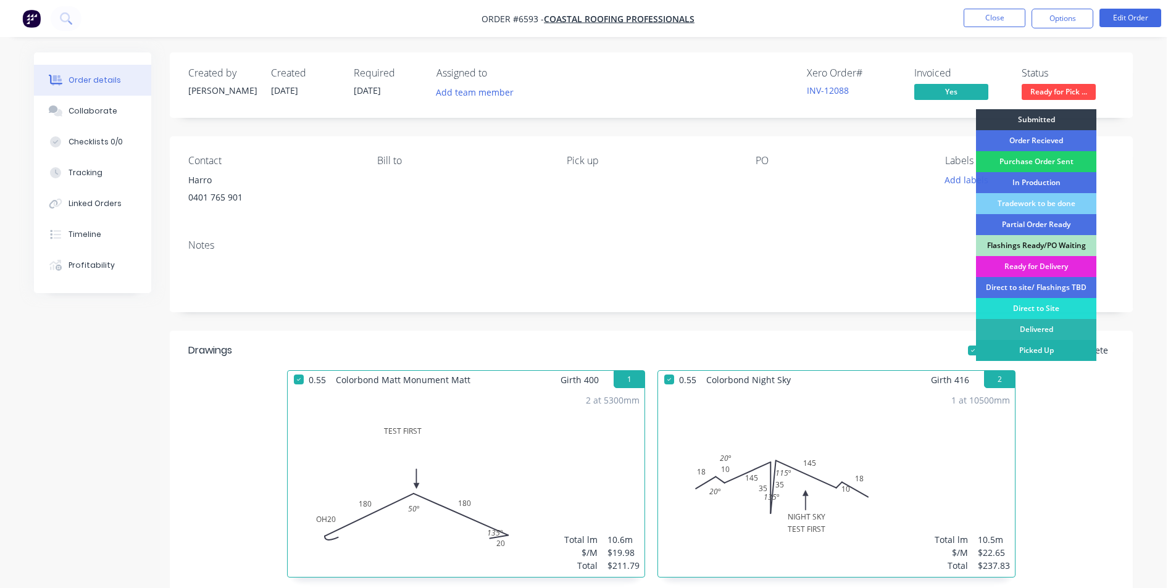
click at [1078, 349] on div "Picked Up" at bounding box center [1036, 350] width 120 height 21
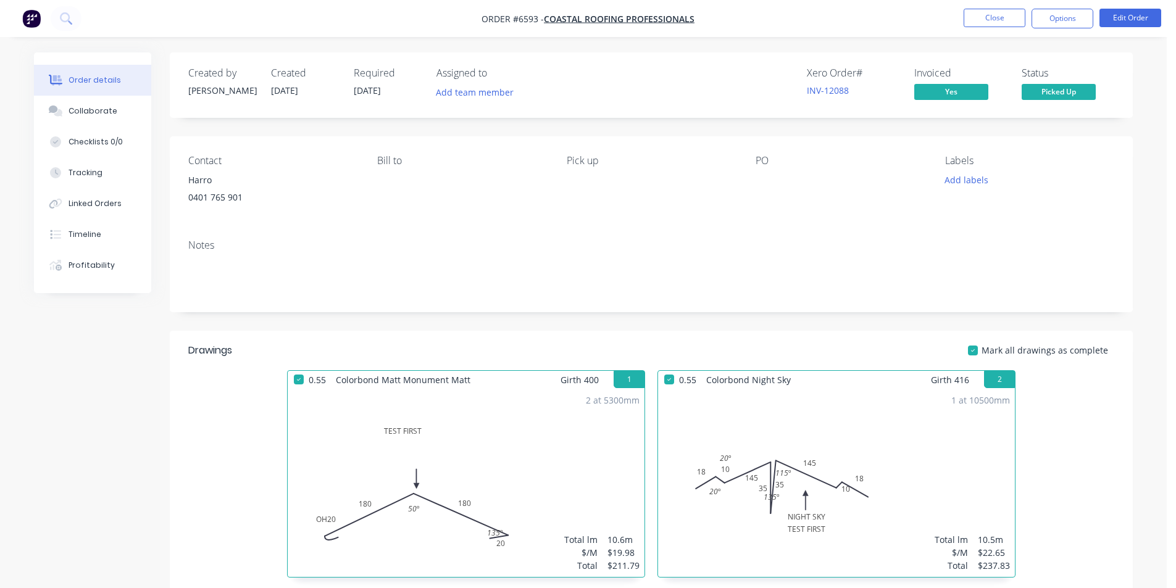
click at [1060, 32] on nav "Order #6593 - Coastal Roofing Professionals Close Options Edit Order" at bounding box center [588, 18] width 1176 height 37
click at [1059, 22] on button "Options" at bounding box center [1063, 19] width 62 height 20
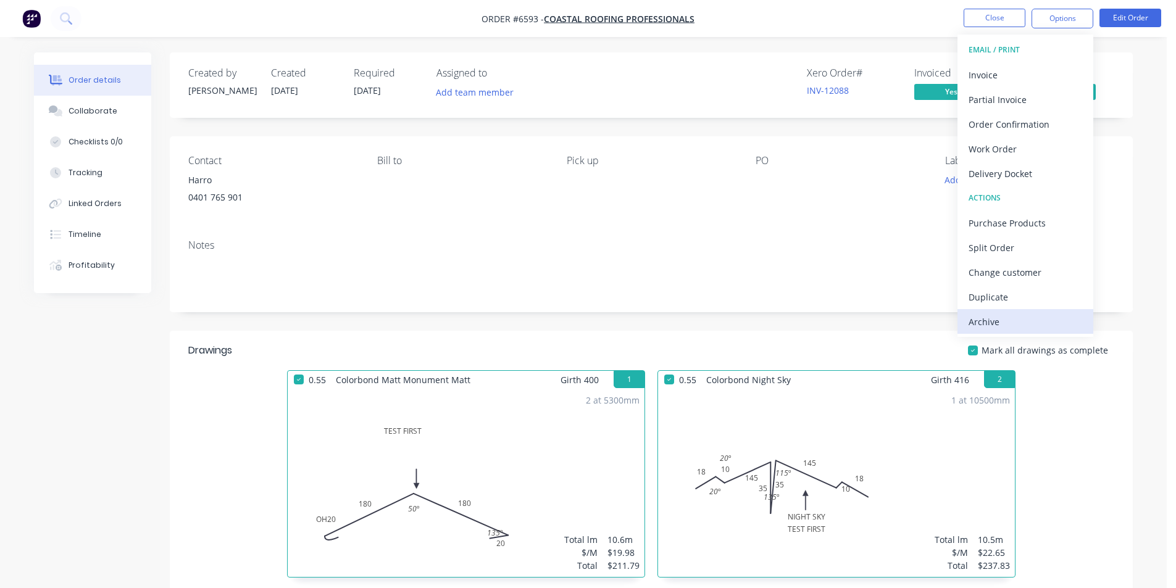
click at [1007, 326] on div "Archive" at bounding box center [1026, 322] width 114 height 18
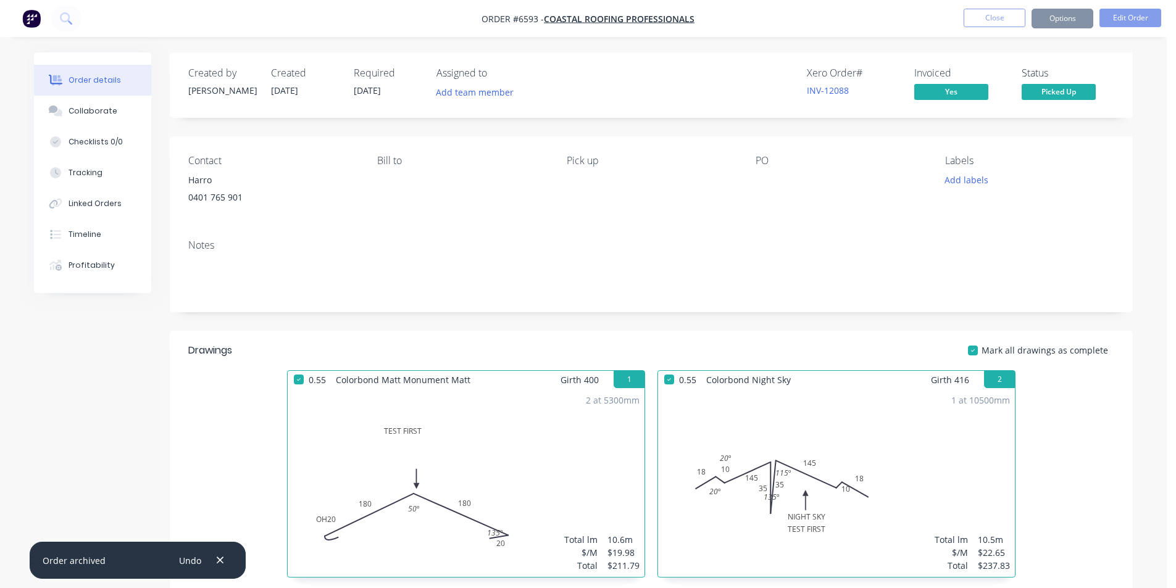
click at [1000, 16] on button "Close" at bounding box center [995, 18] width 62 height 19
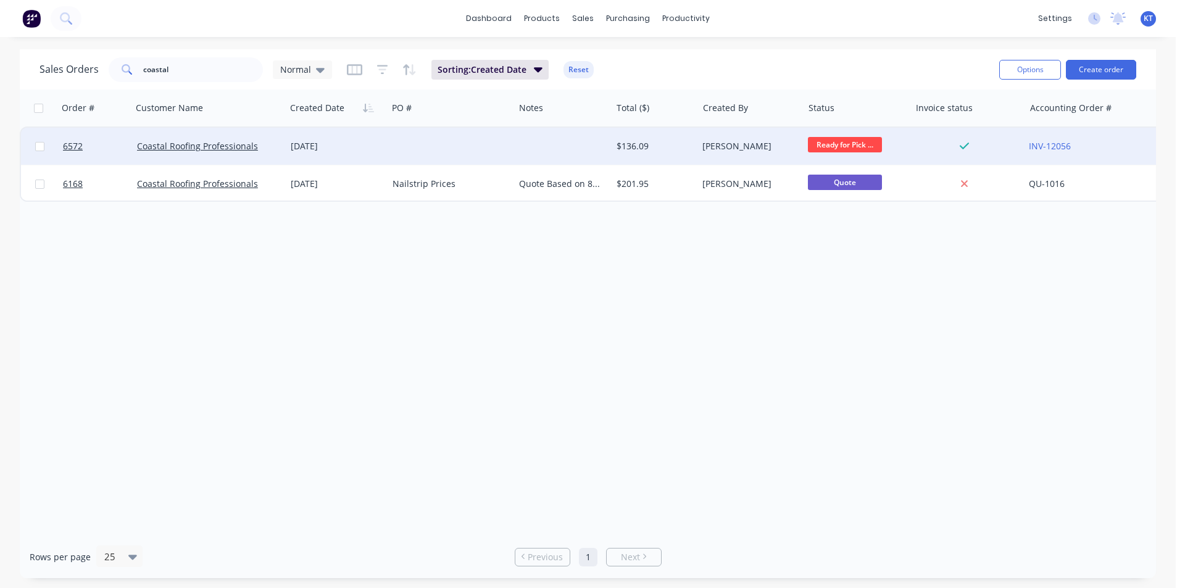
click at [541, 134] on div at bounding box center [562, 146] width 97 height 37
click at [717, 150] on div "[PERSON_NAME]" at bounding box center [748, 146] width 91 height 12
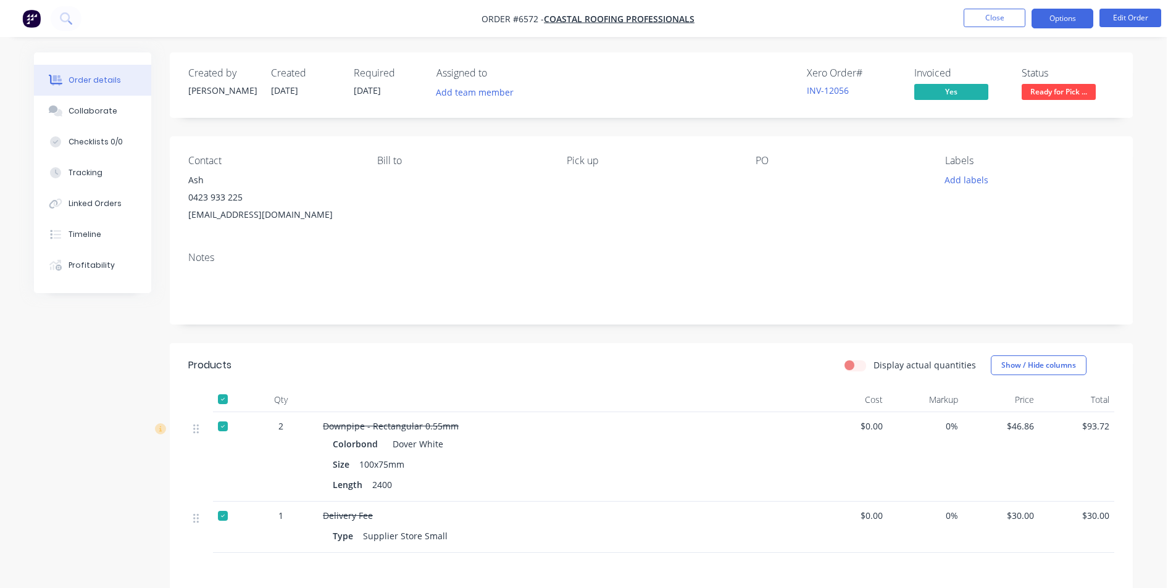
click at [1078, 21] on button "Options" at bounding box center [1063, 19] width 62 height 20
click at [1133, 205] on div "Order details Collaborate Checklists 0/0 Tracking Linked Orders Timeline Profit…" at bounding box center [584, 412] width 1124 height 720
click at [1078, 97] on span "Ready for Pick ..." at bounding box center [1059, 91] width 74 height 15
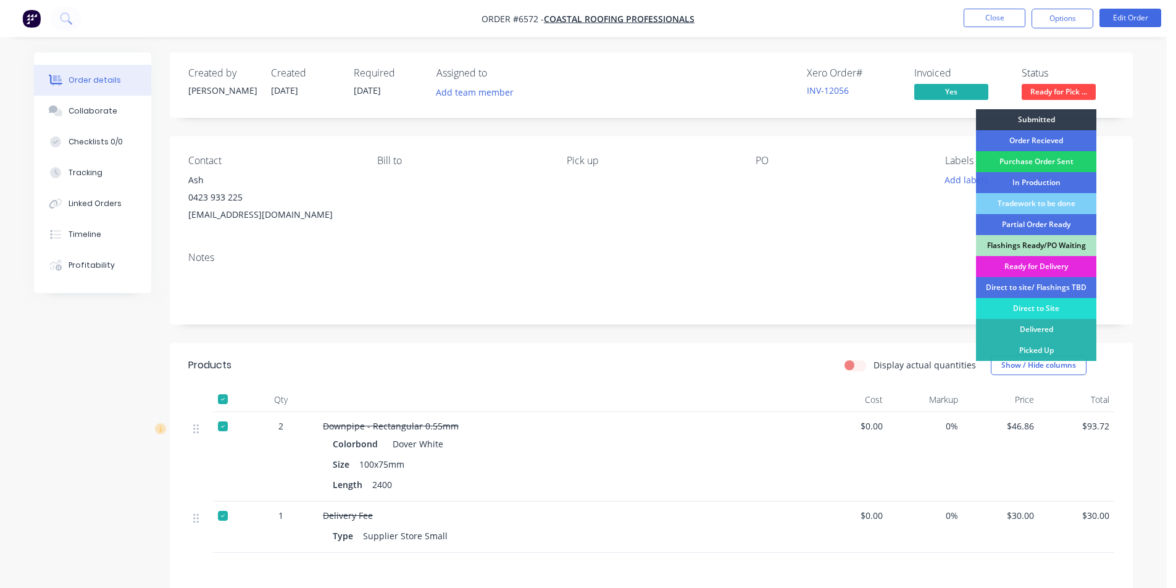
click at [1154, 125] on div "Order details Collaborate Checklists 0/0 Tracking Linked Orders Timeline Profit…" at bounding box center [583, 386] width 1167 height 773
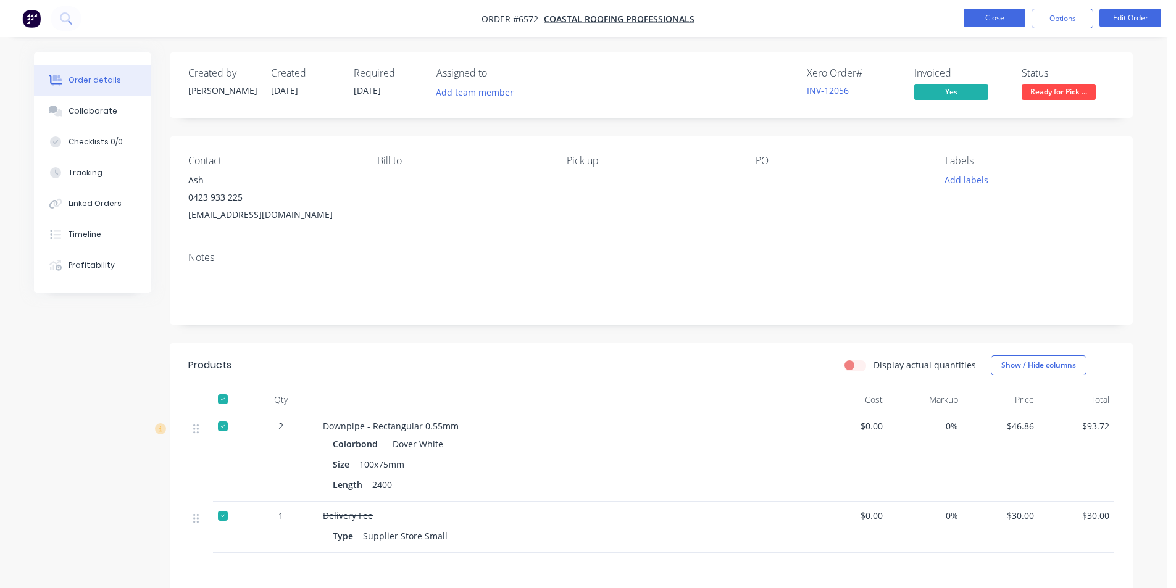
click at [995, 14] on button "Close" at bounding box center [995, 18] width 62 height 19
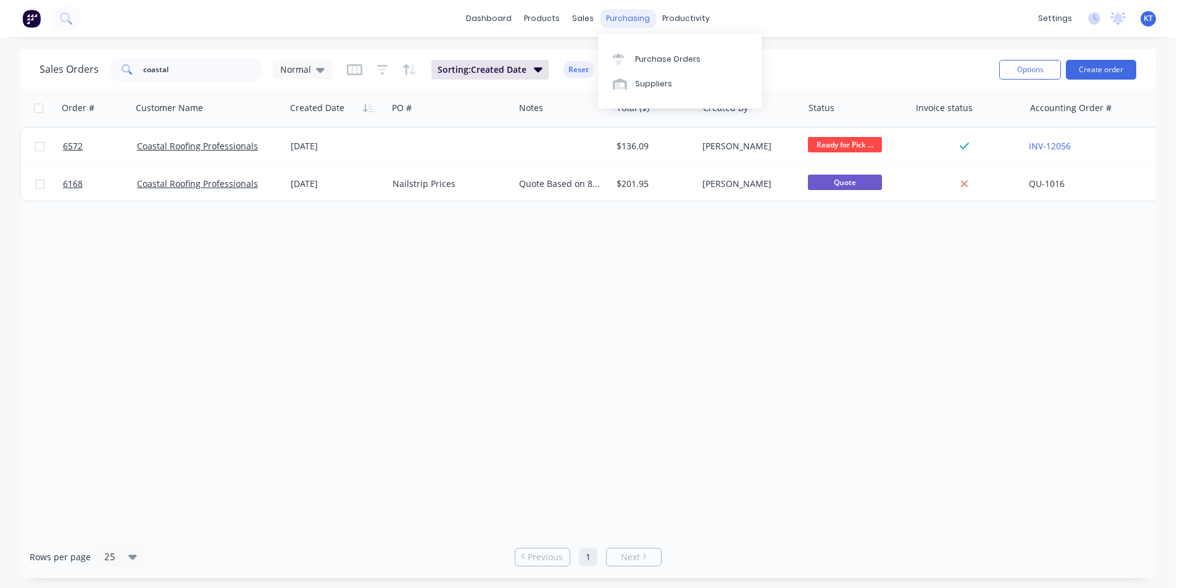
click at [625, 17] on div "purchasing" at bounding box center [628, 18] width 56 height 19
click at [675, 52] on link "Purchase Orders" at bounding box center [680, 58] width 164 height 25
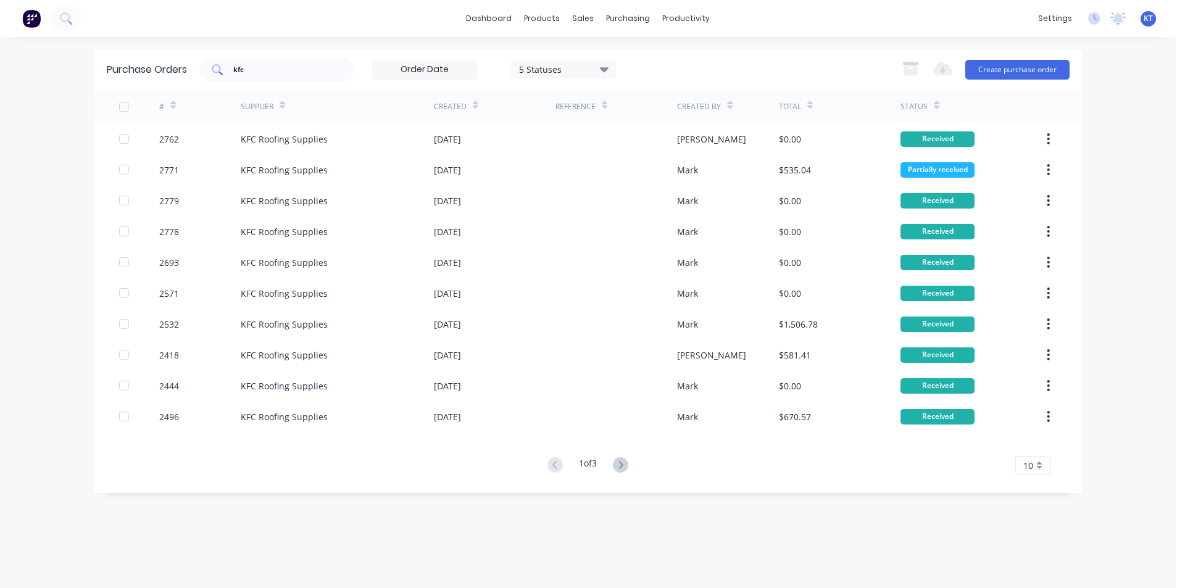
click at [272, 57] on div "kfc" at bounding box center [276, 69] width 154 height 25
click at [264, 67] on input "kfc" at bounding box center [283, 70] width 102 height 12
type input "k"
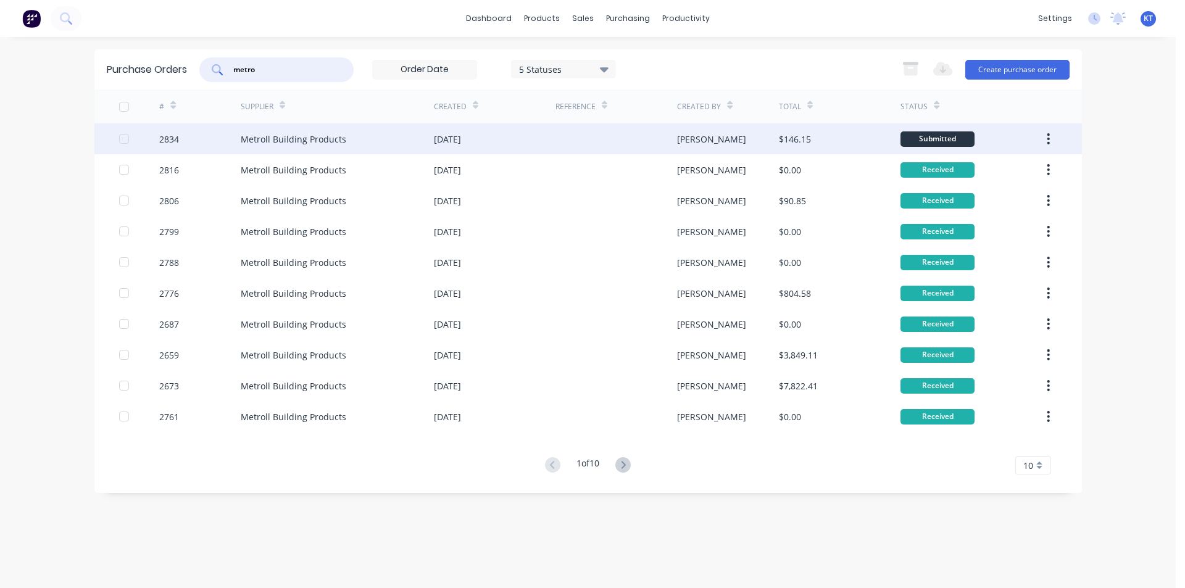
type input "metro"
click at [329, 138] on div "Metroll Building Products" at bounding box center [294, 139] width 106 height 13
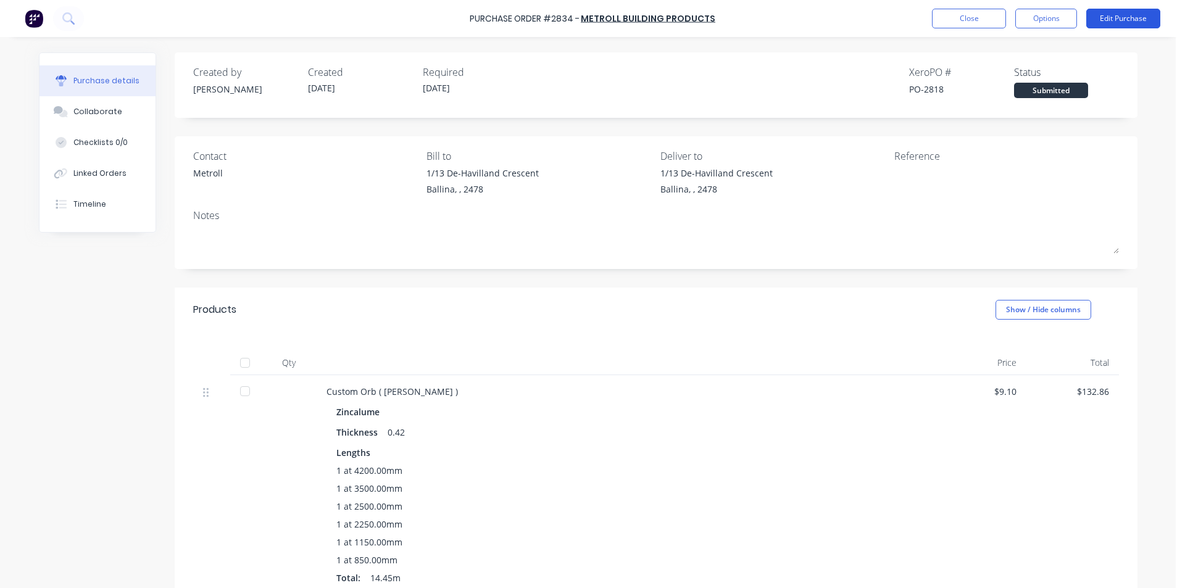
click at [1127, 20] on button "Edit Purchase" at bounding box center [1124, 19] width 74 height 20
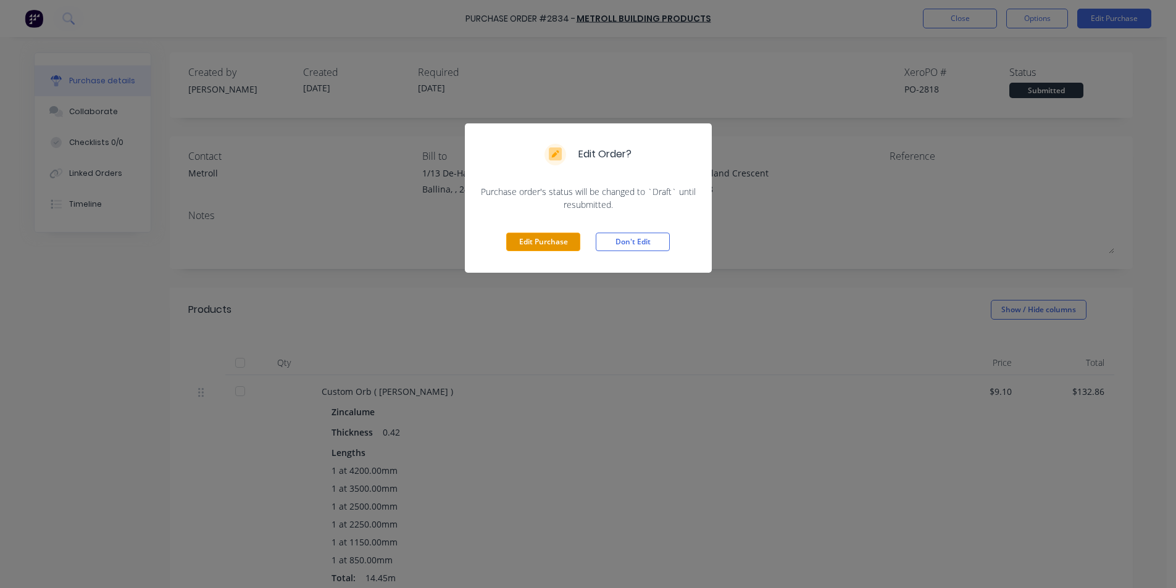
click at [548, 243] on button "Edit Purchase" at bounding box center [543, 242] width 74 height 19
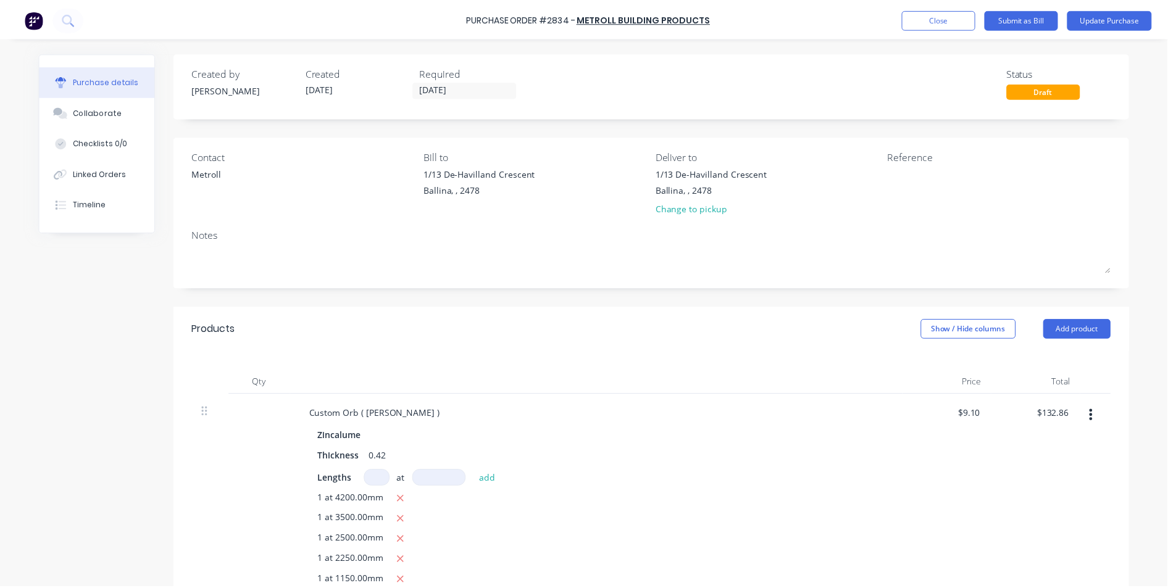
scroll to position [62, 0]
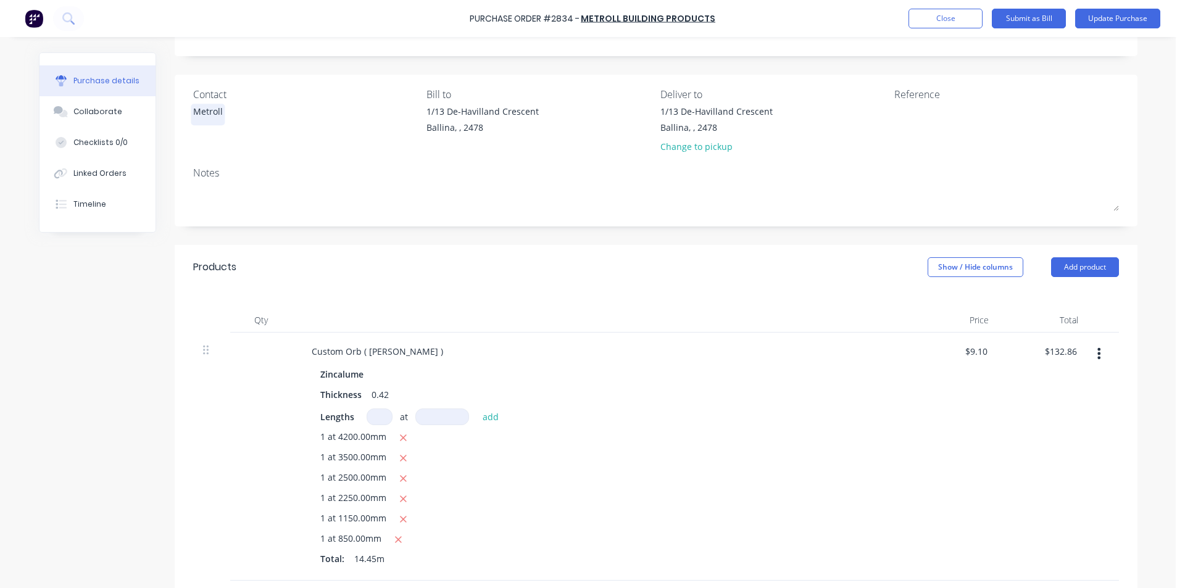
click at [218, 114] on div "Metroll" at bounding box center [208, 114] width 30 height 19
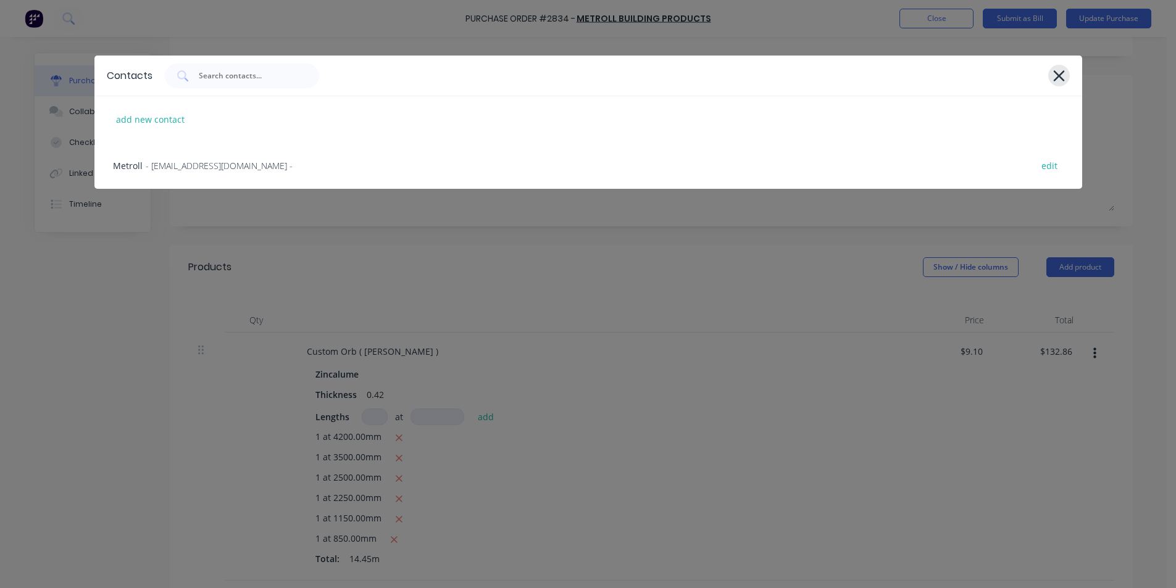
click at [1060, 73] on icon at bounding box center [1058, 75] width 11 height 11
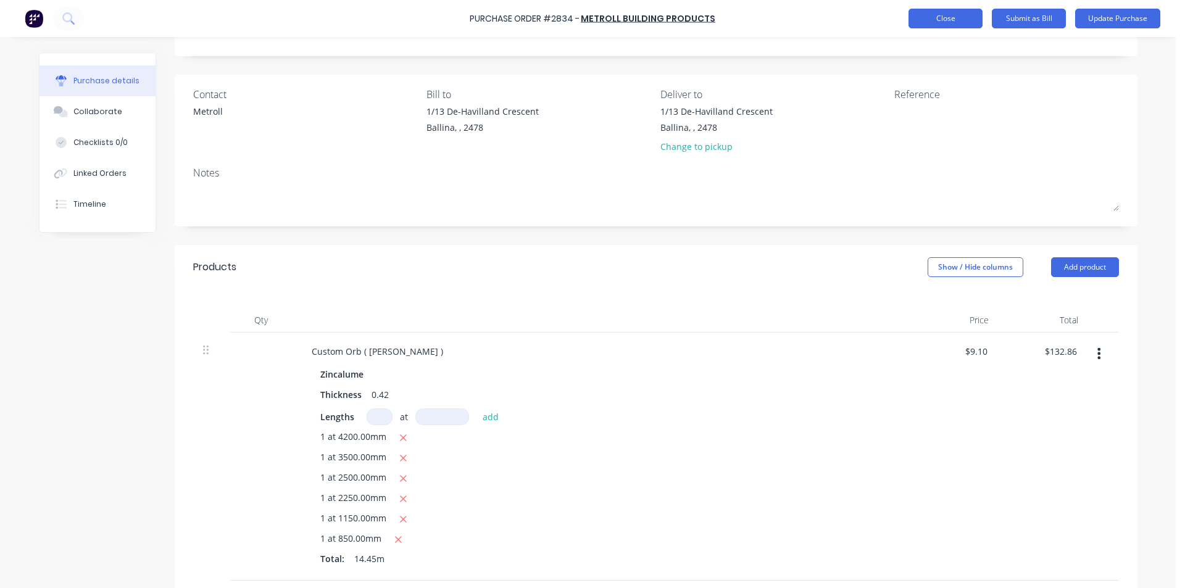
click at [939, 23] on button "Close" at bounding box center [946, 19] width 74 height 20
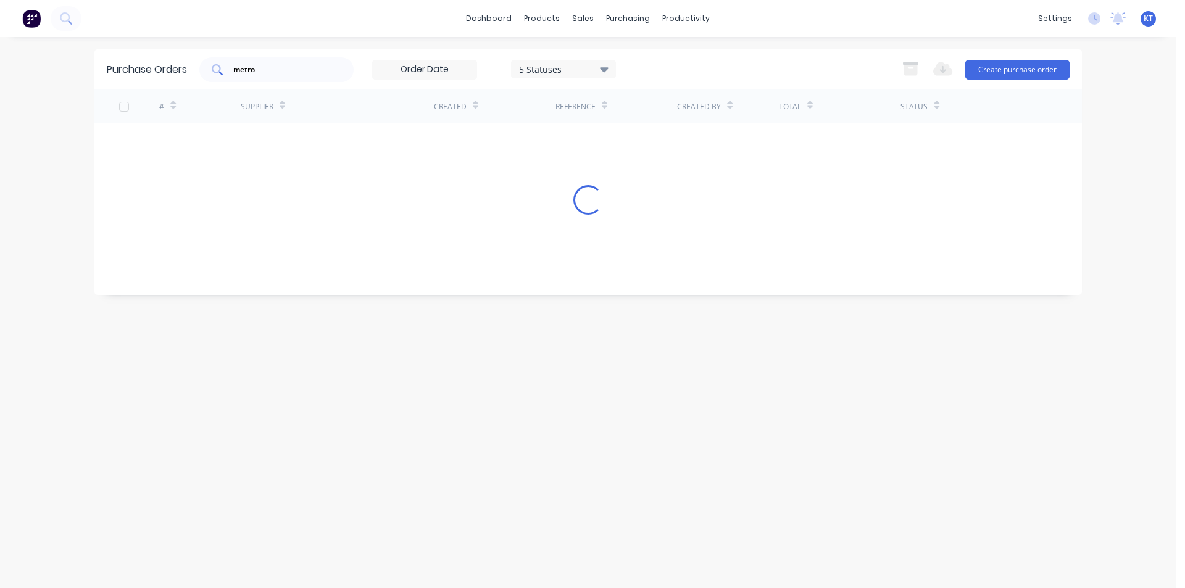
click at [311, 67] on input "metro" at bounding box center [283, 70] width 102 height 12
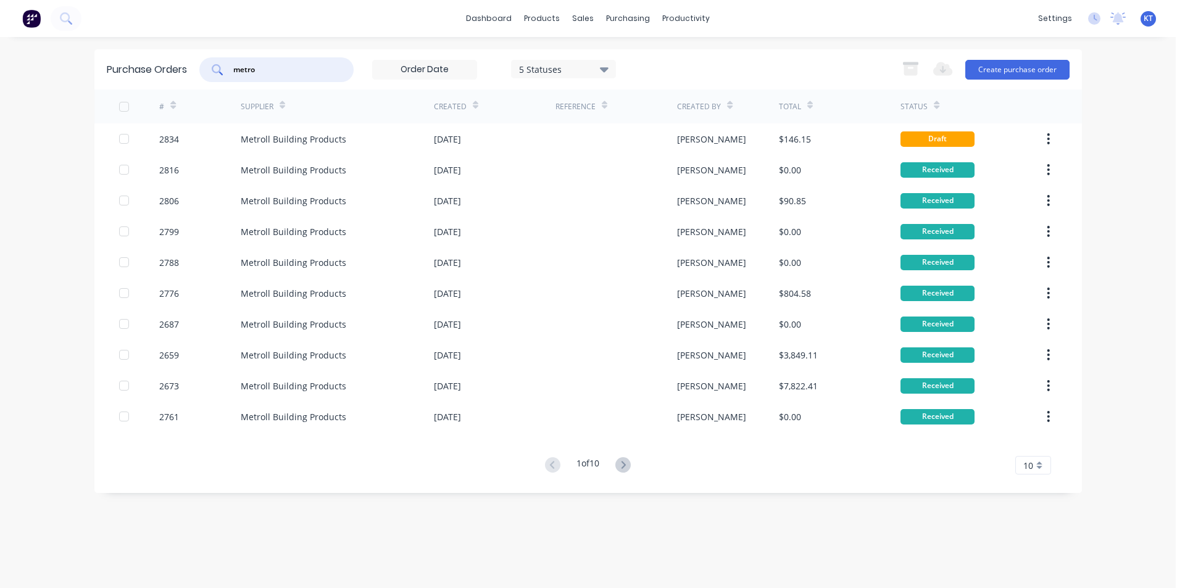
click at [311, 67] on input "metro" at bounding box center [283, 70] width 102 height 12
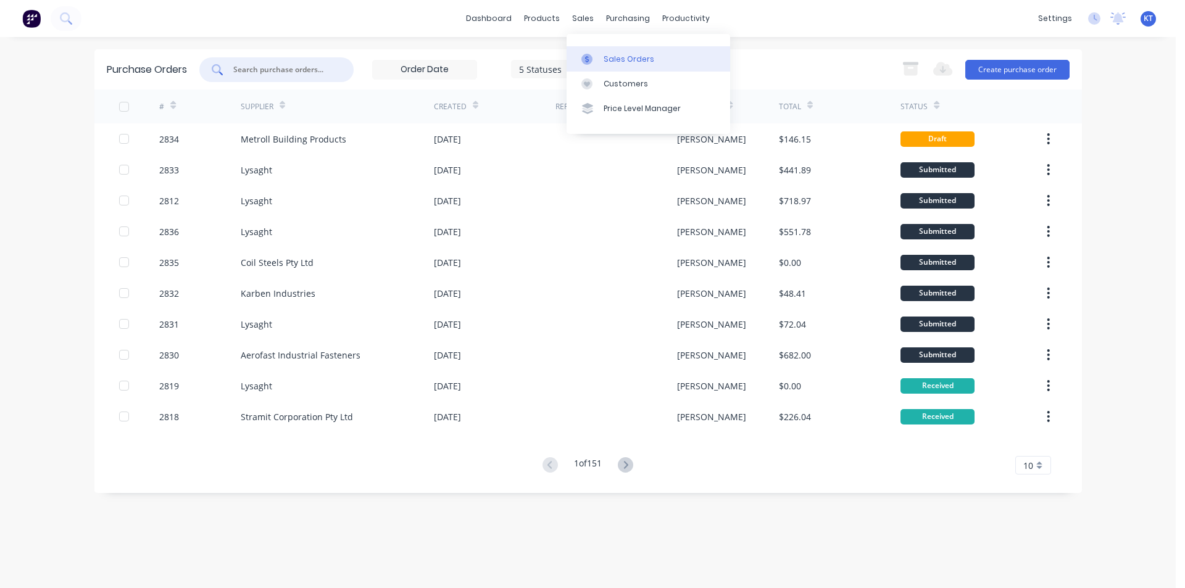
click at [599, 60] on div at bounding box center [591, 59] width 19 height 11
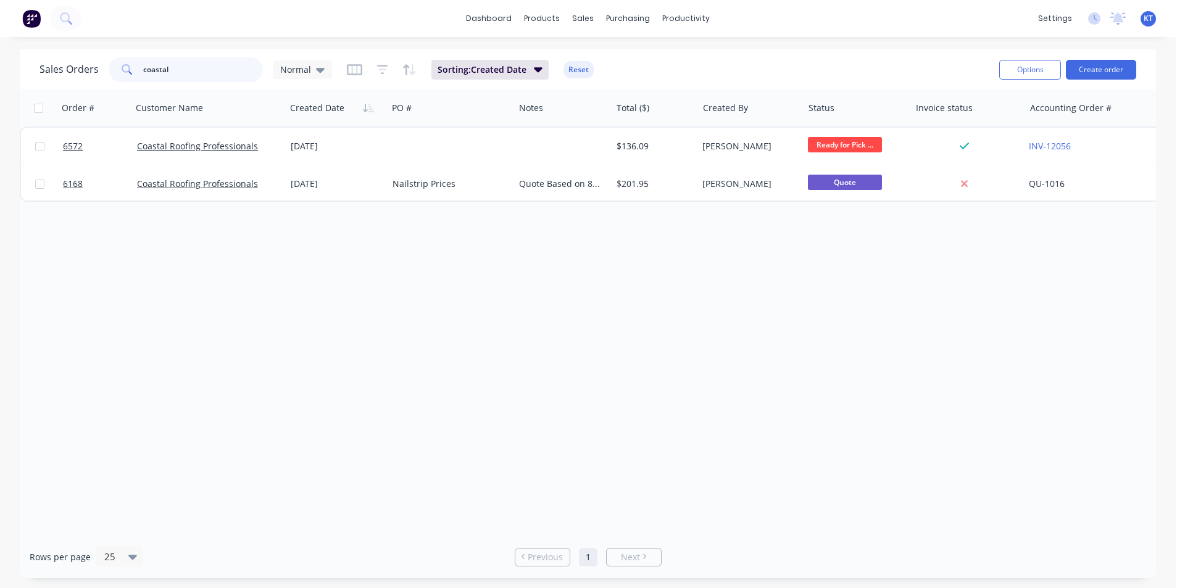
click at [175, 72] on input "coastal" at bounding box center [203, 69] width 120 height 25
click at [175, 73] on input "coastal" at bounding box center [203, 69] width 120 height 25
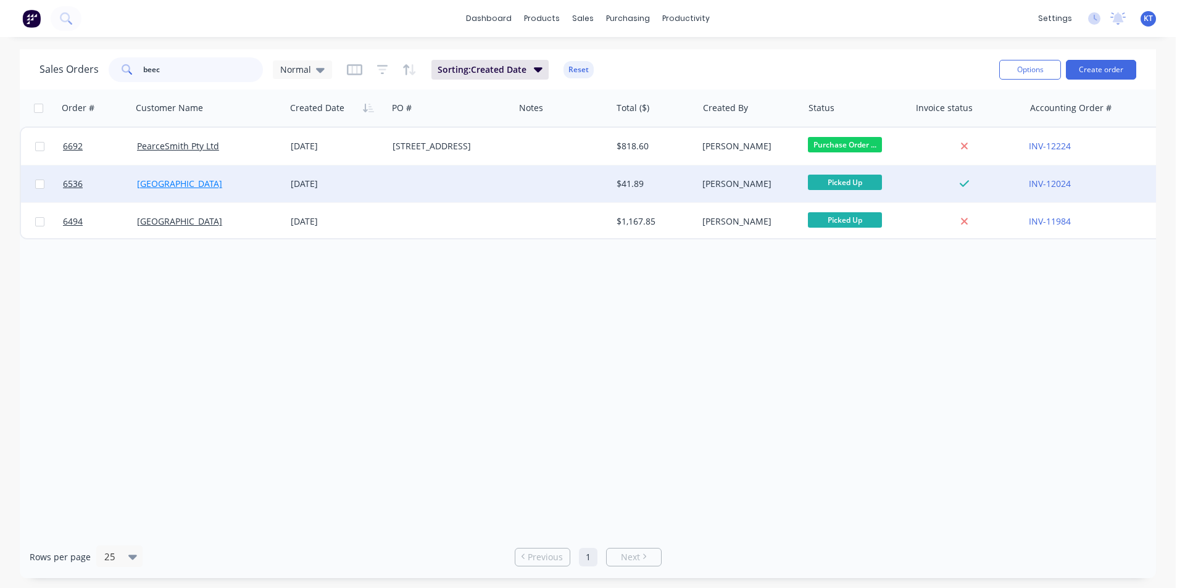
type input "beec"
click at [184, 187] on link "[GEOGRAPHIC_DATA]" at bounding box center [179, 184] width 85 height 12
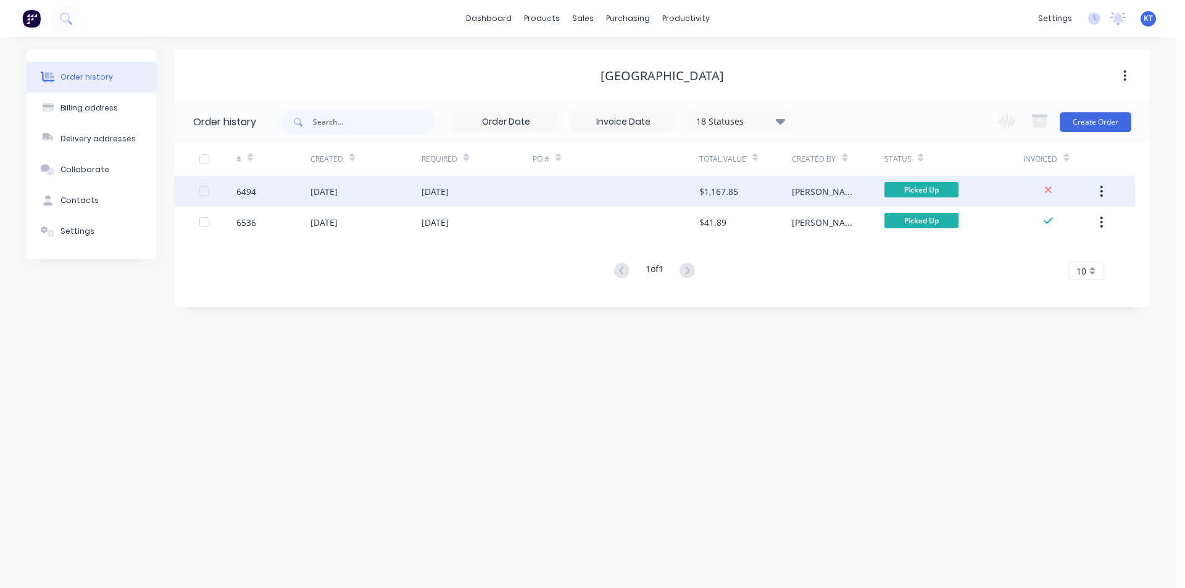
click at [512, 186] on div "[DATE]" at bounding box center [477, 191] width 111 height 31
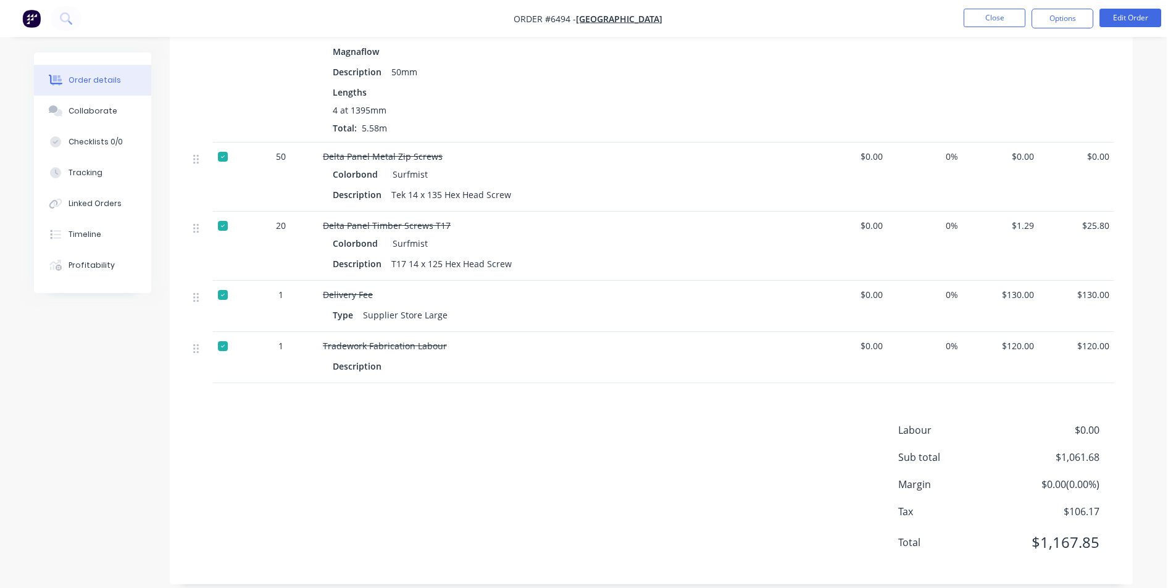
scroll to position [667, 0]
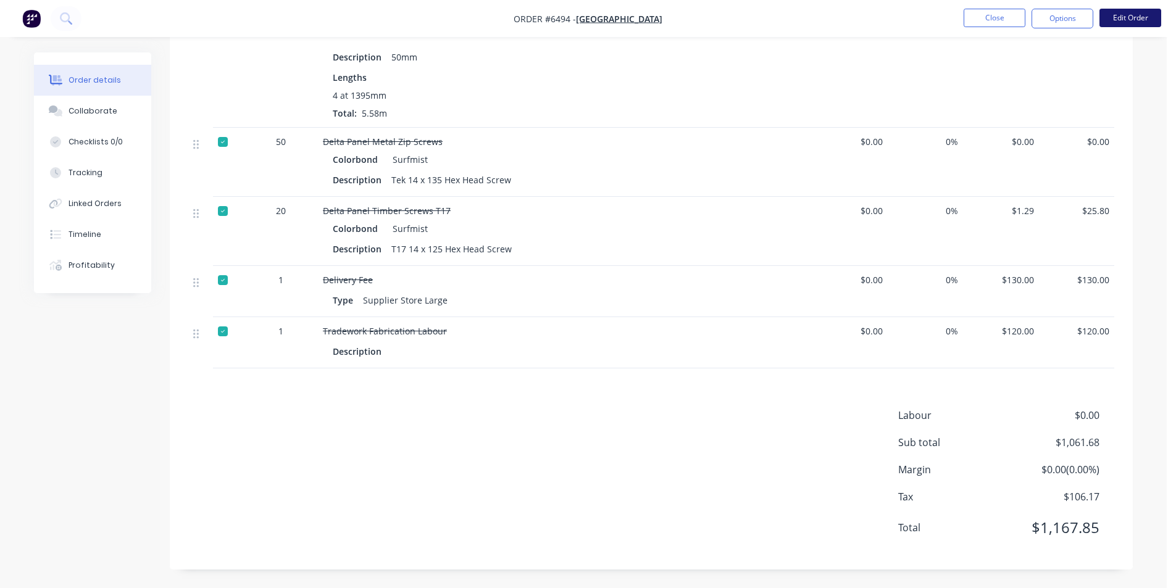
click at [1123, 22] on button "Edit Order" at bounding box center [1130, 18] width 62 height 19
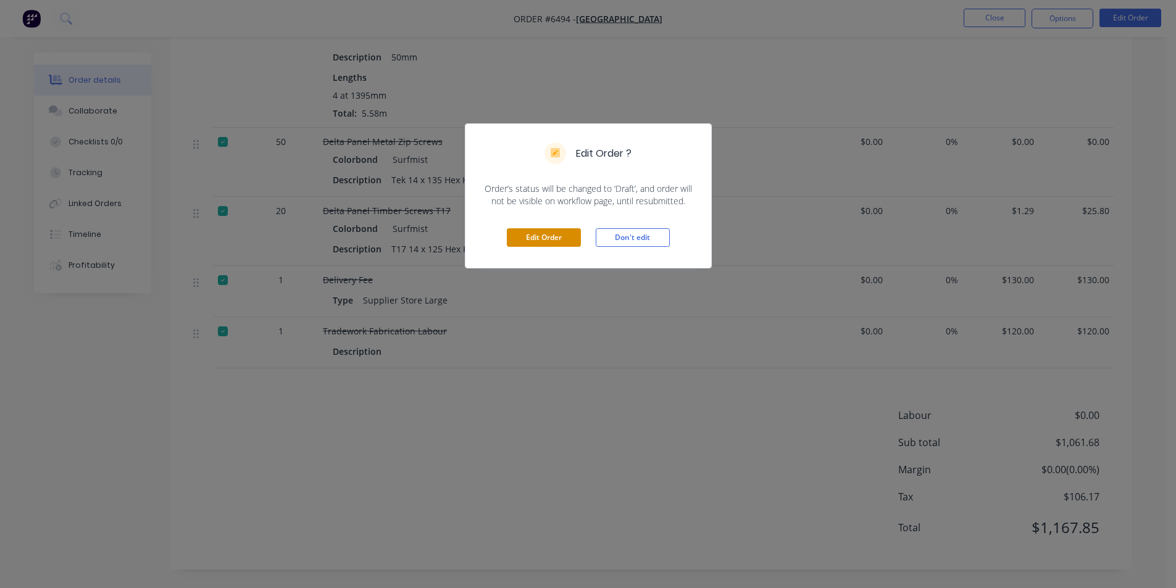
click at [522, 241] on button "Edit Order" at bounding box center [544, 237] width 74 height 19
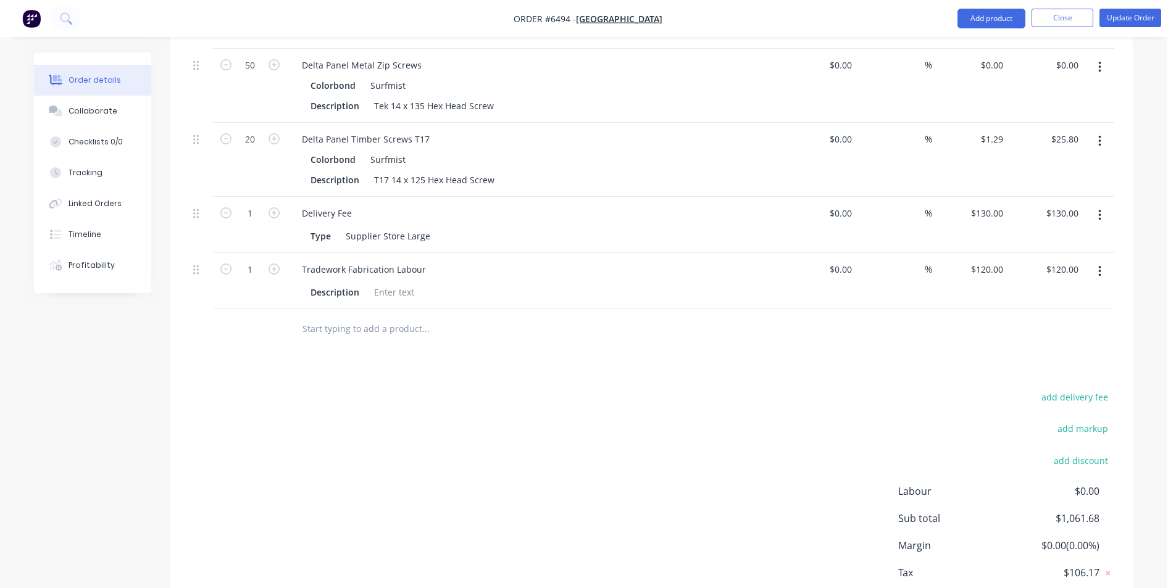
scroll to position [841, 0]
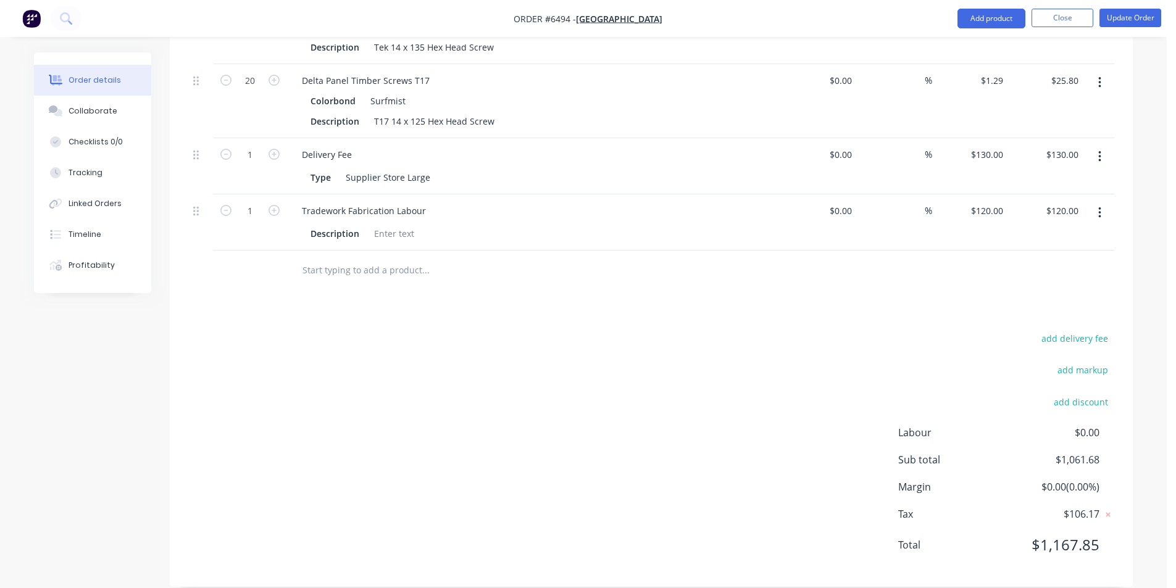
click at [1096, 202] on button "button" at bounding box center [1099, 213] width 29 height 22
click at [1066, 311] on div "Delete" at bounding box center [1055, 320] width 95 height 18
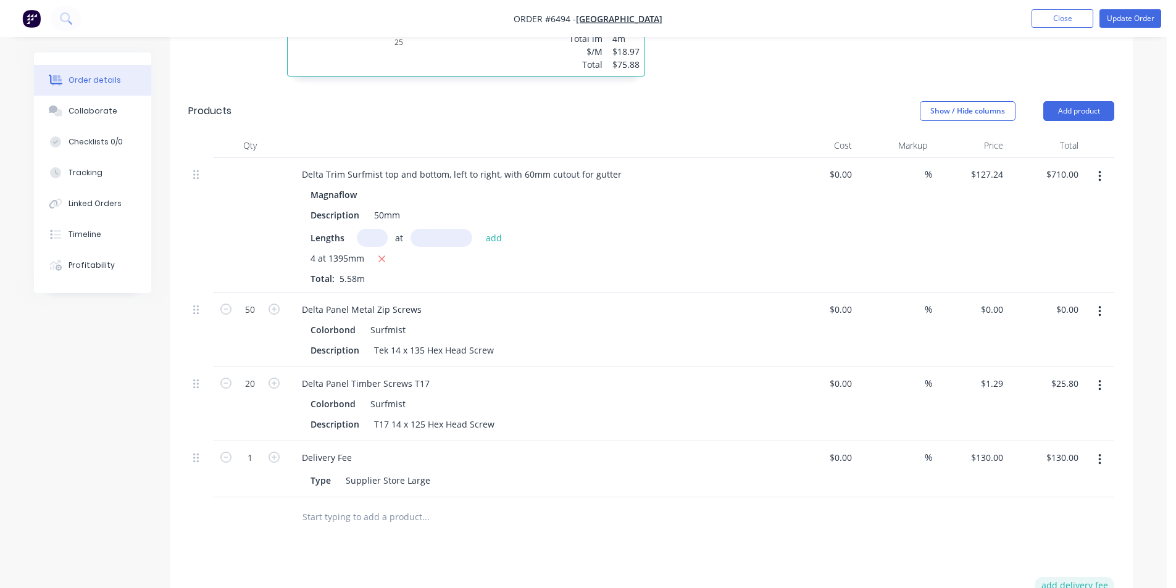
scroll to position [477, 0]
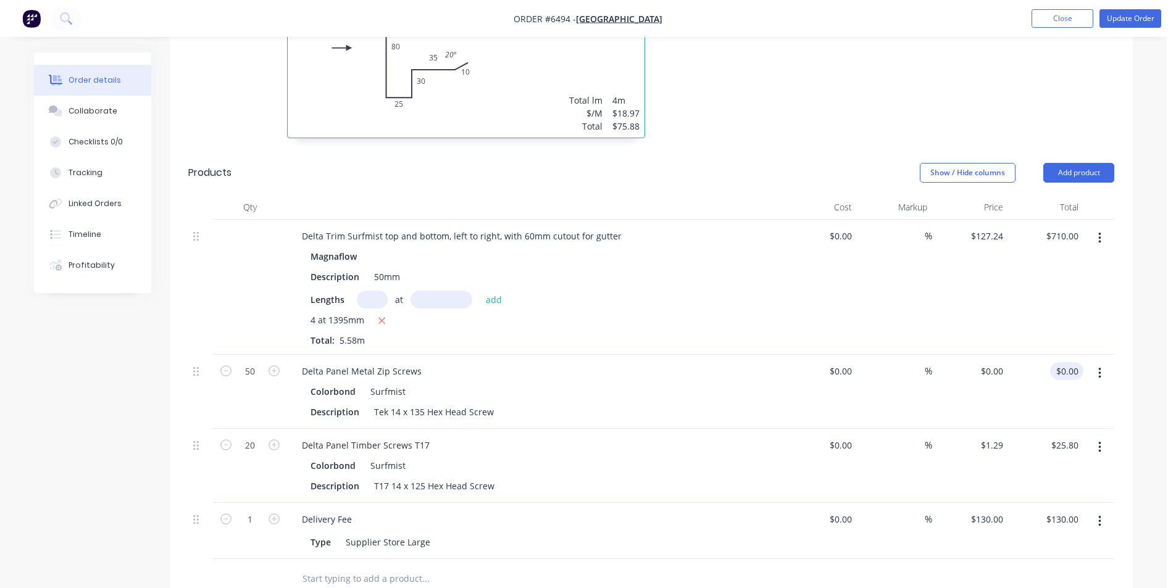
type input "0.00"
click at [1074, 362] on input "0.00" at bounding box center [1069, 371] width 28 height 18
type input "0"
type input "$0.00"
click at [998, 362] on input "0" at bounding box center [994, 371] width 28 height 18
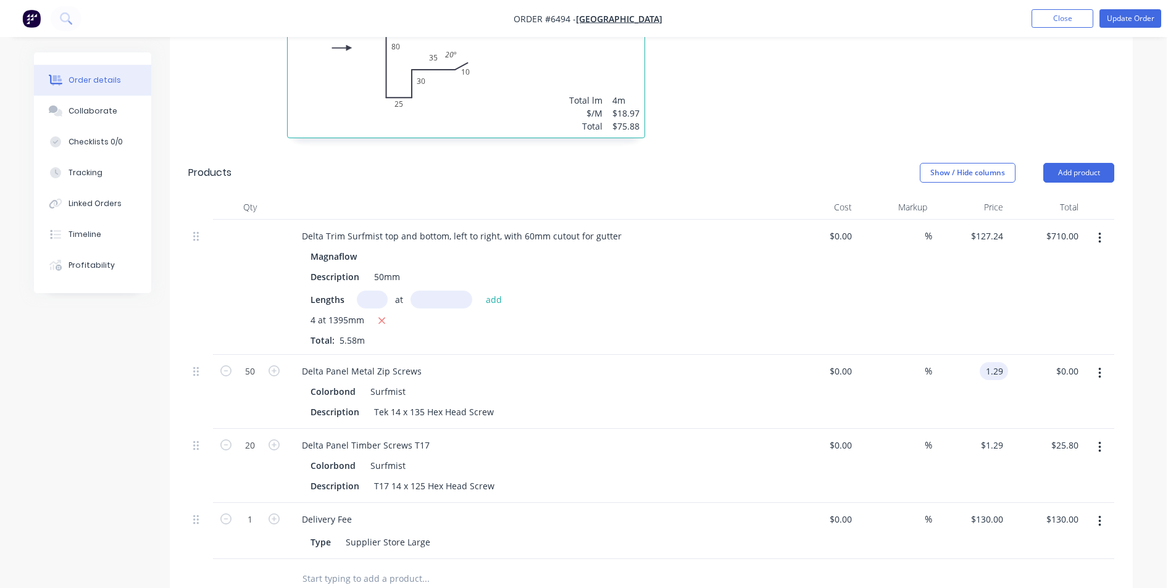
type input "$1.29"
type input "$64.50"
click at [1133, 412] on div "Order details Collaborate Checklists 0/0 Tracking Linked Orders Timeline Profit…" at bounding box center [584, 245] width 1124 height 1338
click at [999, 362] on input "1.29" at bounding box center [994, 371] width 28 height 18
type input "$1.29"
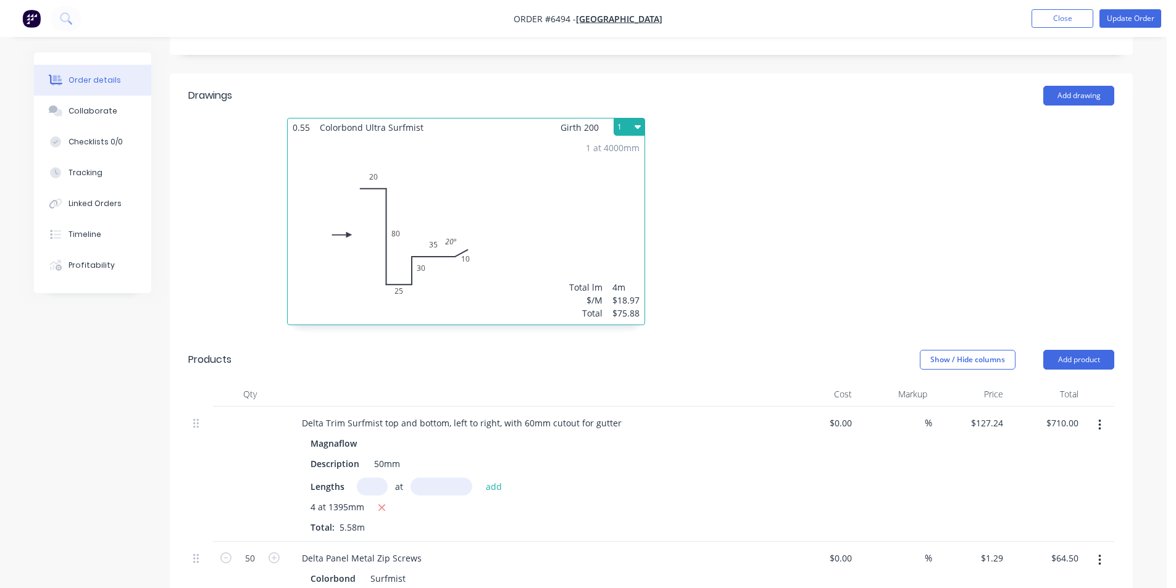
scroll to position [106, 0]
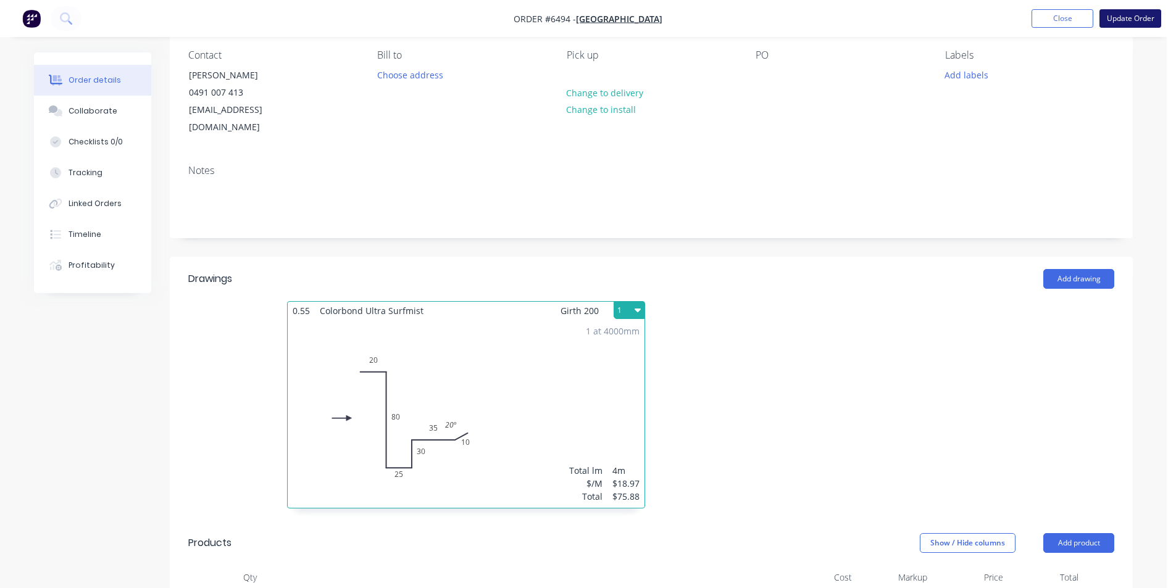
click at [1123, 22] on button "Update Order" at bounding box center [1130, 18] width 62 height 19
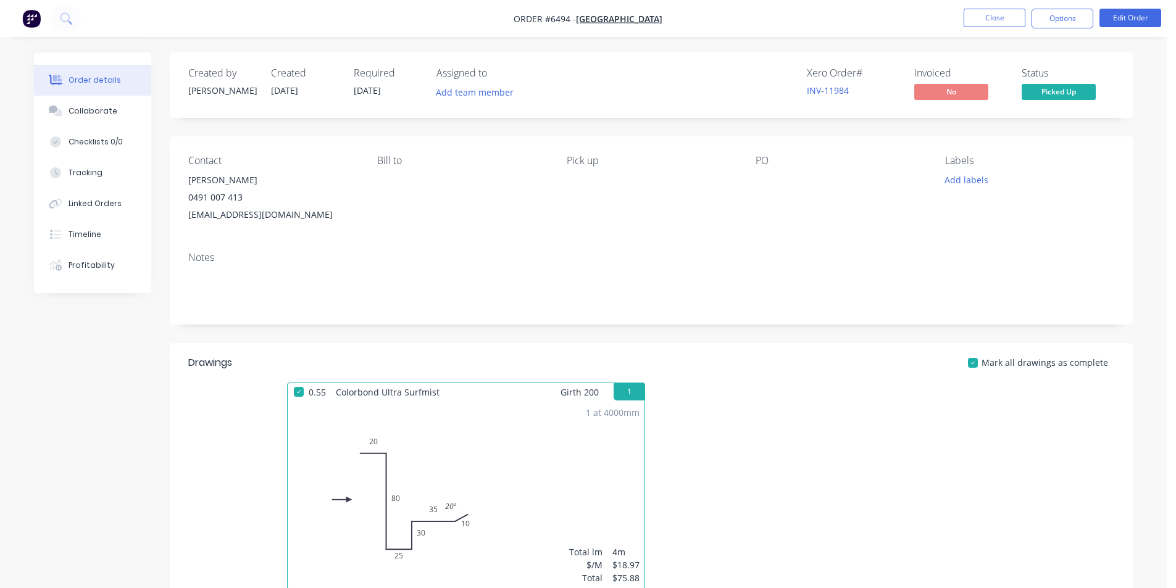
click at [1074, 21] on button "Options" at bounding box center [1063, 19] width 62 height 20
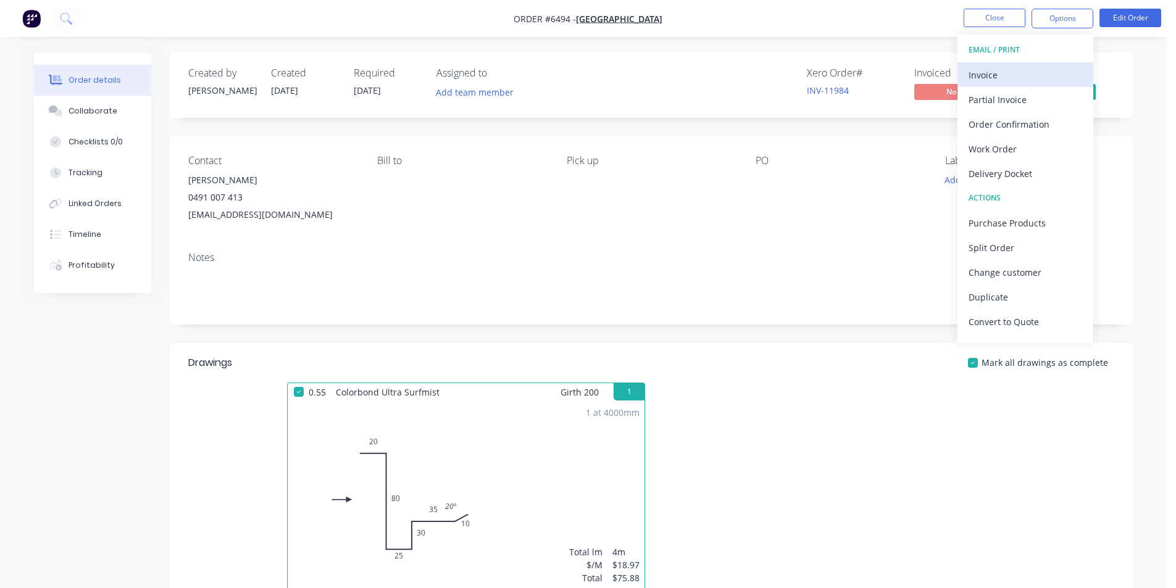
click at [1020, 64] on button "Invoice" at bounding box center [1025, 74] width 136 height 25
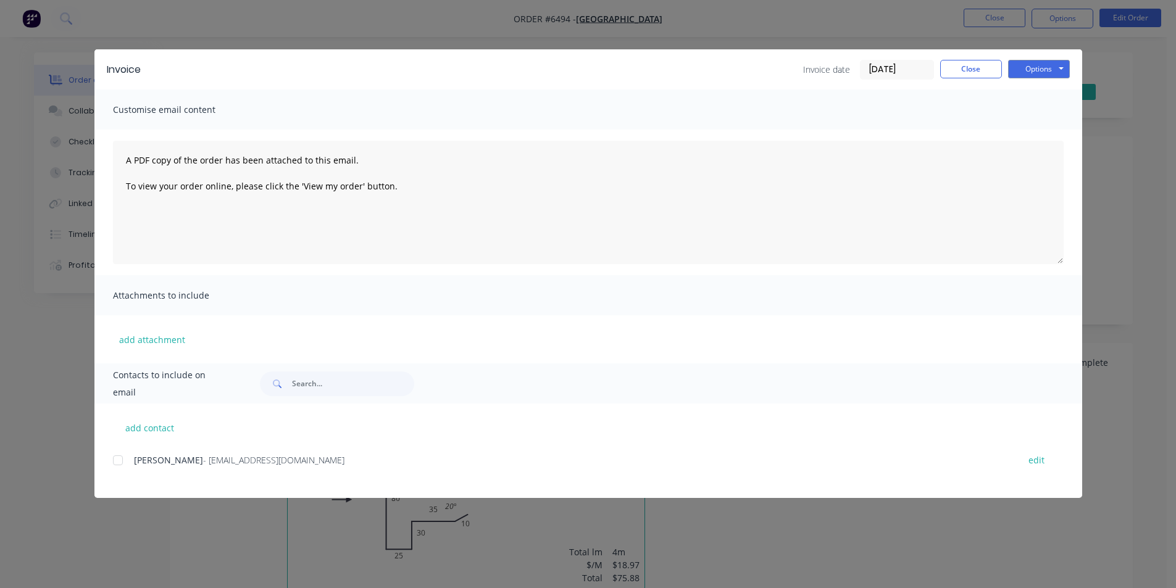
click at [123, 459] on div at bounding box center [118, 460] width 25 height 25
click at [1051, 62] on button "Options" at bounding box center [1039, 69] width 62 height 19
click at [1053, 128] on button "Email" at bounding box center [1047, 132] width 79 height 20
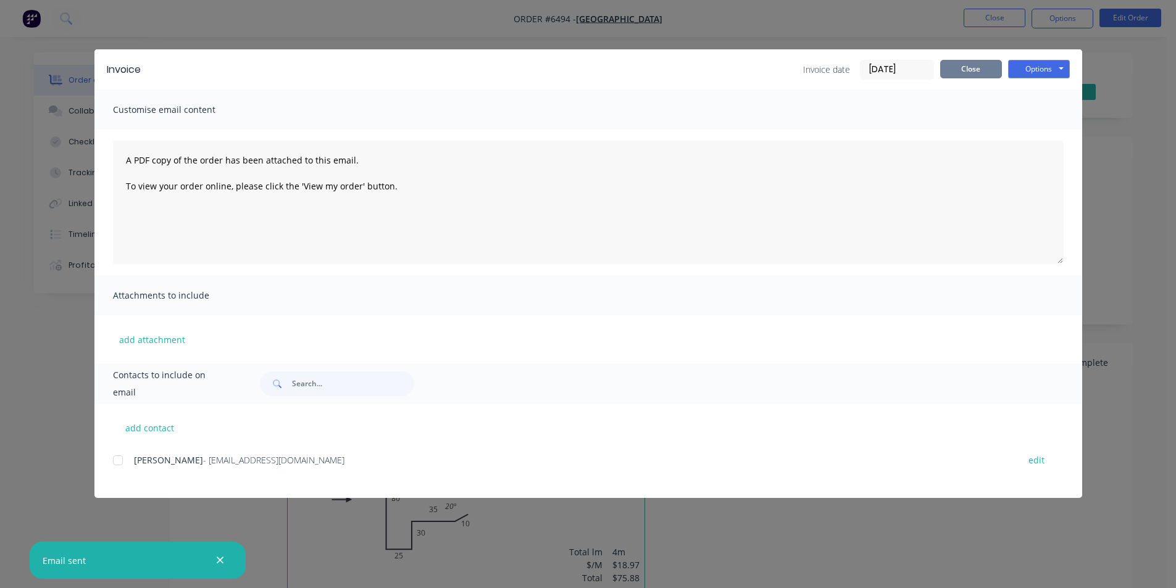
click at [986, 76] on button "Close" at bounding box center [971, 69] width 62 height 19
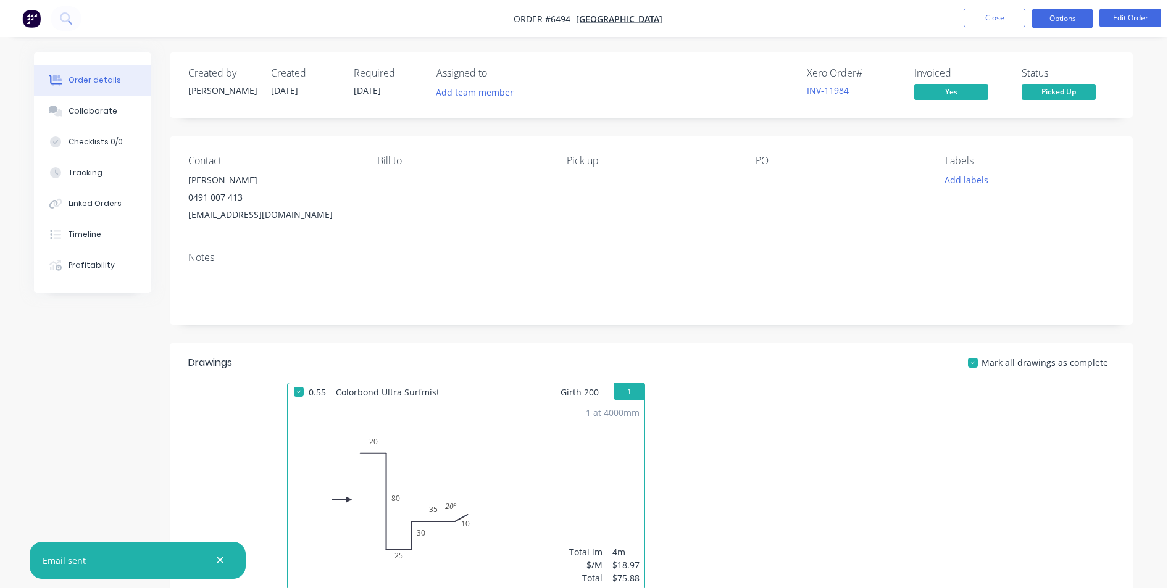
click at [1045, 17] on button "Options" at bounding box center [1063, 19] width 62 height 20
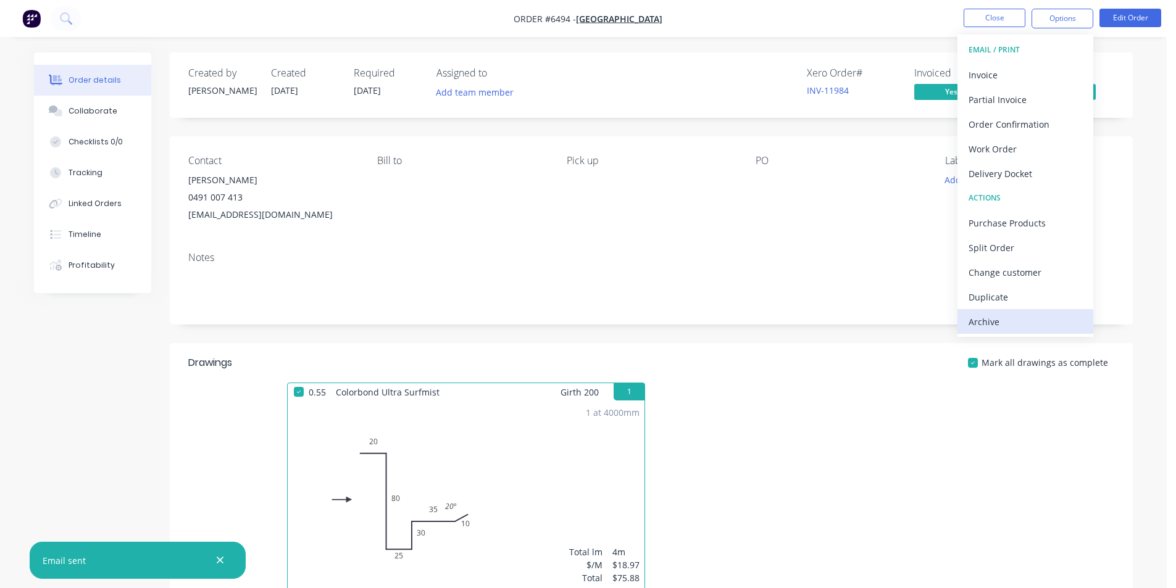
click at [1023, 325] on div "Archive" at bounding box center [1026, 322] width 114 height 18
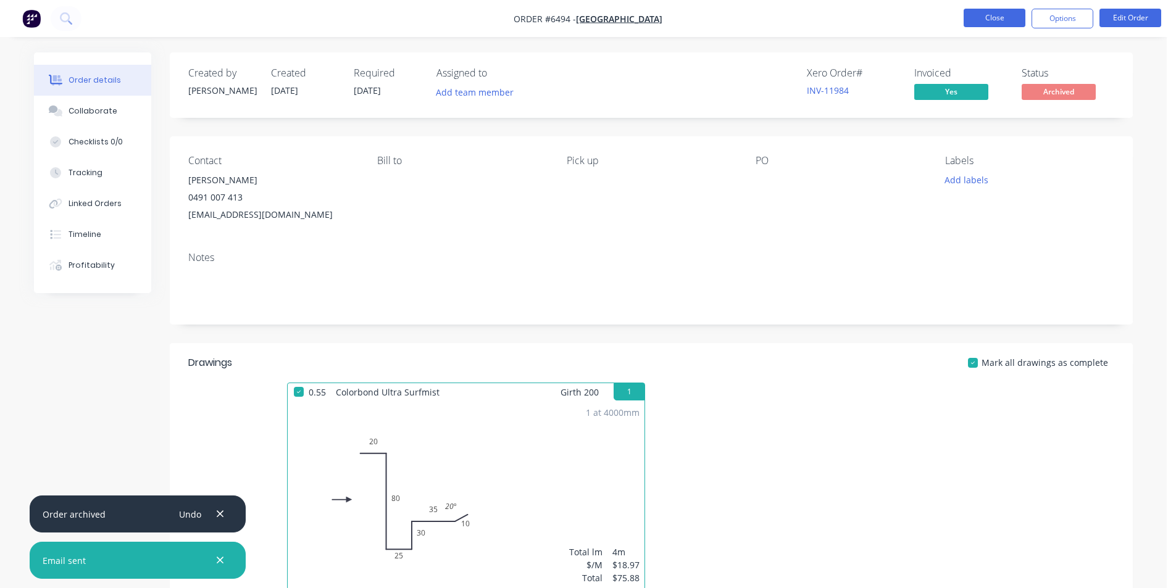
click at [1009, 19] on button "Close" at bounding box center [995, 18] width 62 height 19
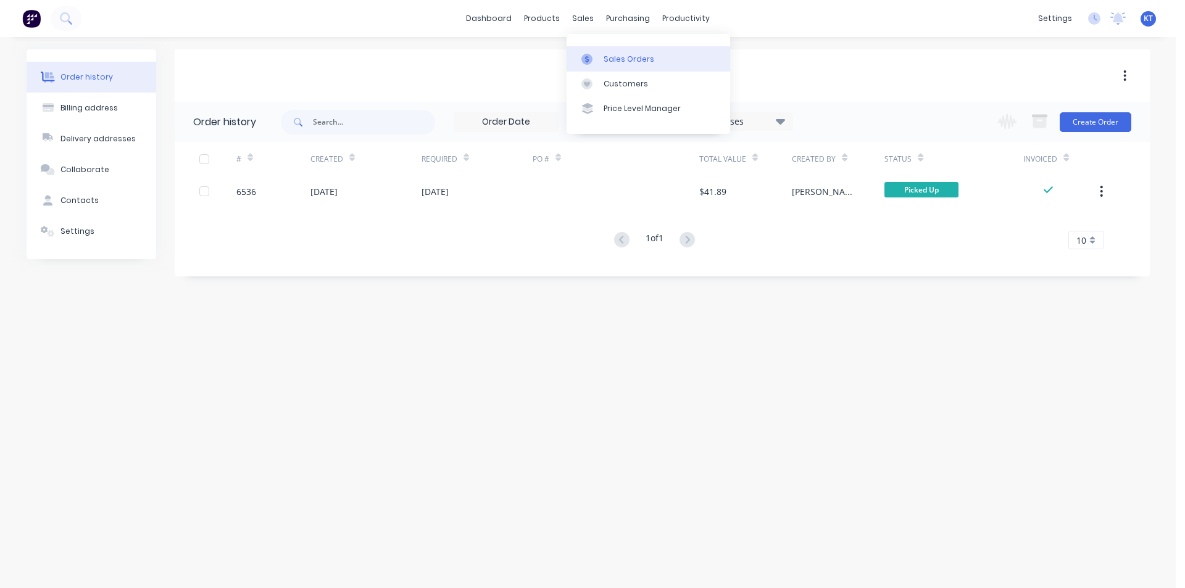
click at [602, 51] on link "Sales Orders" at bounding box center [649, 58] width 164 height 25
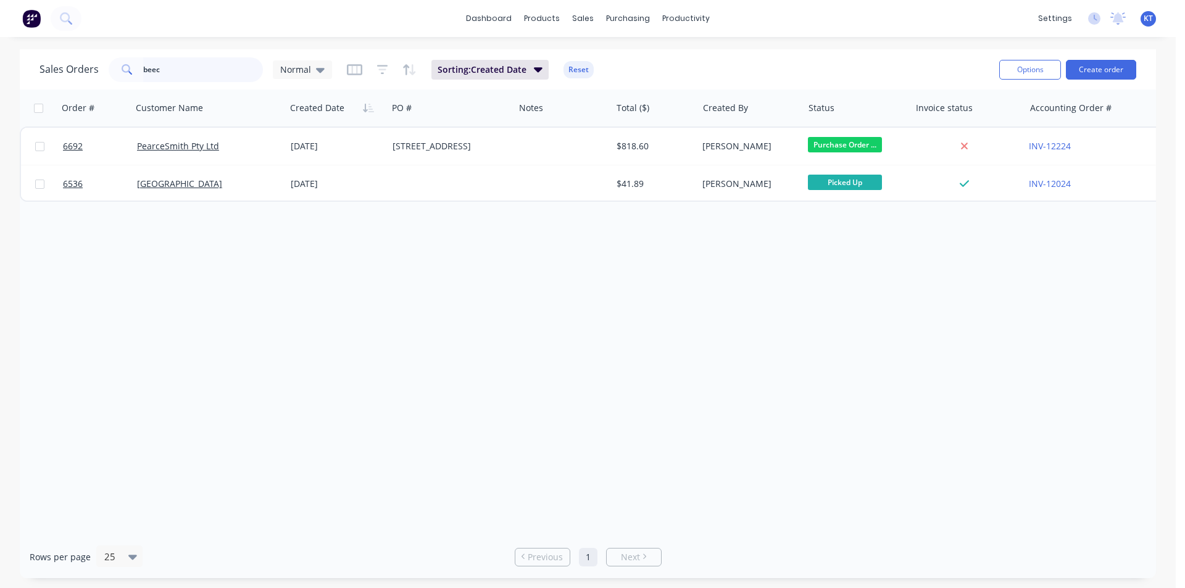
click at [178, 64] on input "beec" at bounding box center [203, 69] width 120 height 25
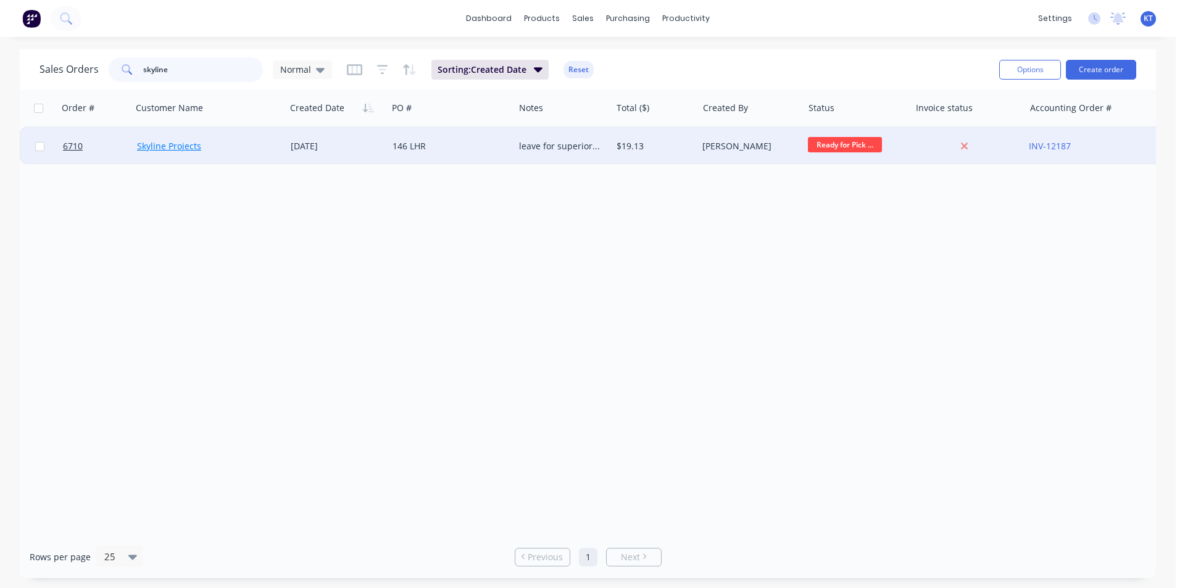
type input "skyline"
click at [167, 141] on link "Skyline Projects" at bounding box center [169, 146] width 64 height 12
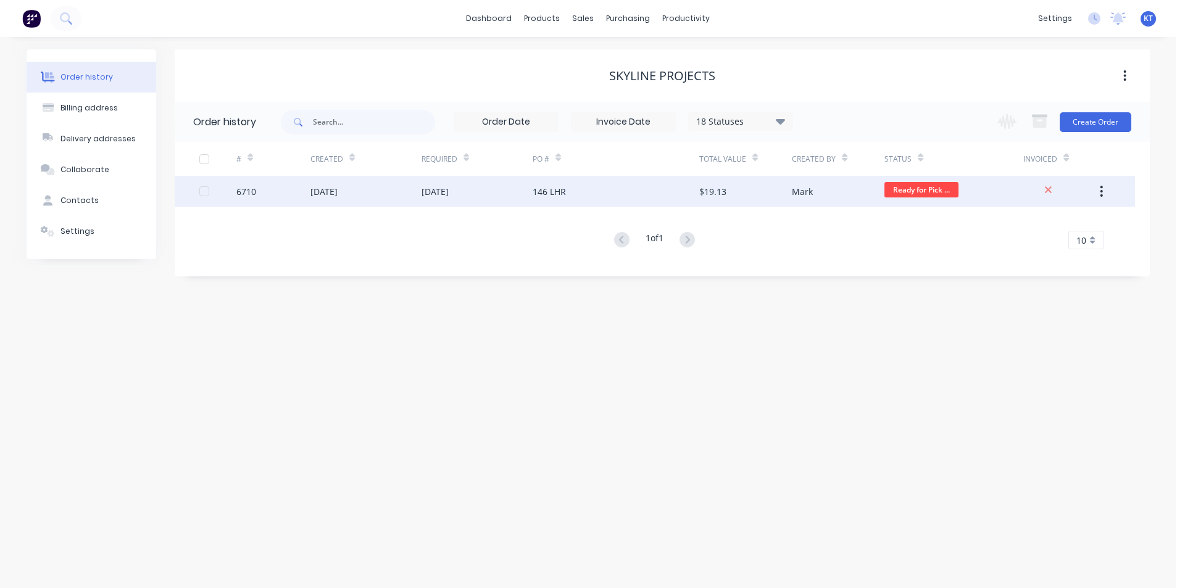
click at [730, 187] on div "$19.13" at bounding box center [745, 191] width 93 height 31
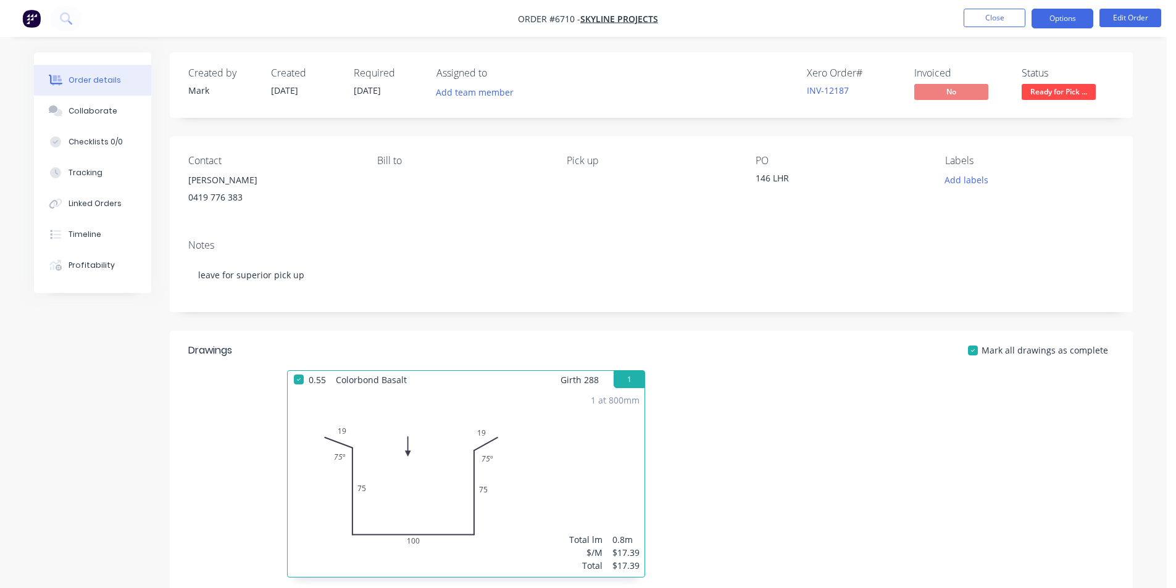
click at [1075, 12] on button "Options" at bounding box center [1063, 19] width 62 height 20
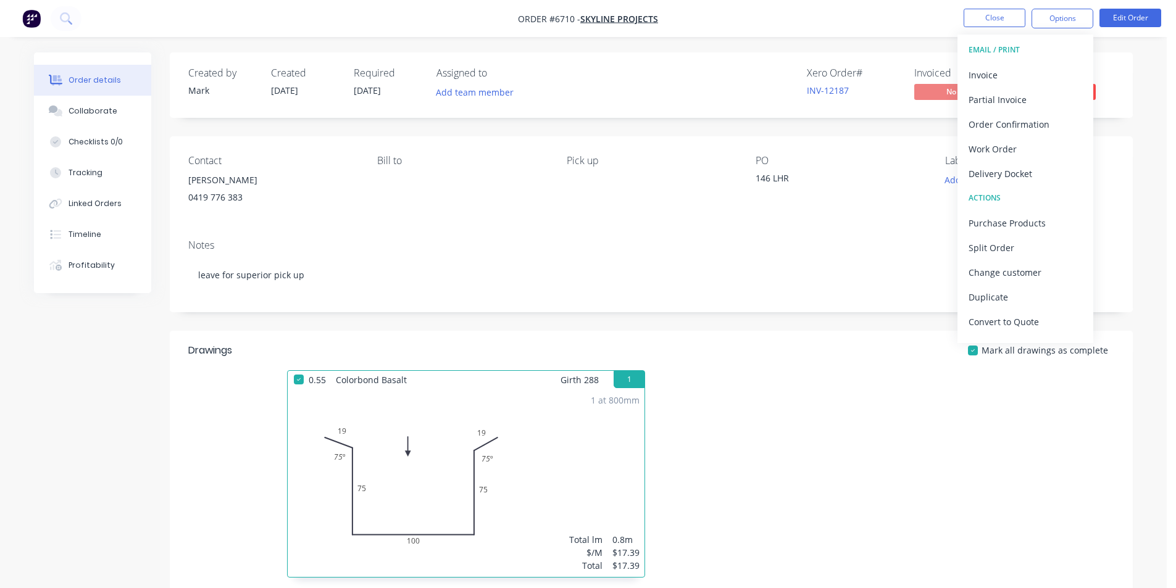
click at [967, 61] on button "EMAIL / PRINT" at bounding box center [1025, 50] width 136 height 25
click at [1011, 66] on div "Invoice" at bounding box center [1026, 75] width 114 height 18
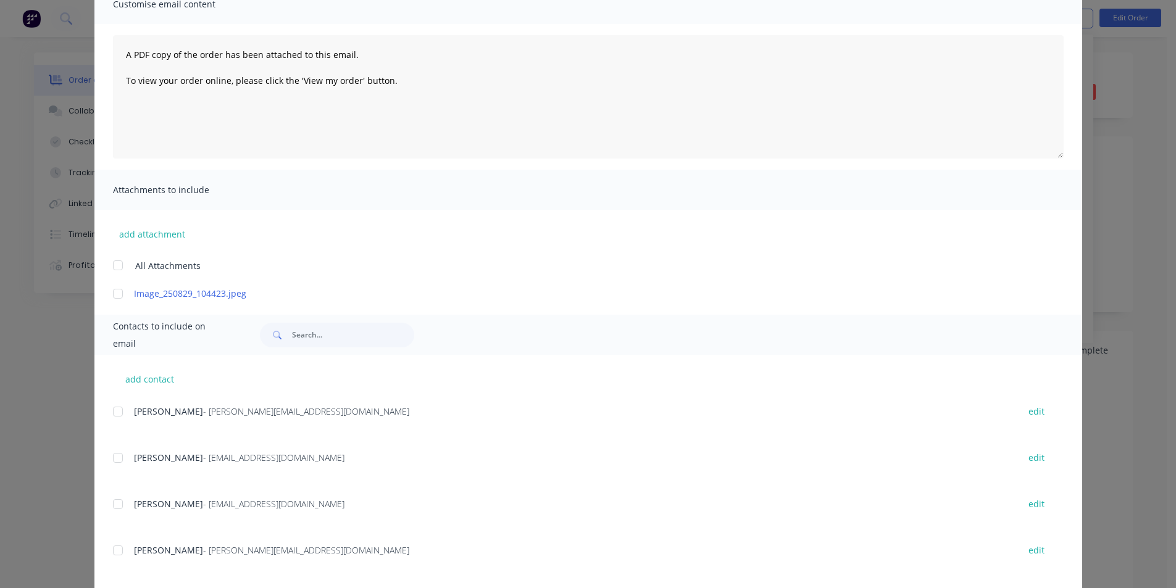
scroll to position [247, 0]
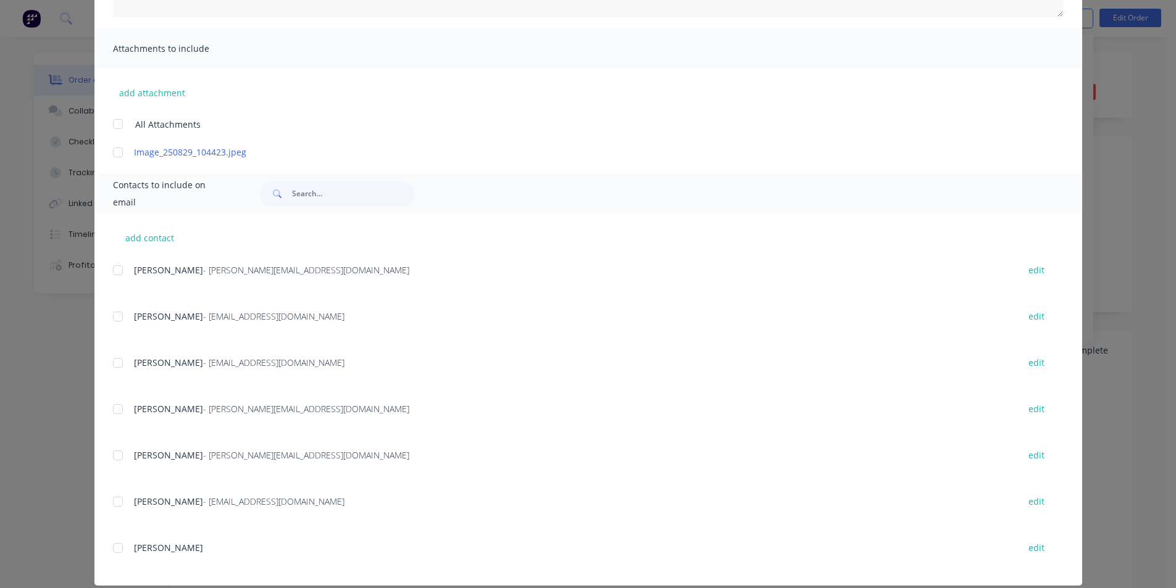
click at [115, 269] on div at bounding box center [118, 270] width 25 height 25
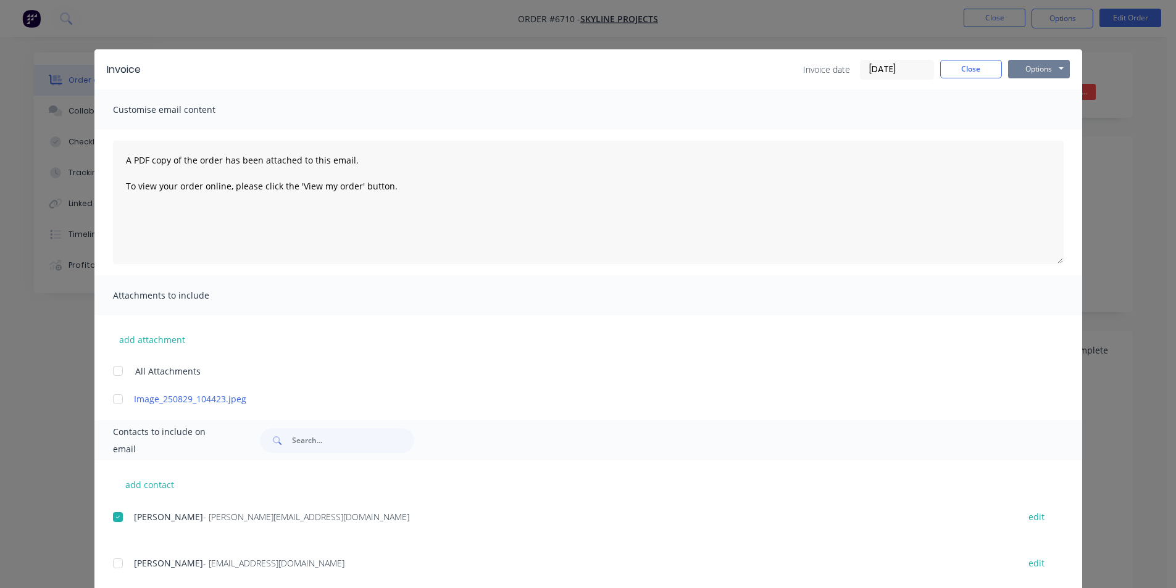
drag, startPoint x: 1057, startPoint y: 59, endPoint x: 1049, endPoint y: 72, distance: 15.2
click at [1050, 69] on button "Options" at bounding box center [1039, 69] width 62 height 19
click at [1045, 129] on button "Email" at bounding box center [1047, 132] width 79 height 20
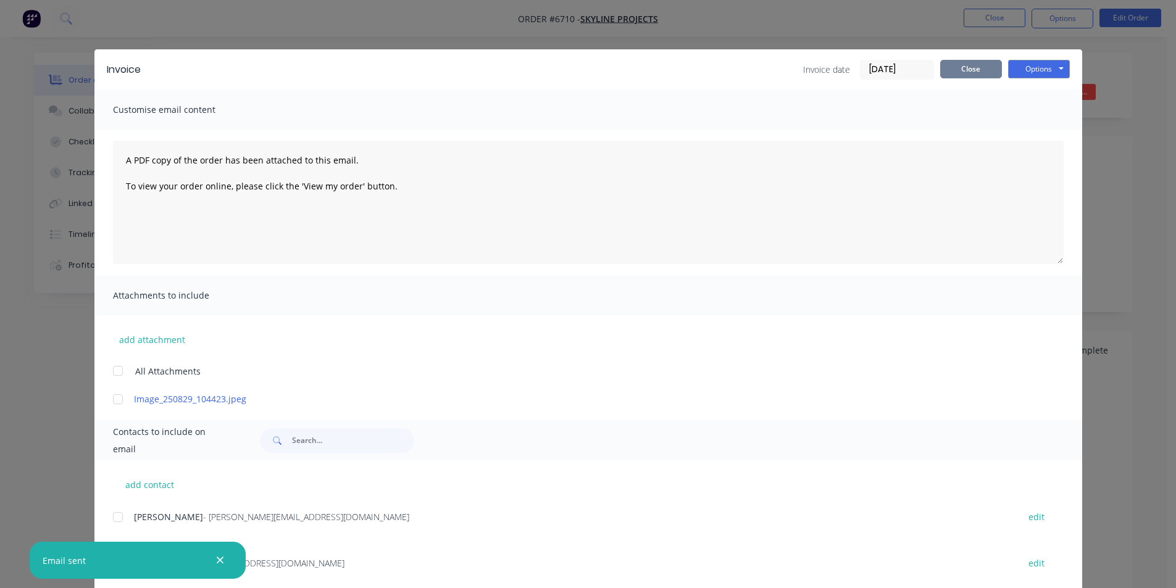
click at [978, 62] on button "Close" at bounding box center [971, 69] width 62 height 19
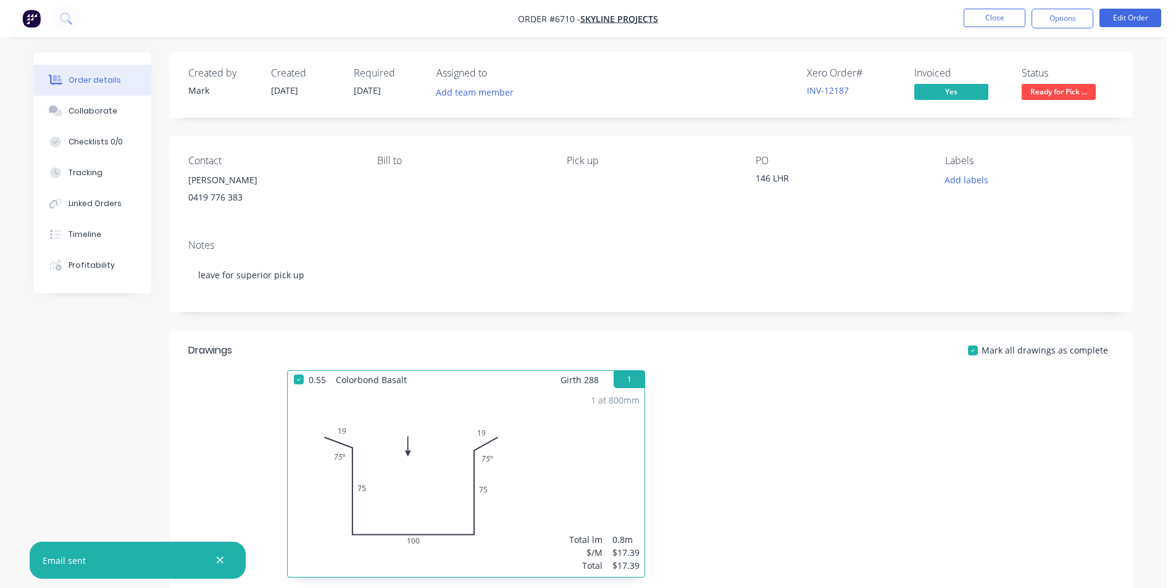
click at [1044, 86] on span "Ready for Pick ..." at bounding box center [1059, 91] width 74 height 15
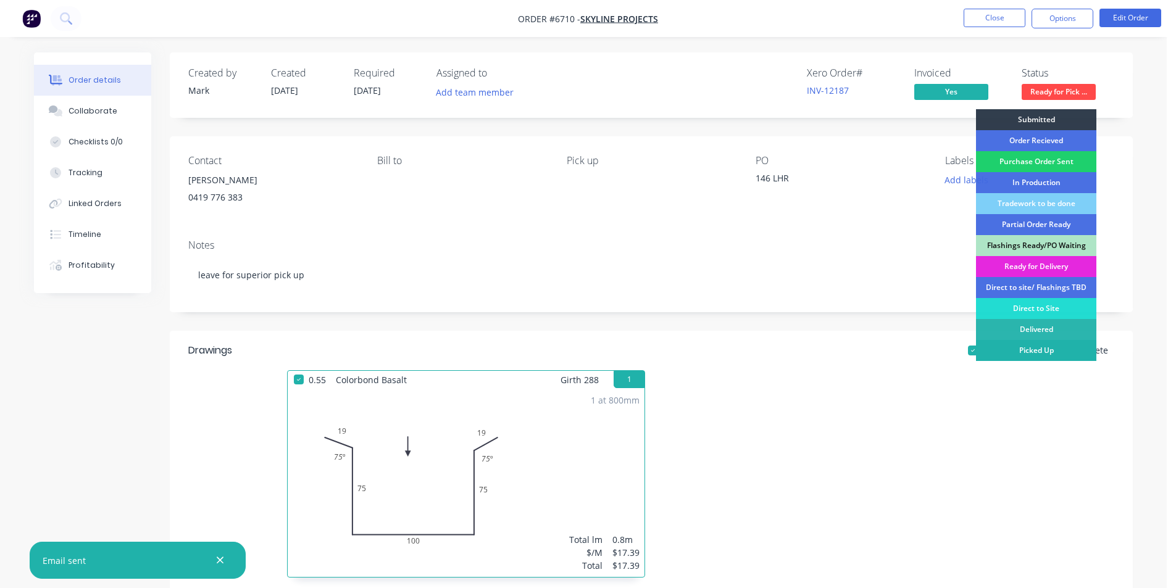
click at [1040, 353] on div "Picked Up" at bounding box center [1036, 350] width 120 height 21
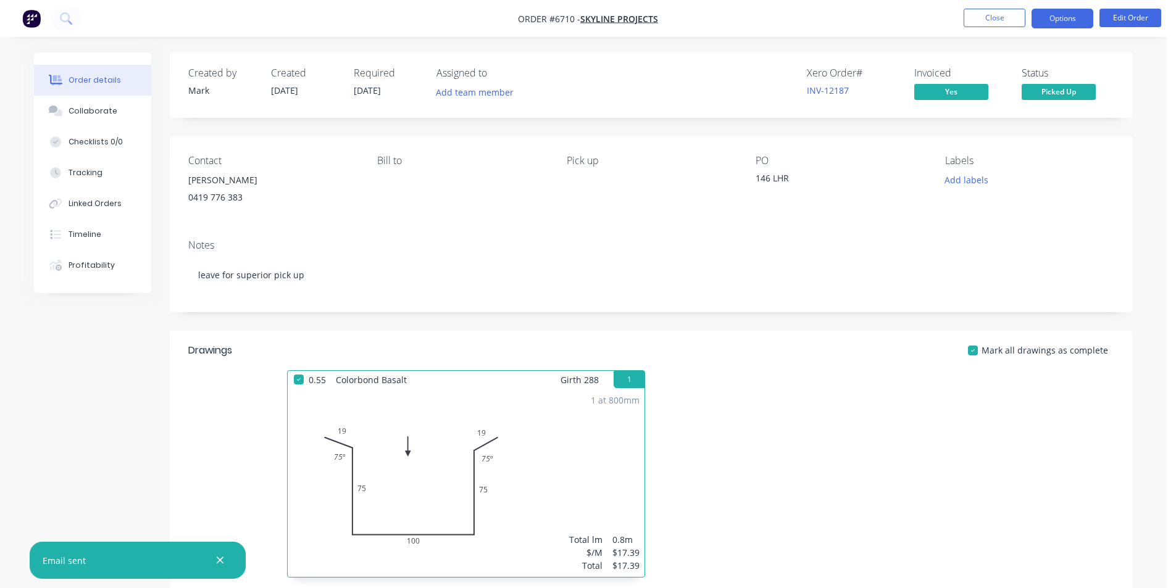
click at [1071, 15] on button "Options" at bounding box center [1063, 19] width 62 height 20
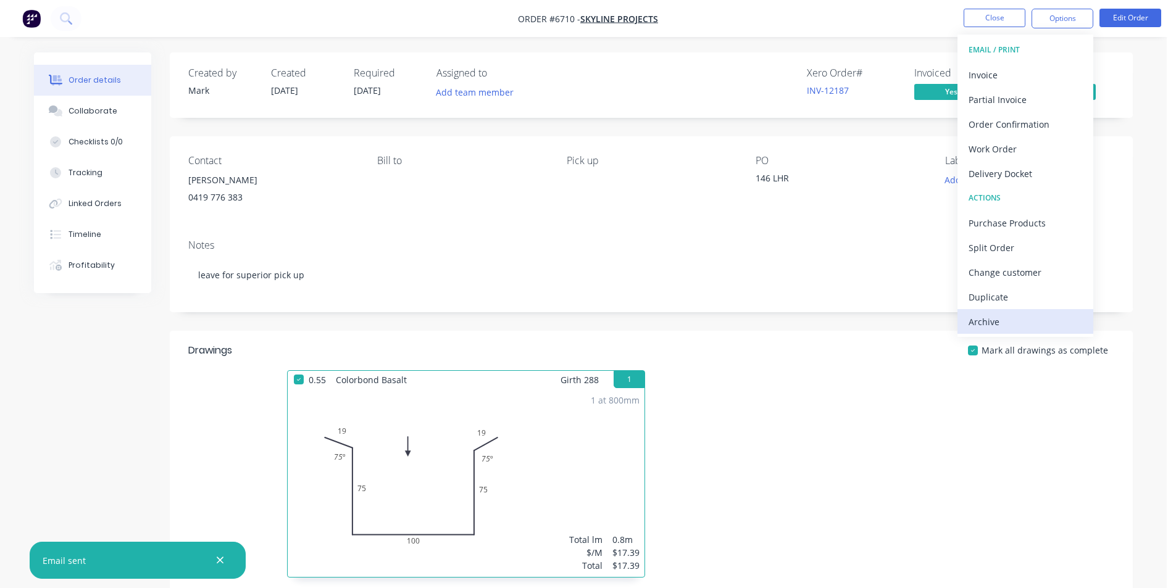
click at [1048, 323] on div "Archive" at bounding box center [1026, 322] width 114 height 18
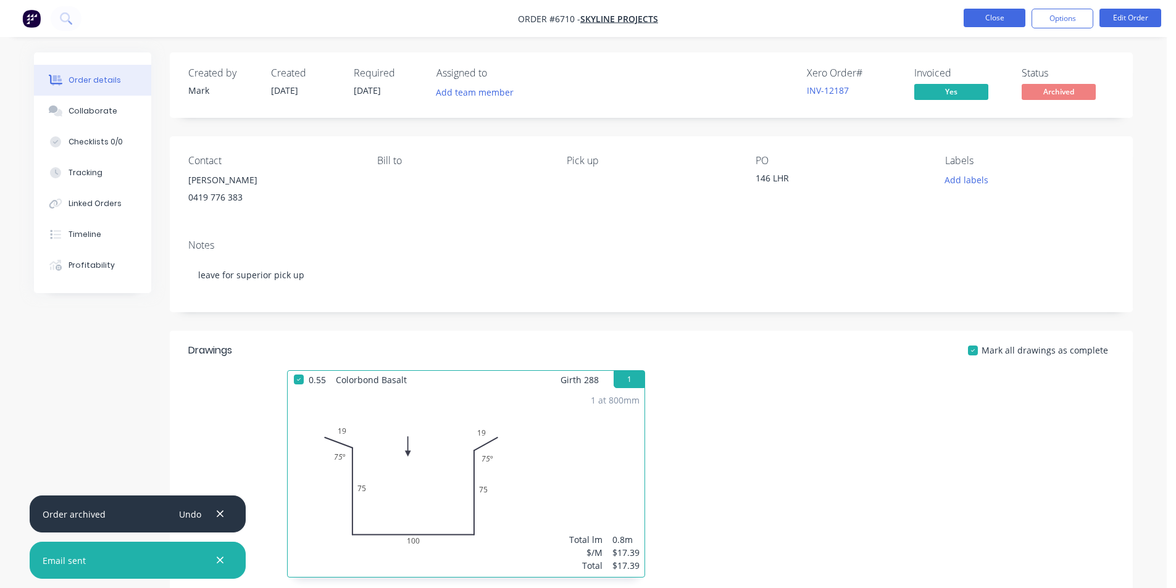
click at [974, 21] on button "Close" at bounding box center [995, 18] width 62 height 19
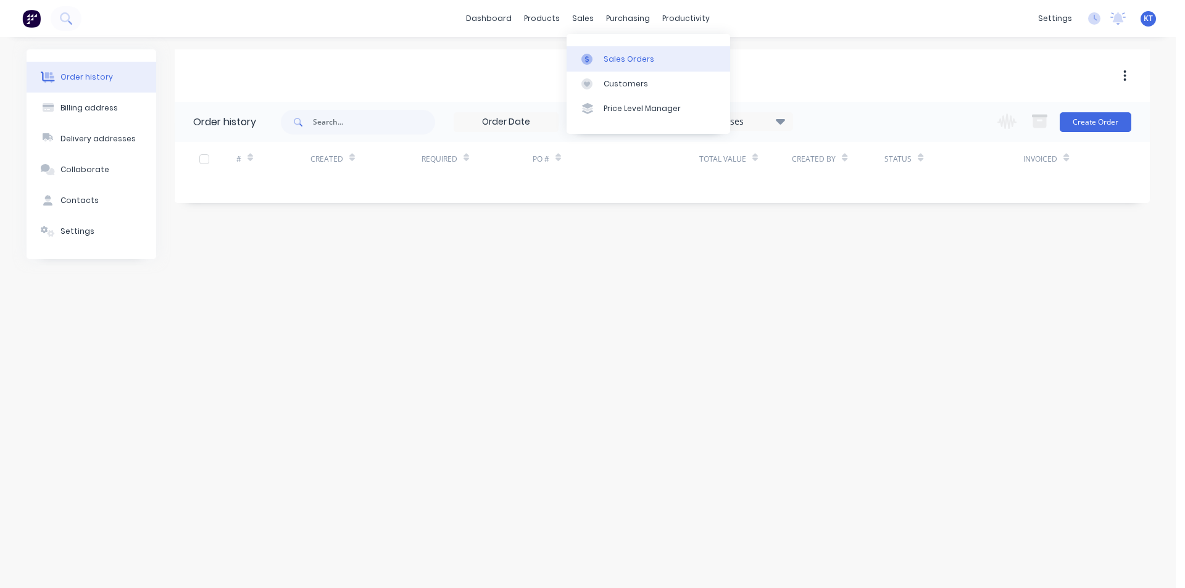
click at [585, 65] on link "Sales Orders" at bounding box center [649, 58] width 164 height 25
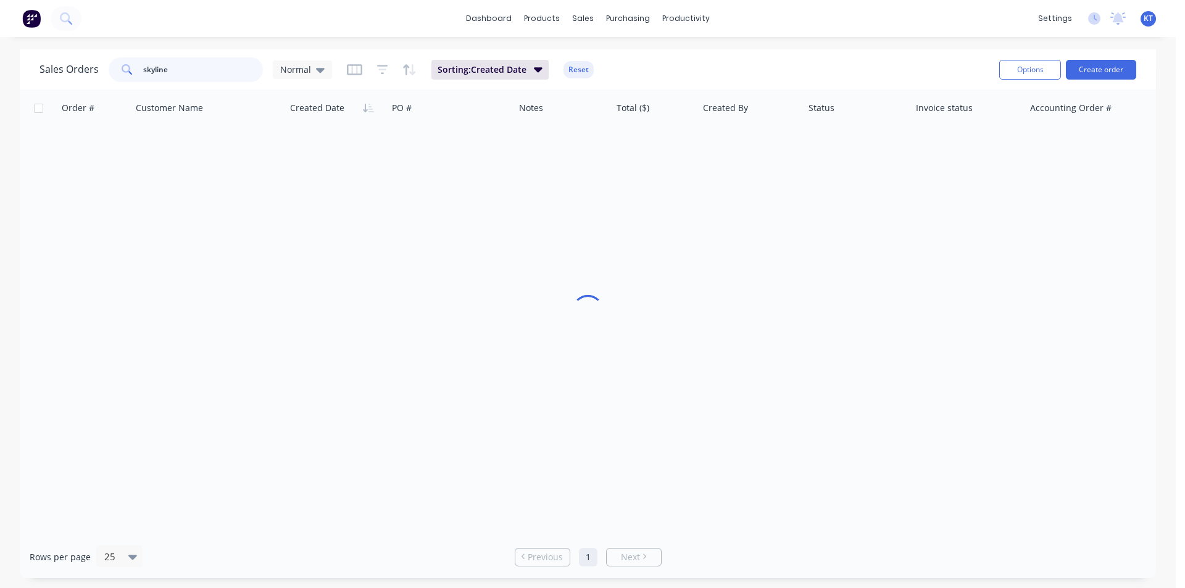
click at [214, 70] on input "skyline" at bounding box center [203, 69] width 120 height 25
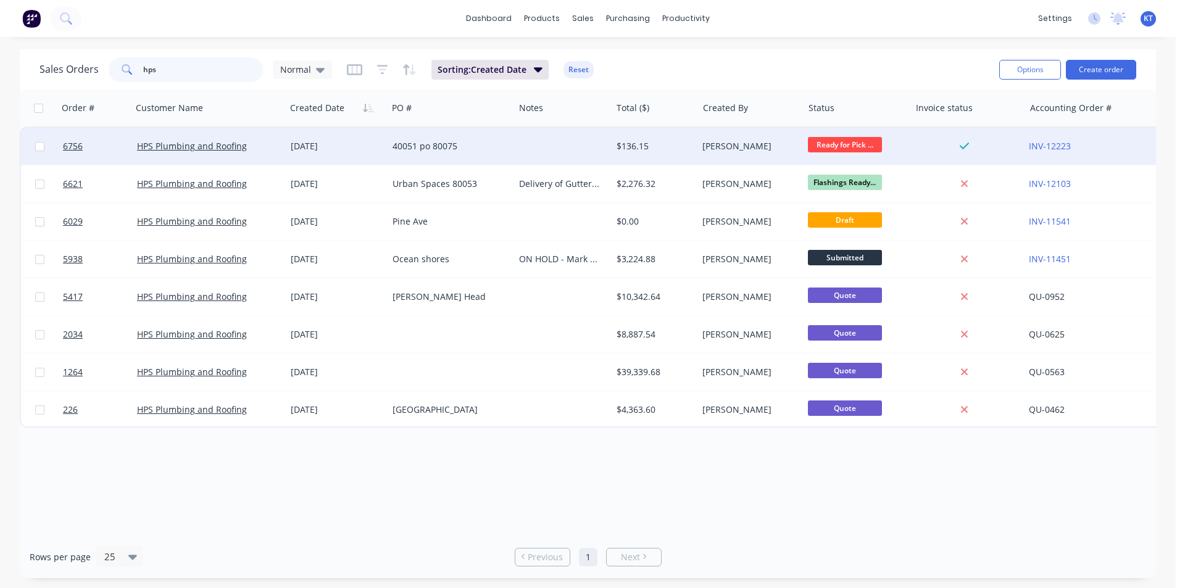
type input "hps"
click at [593, 146] on div at bounding box center [562, 146] width 97 height 37
click at [705, 146] on div "[PERSON_NAME]" at bounding box center [748, 146] width 91 height 12
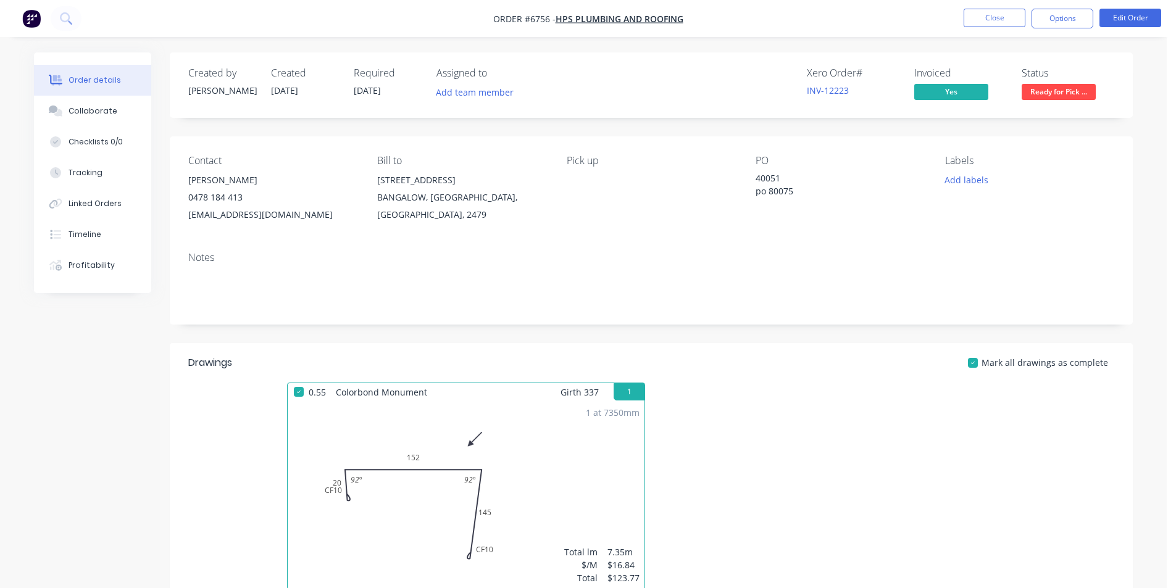
click at [1073, 89] on span "Ready for Pick ..." at bounding box center [1059, 91] width 74 height 15
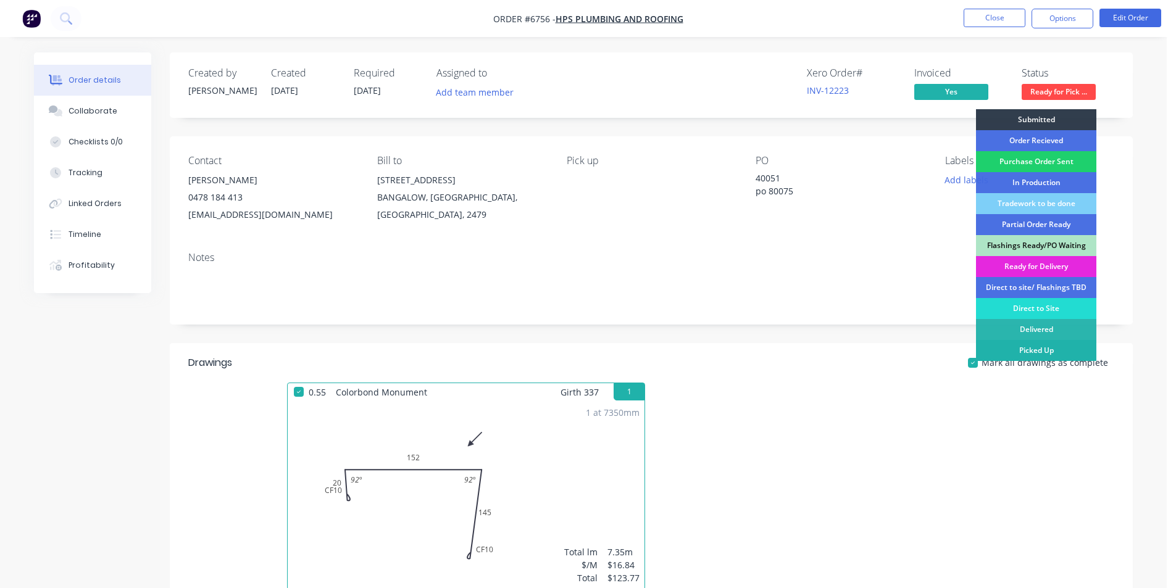
click at [1022, 346] on div "Picked Up" at bounding box center [1036, 350] width 120 height 21
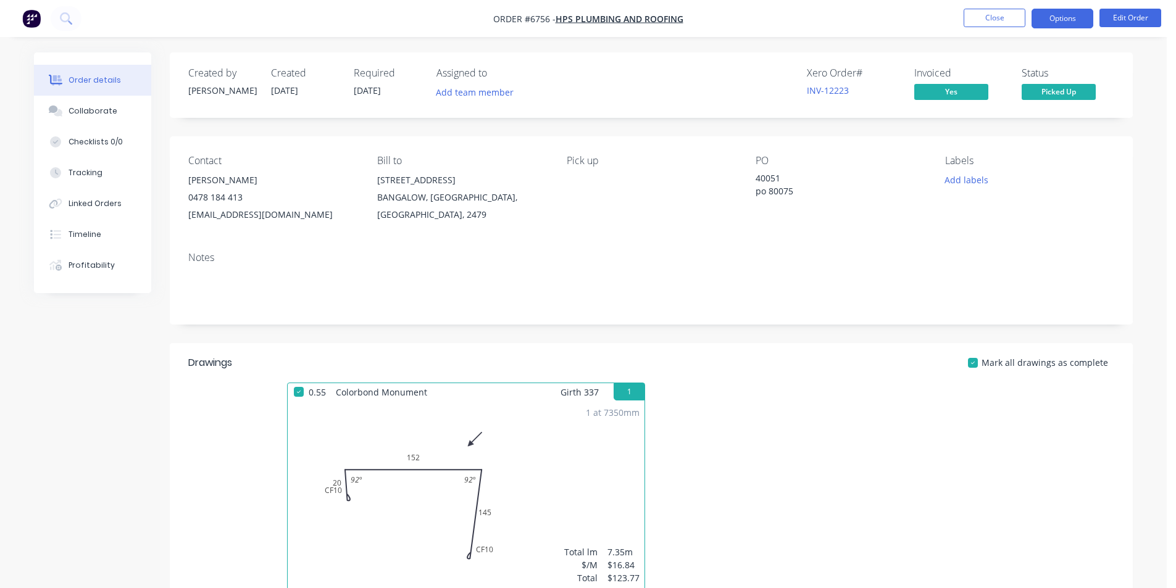
click at [1069, 12] on button "Options" at bounding box center [1063, 19] width 62 height 20
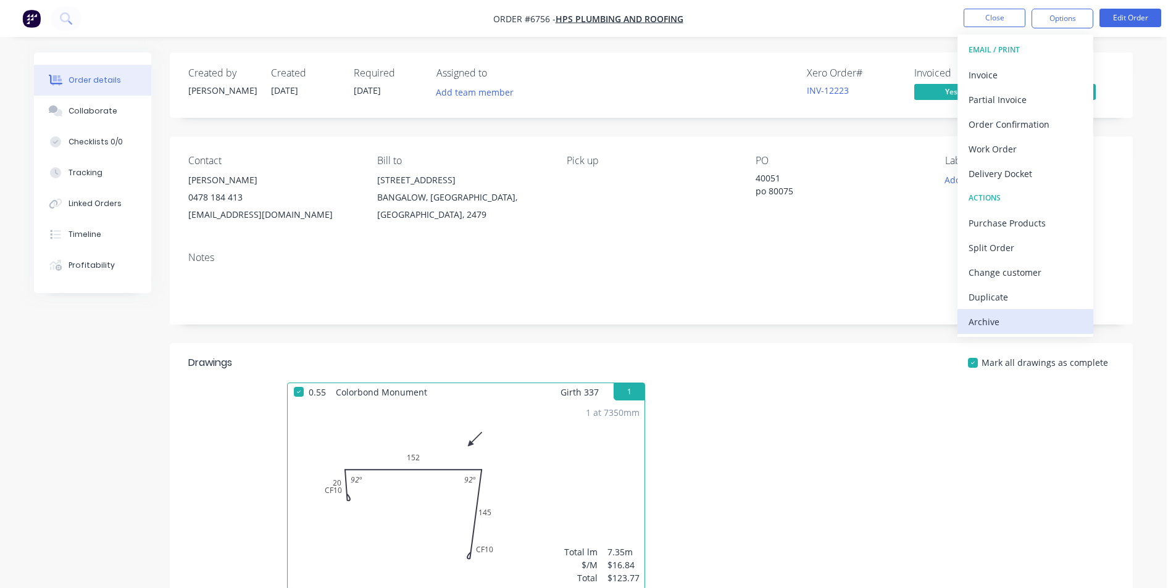
click at [1041, 323] on div "Archive" at bounding box center [1026, 322] width 114 height 18
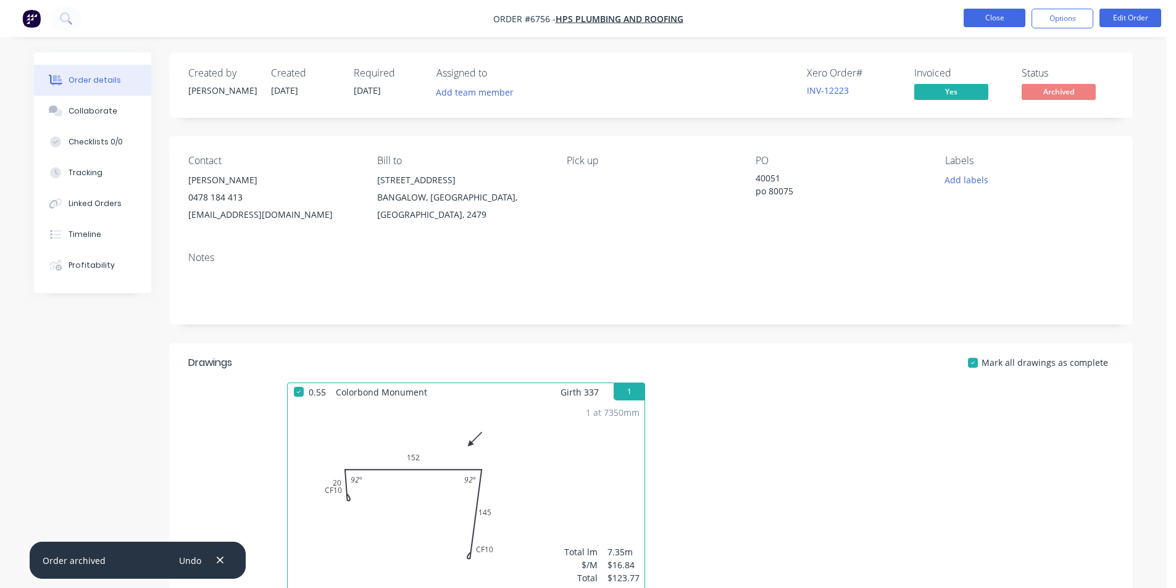
click at [972, 21] on button "Close" at bounding box center [995, 18] width 62 height 19
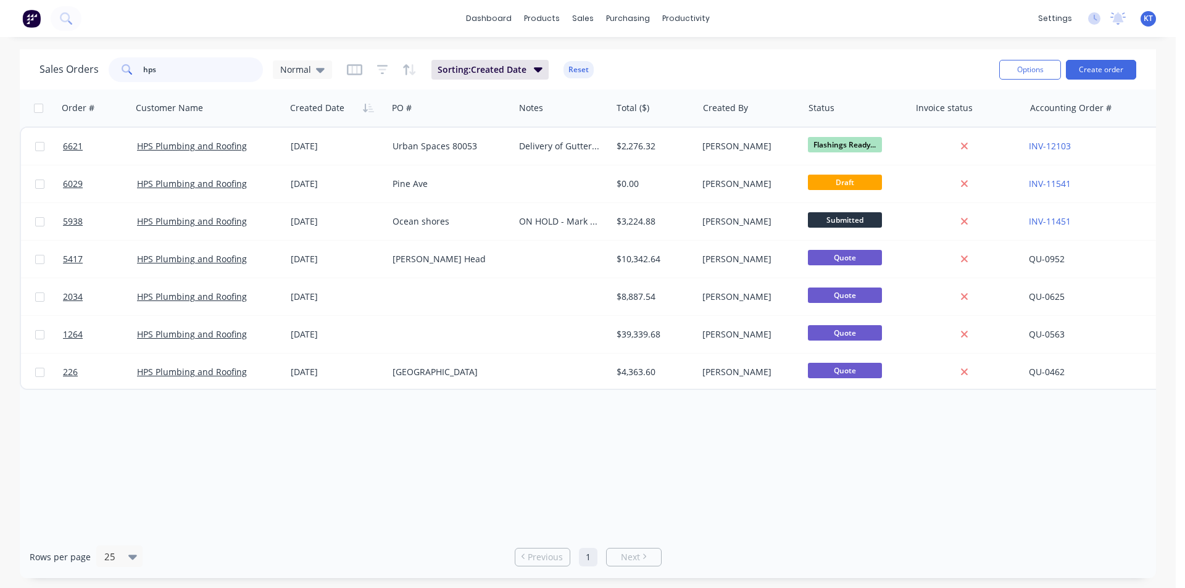
click at [156, 62] on input "hps" at bounding box center [203, 69] width 120 height 25
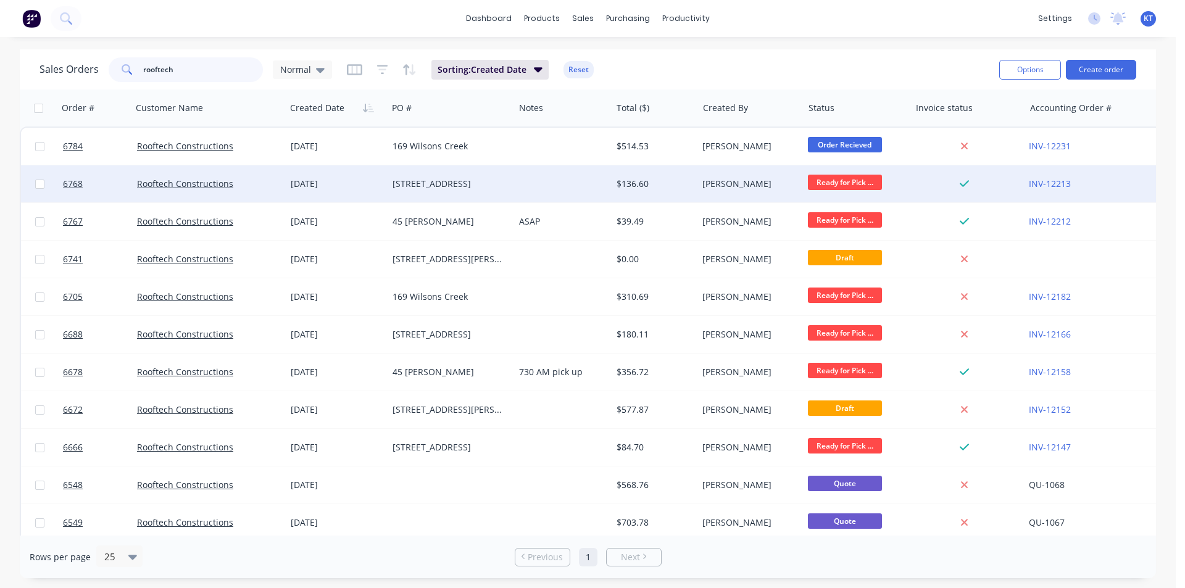
type input "rooftech"
click at [622, 183] on div "$136.60" at bounding box center [653, 184] width 72 height 12
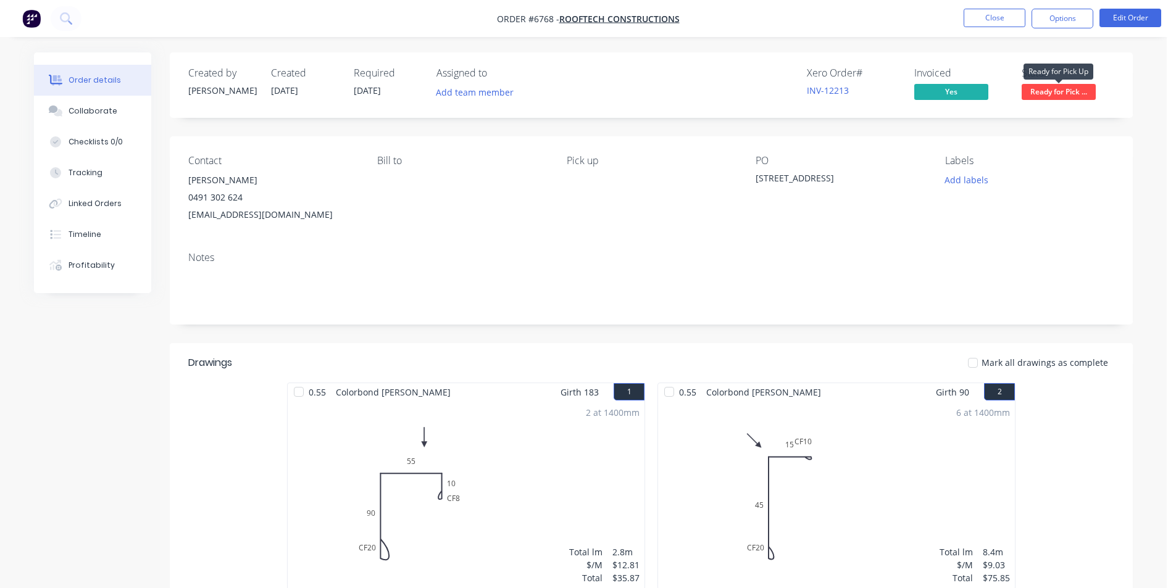
click at [1046, 94] on span "Ready for Pick ..." at bounding box center [1059, 91] width 74 height 15
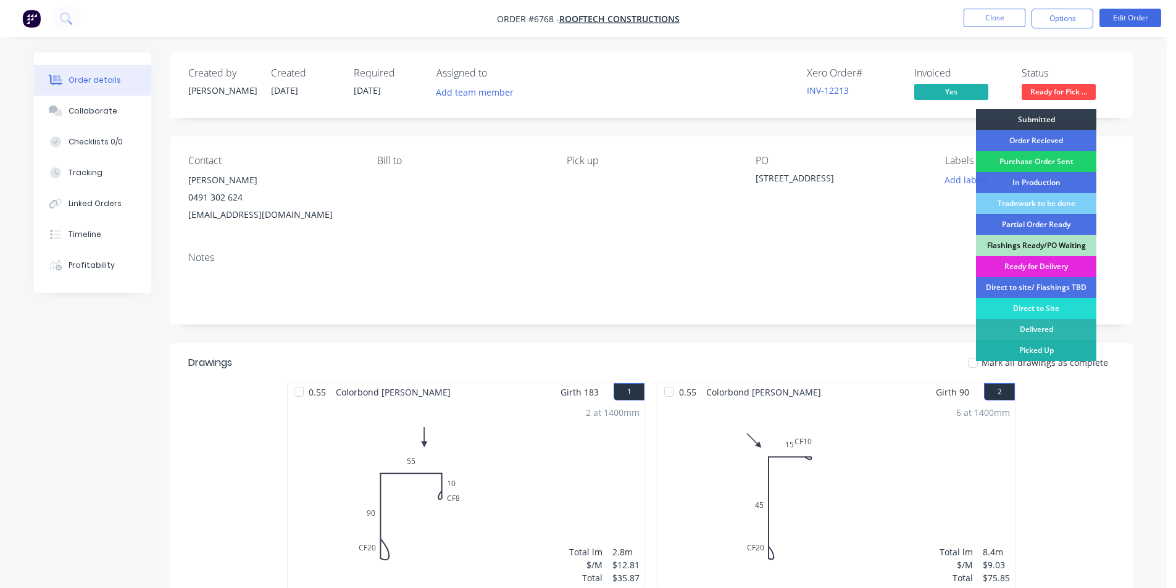
click at [1059, 348] on div "Picked Up" at bounding box center [1036, 350] width 120 height 21
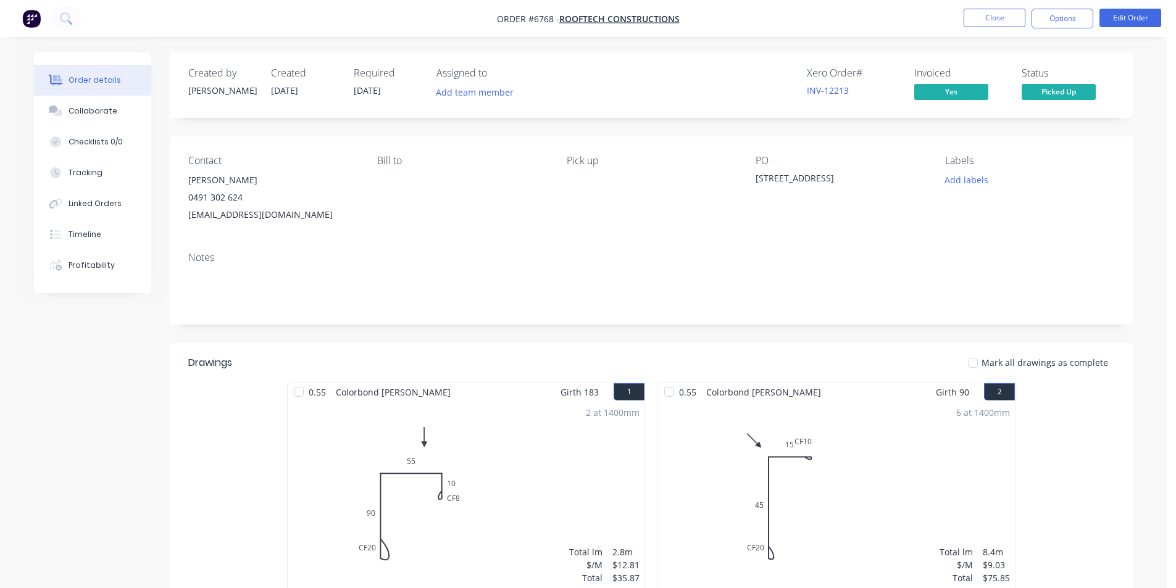
click at [985, 360] on div at bounding box center [973, 363] width 25 height 25
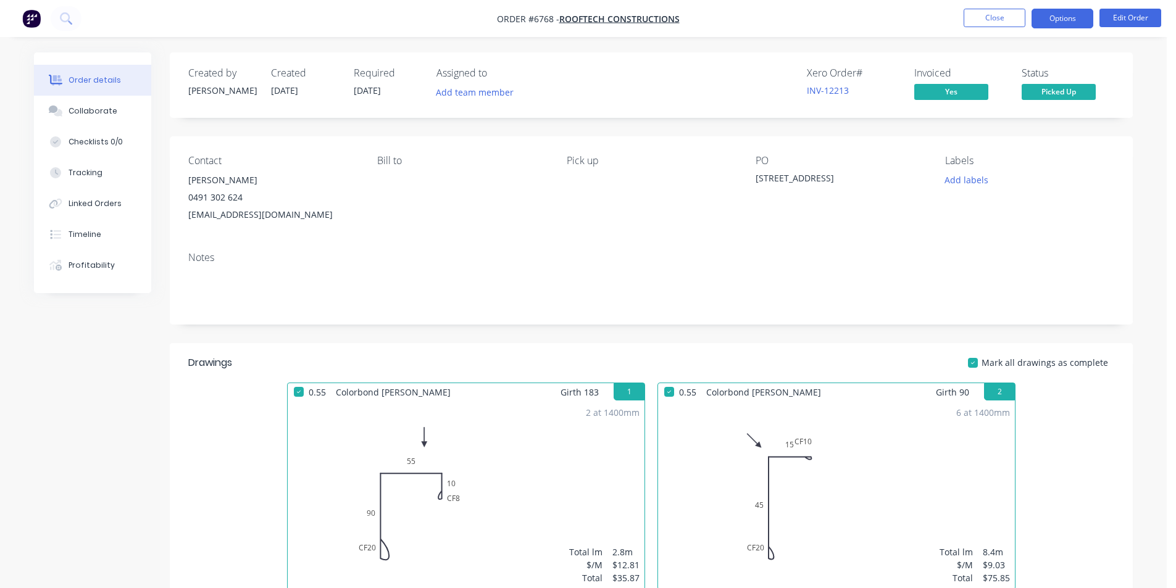
click at [1063, 19] on button "Options" at bounding box center [1063, 19] width 62 height 20
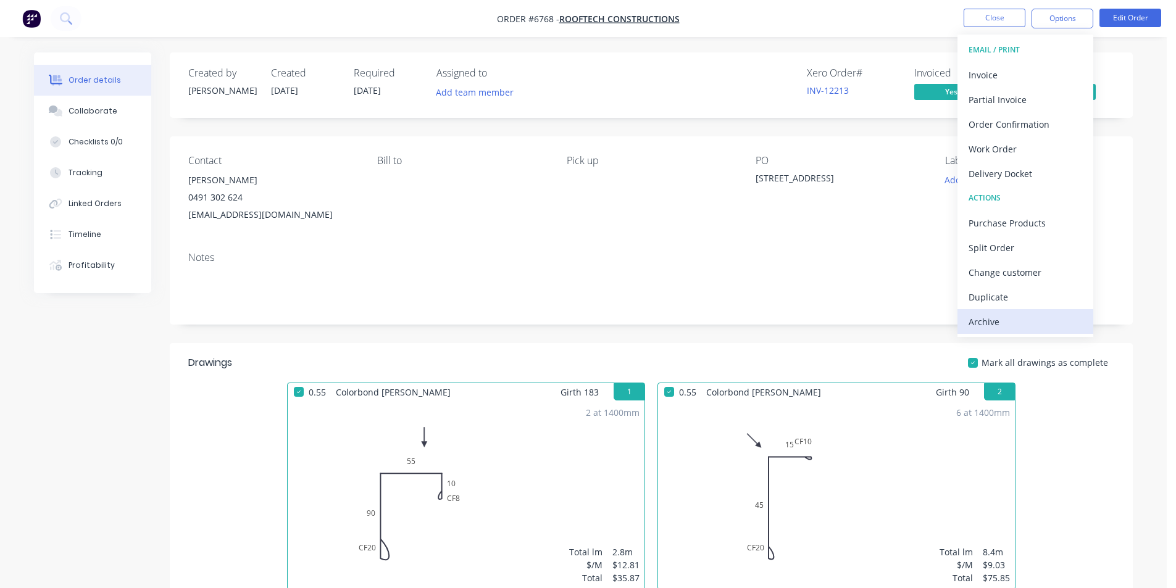
click at [1025, 323] on div "Archive" at bounding box center [1026, 322] width 114 height 18
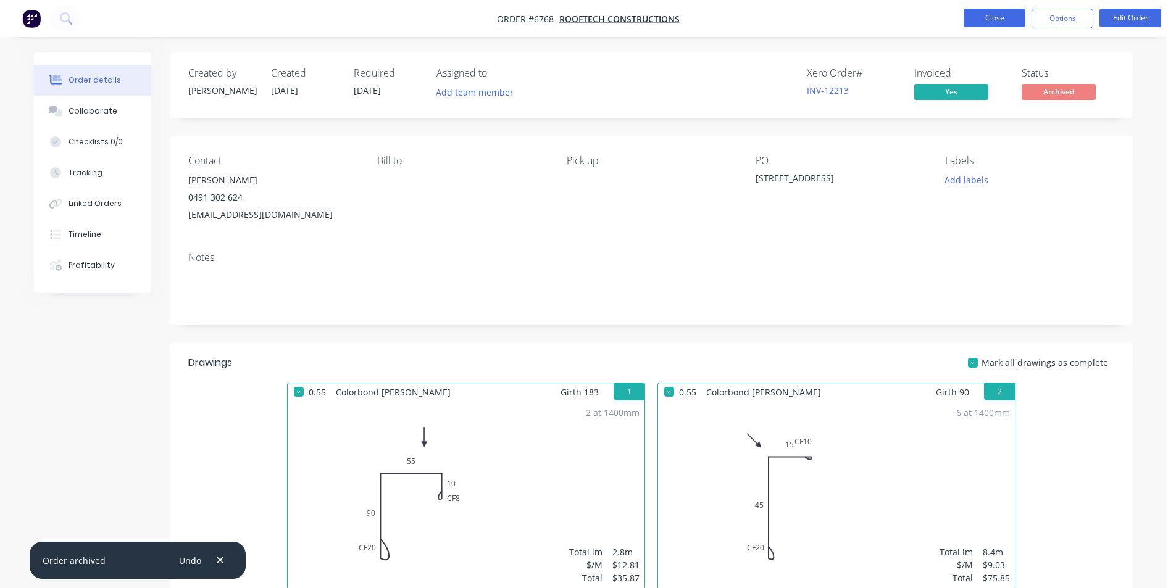
click at [986, 14] on button "Close" at bounding box center [995, 18] width 62 height 19
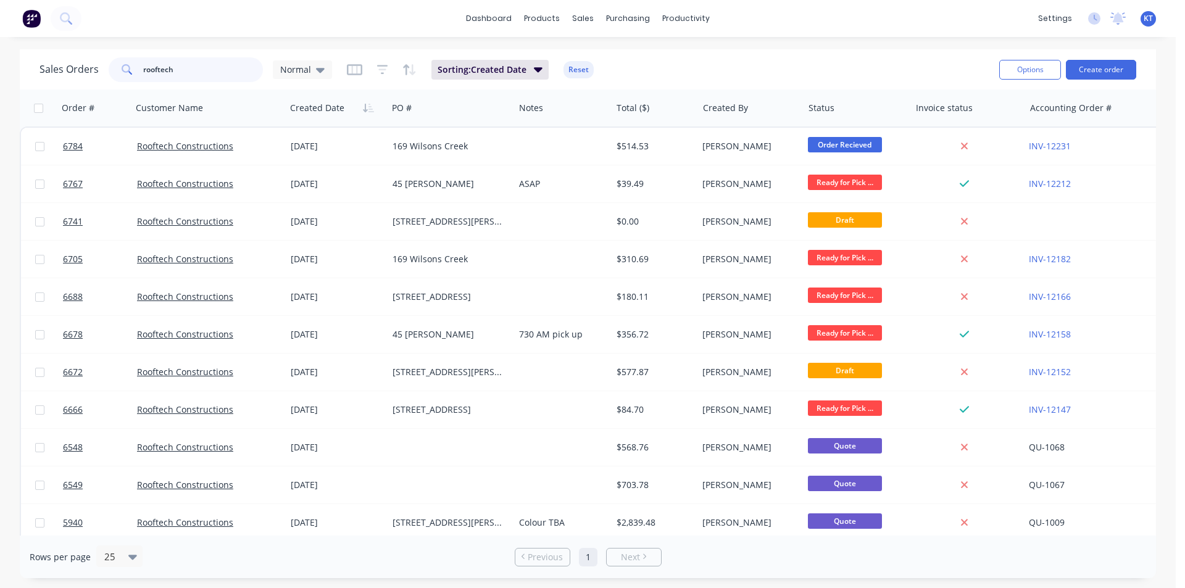
drag, startPoint x: 214, startPoint y: 70, endPoint x: 70, endPoint y: 67, distance: 143.9
click at [70, 67] on div "Sales Orders rooftech Normal" at bounding box center [186, 69] width 293 height 25
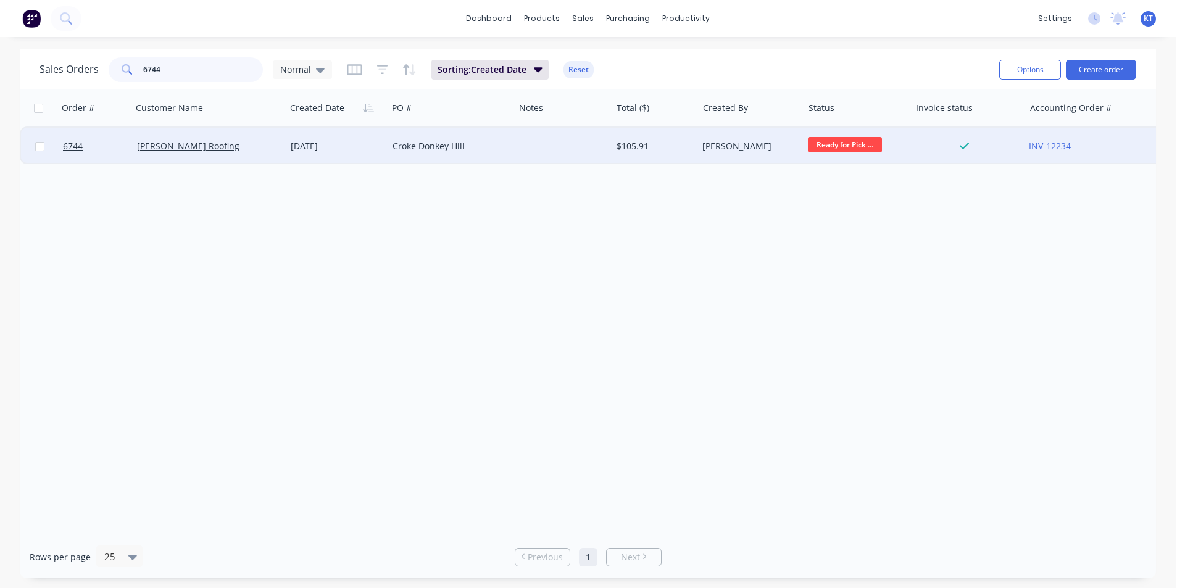
type input "6744"
click at [613, 138] on div "$105.91" at bounding box center [655, 146] width 86 height 37
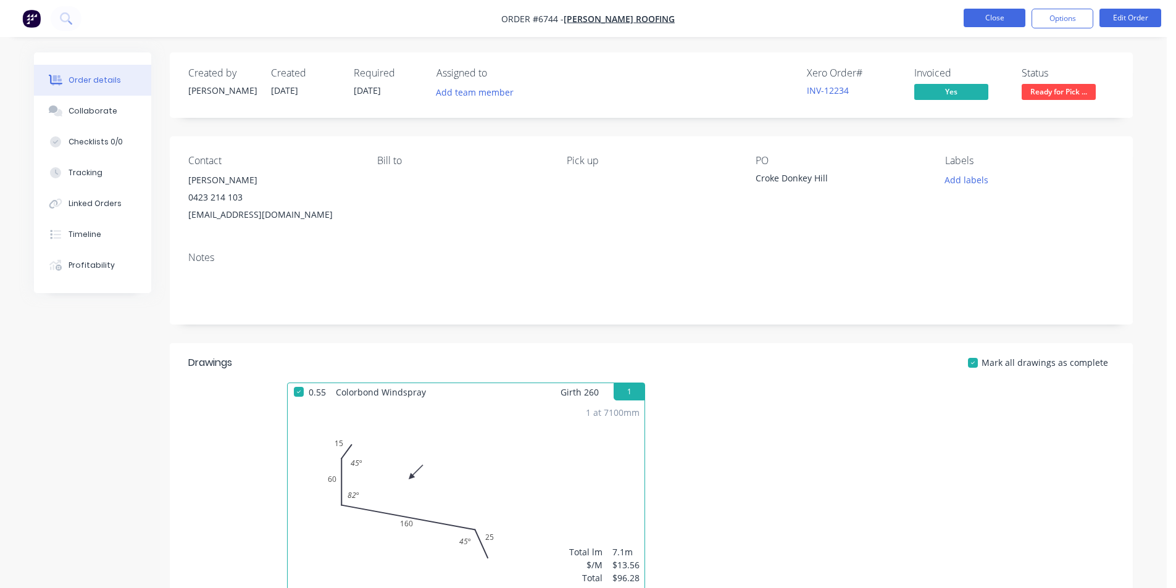
click at [998, 23] on button "Close" at bounding box center [995, 18] width 62 height 19
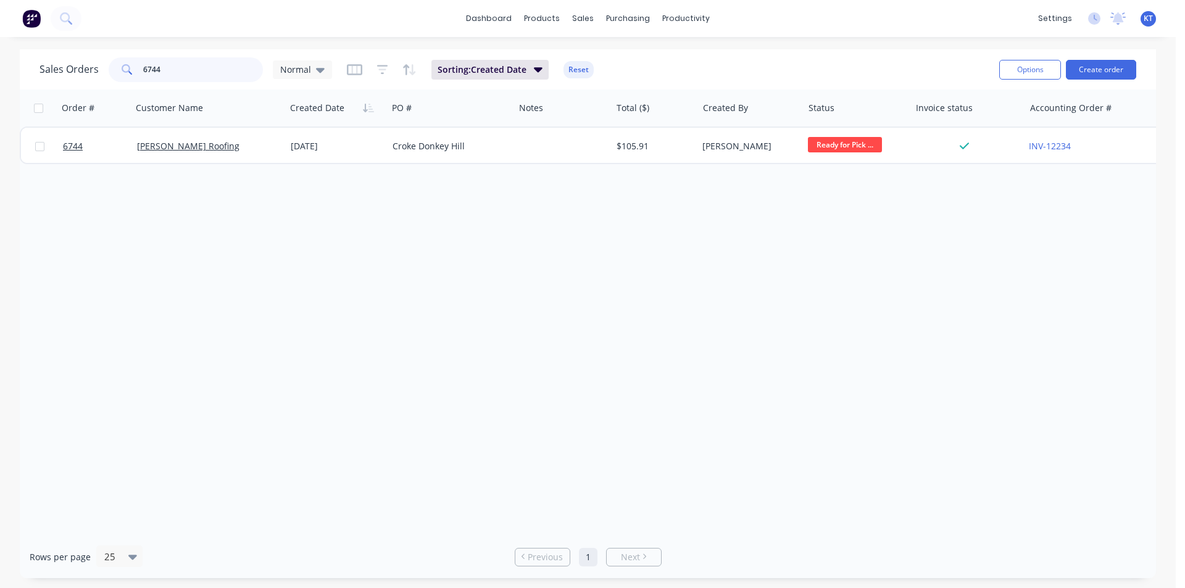
click at [198, 64] on input "6744" at bounding box center [203, 69] width 120 height 25
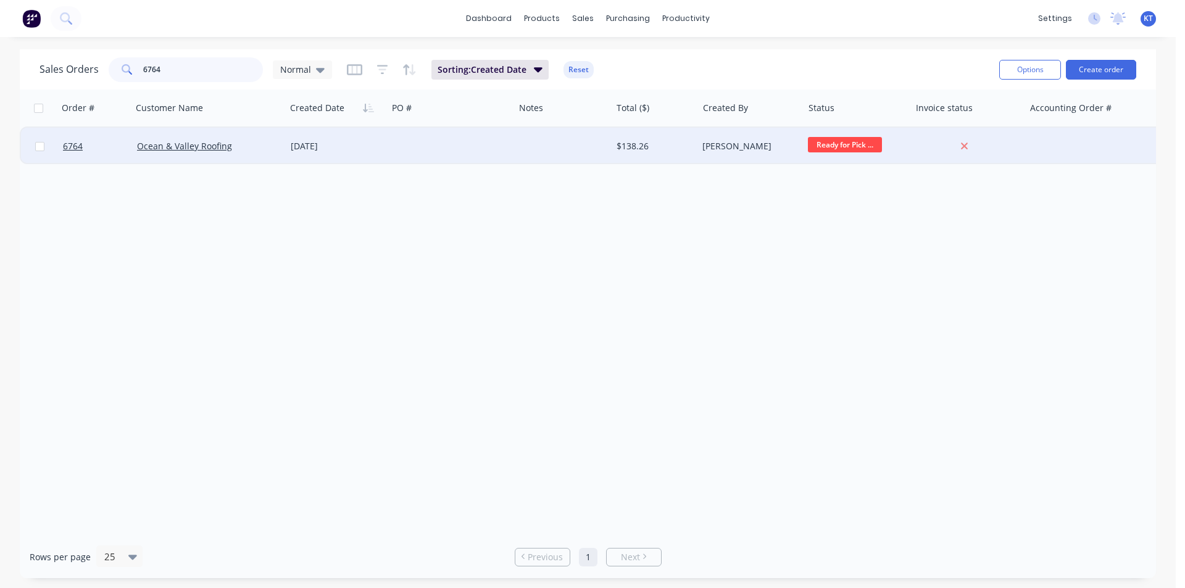
type input "6764"
click at [742, 155] on div "[PERSON_NAME]" at bounding box center [750, 146] width 105 height 37
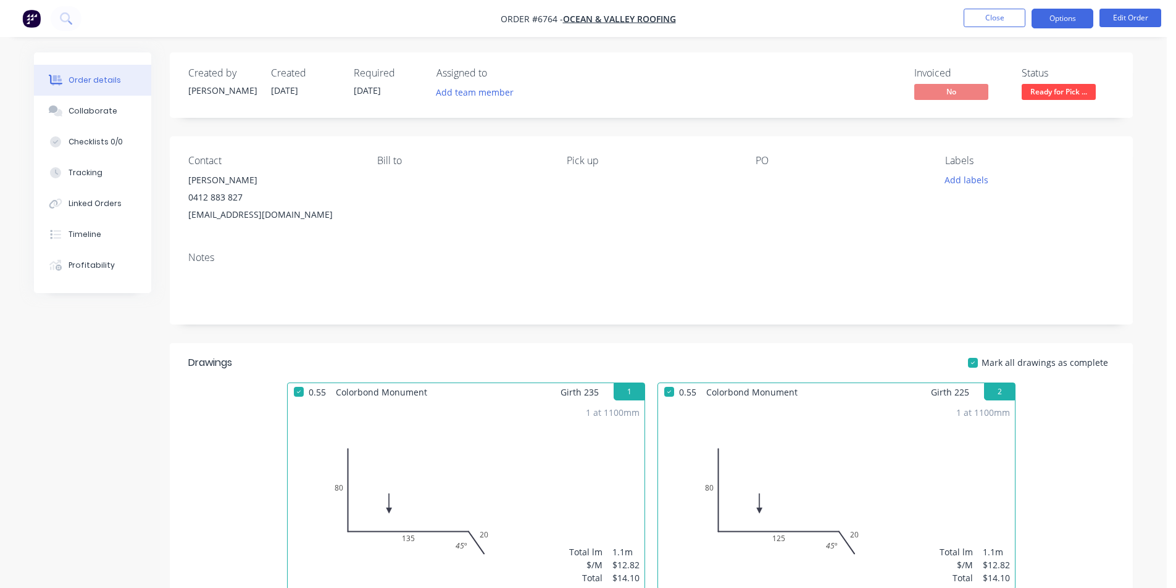
click at [1070, 12] on button "Options" at bounding box center [1063, 19] width 62 height 20
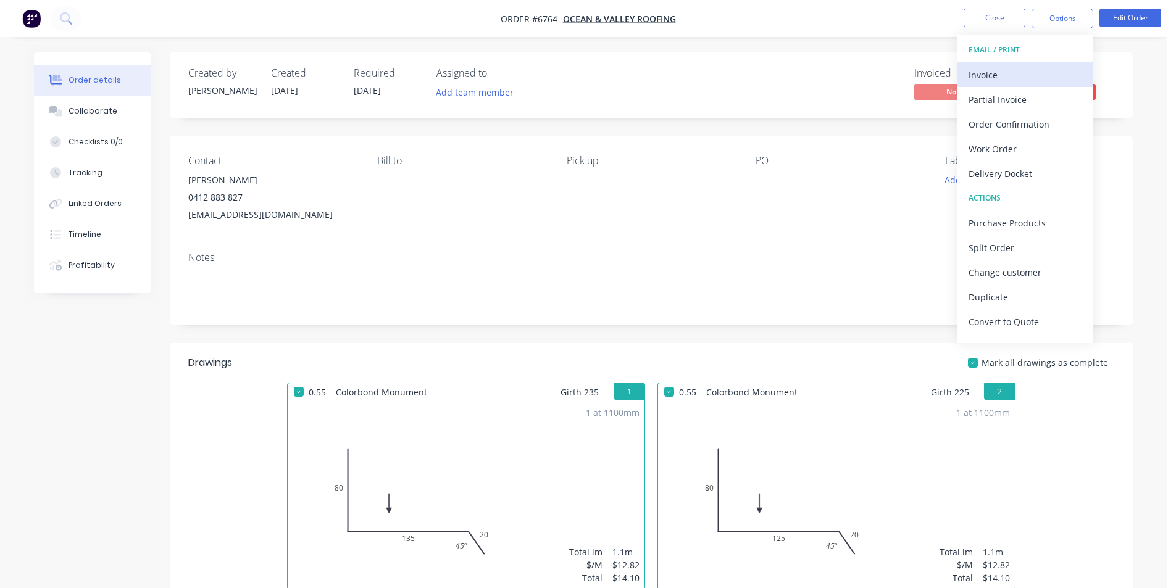
click at [1014, 72] on div "Invoice" at bounding box center [1026, 75] width 114 height 18
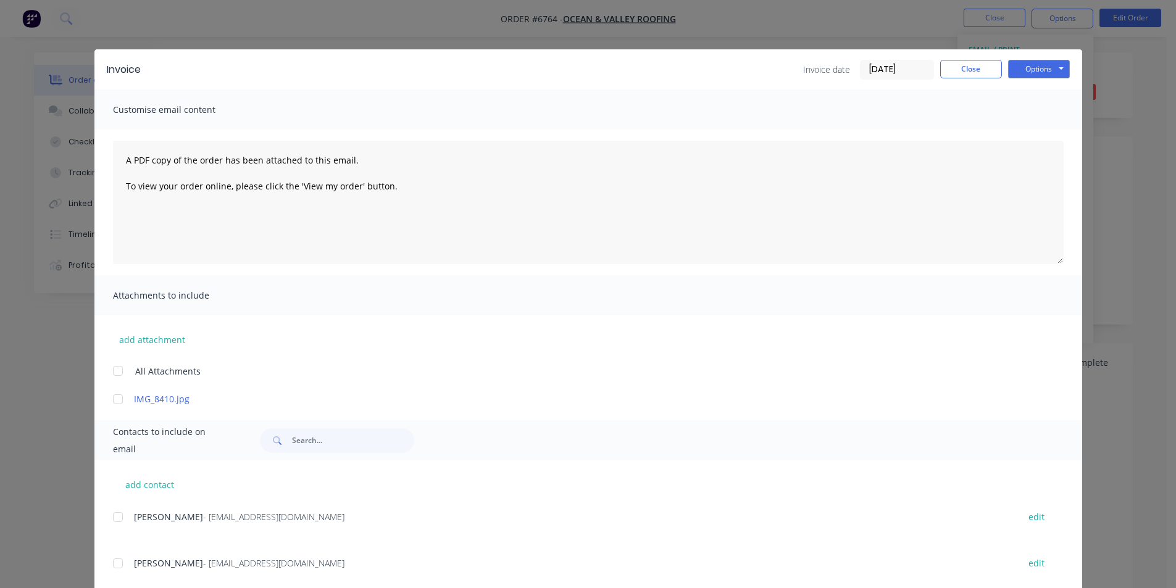
drag, startPoint x: 102, startPoint y: 509, endPoint x: 110, endPoint y: 516, distance: 10.5
click at [107, 516] on div "add contact [PERSON_NAME] - [EMAIL_ADDRESS][DOMAIN_NAME] edit [PERSON_NAME] - […" at bounding box center [588, 531] width 988 height 141
click at [113, 519] on div at bounding box center [118, 517] width 25 height 25
click at [1048, 73] on button "Options" at bounding box center [1039, 69] width 62 height 19
click at [1043, 133] on button "Email" at bounding box center [1047, 132] width 79 height 20
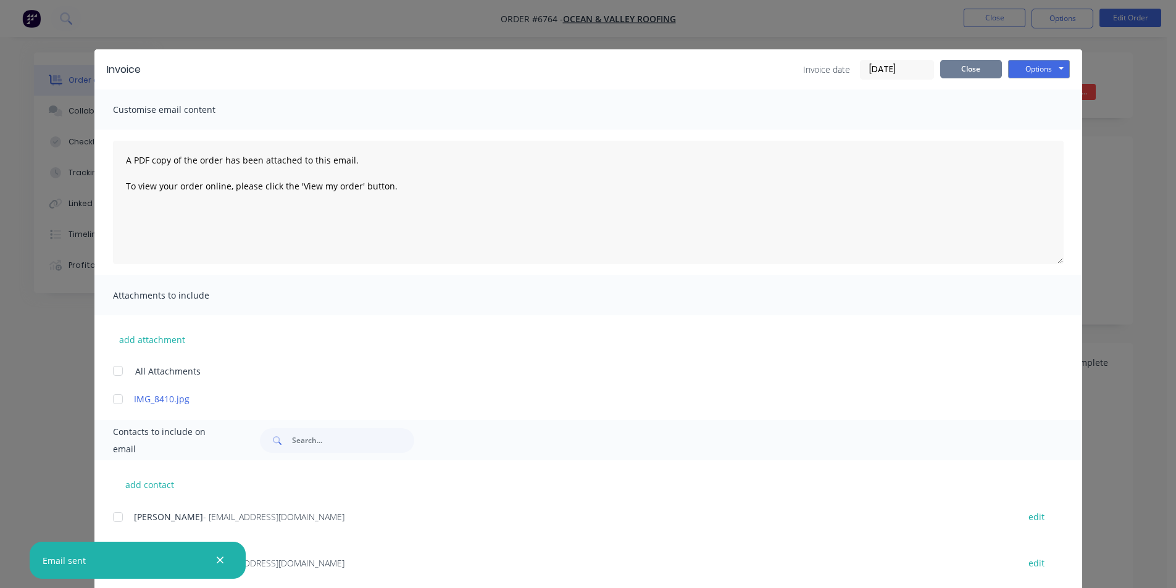
click at [966, 69] on button "Close" at bounding box center [971, 69] width 62 height 19
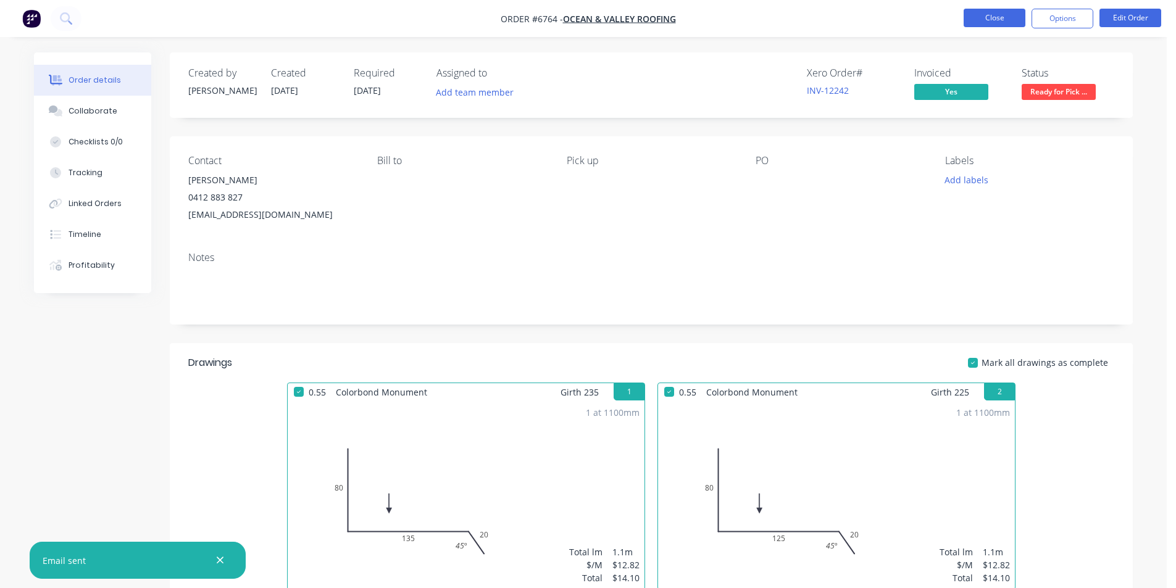
click at [979, 13] on button "Close" at bounding box center [995, 18] width 62 height 19
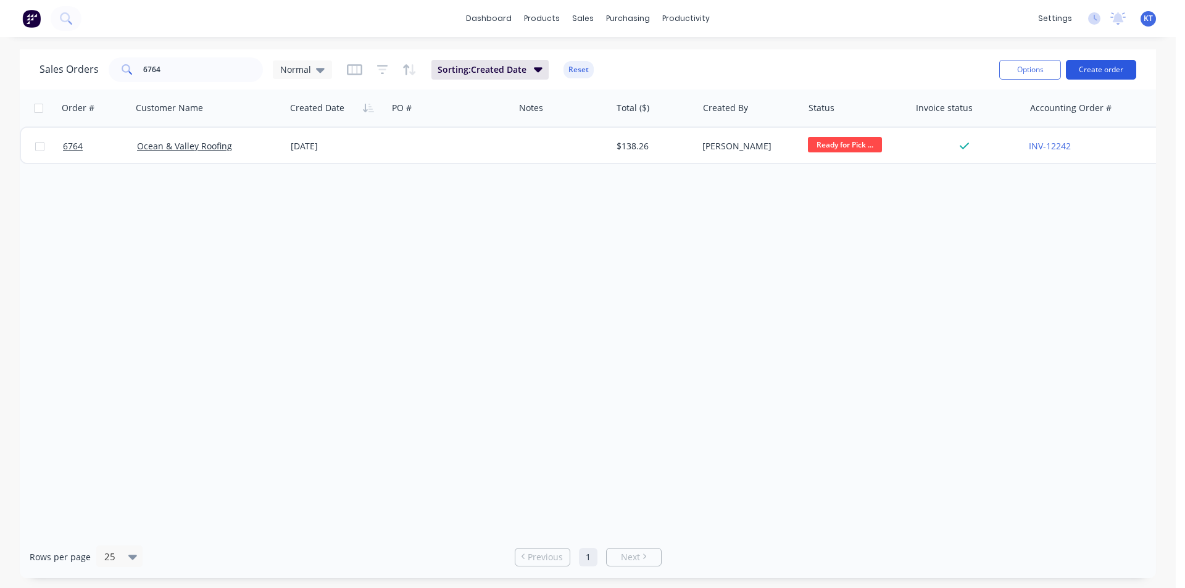
click at [1093, 71] on button "Create order" at bounding box center [1101, 70] width 70 height 20
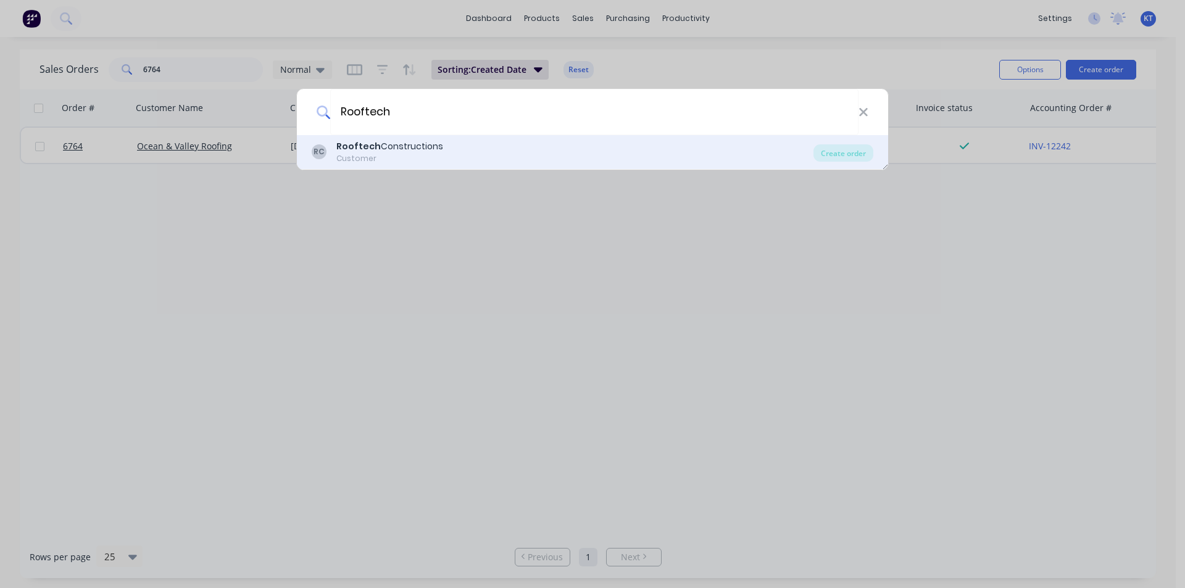
type input "Rooftech"
click at [409, 150] on div "Rooftech Constructions" at bounding box center [389, 146] width 107 height 13
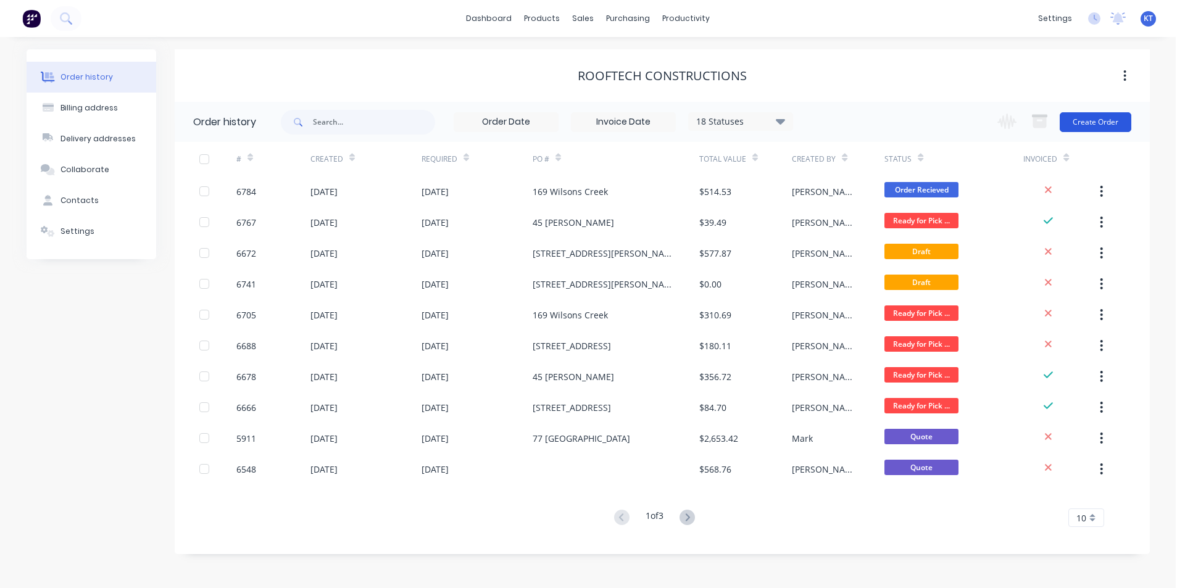
click at [1117, 131] on button "Create Order" at bounding box center [1096, 122] width 72 height 20
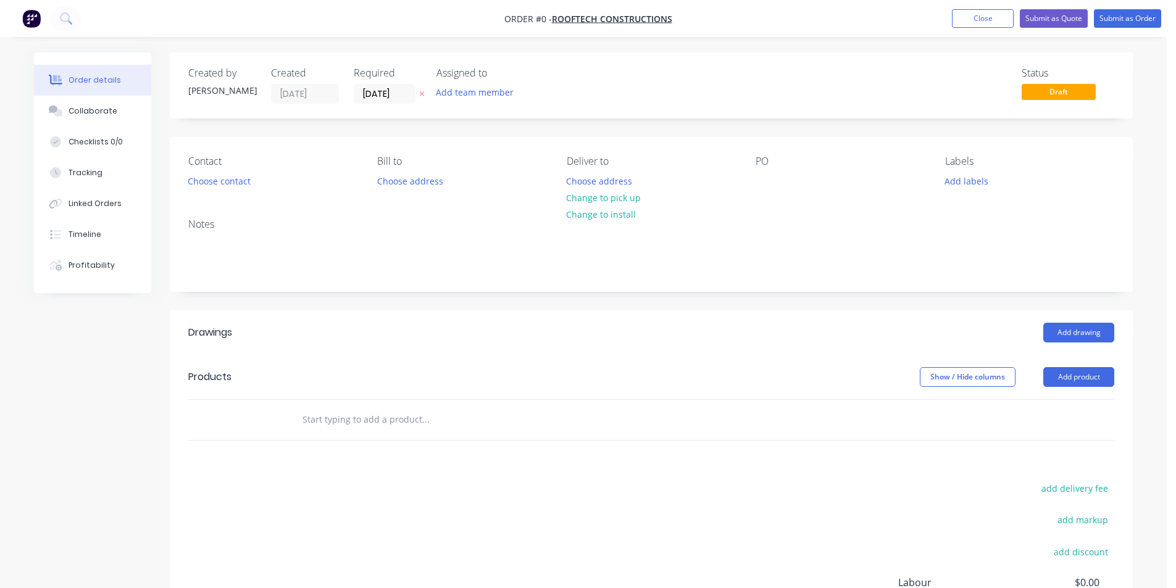
click at [198, 190] on div "Contact Choose contact" at bounding box center [272, 173] width 169 height 35
click at [207, 180] on button "Choose contact" at bounding box center [219, 180] width 76 height 17
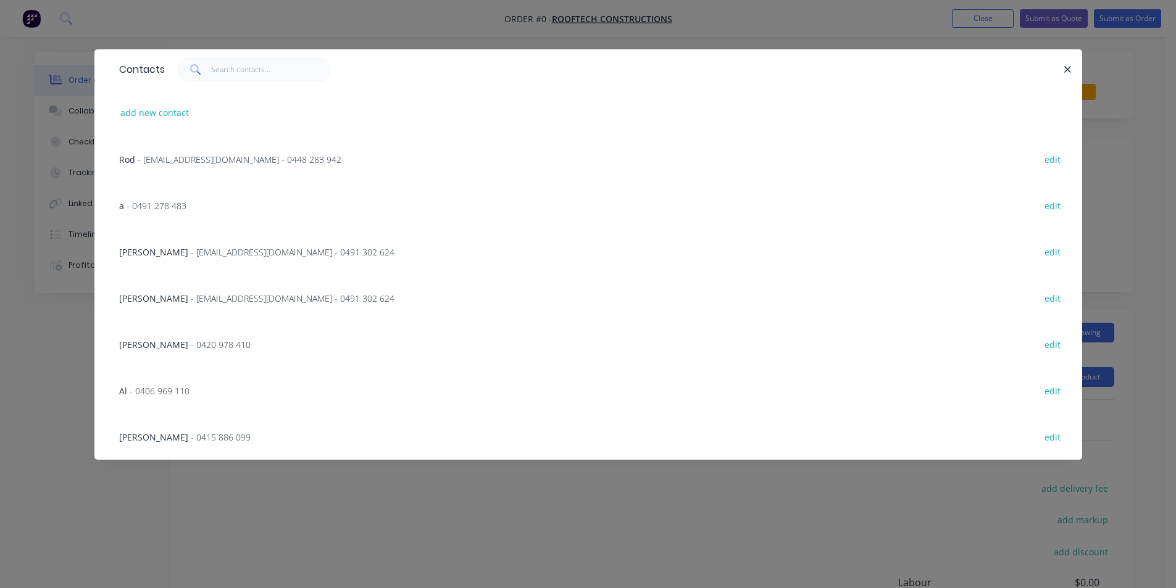
click at [191, 348] on span "- 0420 978 410" at bounding box center [221, 345] width 60 height 12
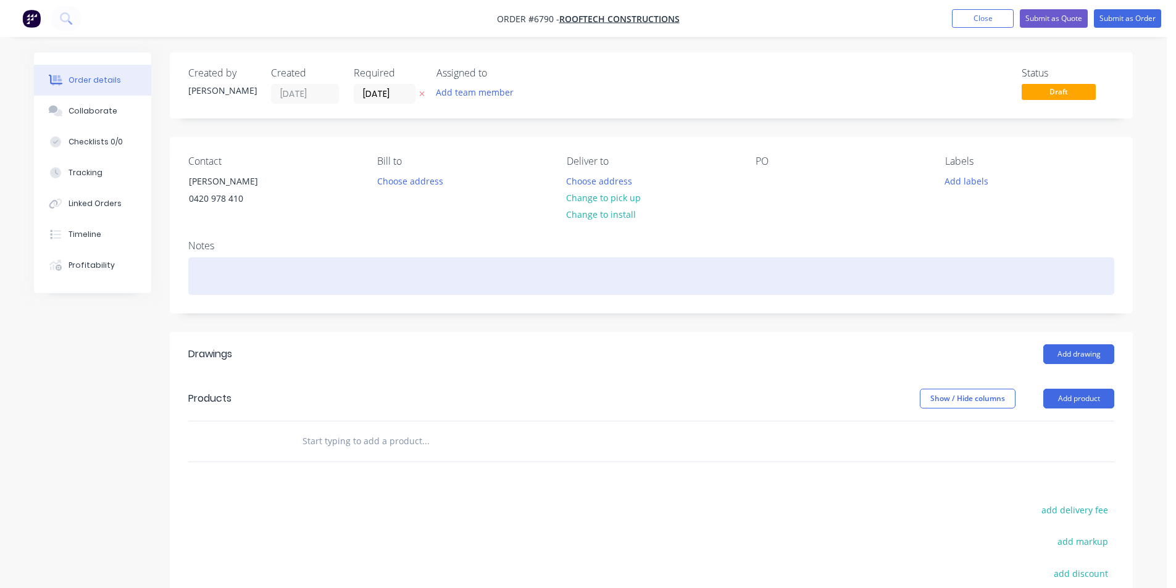
drag, startPoint x: 619, startPoint y: 204, endPoint x: 988, endPoint y: 283, distance: 377.1
click at [618, 204] on button "Change to pick up" at bounding box center [604, 198] width 88 height 17
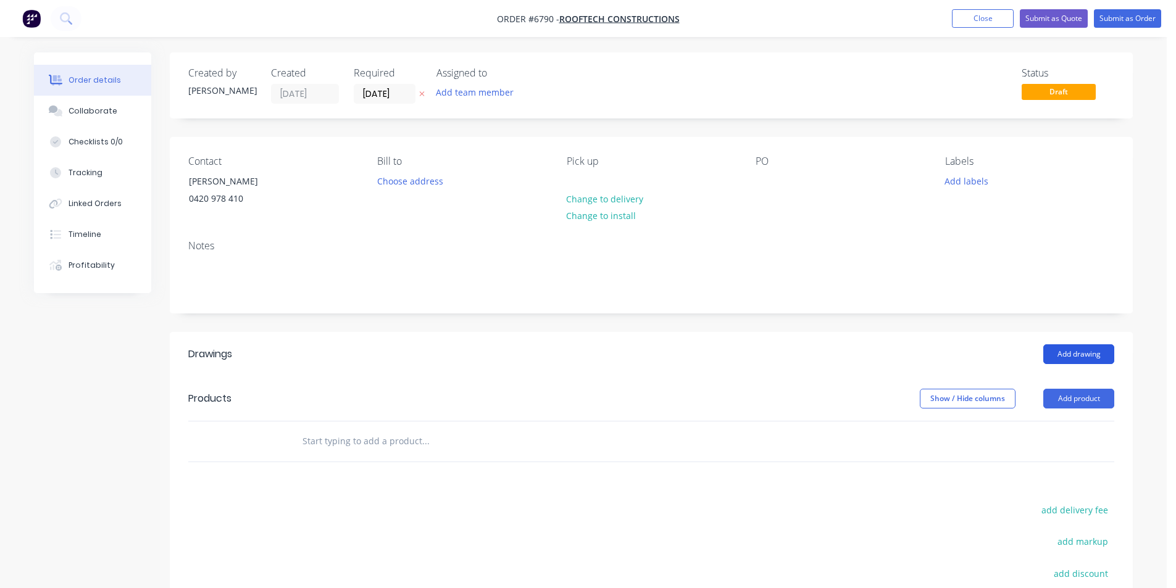
click at [1058, 358] on button "Add drawing" at bounding box center [1078, 354] width 71 height 20
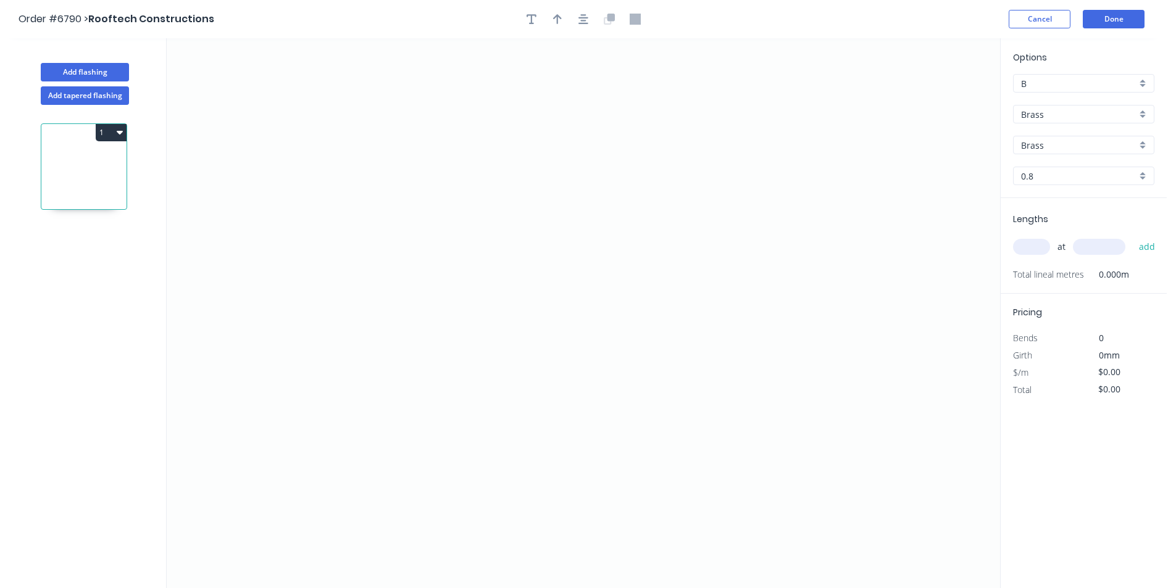
click at [1020, 119] on div "Brass" at bounding box center [1083, 114] width 141 height 19
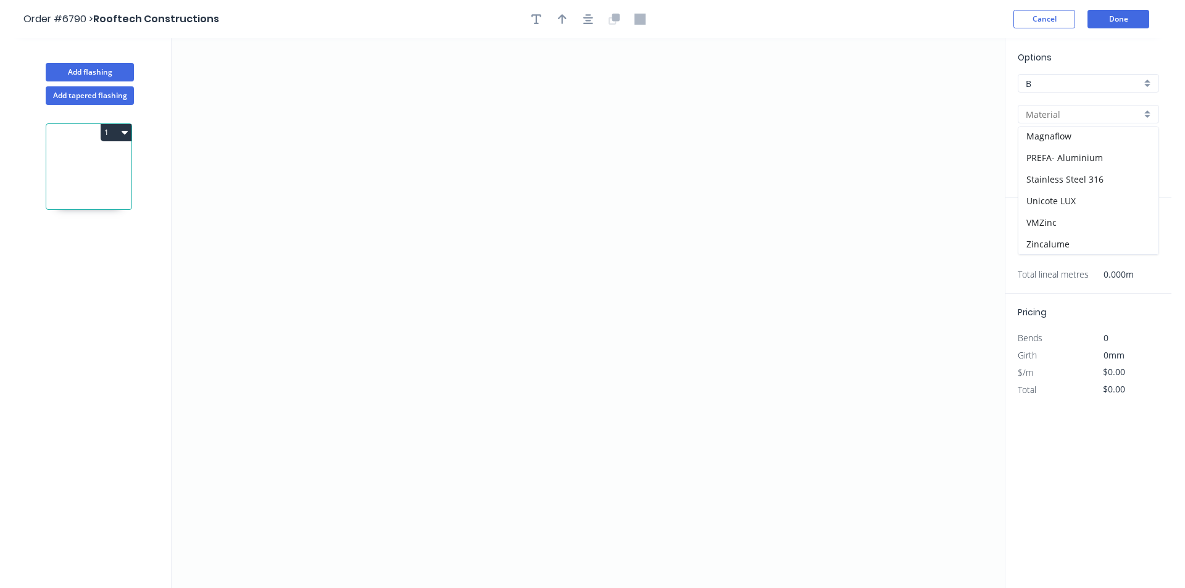
scroll to position [197, 0]
click at [1056, 243] on div "Zincalume" at bounding box center [1084, 244] width 140 height 22
type input "Zincalume"
type input "0.55"
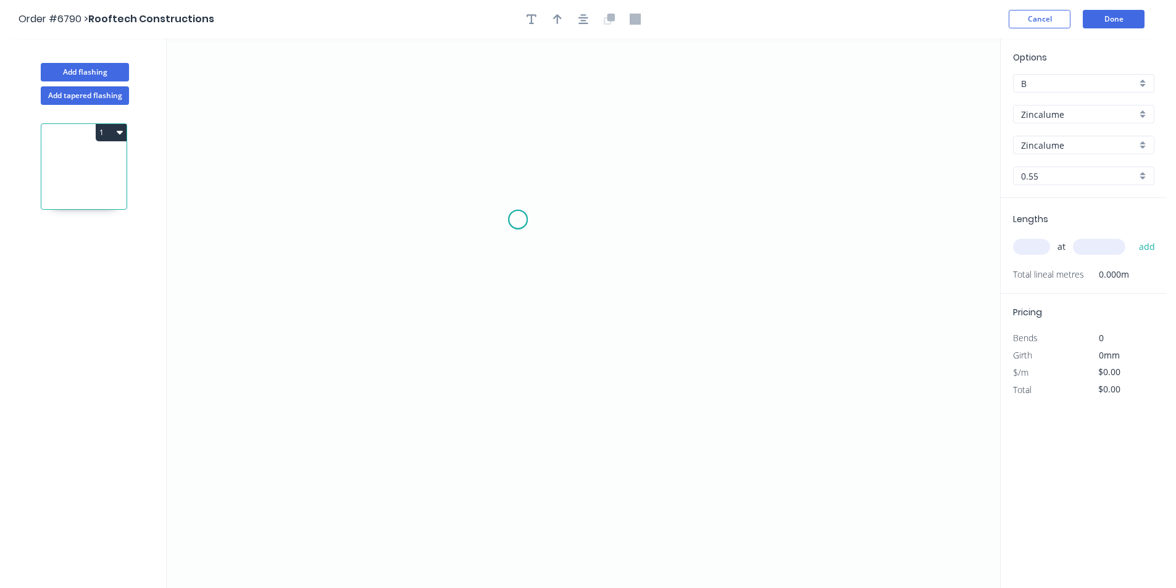
click at [518, 220] on icon "0" at bounding box center [583, 313] width 833 height 550
click at [466, 224] on icon "0" at bounding box center [583, 313] width 833 height 550
click at [677, 359] on icon "0 ?" at bounding box center [583, 313] width 833 height 550
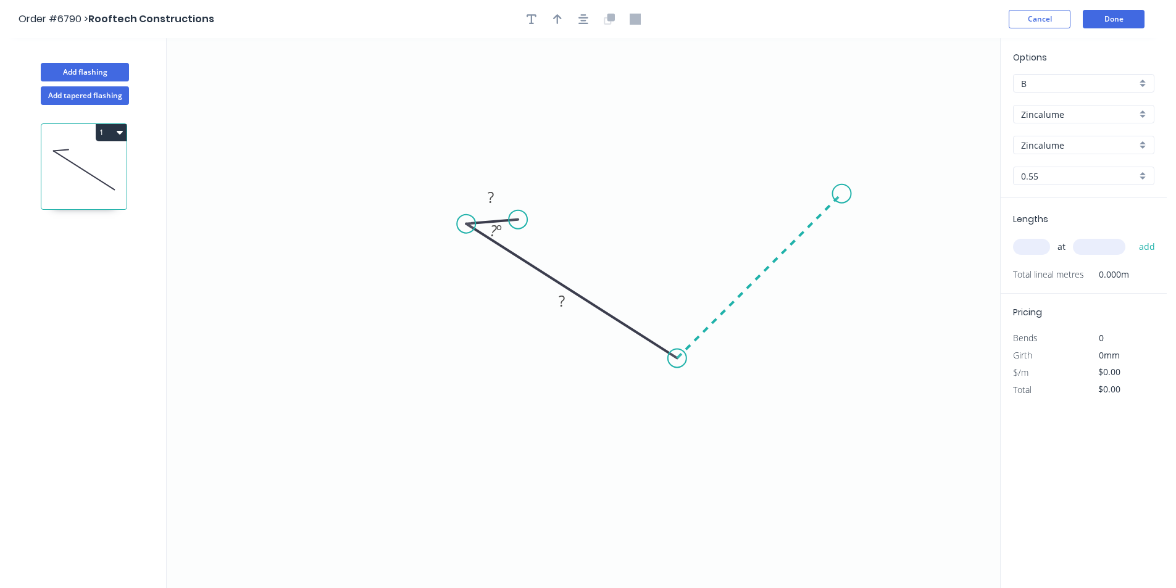
click at [842, 187] on icon "0 ? ? ? º" at bounding box center [583, 313] width 833 height 550
click at [796, 190] on icon "0 ? ? ? ? º ? º" at bounding box center [583, 313] width 833 height 550
click at [588, 25] on button "button" at bounding box center [583, 19] width 19 height 19
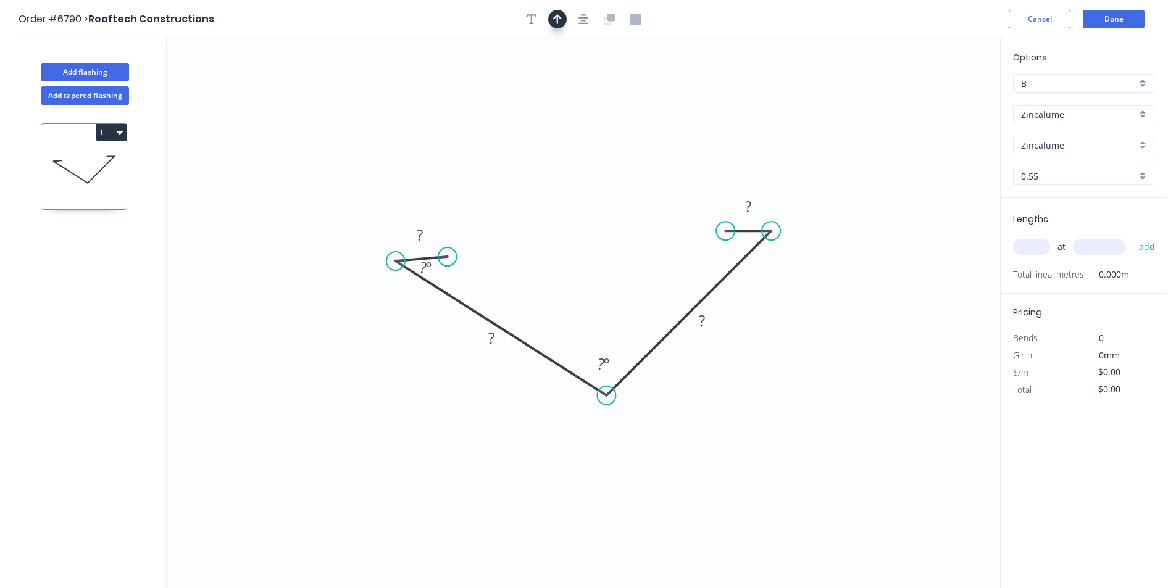
click at [554, 17] on icon "button" at bounding box center [557, 19] width 9 height 10
drag, startPoint x: 936, startPoint y: 100, endPoint x: 557, endPoint y: 277, distance: 419.0
click at [548, 277] on icon at bounding box center [541, 261] width 11 height 40
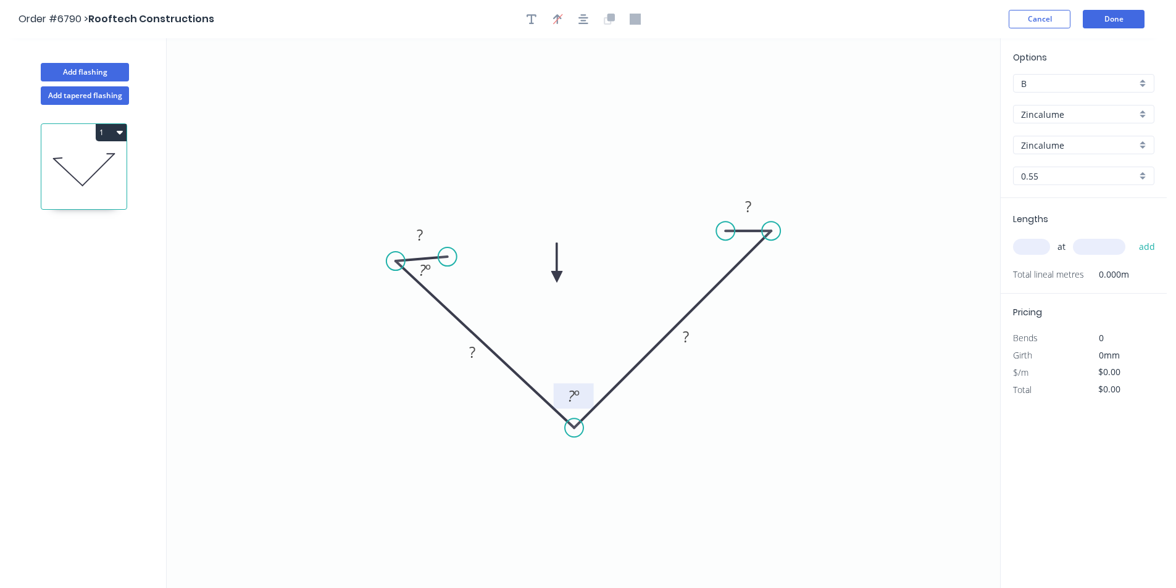
drag, startPoint x: 607, startPoint y: 396, endPoint x: 574, endPoint y: 398, distance: 32.8
click at [574, 398] on g "? º" at bounding box center [574, 410] width 40 height 54
drag, startPoint x: 395, startPoint y: 261, endPoint x: 384, endPoint y: 250, distance: 15.3
click at [384, 250] on icon "0 ? ? ? ? ? º" at bounding box center [583, 313] width 833 height 550
drag, startPoint x: 449, startPoint y: 256, endPoint x: 459, endPoint y: 243, distance: 16.4
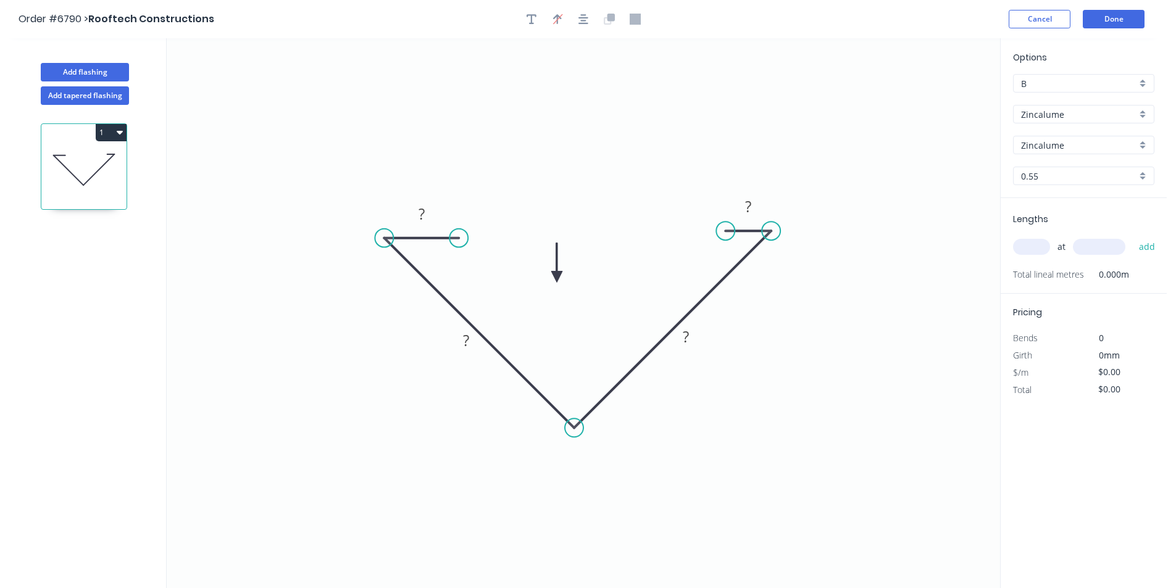
click at [459, 243] on circle at bounding box center [458, 238] width 19 height 19
click at [463, 340] on tspan "?" at bounding box center [466, 340] width 6 height 20
type input "$14.98"
click at [586, 463] on div "Show angle" at bounding box center [636, 465] width 124 height 25
click at [570, 393] on tspan "?" at bounding box center [572, 396] width 7 height 20
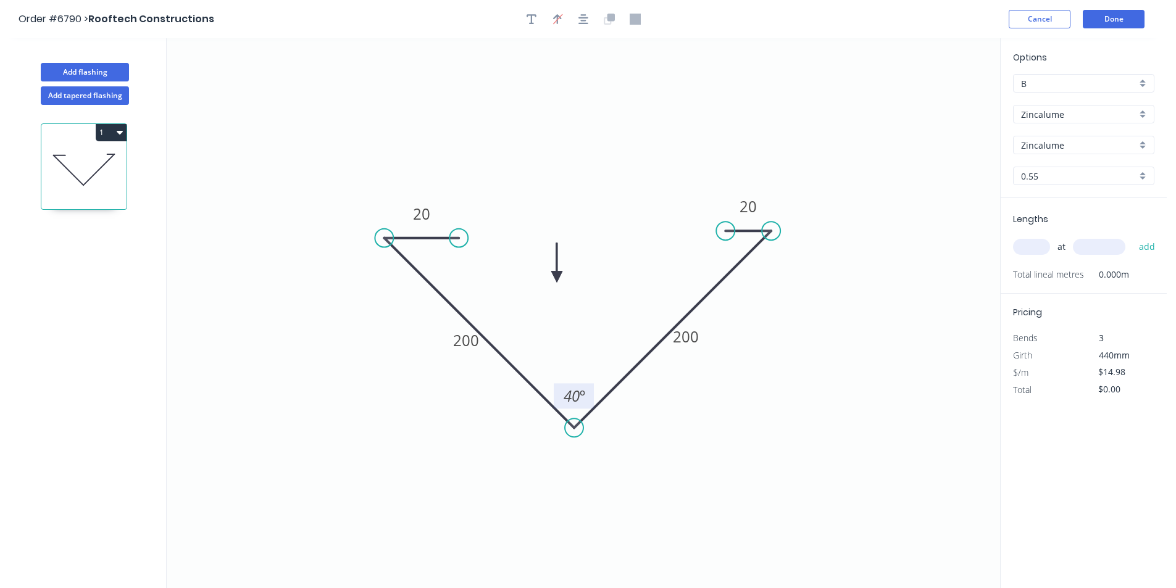
click at [1041, 263] on div "at add" at bounding box center [1085, 246] width 144 height 33
click at [1038, 248] on input "text" at bounding box center [1031, 247] width 37 height 16
type input "1"
type input "6400"
click at [1133, 236] on button "add" at bounding box center [1147, 246] width 29 height 21
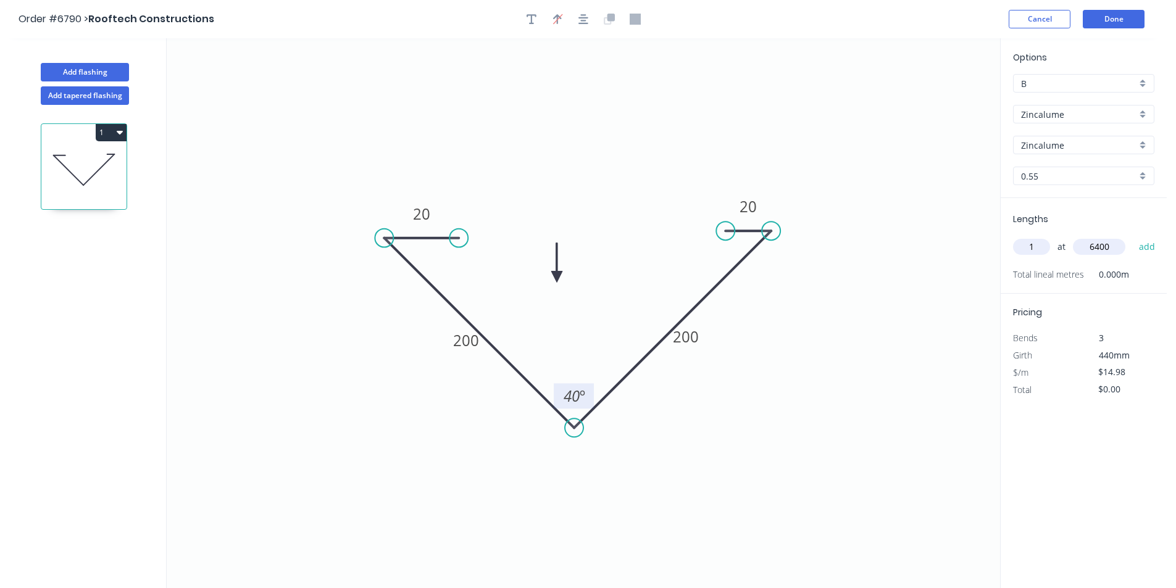
type input "$95.87"
click at [1133, 236] on button "add" at bounding box center [1147, 246] width 29 height 21
click at [1146, 272] on icon "button" at bounding box center [1149, 272] width 11 height 15
click at [1099, 17] on button "Done" at bounding box center [1114, 19] width 62 height 19
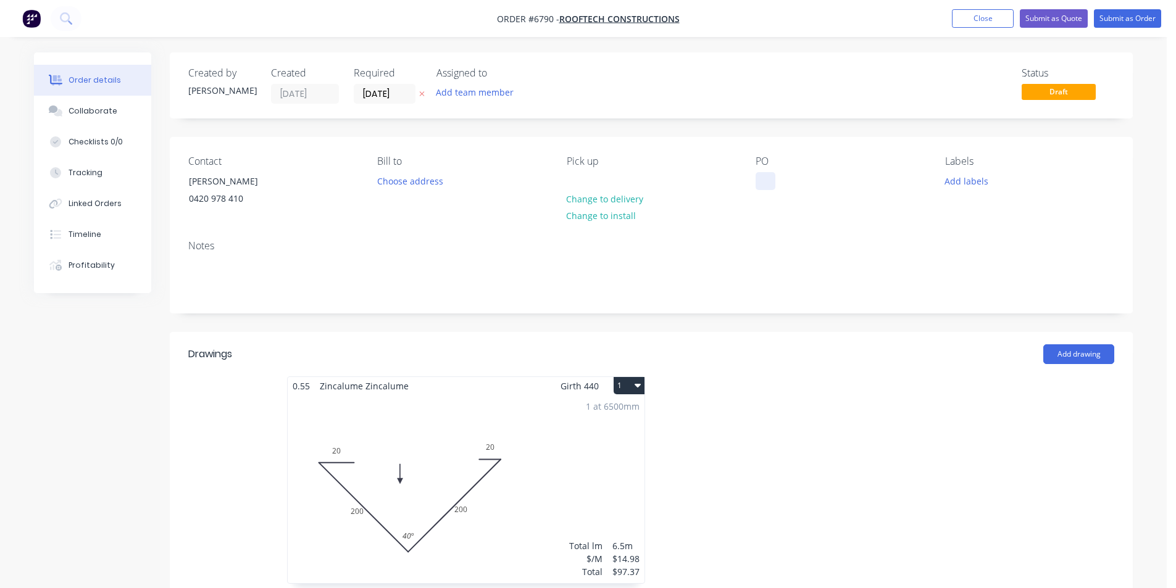
click at [768, 175] on div at bounding box center [766, 181] width 20 height 18
click at [1137, 22] on button "Submit as Order" at bounding box center [1127, 18] width 67 height 19
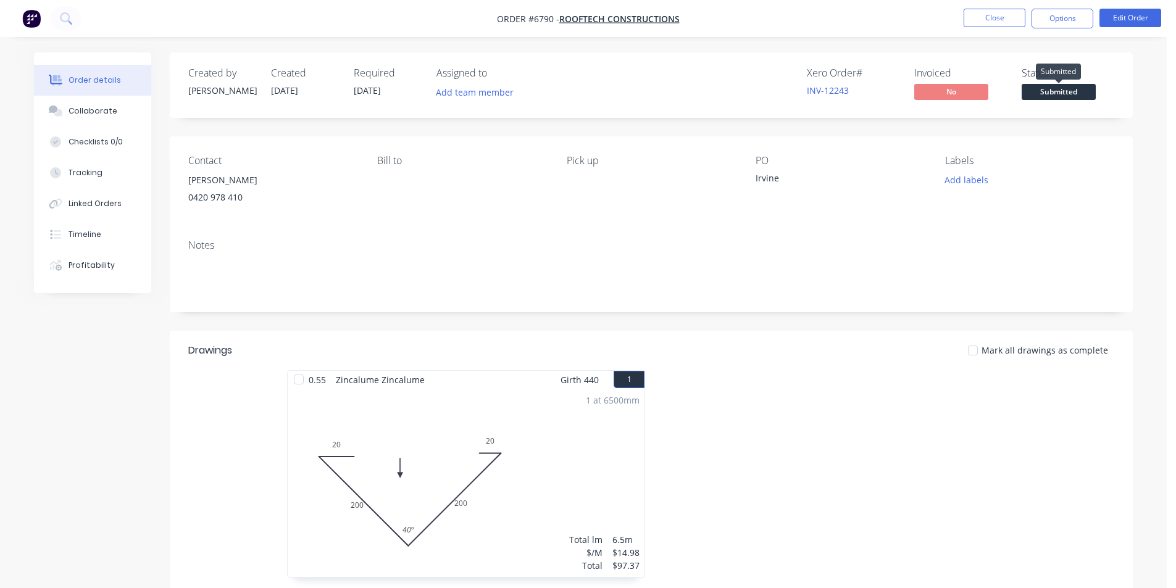
click at [1087, 85] on span "Submitted" at bounding box center [1059, 91] width 74 height 15
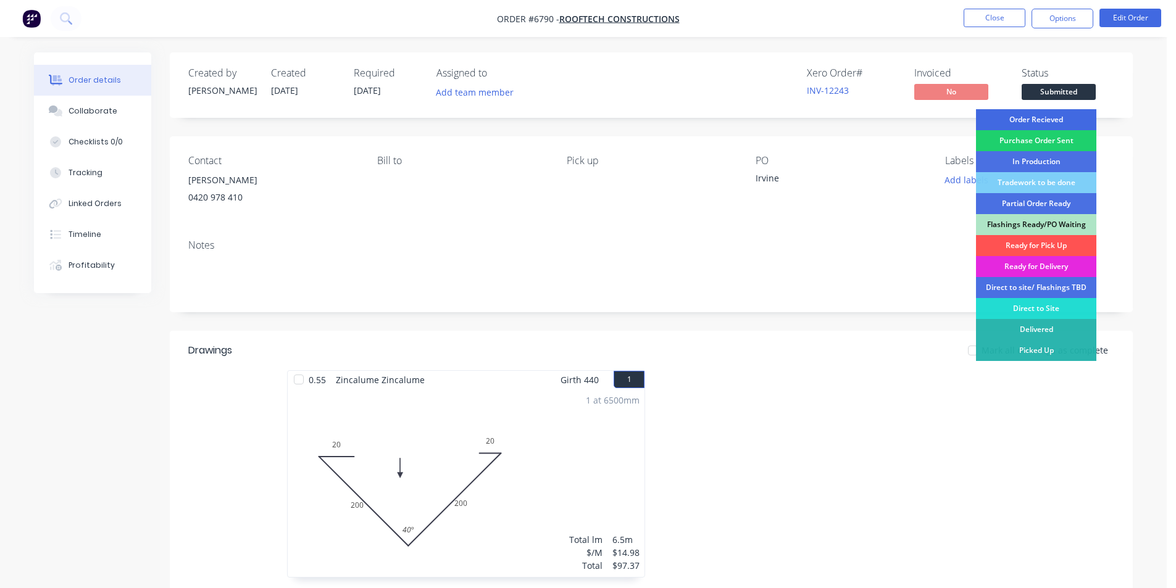
click at [1067, 122] on div "Order Recieved" at bounding box center [1036, 119] width 120 height 21
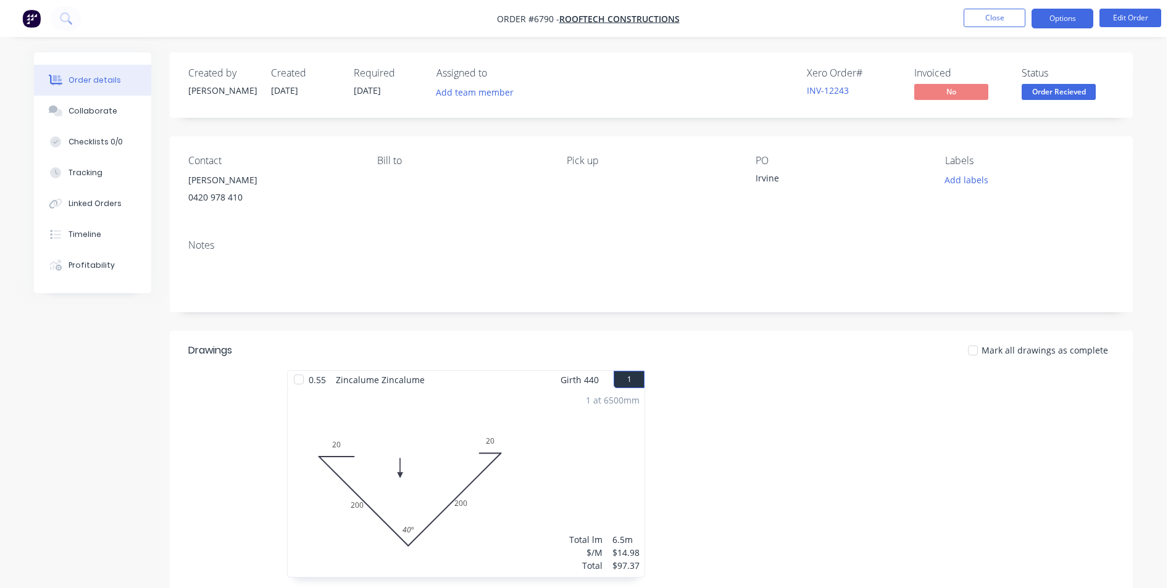
click at [1074, 20] on button "Options" at bounding box center [1063, 19] width 62 height 20
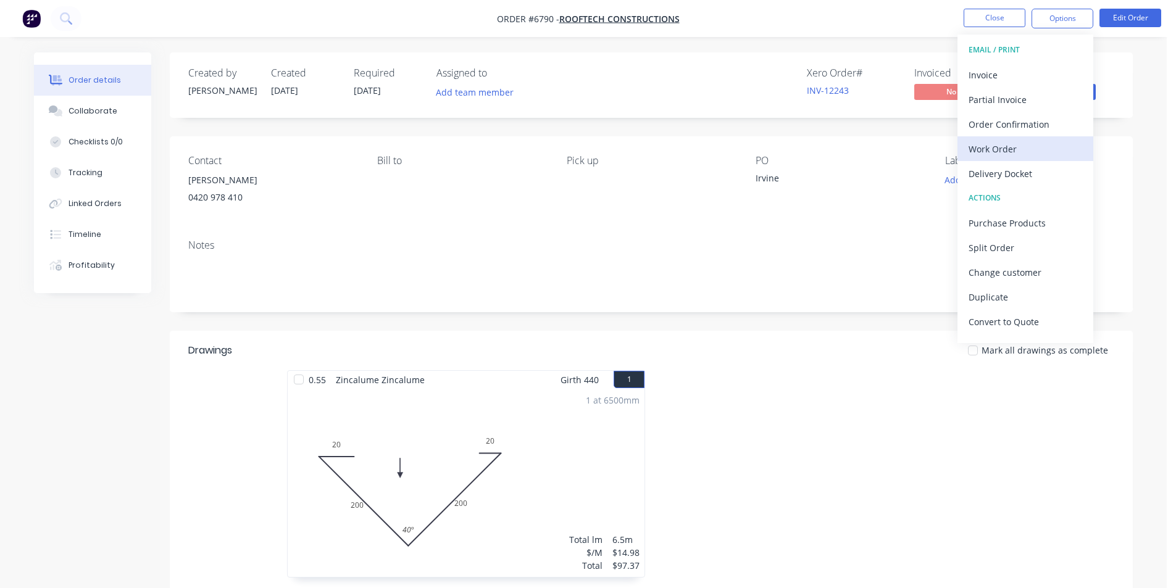
click at [1021, 156] on div "Work Order" at bounding box center [1026, 149] width 114 height 18
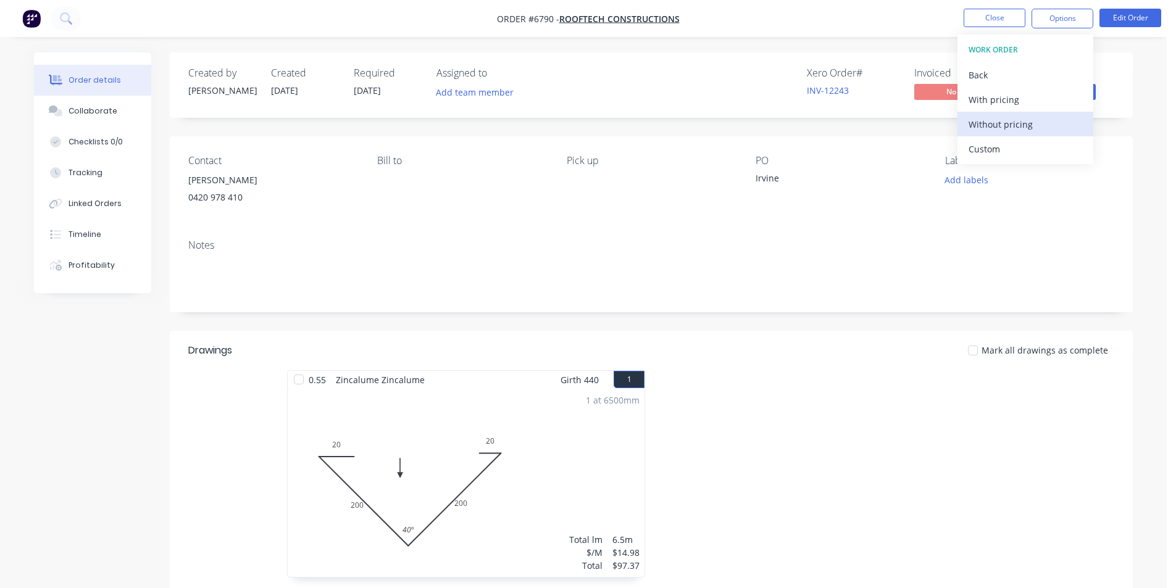
click at [1045, 119] on div "Without pricing" at bounding box center [1026, 124] width 114 height 18
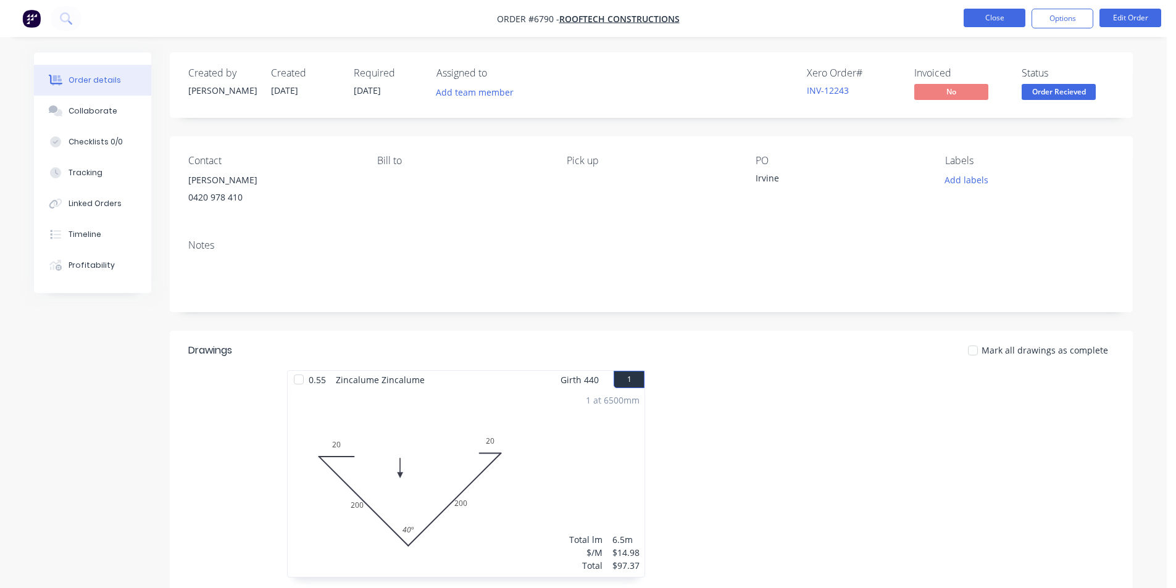
click at [1023, 21] on button "Close" at bounding box center [995, 18] width 62 height 19
